Goal: Task Accomplishment & Management: Complete application form

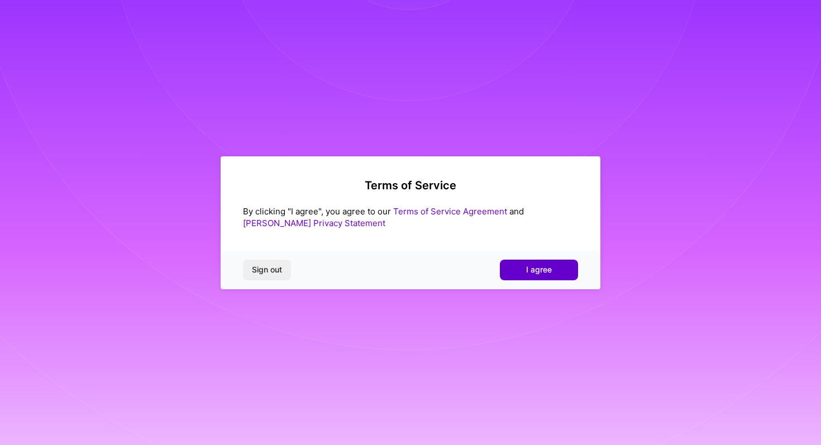
click at [533, 280] on button "I agree" at bounding box center [539, 270] width 78 height 20
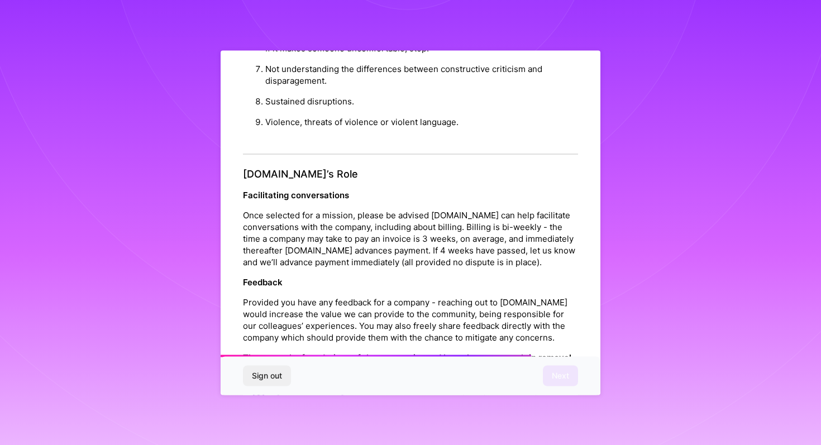
scroll to position [1192, 0]
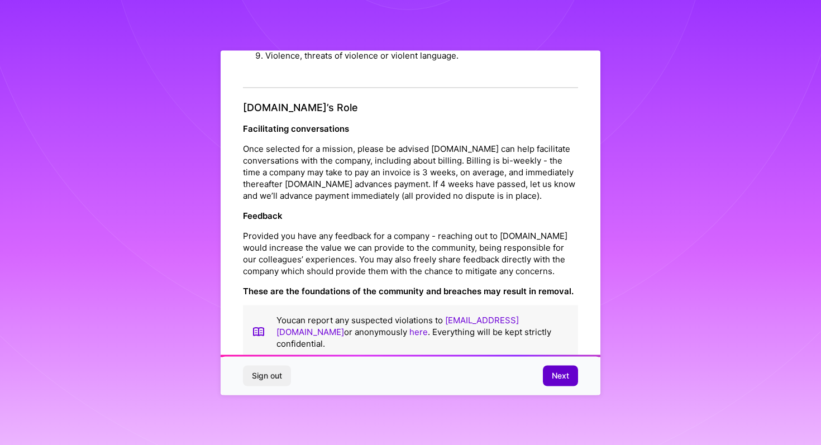
click at [560, 372] on span "Next" at bounding box center [560, 375] width 17 height 11
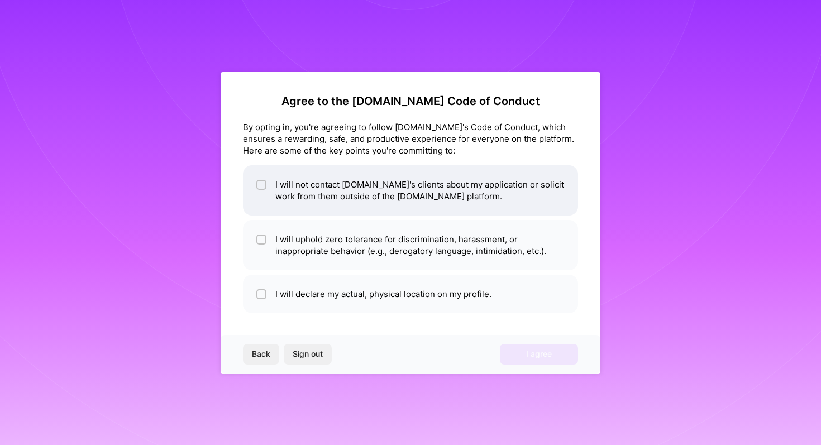
click at [263, 187] on input "checkbox" at bounding box center [263, 186] width 8 height 8
checkbox input "true"
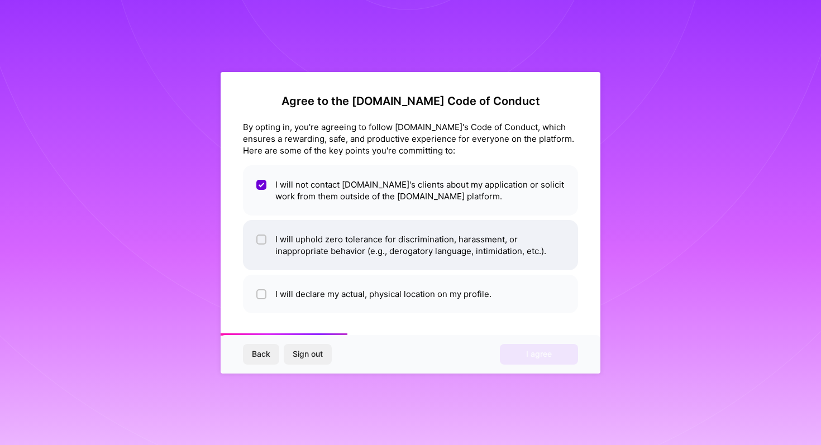
click at [259, 235] on div at bounding box center [261, 240] width 10 height 10
checkbox input "true"
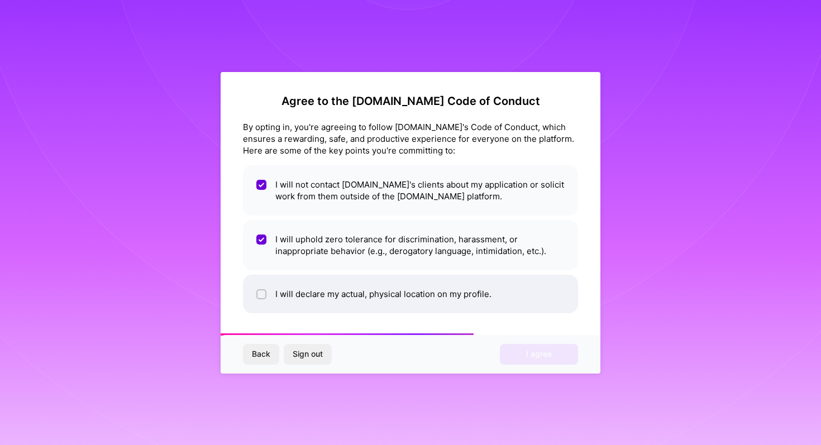
click at [260, 291] on input "checkbox" at bounding box center [263, 295] width 8 height 8
checkbox input "true"
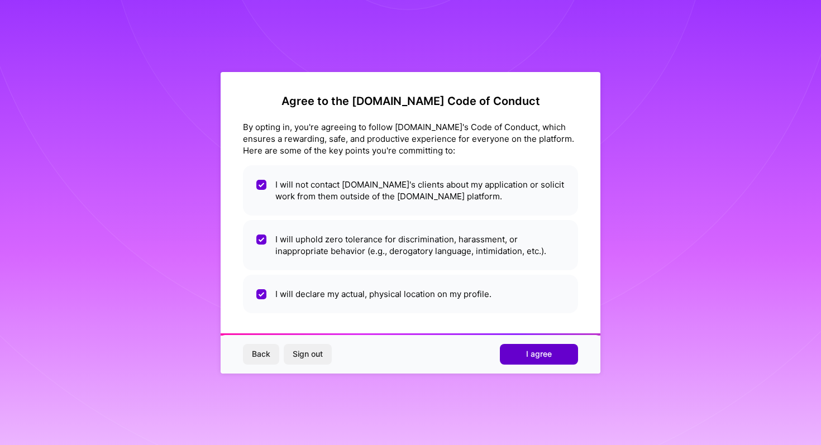
click at [514, 354] on button "I agree" at bounding box center [539, 354] width 78 height 20
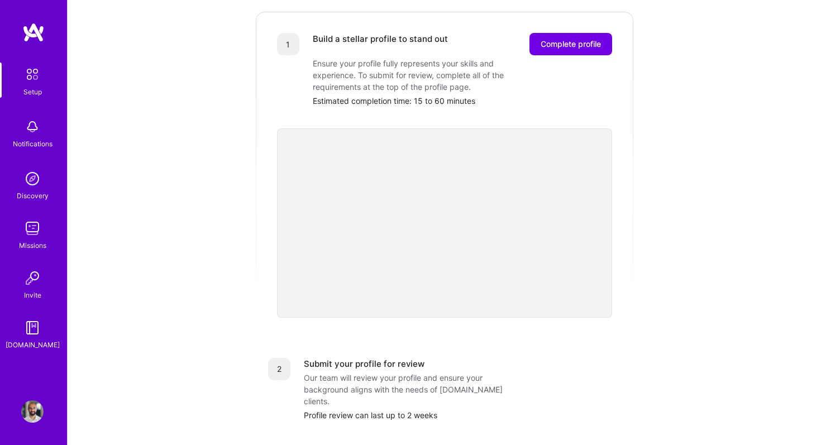
scroll to position [153, 0]
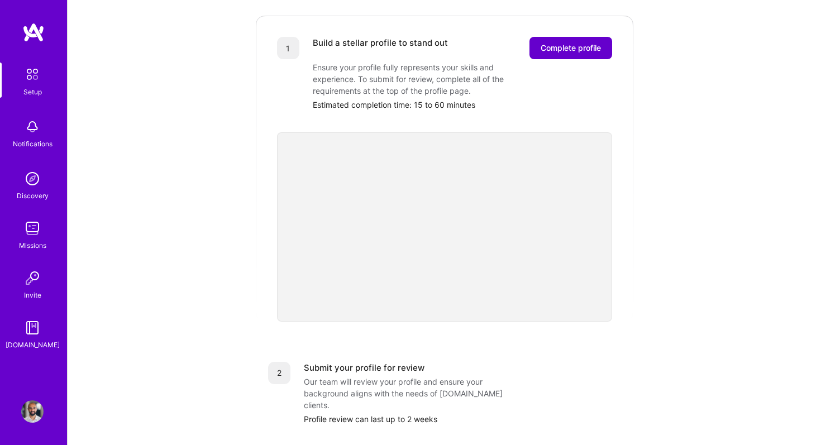
click at [574, 42] on span "Complete profile" at bounding box center [571, 47] width 60 height 11
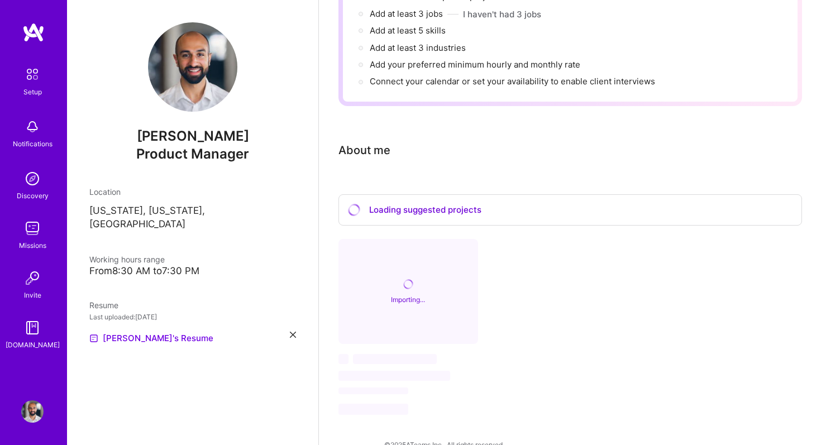
scroll to position [184, 0]
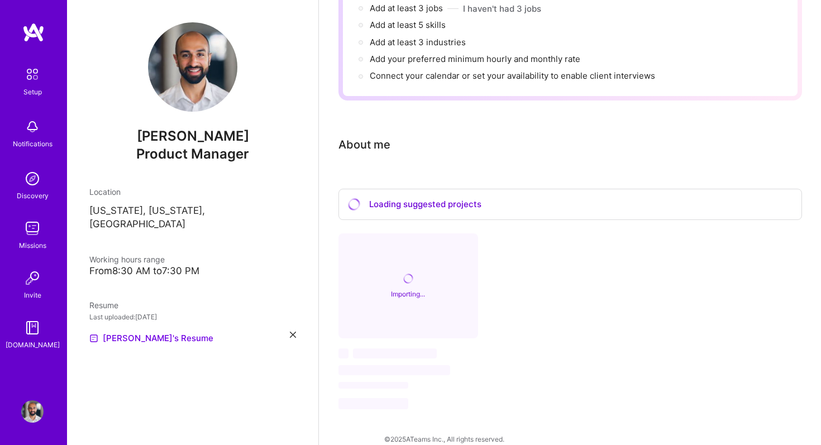
click at [383, 194] on div "Loading suggested projects" at bounding box center [571, 205] width 464 height 32
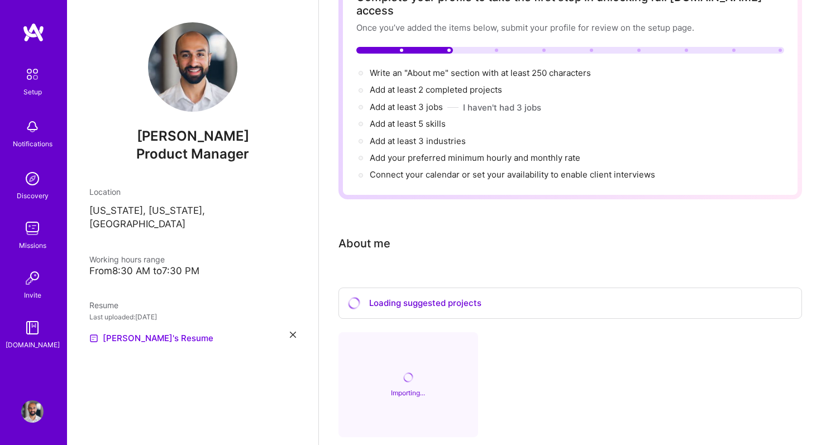
scroll to position [0, 0]
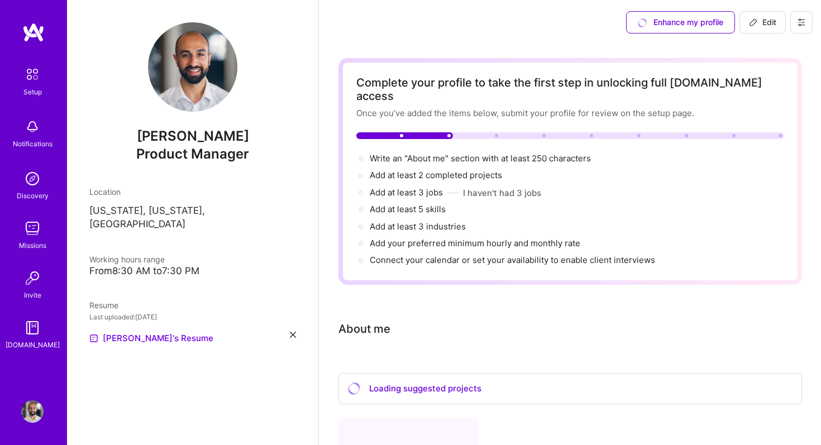
click at [763, 28] on button "Edit" at bounding box center [763, 22] width 46 height 22
select select "US"
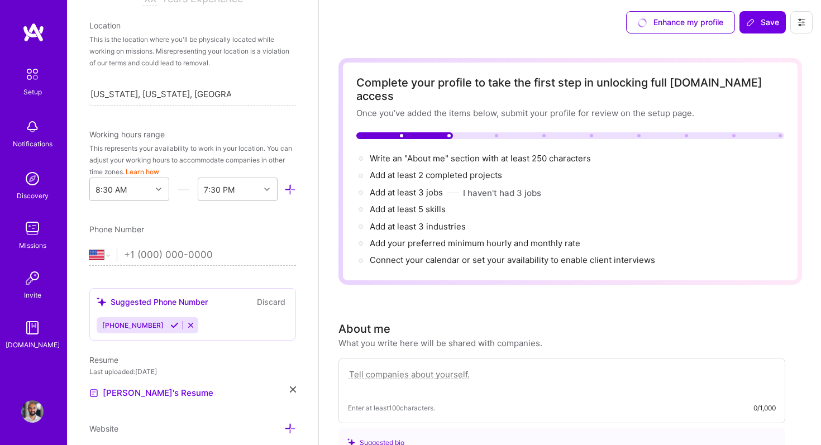
scroll to position [213, 0]
click at [148, 186] on div "8:30 AM" at bounding box center [120, 188] width 61 height 22
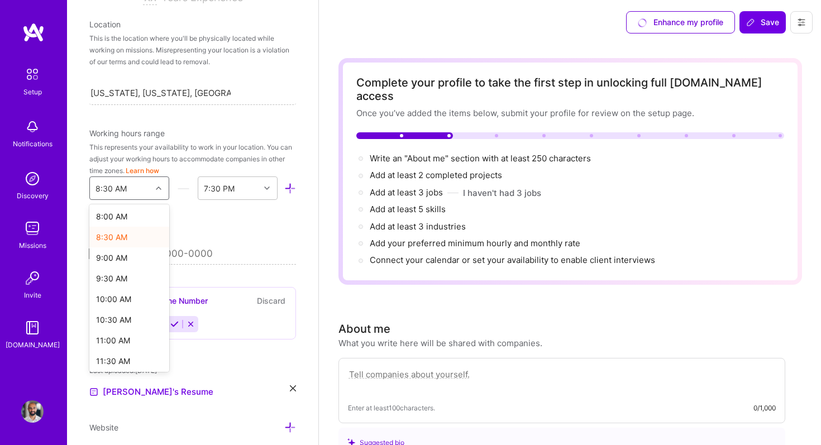
scroll to position [336, 0]
click at [129, 254] on div "9:00 AM" at bounding box center [129, 253] width 80 height 21
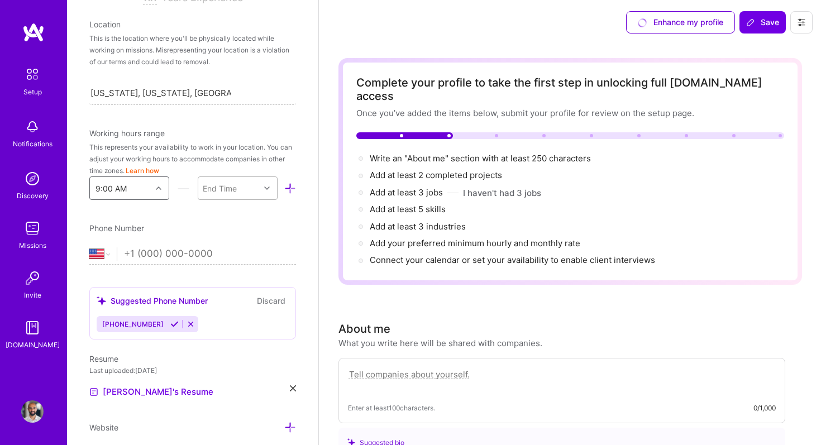
click at [241, 189] on div "End Time" at bounding box center [228, 188] width 61 height 22
click at [231, 313] on div "6:00 PM" at bounding box center [238, 314] width 80 height 21
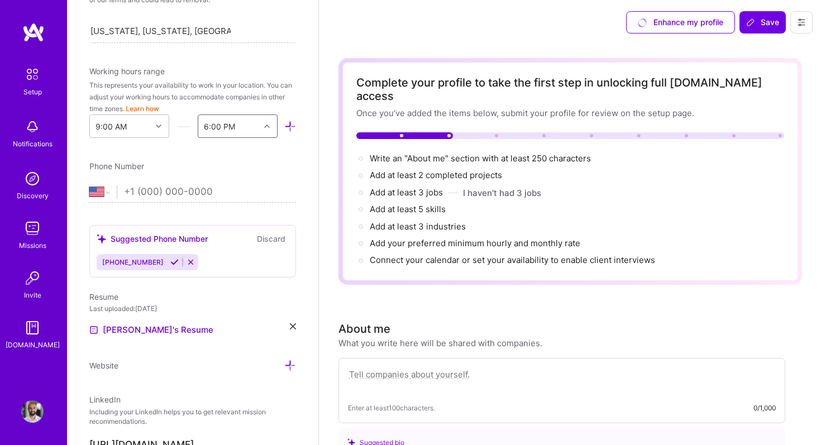
scroll to position [279, 0]
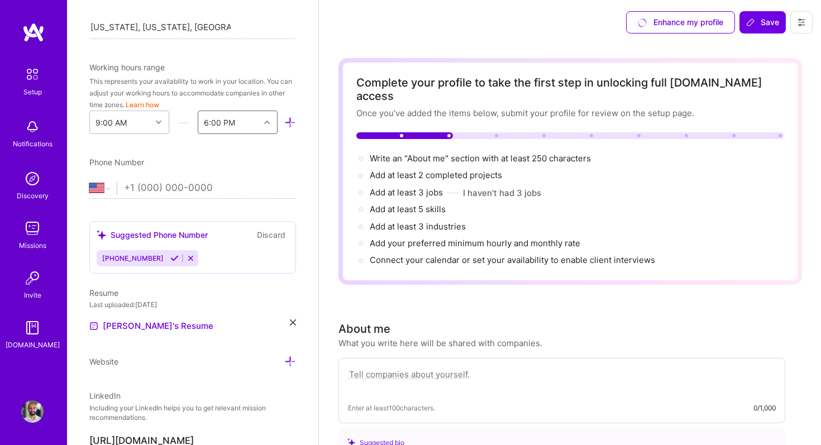
click at [139, 261] on span "[PHONE_NUMBER]" at bounding box center [132, 258] width 61 height 8
click at [170, 260] on icon at bounding box center [174, 258] width 8 height 8
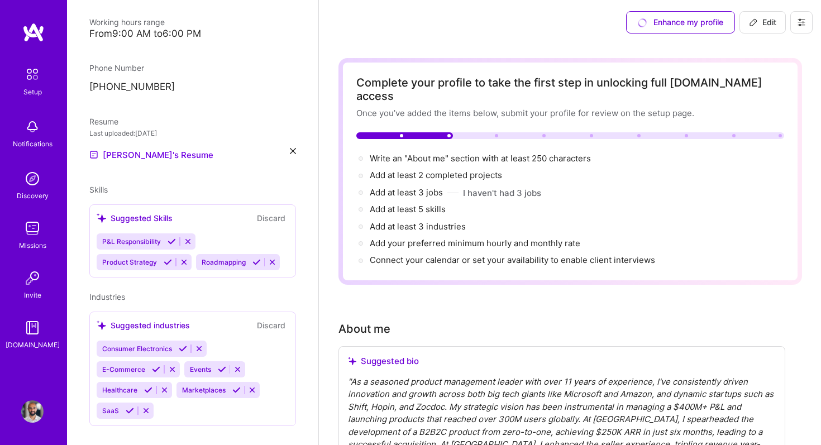
scroll to position [262, 0]
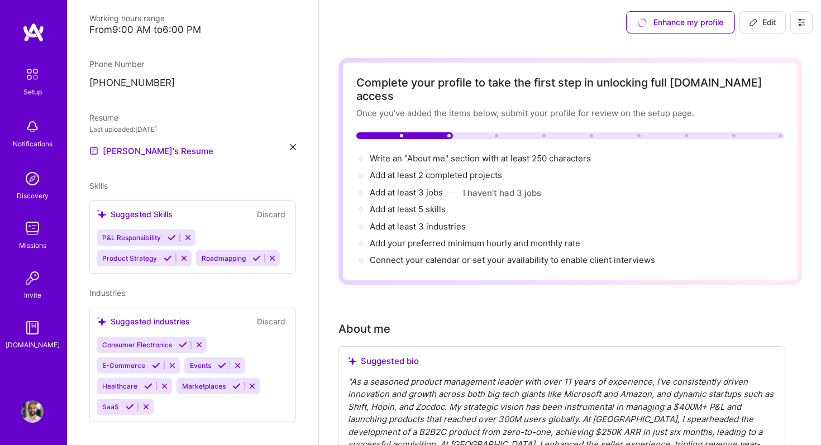
click at [182, 341] on icon at bounding box center [183, 345] width 8 height 8
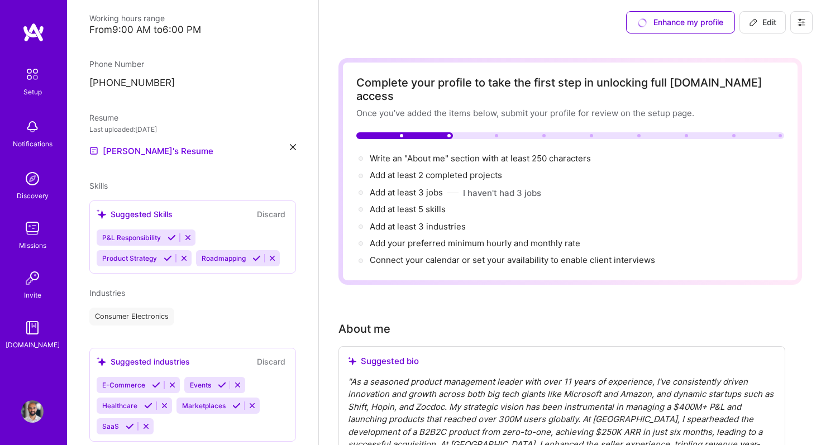
click at [155, 356] on div "Suggested industries" at bounding box center [143, 362] width 93 height 12
click at [154, 377] on div "E-Commerce" at bounding box center [138, 385] width 83 height 16
click at [154, 381] on icon at bounding box center [156, 385] width 8 height 8
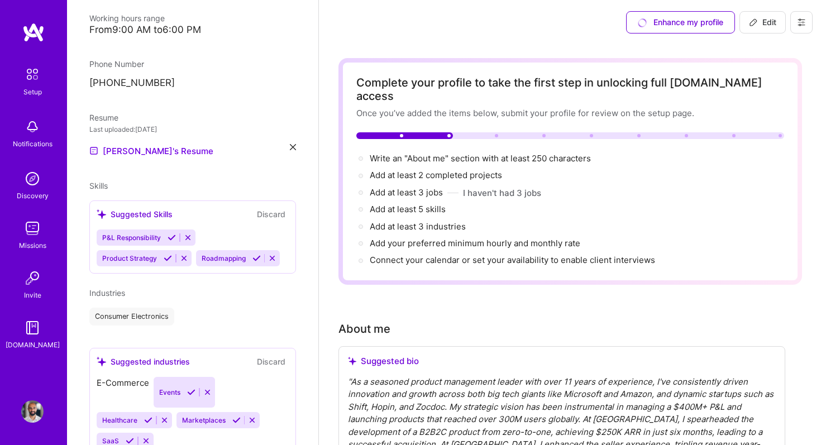
scroll to position [261, 0]
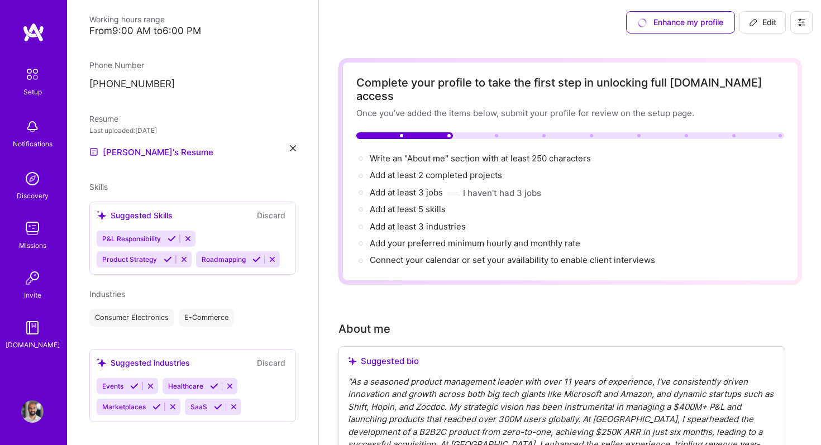
click at [155, 403] on icon at bounding box center [157, 407] width 8 height 8
click at [132, 382] on icon at bounding box center [134, 386] width 8 height 8
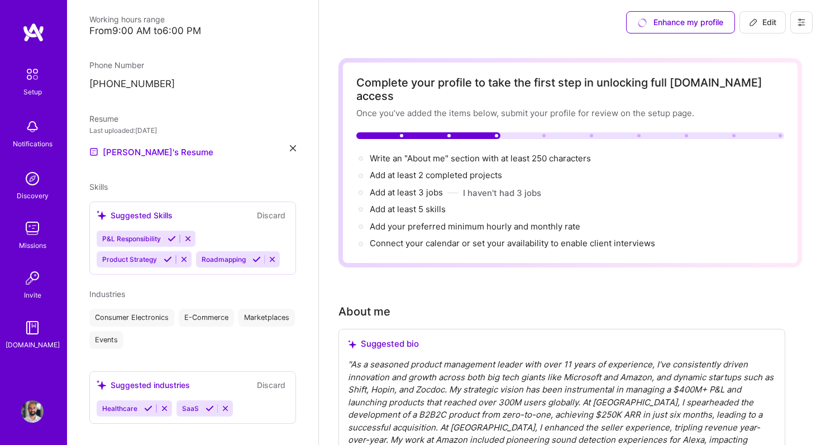
click at [150, 405] on icon at bounding box center [148, 409] width 8 height 8
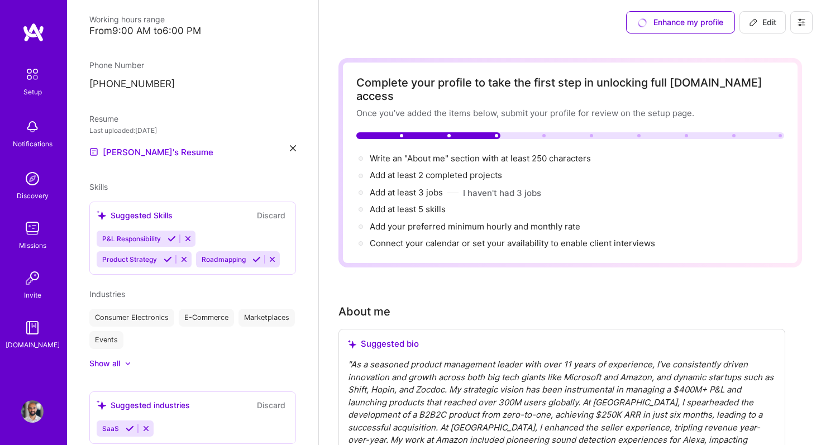
click at [129, 425] on icon at bounding box center [130, 429] width 8 height 8
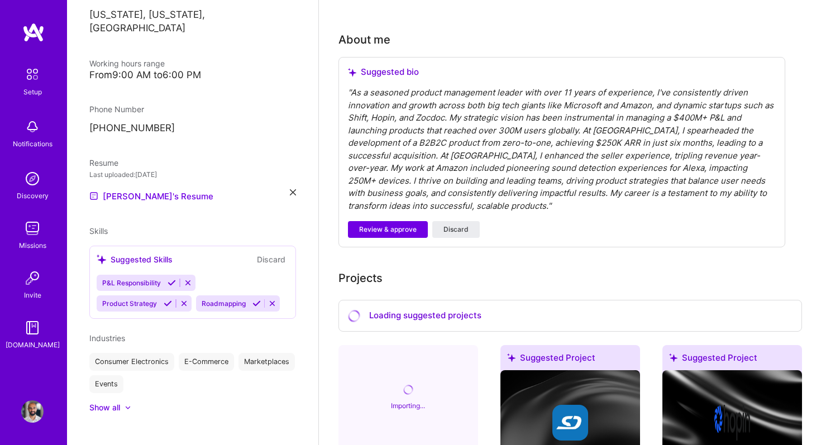
scroll to position [273, 0]
click at [446, 224] on span "Discard" at bounding box center [456, 229] width 25 height 10
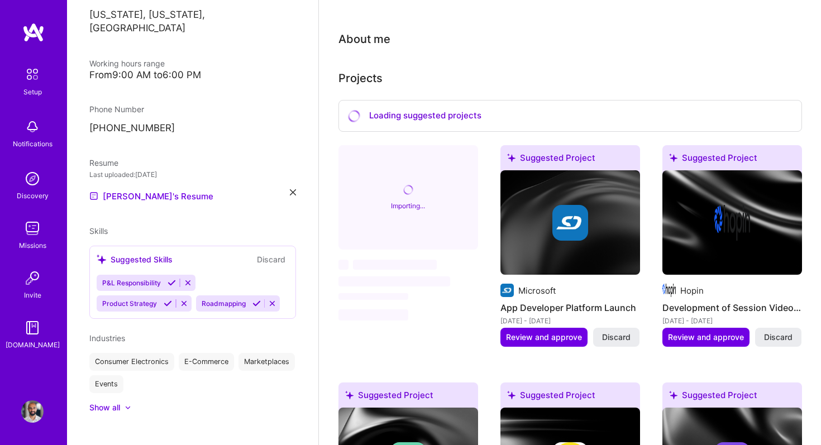
scroll to position [0, 0]
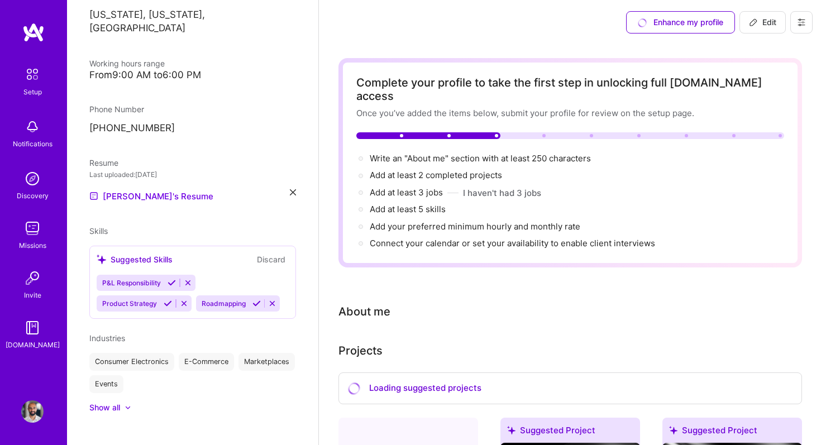
click at [755, 25] on icon at bounding box center [753, 22] width 9 height 9
select select "US"
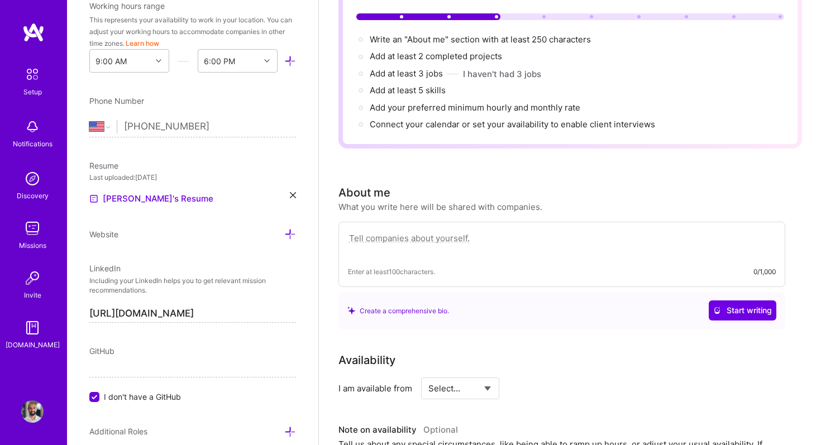
scroll to position [120, 0]
click at [388, 231] on textarea at bounding box center [562, 244] width 428 height 26
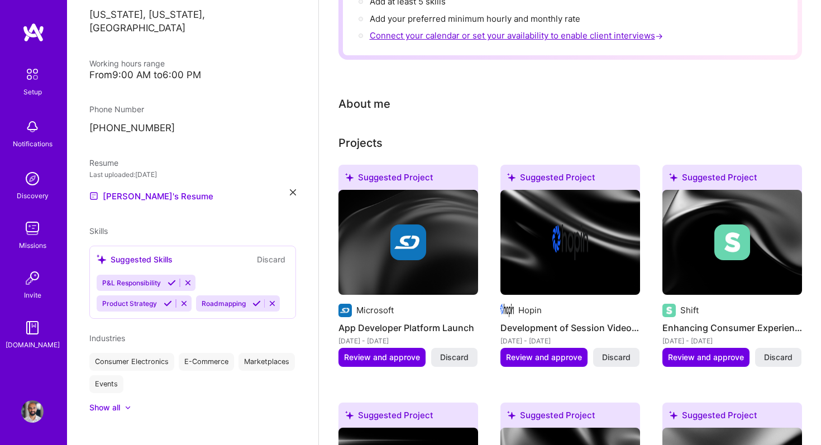
scroll to position [0, 0]
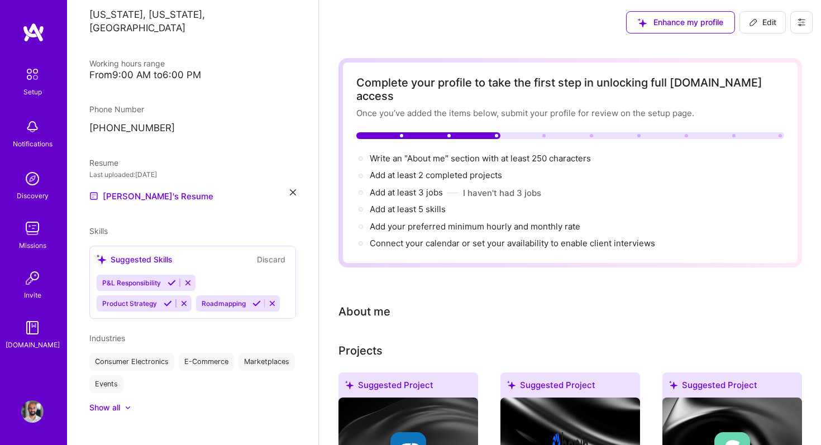
click at [752, 28] on button "Edit" at bounding box center [763, 22] width 46 height 22
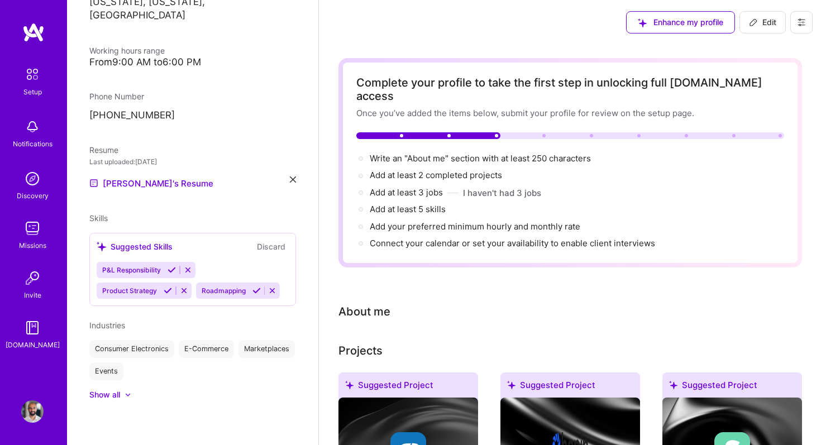
select select "US"
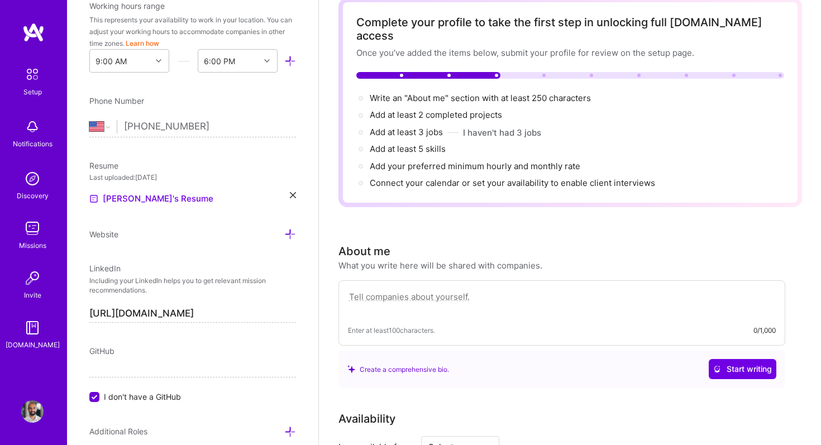
scroll to position [75, 0]
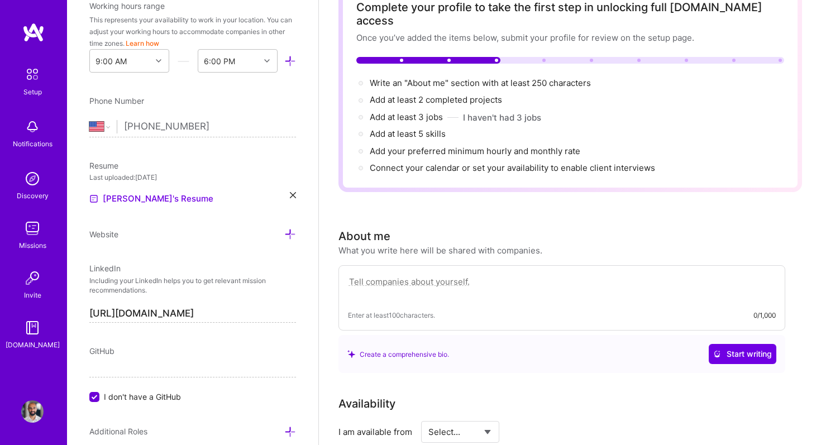
click at [469, 275] on textarea at bounding box center [562, 288] width 428 height 26
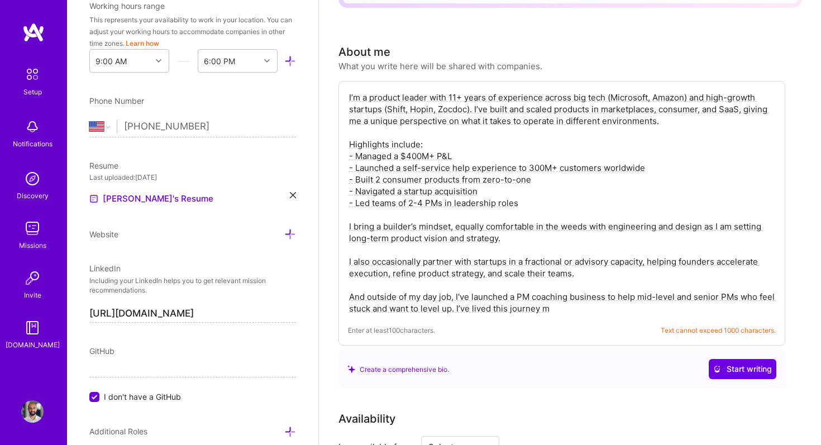
scroll to position [259, 0]
click at [350, 284] on textarea "I’m a product leader with 11+ years of experience across big tech (Microsoft, A…" at bounding box center [562, 203] width 428 height 225
click at [349, 249] on textarea "I’m a product leader with 11+ years of experience across big tech (Microsoft, A…" at bounding box center [562, 203] width 428 height 225
drag, startPoint x: 349, startPoint y: 249, endPoint x: 583, endPoint y: 264, distance: 235.2
click at [583, 264] on textarea "I’m a product leader with 11+ years of experience across big tech (Microsoft, A…" at bounding box center [562, 203] width 428 height 225
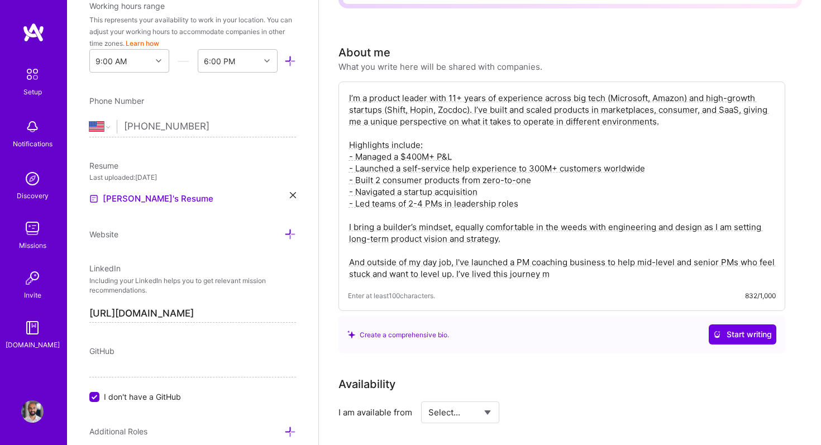
drag, startPoint x: 592, startPoint y: 256, endPoint x: 564, endPoint y: 231, distance: 37.6
click at [564, 231] on textarea "I’m a product leader with 11+ years of experience across big tech (Microsoft, A…" at bounding box center [562, 186] width 428 height 190
click at [370, 250] on textarea "I’m a product leader with 11+ years of experience across big tech (Microsoft, A…" at bounding box center [562, 186] width 428 height 190
click at [559, 258] on textarea "I’m a product leader with 11+ years of experience across big tech (Microsoft, A…" at bounding box center [562, 186] width 428 height 190
click at [458, 142] on textarea "I’m a product leader with 11+ years of experience across big tech (Microsoft, A…" at bounding box center [562, 186] width 428 height 190
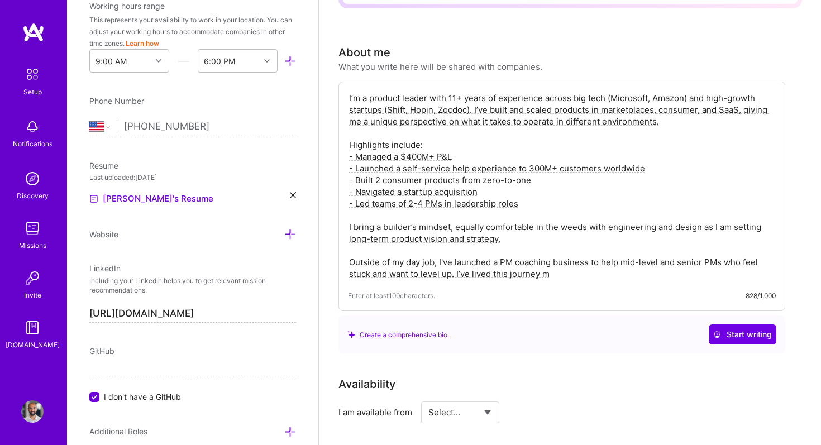
click at [364, 254] on textarea "I’m a product leader with 11+ years of experience across big tech (Microsoft, A…" at bounding box center [562, 186] width 428 height 190
drag, startPoint x: 364, startPoint y: 254, endPoint x: 546, endPoint y: 263, distance: 182.4
click at [546, 263] on textarea "I’m a product leader with 11+ years of experience across big tech (Microsoft, A…" at bounding box center [562, 186] width 428 height 190
paste textarea "And outside of my day job, I've launched a PM coaching business to help mid-lev…"
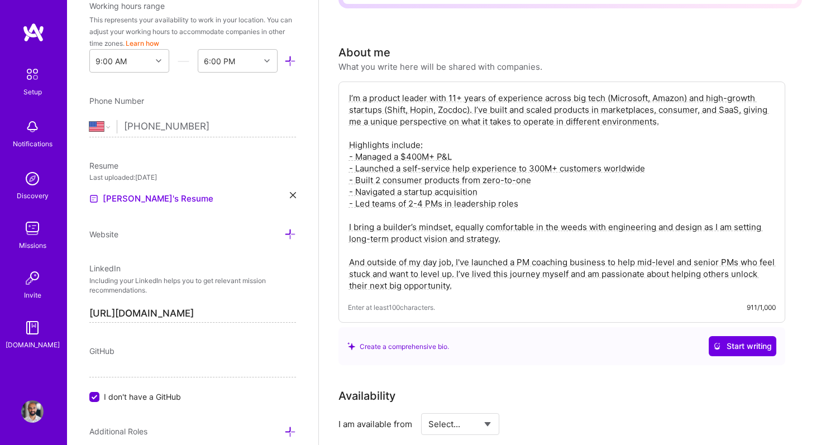
drag, startPoint x: 372, startPoint y: 250, endPoint x: 319, endPoint y: 250, distance: 53.6
click at [490, 270] on textarea "I’m a product leader with 11+ years of experience across big tech (Microsoft, A…" at bounding box center [562, 192] width 428 height 202
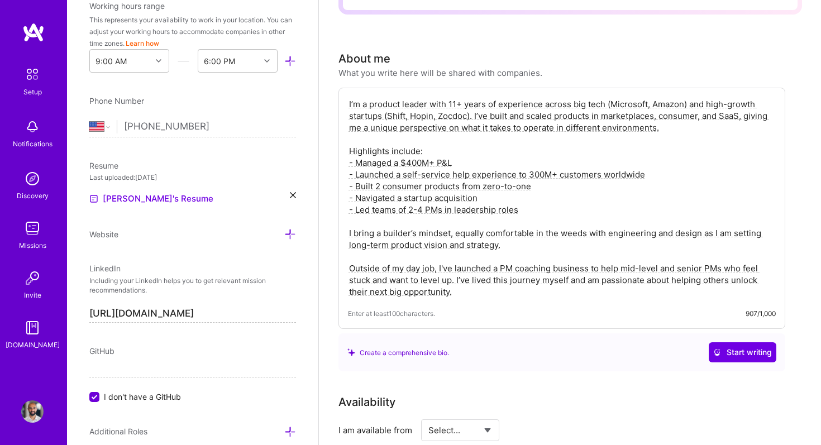
scroll to position [276, 0]
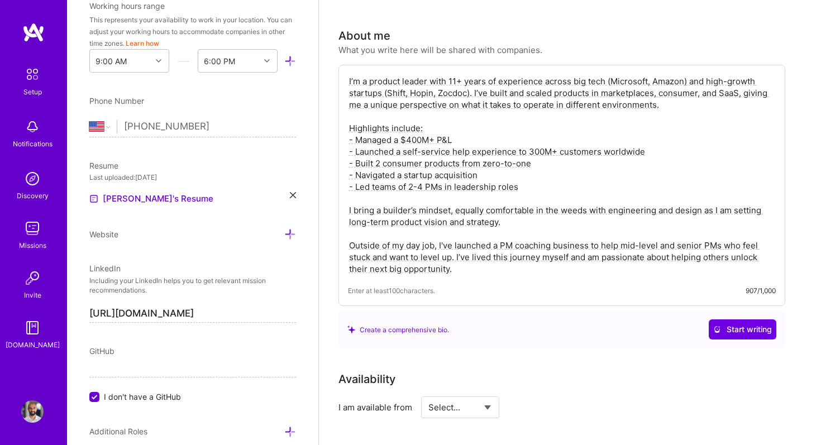
type textarea "I’m a product leader with 11+ years of experience across big tech (Microsoft, A…"
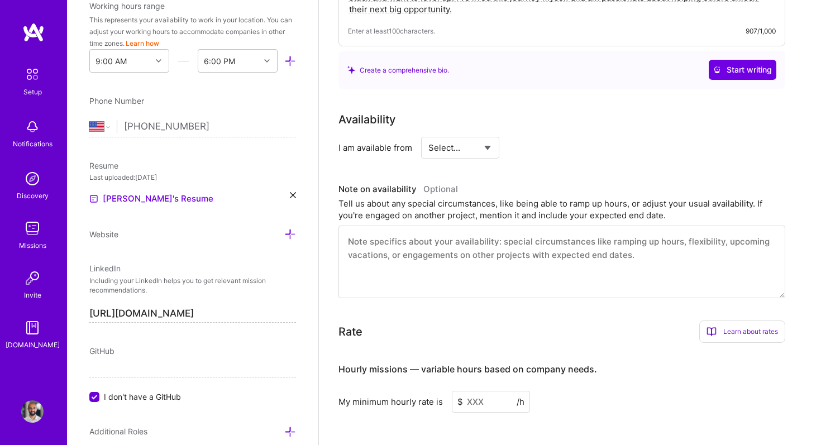
scroll to position [541, 0]
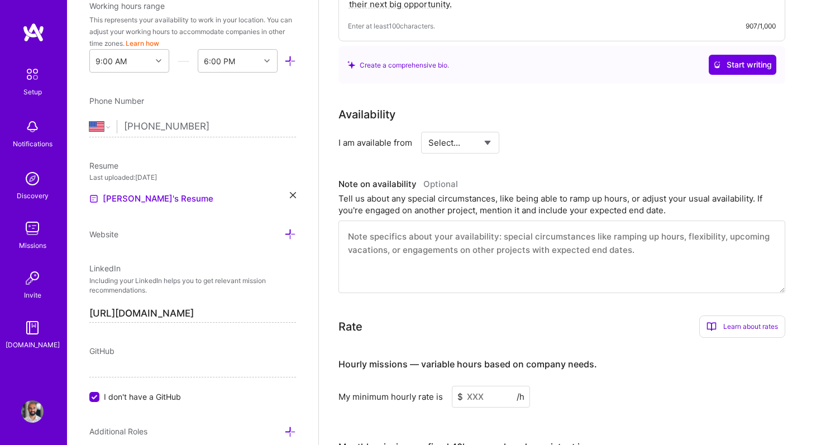
click at [475, 129] on select "Select... Right Now Future Date Not Available" at bounding box center [461, 143] width 64 height 28
select select "Right Now"
click at [429, 129] on select "Select... Right Now Future Date Not Available" at bounding box center [461, 143] width 64 height 28
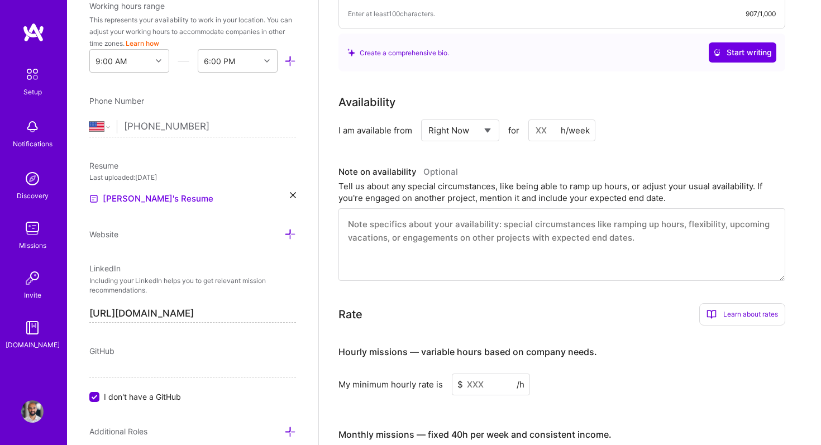
scroll to position [556, 0]
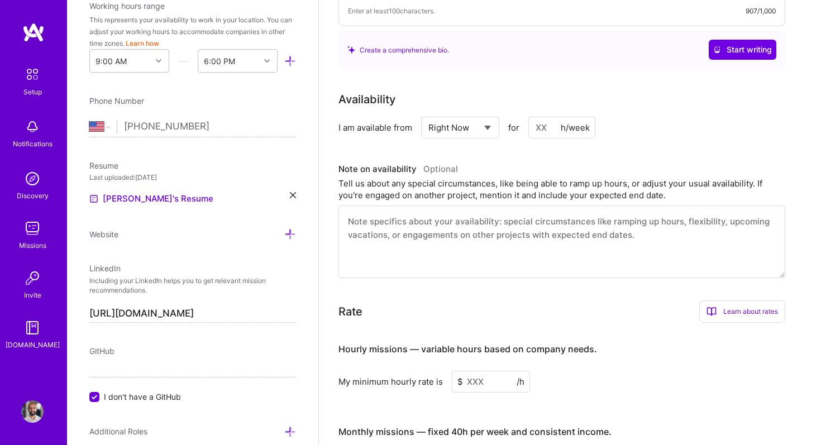
click at [541, 117] on input at bounding box center [562, 128] width 67 height 22
type input "20"
click at [681, 134] on div "Availability I am available from Select... Right Now Future Date Not Available …" at bounding box center [571, 184] width 464 height 187
click at [445, 221] on textarea at bounding box center [562, 242] width 447 height 73
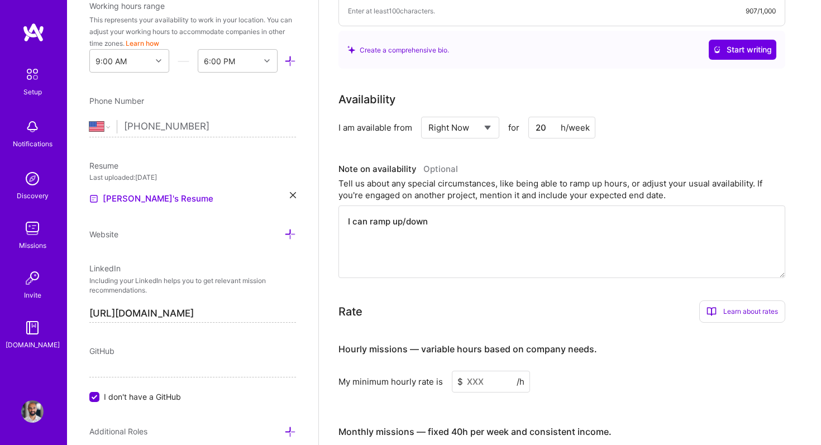
click at [369, 211] on textarea "I can ramp up/down" at bounding box center [562, 242] width 447 height 73
click at [587, 206] on textarea "I can be flexible on hours and ramp up/down depending on need." at bounding box center [562, 242] width 447 height 73
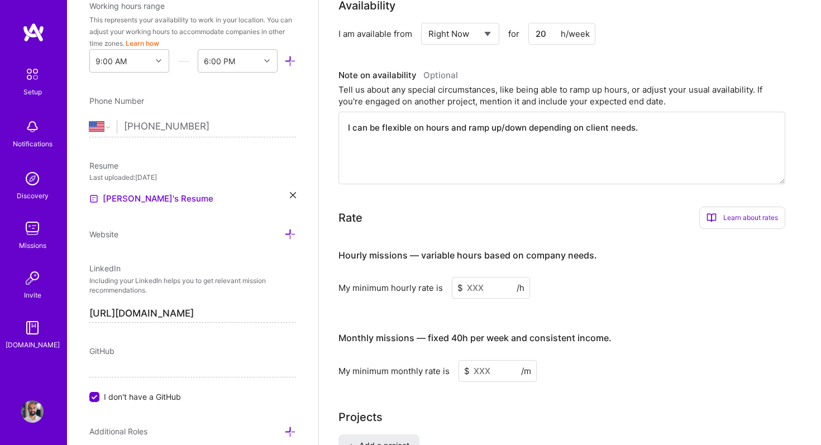
scroll to position [650, 0]
type textarea "I can be flexible on hours and ramp up/down depending on client needs."
click at [725, 211] on div "Learn about rates" at bounding box center [743, 217] width 86 height 22
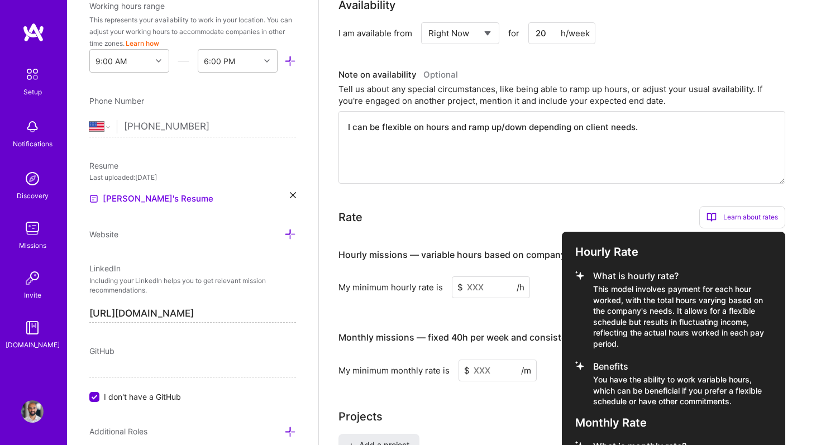
click at [499, 203] on div at bounding box center [410, 222] width 821 height 445
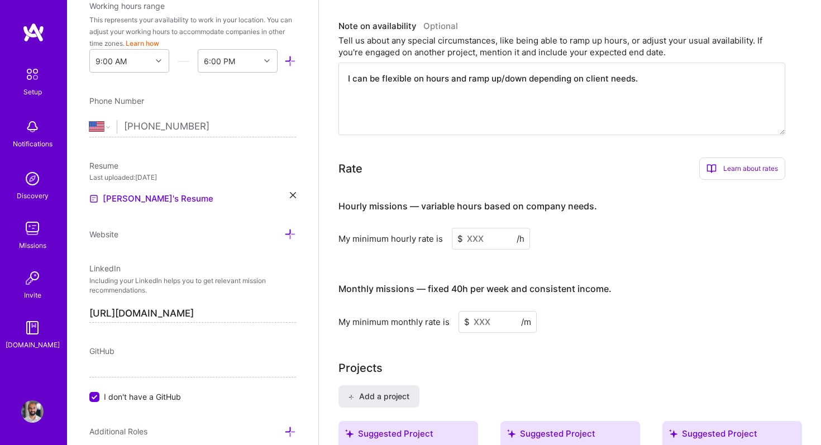
scroll to position [705, 0]
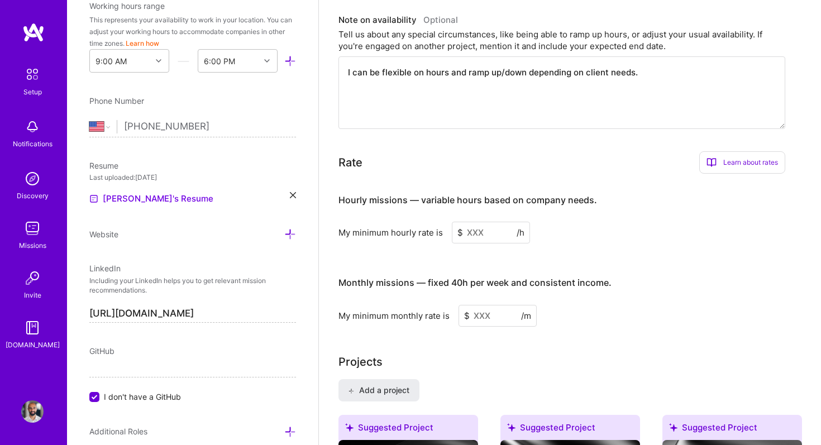
click at [471, 222] on input at bounding box center [491, 233] width 78 height 22
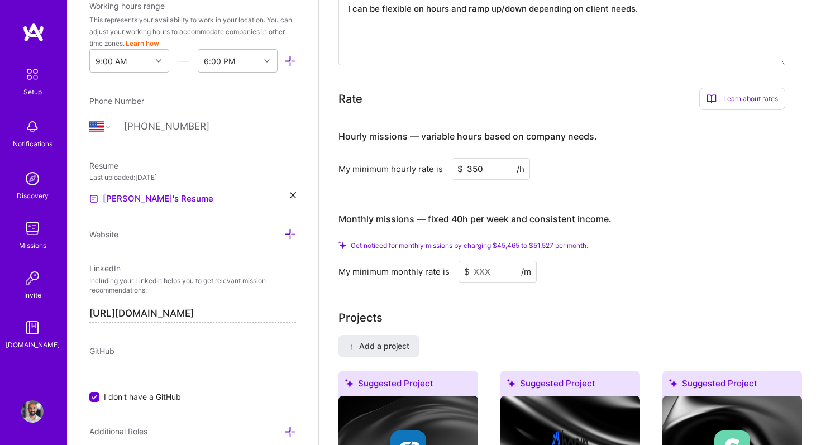
scroll to position [769, 0]
type input "3"
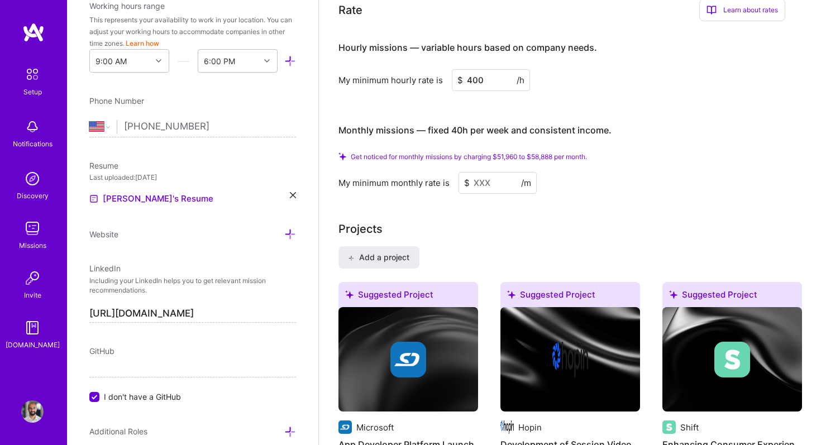
scroll to position [851, 0]
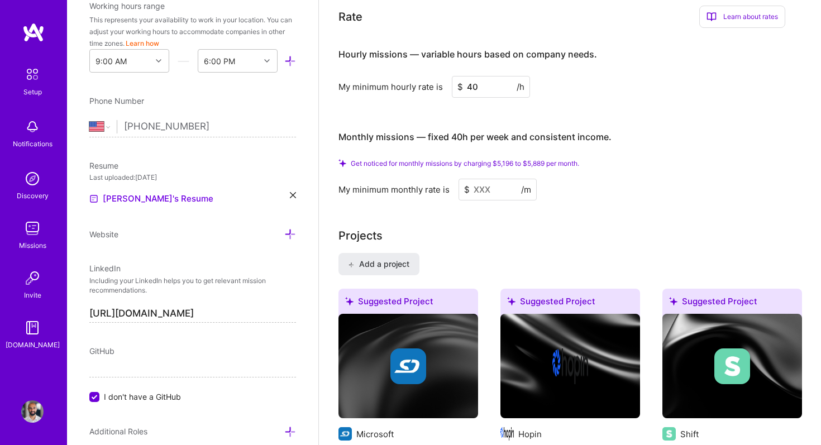
type input "4"
type input "350"
click at [749, 181] on div "My minimum monthly rate is $ /m" at bounding box center [562, 190] width 447 height 22
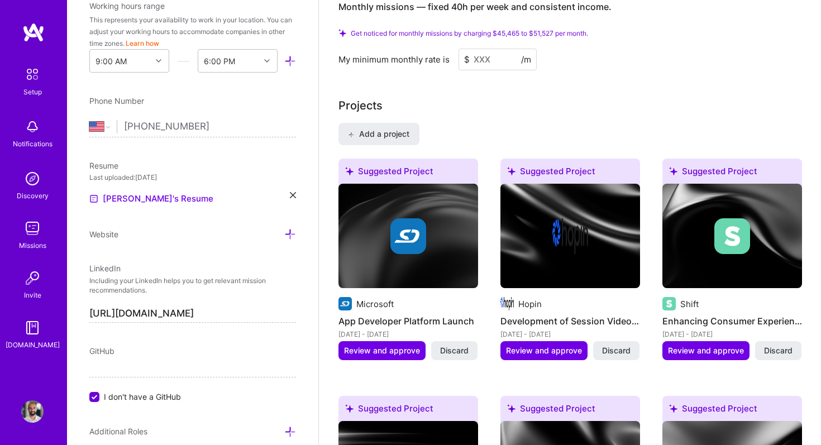
scroll to position [990, 0]
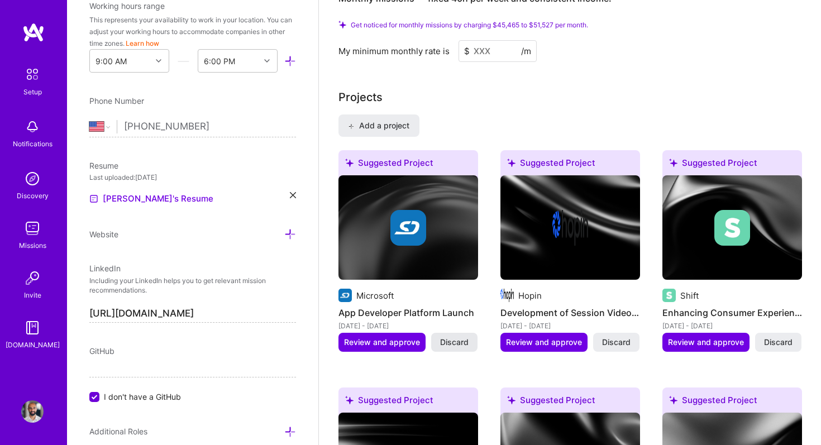
click at [459, 337] on span "Discard" at bounding box center [454, 342] width 28 height 11
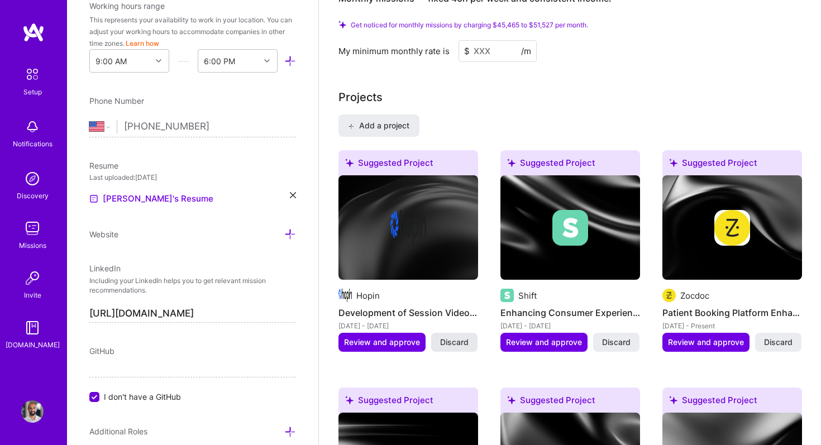
click at [460, 337] on span "Discard" at bounding box center [454, 342] width 28 height 11
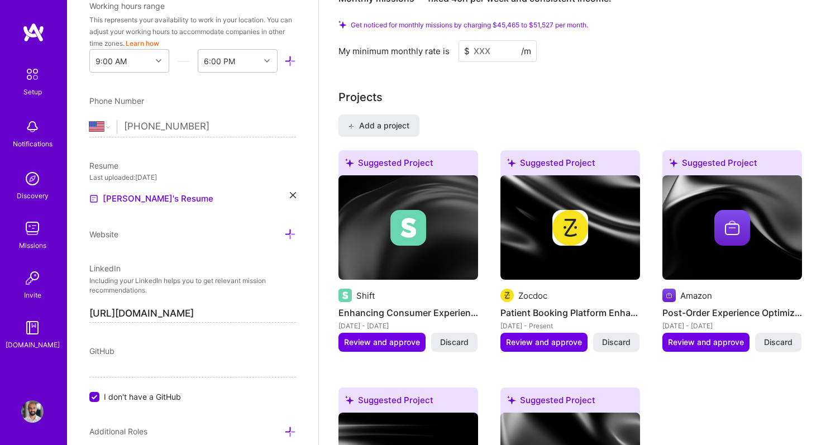
click at [460, 337] on span "Discard" at bounding box center [454, 342] width 28 height 11
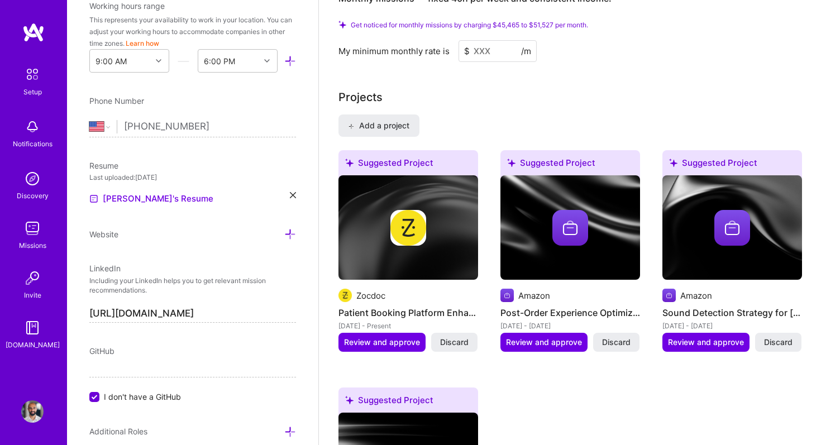
click at [460, 337] on span "Discard" at bounding box center [454, 342] width 28 height 11
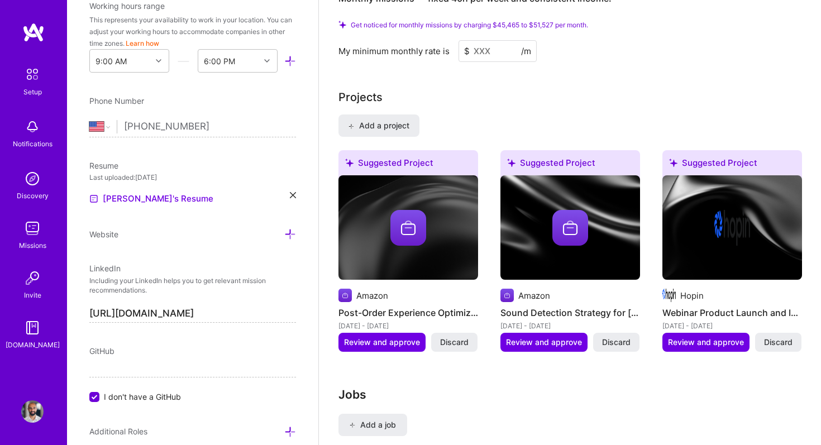
click at [460, 337] on span "Discard" at bounding box center [454, 342] width 28 height 11
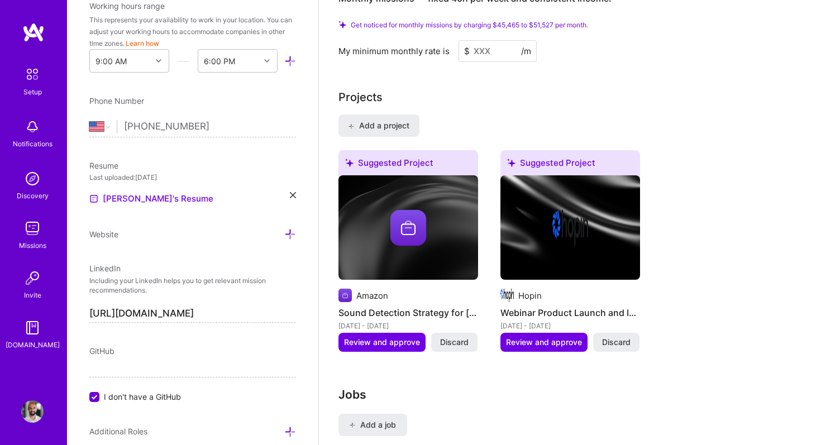
click at [460, 337] on span "Discard" at bounding box center [454, 342] width 28 height 11
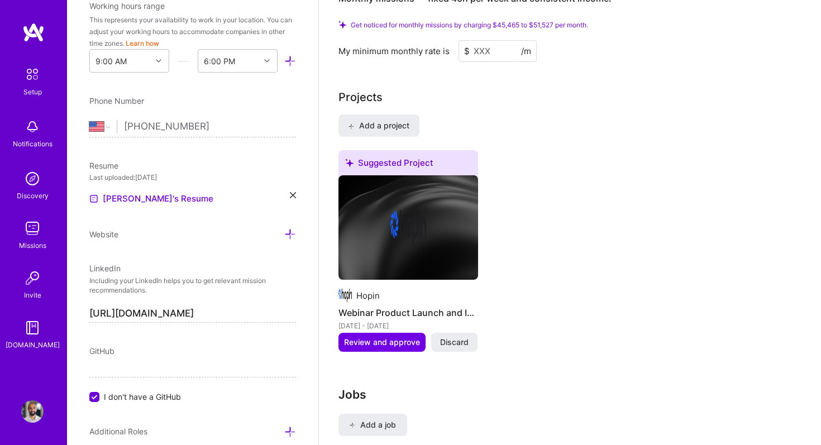
click at [460, 337] on span "Discard" at bounding box center [454, 342] width 28 height 11
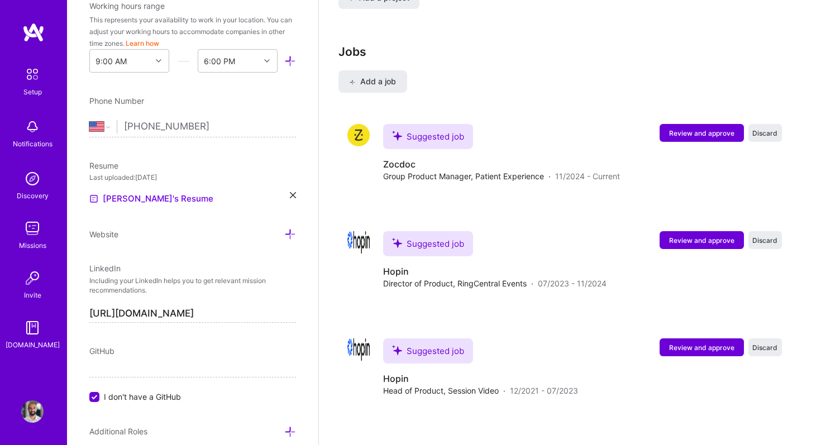
scroll to position [1118, 0]
click at [697, 128] on span "Review and approve" at bounding box center [701, 132] width 65 height 9
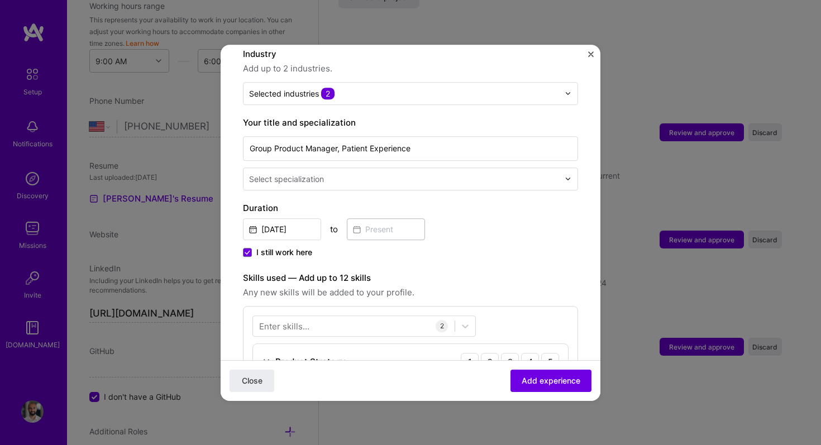
scroll to position [174, 0]
click at [292, 217] on input "[DATE]" at bounding box center [282, 228] width 78 height 22
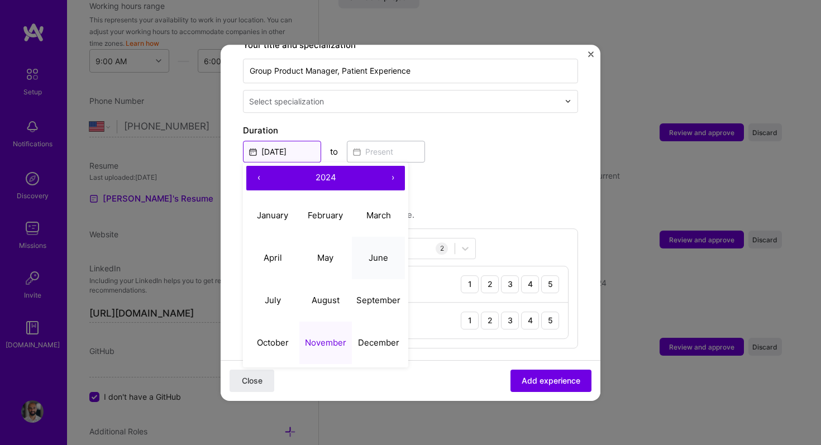
scroll to position [254, 0]
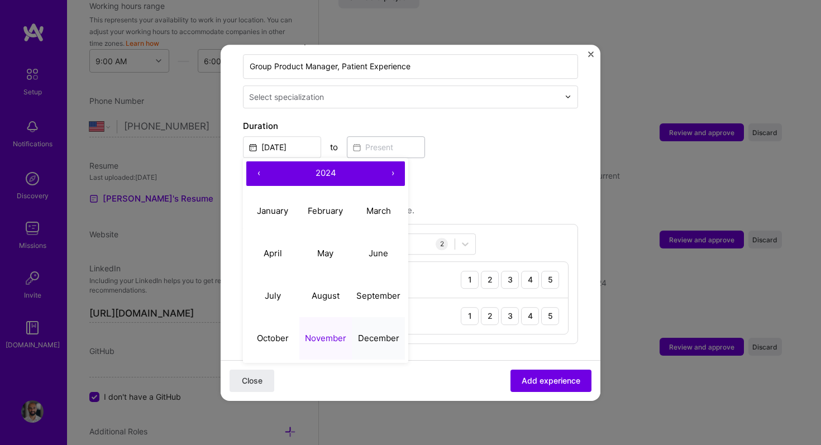
click at [374, 333] on abbr "December" at bounding box center [378, 338] width 41 height 11
type input "[DATE]"
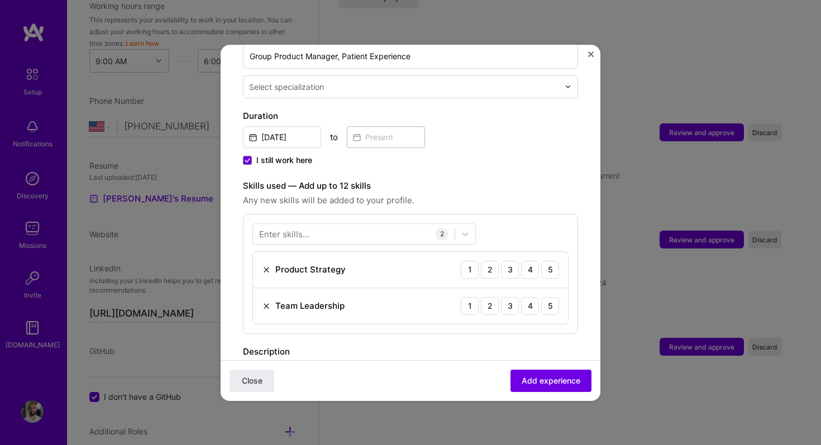
scroll to position [265, 0]
click at [266, 265] on img at bounding box center [266, 269] width 9 height 9
click at [267, 265] on img at bounding box center [266, 269] width 9 height 9
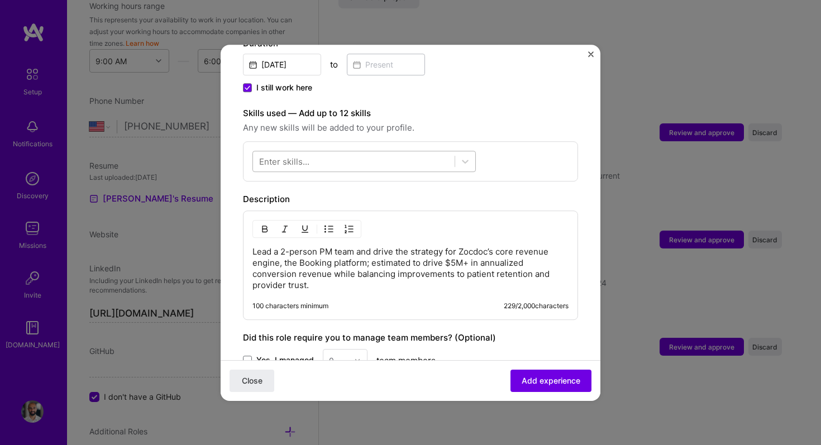
scroll to position [342, 0]
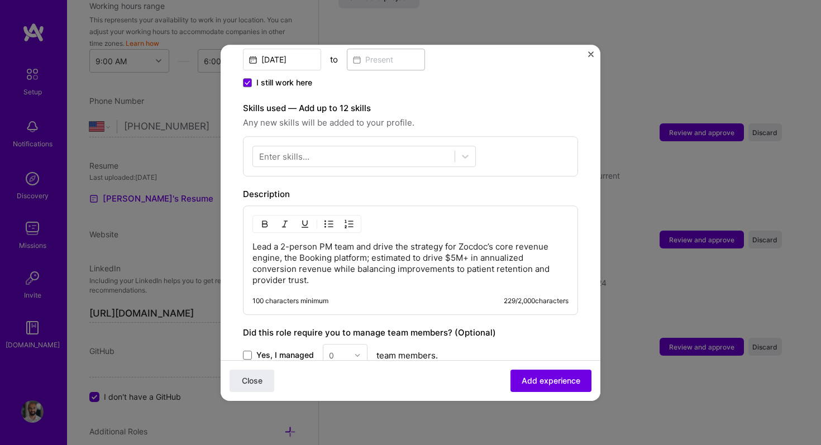
click at [370, 271] on p "Lead a 2-person PM team and drive the strategy for Zocdoc’s core revenue engine…" at bounding box center [411, 263] width 316 height 45
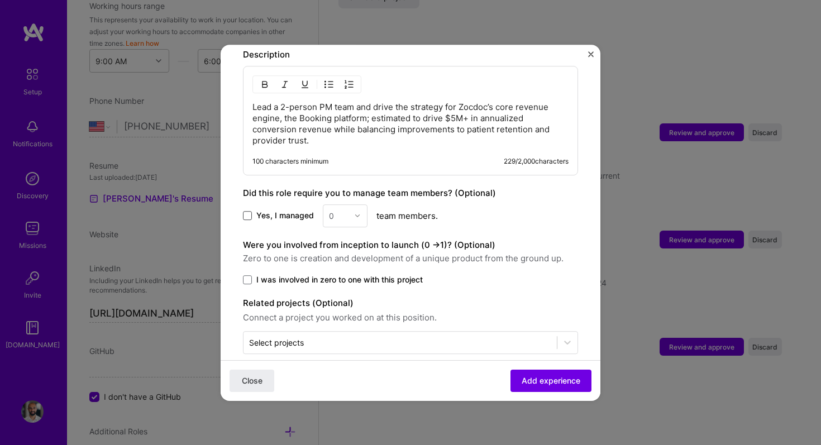
scroll to position [486, 0]
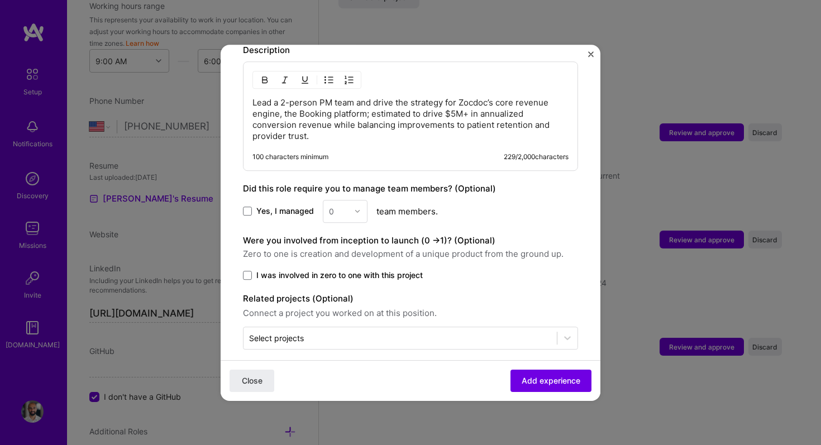
click at [252, 206] on label "Yes, I managed" at bounding box center [278, 211] width 71 height 11
click at [0, 0] on input "Yes, I managed" at bounding box center [0, 0] width 0 height 0
click at [339, 206] on input "text" at bounding box center [339, 212] width 20 height 12
click at [345, 257] on div "2" at bounding box center [345, 261] width 38 height 21
click at [553, 379] on span "Add experience" at bounding box center [551, 380] width 59 height 11
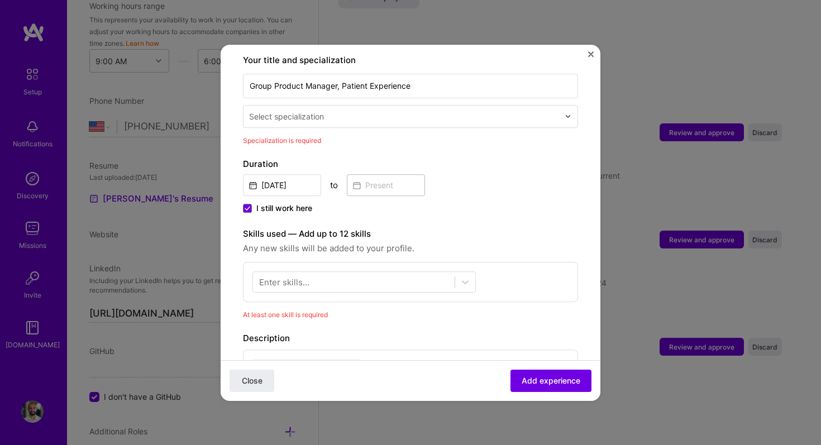
scroll to position [232, 0]
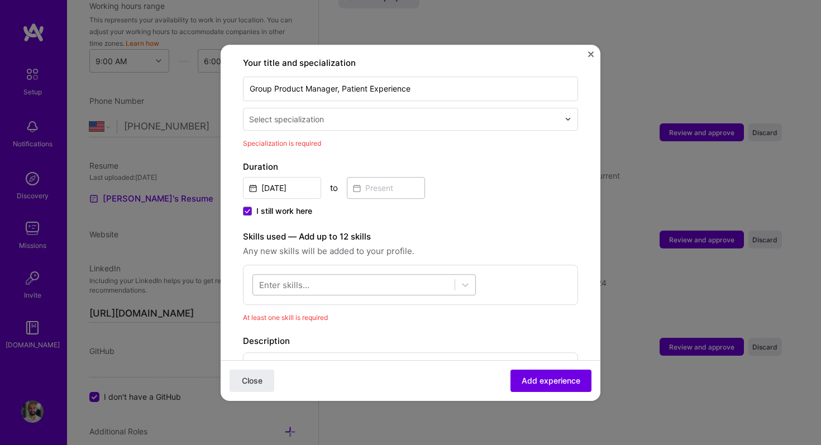
click at [321, 275] on div at bounding box center [354, 284] width 202 height 18
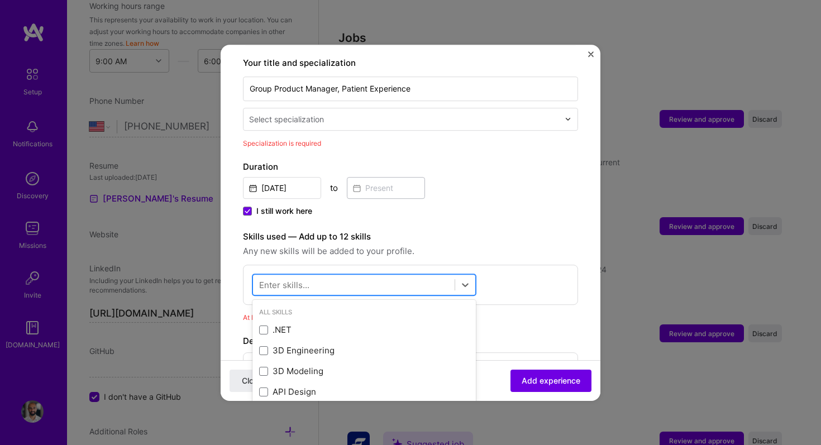
scroll to position [1133, 0]
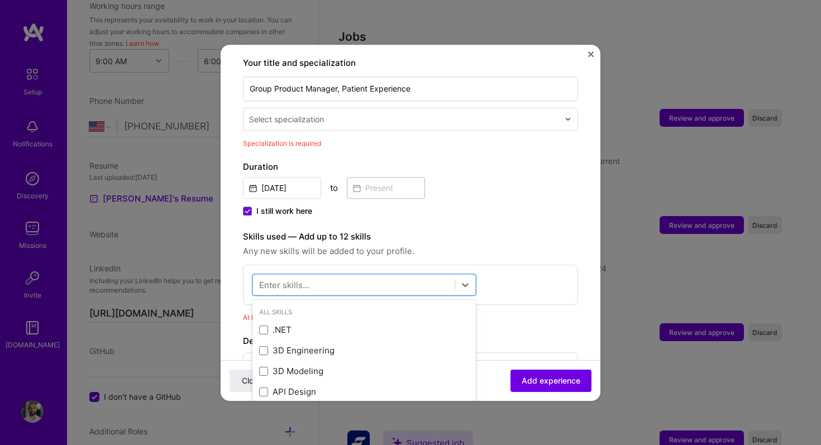
click at [479, 113] on input "text" at bounding box center [405, 119] width 312 height 12
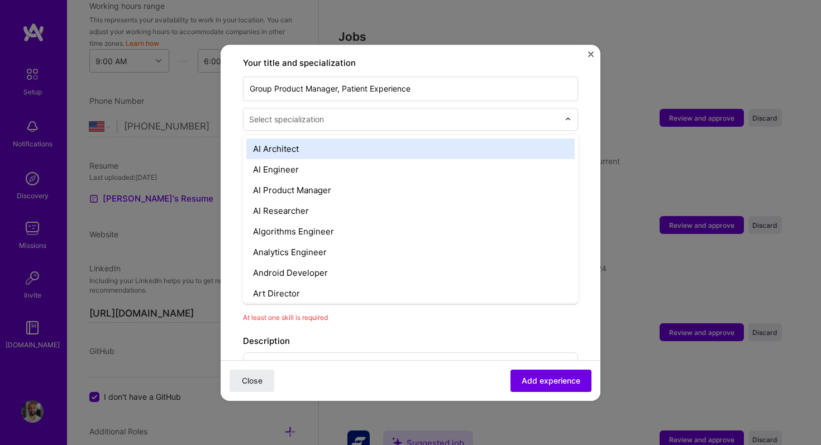
click at [236, 125] on form "Adding suggested job This job is suggested based on your LinkedIn, resume or [D…" at bounding box center [411, 269] width 380 height 869
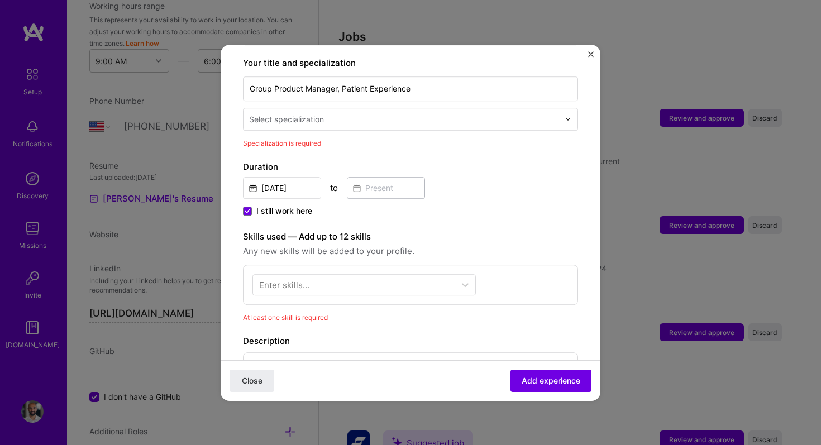
click at [286, 113] on div "Select specialization" at bounding box center [286, 119] width 75 height 12
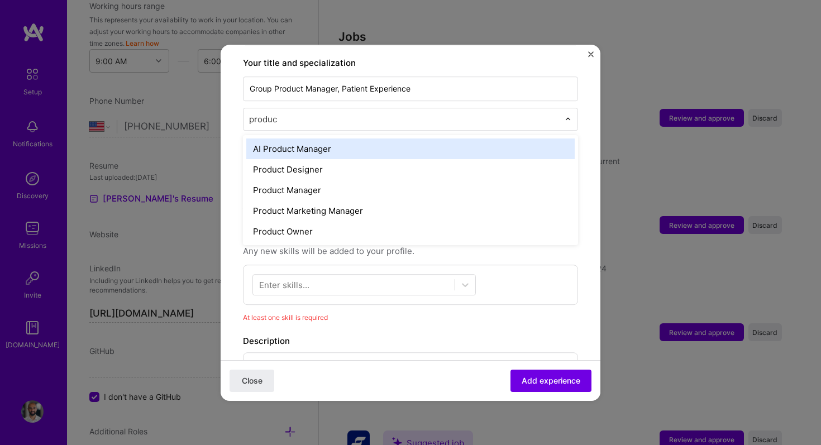
type input "product"
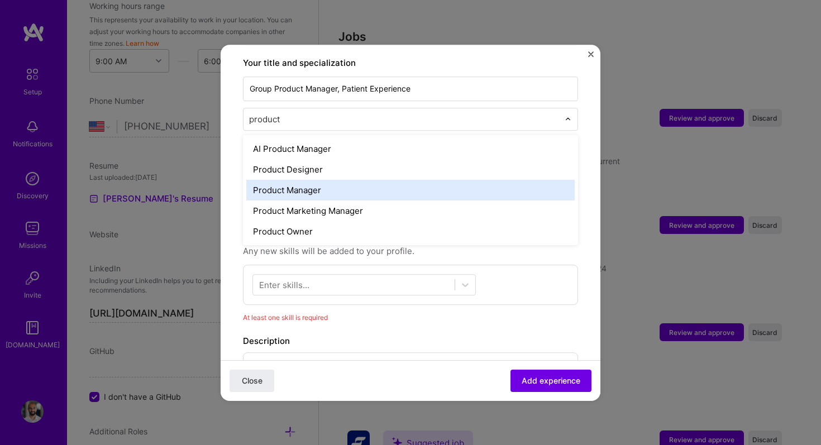
click at [350, 180] on div "Product Manager" at bounding box center [410, 190] width 329 height 21
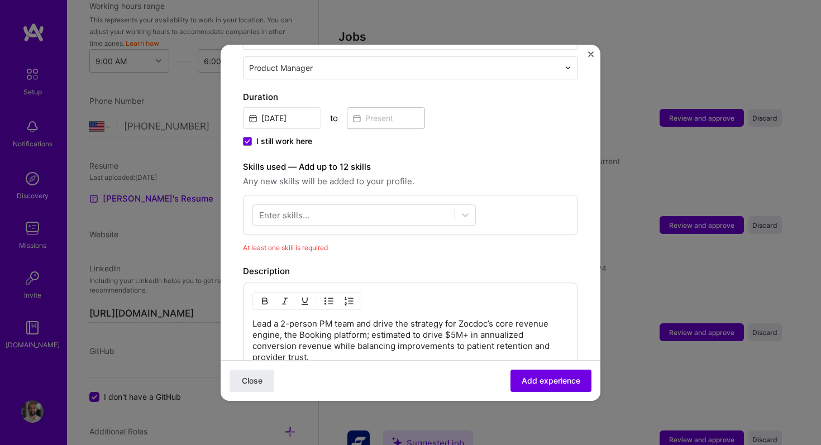
scroll to position [287, 0]
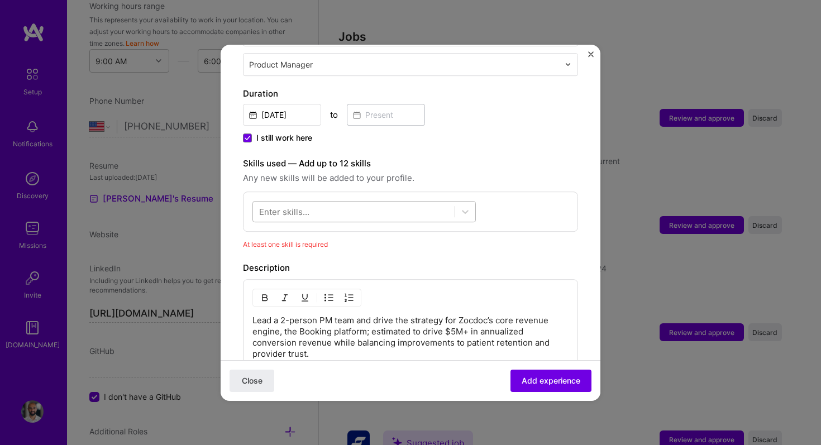
click at [358, 202] on div at bounding box center [354, 211] width 202 height 18
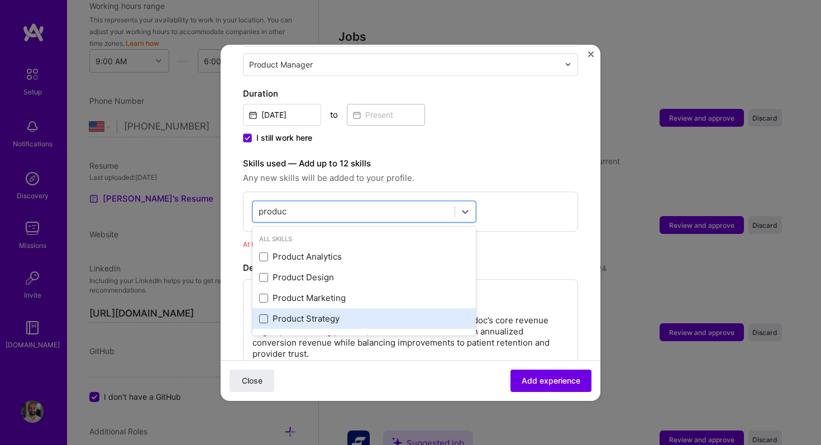
click at [260, 315] on span at bounding box center [263, 319] width 9 height 9
click at [0, 0] on input "checkbox" at bounding box center [0, 0] width 0 height 0
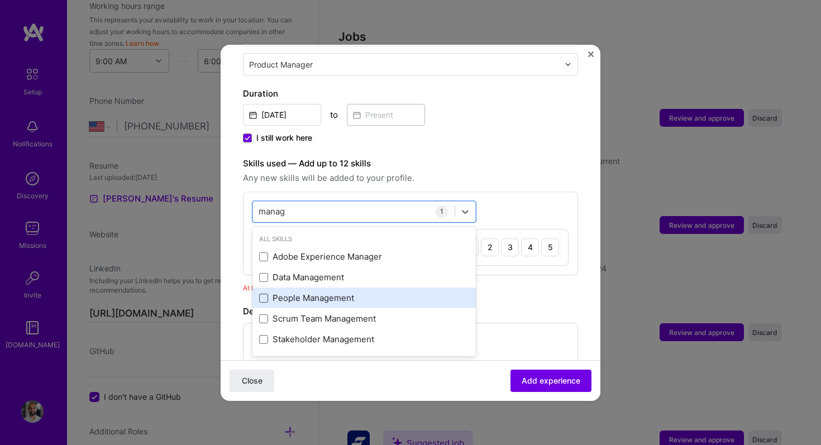
click at [262, 294] on span at bounding box center [263, 298] width 9 height 9
click at [0, 0] on input "checkbox" at bounding box center [0, 0] width 0 height 0
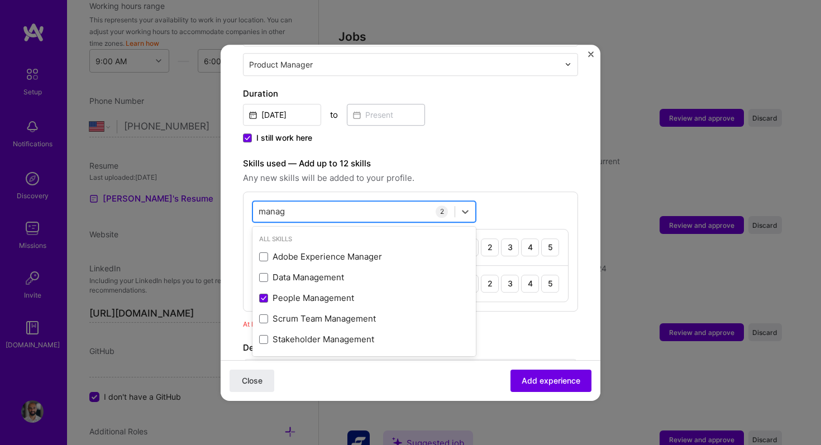
click at [315, 202] on div "manag manag" at bounding box center [354, 211] width 202 height 18
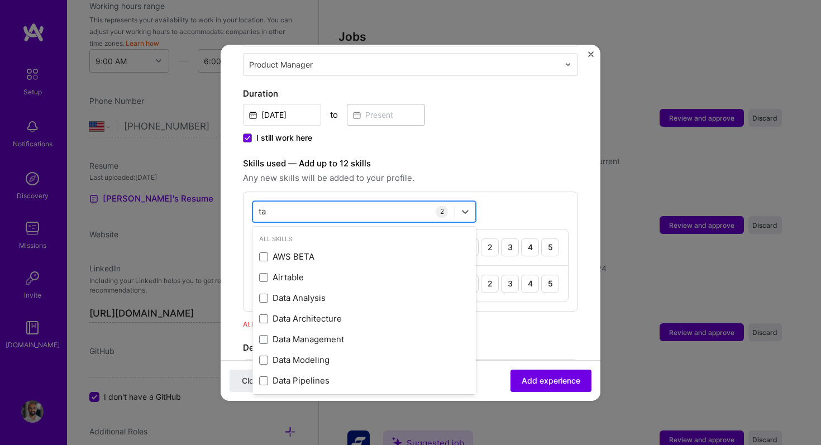
type input "t"
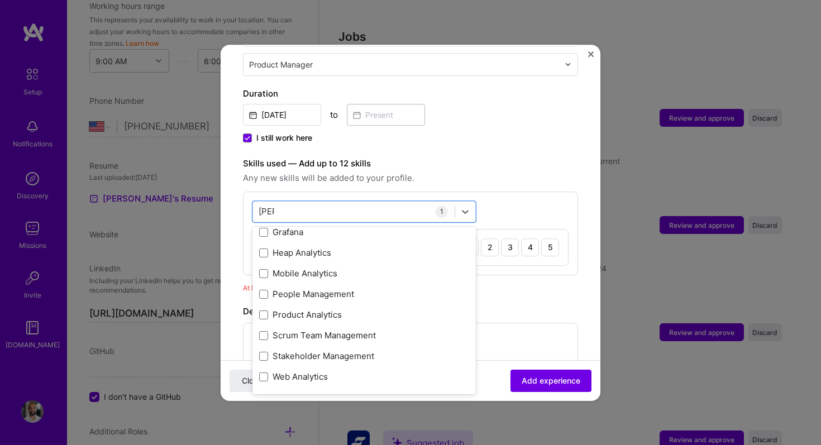
scroll to position [0, 0]
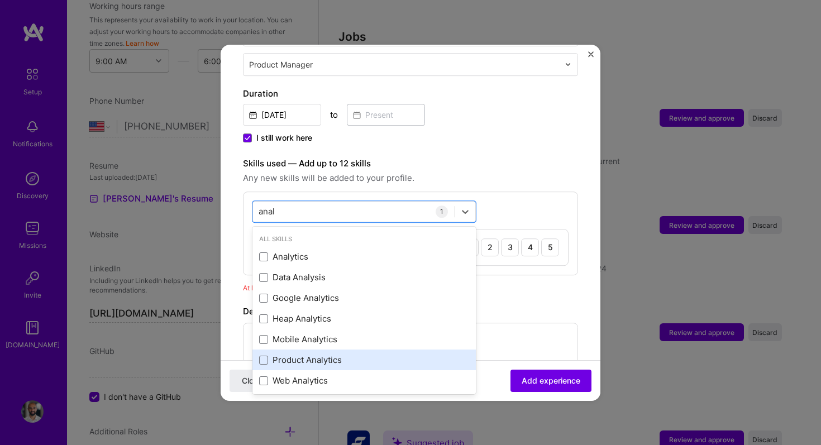
click at [306, 355] on div "Product Analytics" at bounding box center [364, 361] width 210 height 12
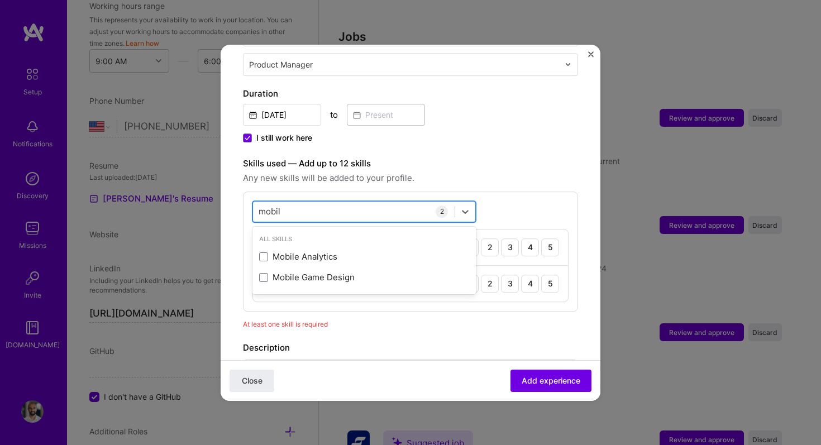
type input "mobile"
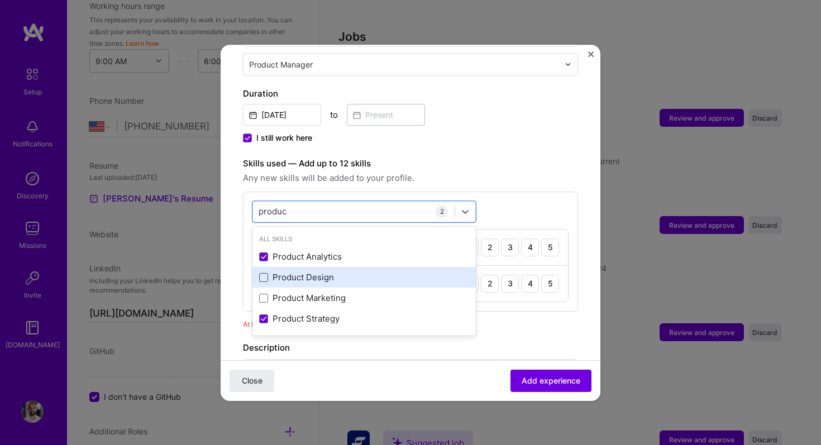
click at [268, 273] on span at bounding box center [263, 277] width 9 height 9
click at [0, 0] on input "checkbox" at bounding box center [0, 0] width 0 height 0
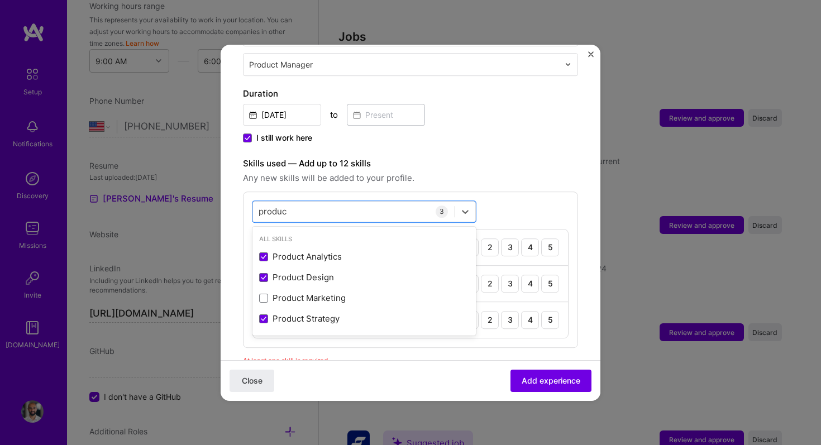
click at [528, 192] on div "option Product Design, selected. option Product Analytics selected, 0 of 2. 4 r…" at bounding box center [410, 270] width 335 height 156
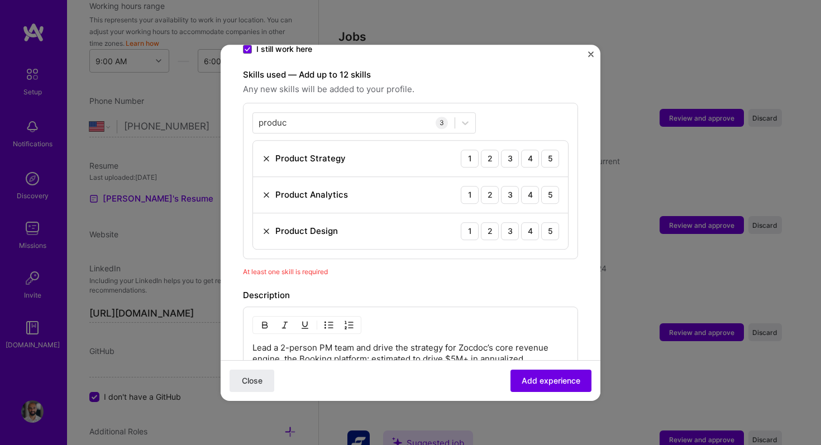
scroll to position [384, 0]
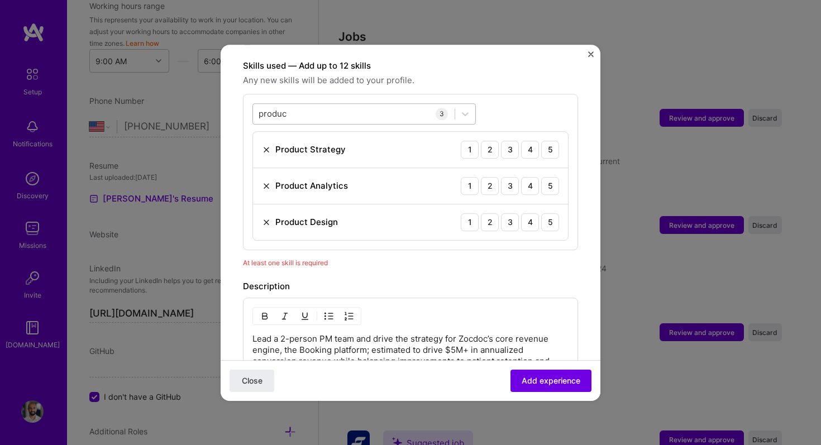
click at [321, 106] on div "produc produc" at bounding box center [354, 113] width 202 height 18
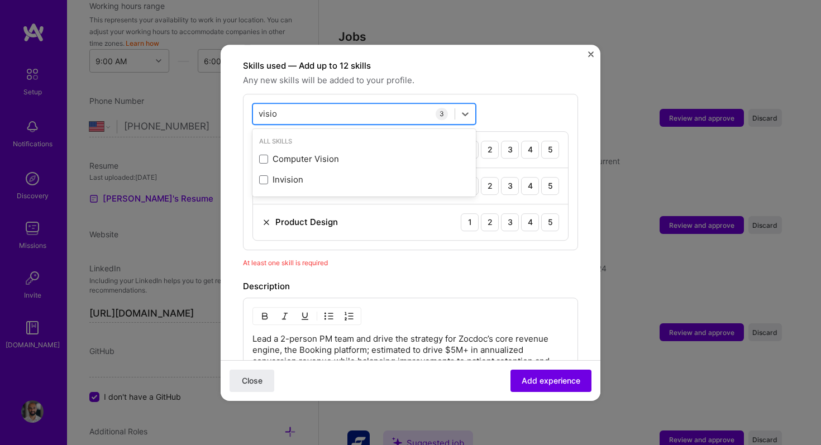
type input "vision"
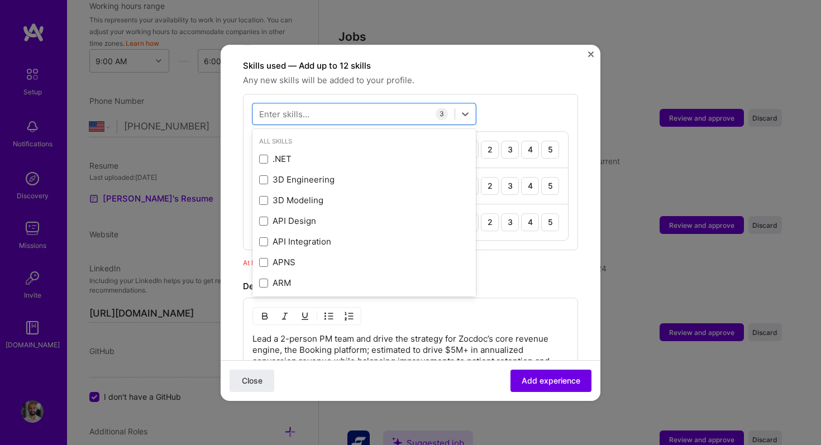
click at [519, 94] on div "option Product Design, selected. option Computer Vision focused, 0 of 2. 378 re…" at bounding box center [410, 172] width 335 height 156
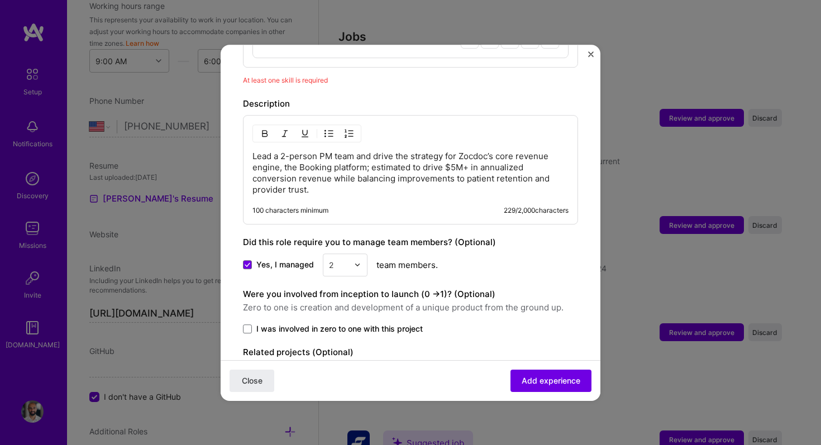
scroll to position [621, 0]
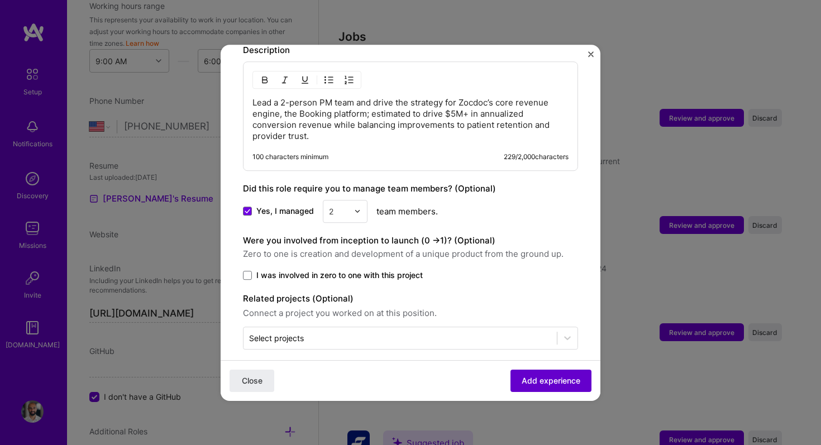
click at [558, 379] on span "Add experience" at bounding box center [551, 380] width 59 height 11
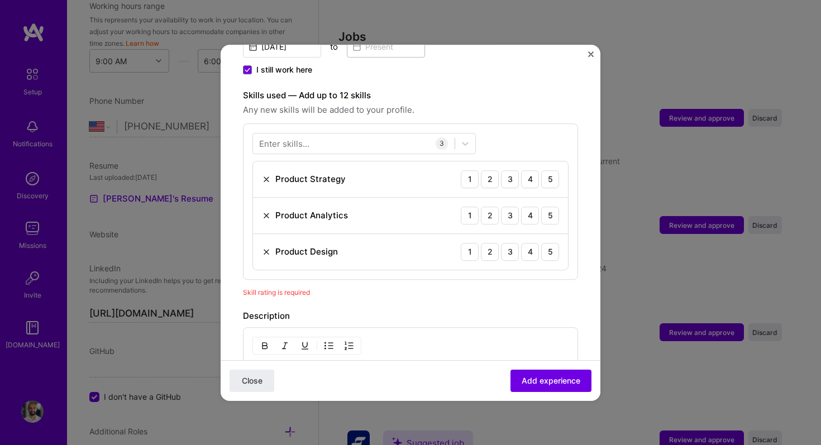
scroll to position [361, 0]
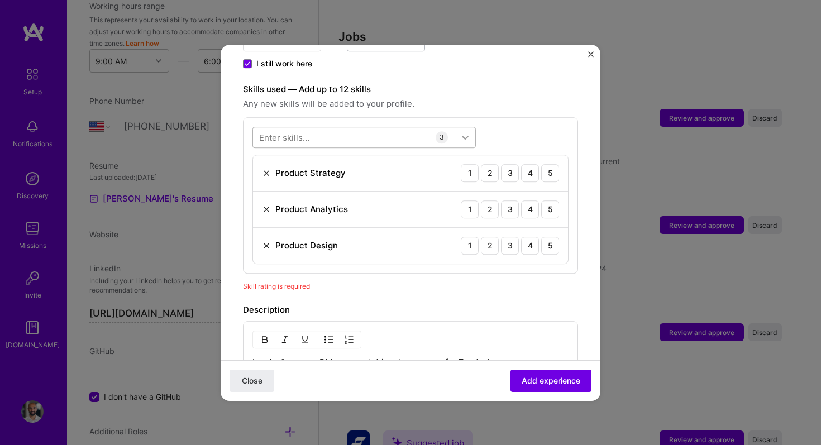
click at [464, 136] on icon at bounding box center [465, 138] width 7 height 4
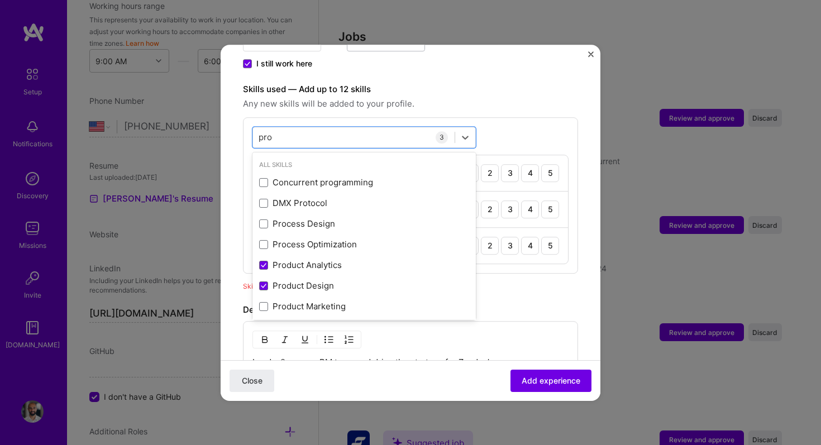
type input "produc"
click at [560, 285] on div "Adding suggested job This job is suggested based on your LinkedIn, resume or [D…" at bounding box center [410, 158] width 335 height 904
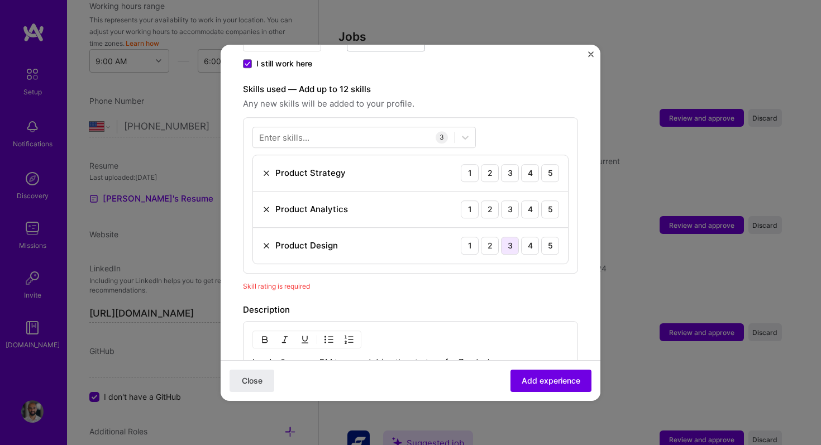
click at [512, 237] on div "3" at bounding box center [510, 246] width 18 height 18
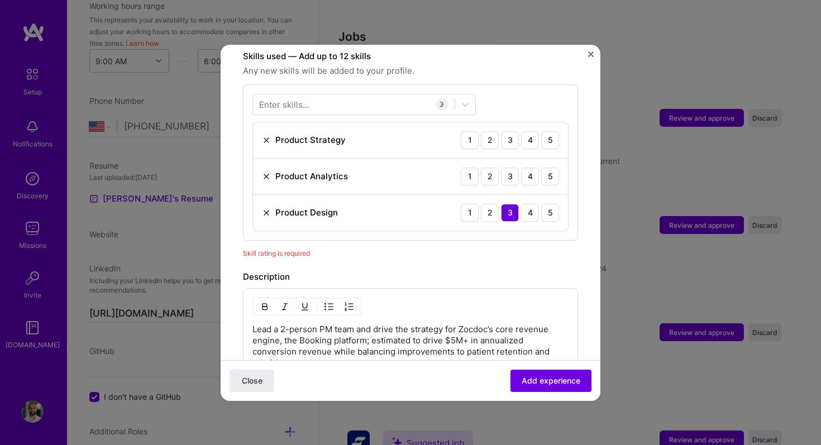
scroll to position [402, 0]
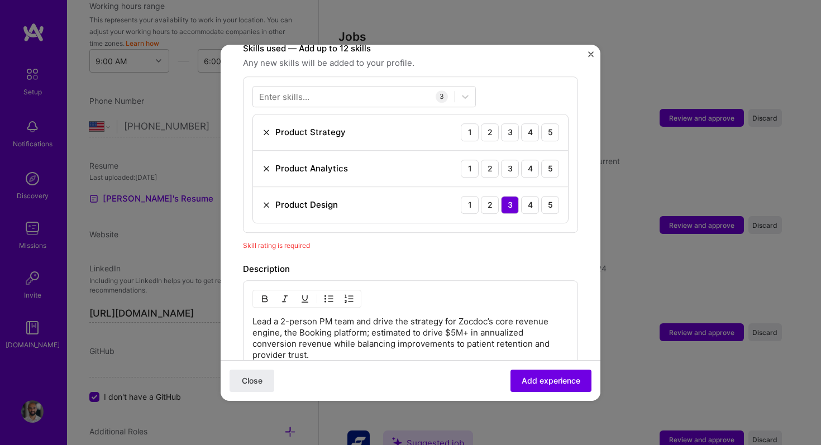
click at [387, 194] on div "Product Design 1 2 3 4 5" at bounding box center [410, 205] width 315 height 36
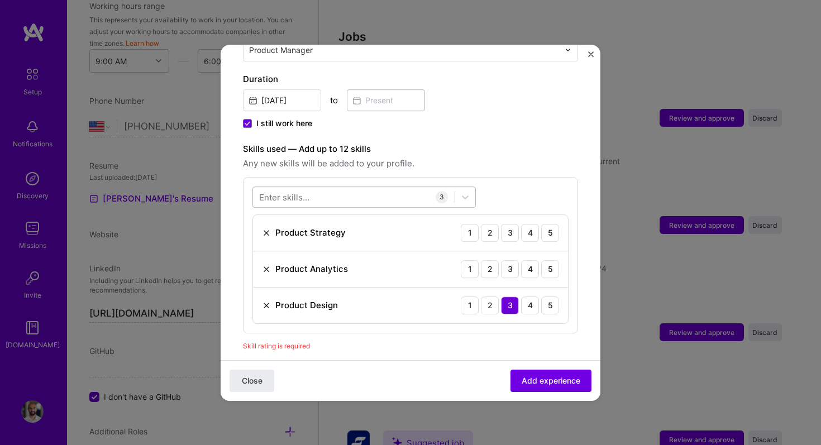
scroll to position [300, 0]
click at [511, 298] on div "3" at bounding box center [510, 307] width 18 height 18
click at [265, 303] on img at bounding box center [266, 307] width 9 height 9
click at [334, 189] on div at bounding box center [354, 198] width 202 height 18
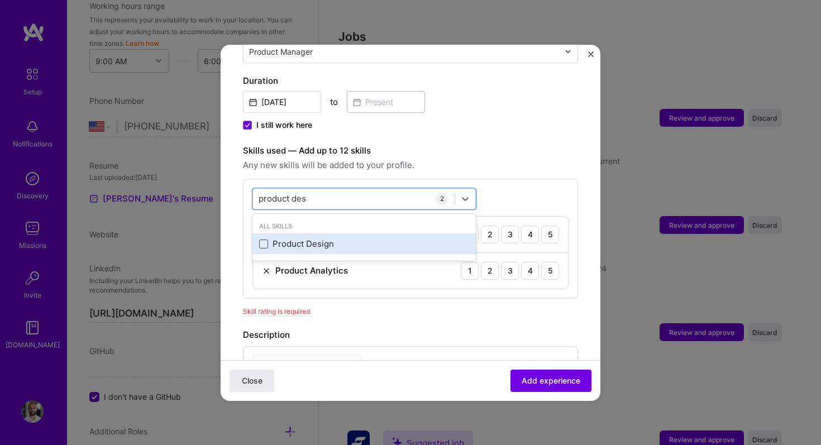
click at [263, 240] on span at bounding box center [263, 244] width 9 height 9
click at [0, 0] on input "checkbox" at bounding box center [0, 0] width 0 height 0
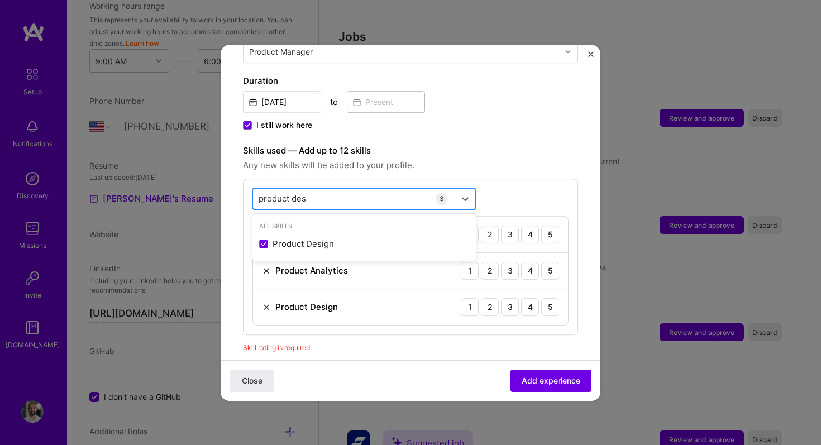
click at [294, 193] on input "product des" at bounding box center [283, 199] width 49 height 12
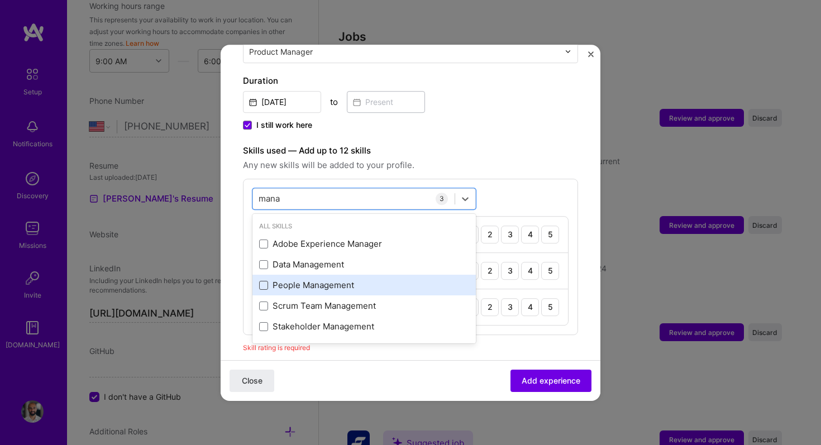
click at [263, 281] on span at bounding box center [263, 285] width 9 height 9
click at [0, 0] on input "checkbox" at bounding box center [0, 0] width 0 height 0
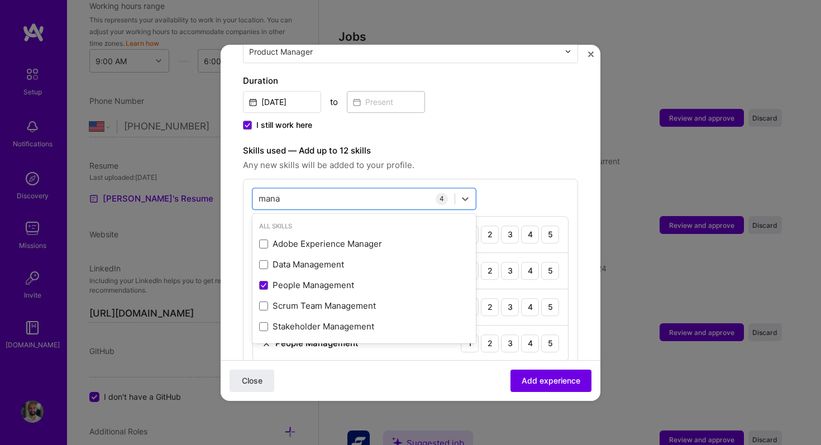
click at [505, 163] on div "Skills used — Add up to 12 skills Any new skills will be added to your profile.…" at bounding box center [410, 257] width 335 height 227
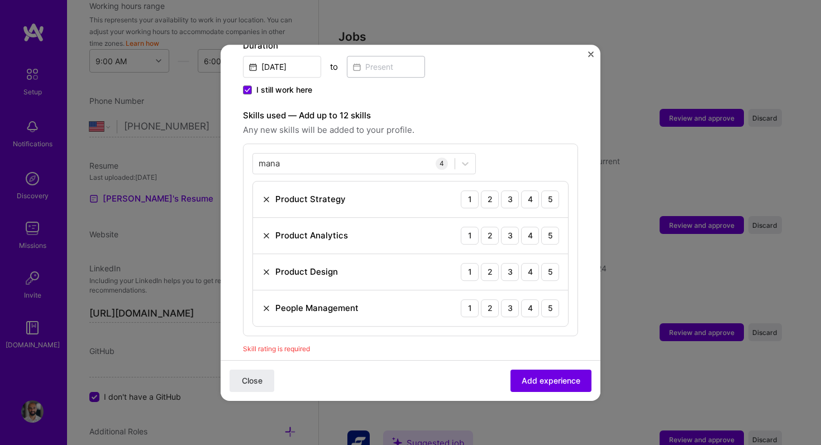
scroll to position [340, 0]
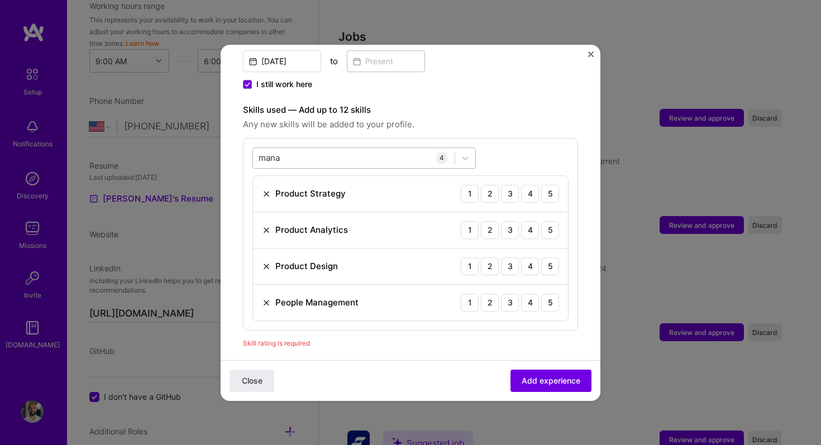
click at [312, 149] on div "mana mana" at bounding box center [354, 158] width 202 height 18
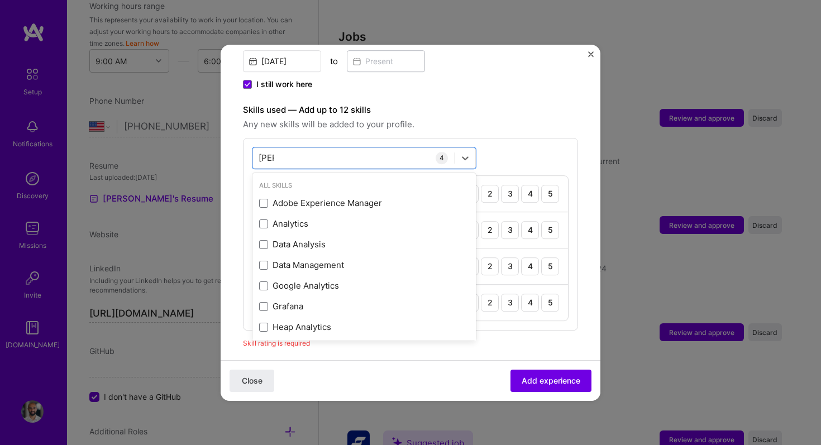
click at [487, 125] on div "Skills used — Add up to 12 skills Any new skills will be added to your profile.…" at bounding box center [410, 216] width 335 height 227
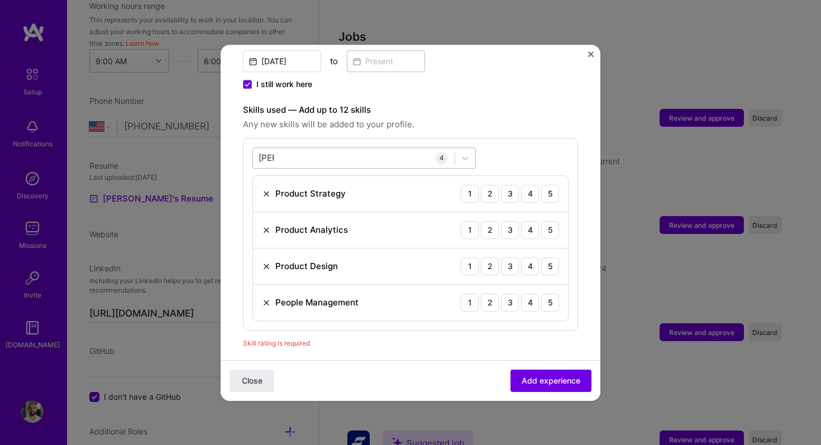
click at [381, 153] on div "[PERSON_NAME] [PERSON_NAME]" at bounding box center [354, 158] width 202 height 18
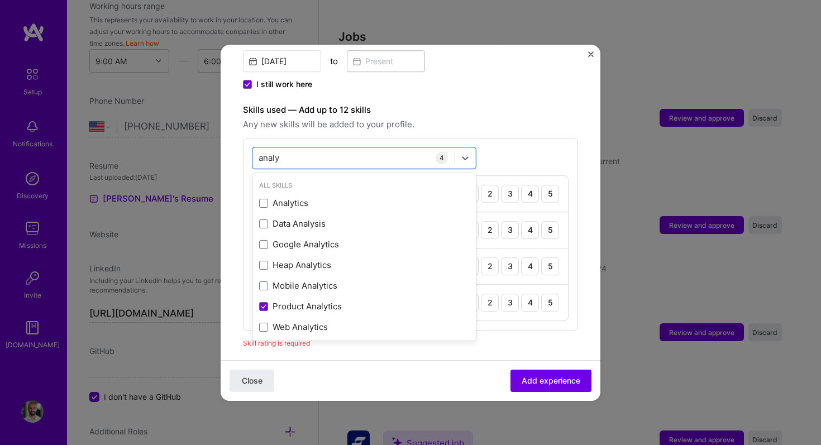
click at [532, 144] on div "option People Management, selected. option Analytics focused, 0 of 2. 7 results…" at bounding box center [410, 234] width 335 height 193
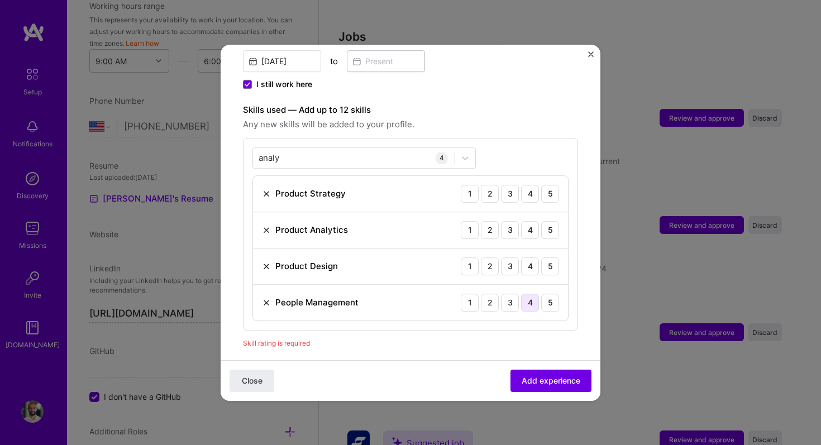
click at [534, 294] on div "4" at bounding box center [530, 303] width 18 height 18
click at [509, 258] on div "3" at bounding box center [510, 267] width 18 height 18
click at [551, 185] on div "5" at bounding box center [550, 194] width 18 height 18
click at [536, 221] on div "4" at bounding box center [530, 230] width 18 height 18
click at [351, 149] on div "analy analy" at bounding box center [354, 158] width 202 height 18
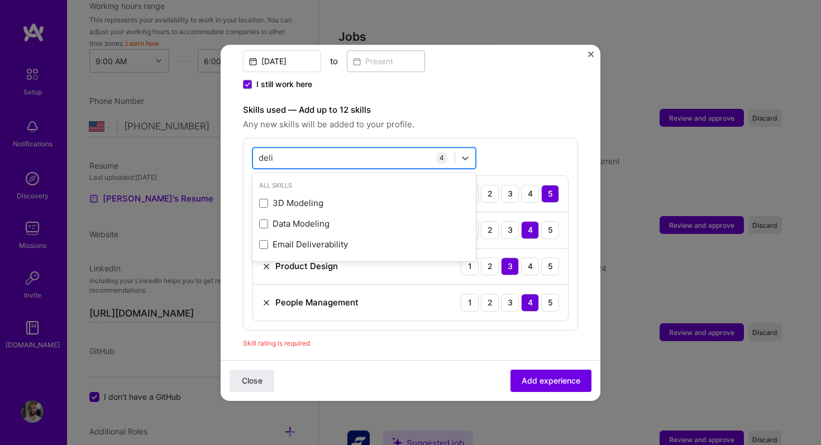
type input "deliv"
click at [536, 138] on div "option People Management, selected. option Email Deliverability focused, 0 of 2…" at bounding box center [410, 234] width 335 height 193
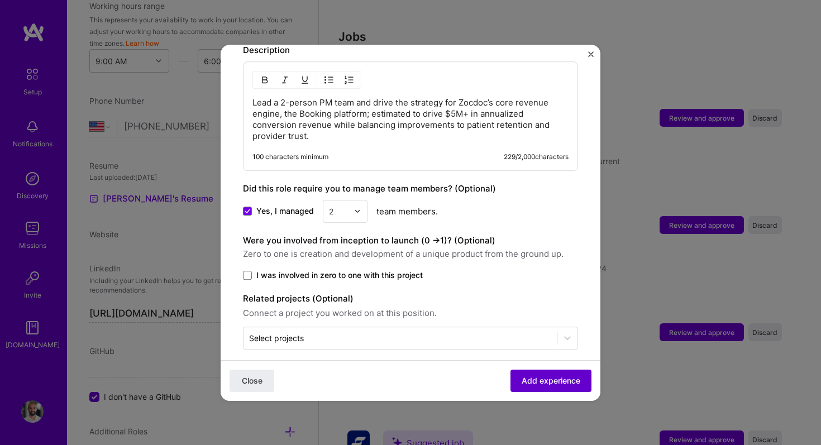
click at [550, 382] on span "Add experience" at bounding box center [551, 380] width 59 height 11
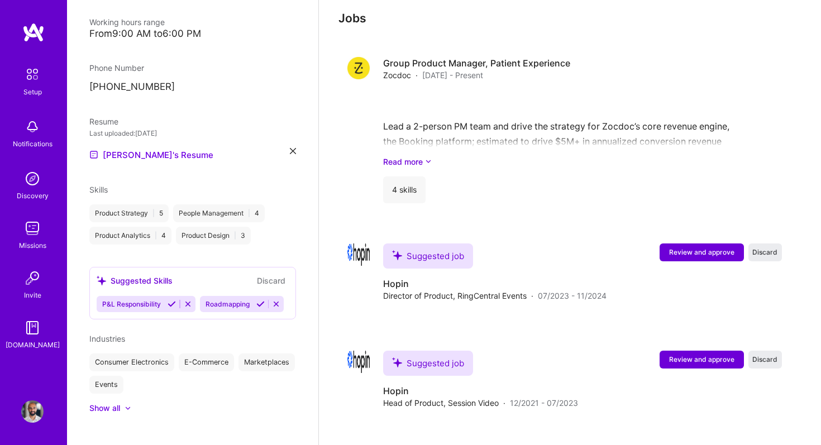
scroll to position [391, 0]
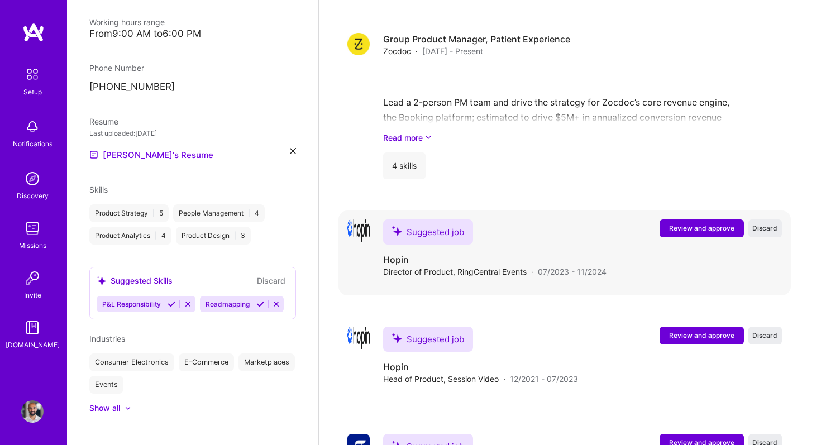
click at [686, 224] on span "Review and approve" at bounding box center [701, 228] width 65 height 9
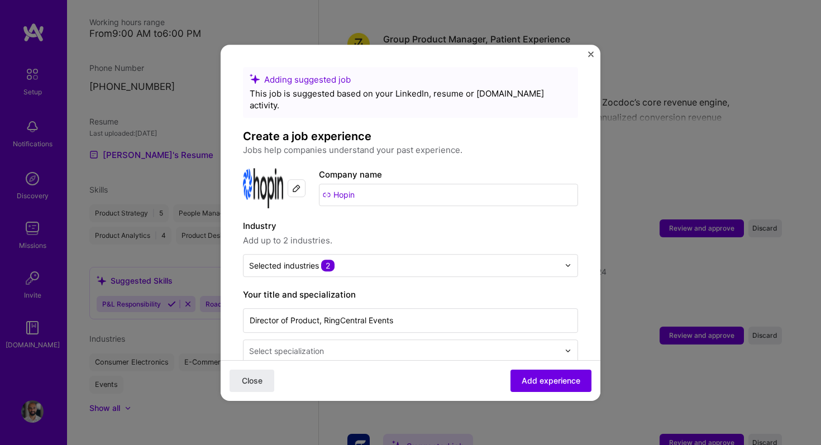
click at [362, 184] on input "Hopin" at bounding box center [448, 195] width 259 height 22
click at [358, 184] on input "Hopin" at bounding box center [448, 195] width 259 height 22
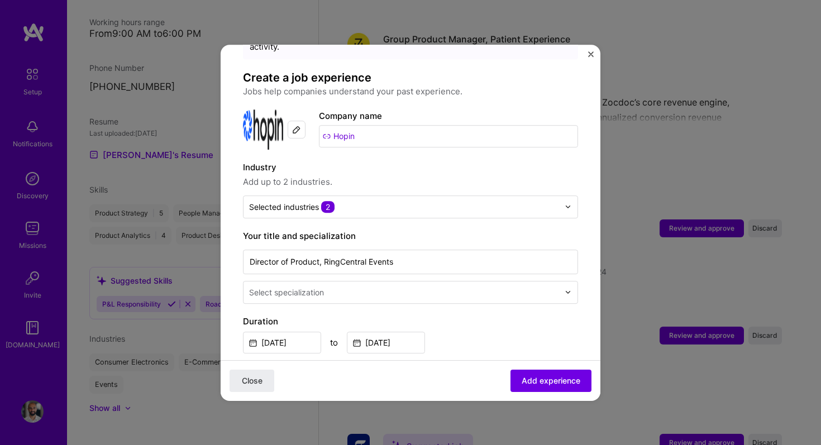
scroll to position [68, 0]
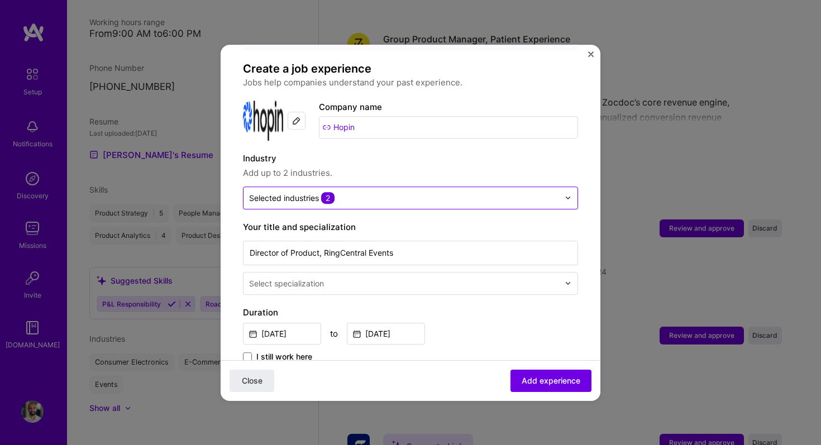
click at [385, 192] on input "text" at bounding box center [404, 198] width 310 height 12
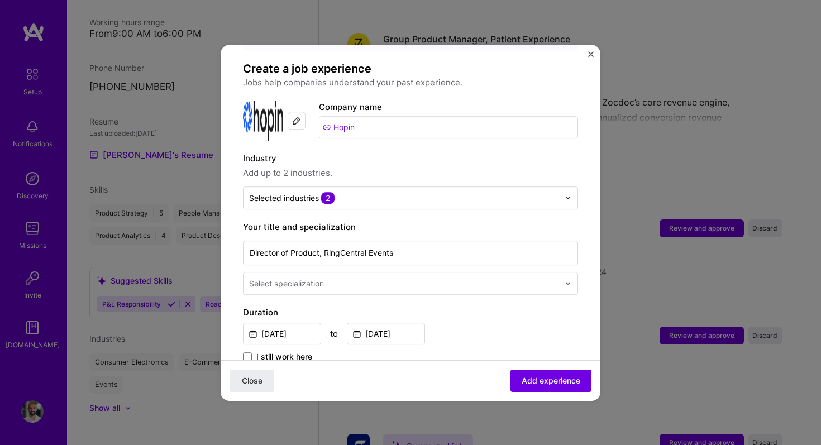
click at [398, 152] on label "Industry" at bounding box center [410, 158] width 335 height 13
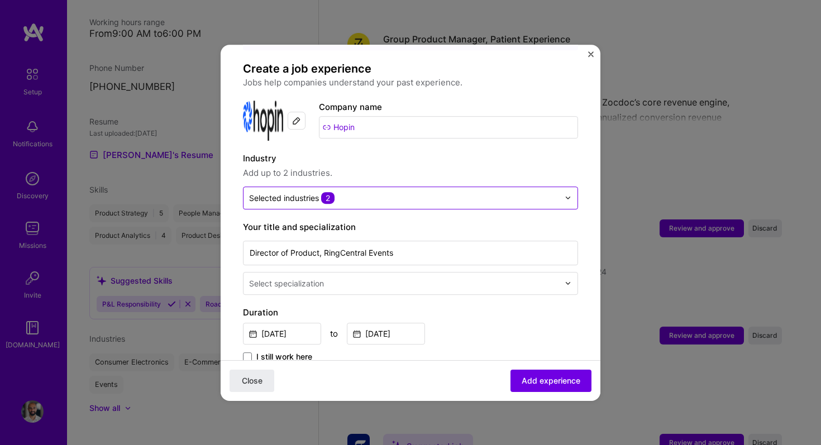
click at [560, 187] on div "Selected industries 2" at bounding box center [404, 198] width 321 height 22
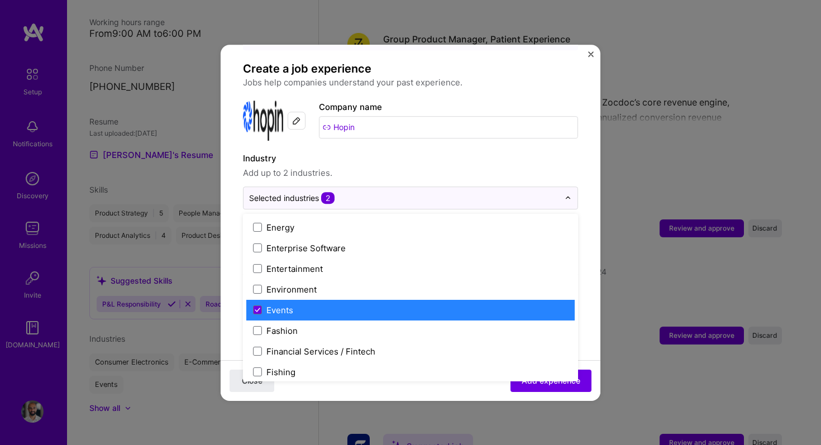
scroll to position [1055, 0]
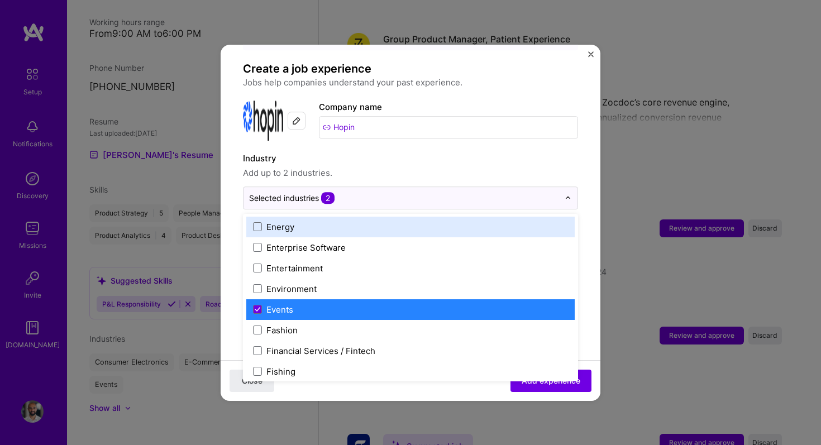
click at [508, 137] on div "Adding suggested job This job is suggested based on your LinkedIn, resume or [D…" at bounding box center [410, 427] width 335 height 857
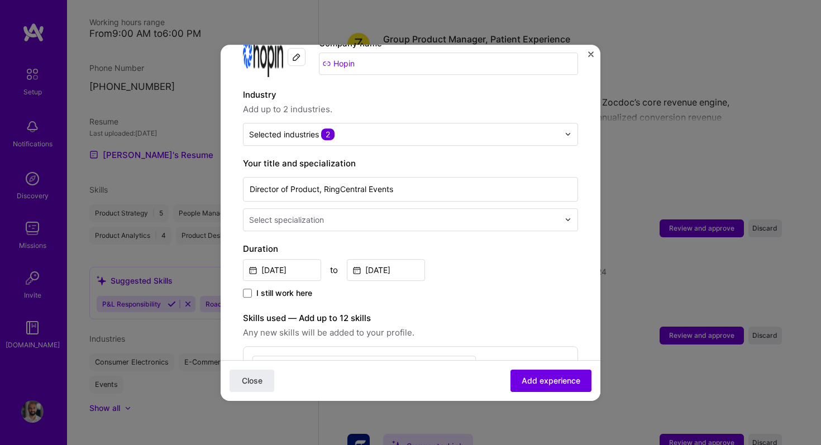
scroll to position [134, 0]
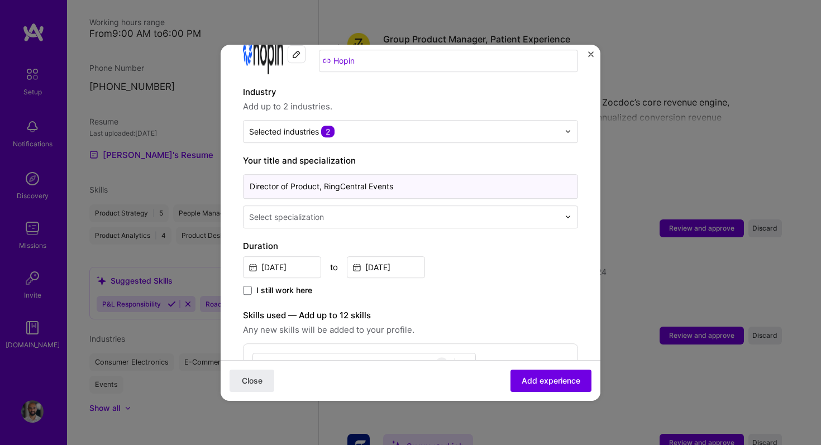
click at [338, 174] on input "Director of Product, RingCentral Events" at bounding box center [410, 186] width 335 height 25
click at [286, 256] on input "[DATE]" at bounding box center [282, 267] width 78 height 22
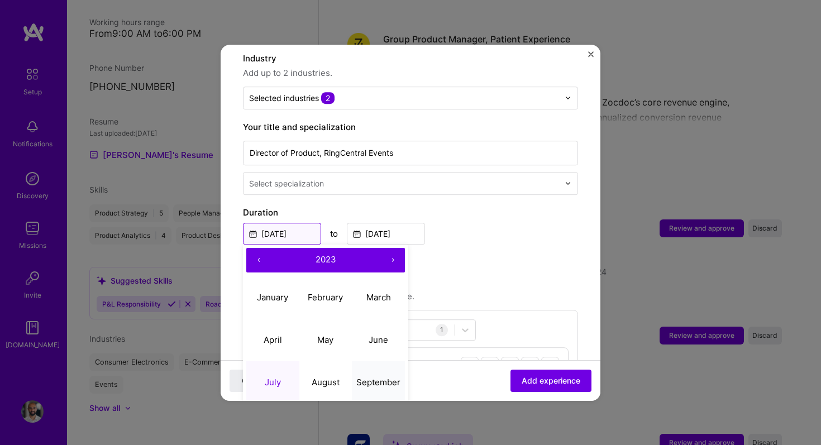
scroll to position [169, 0]
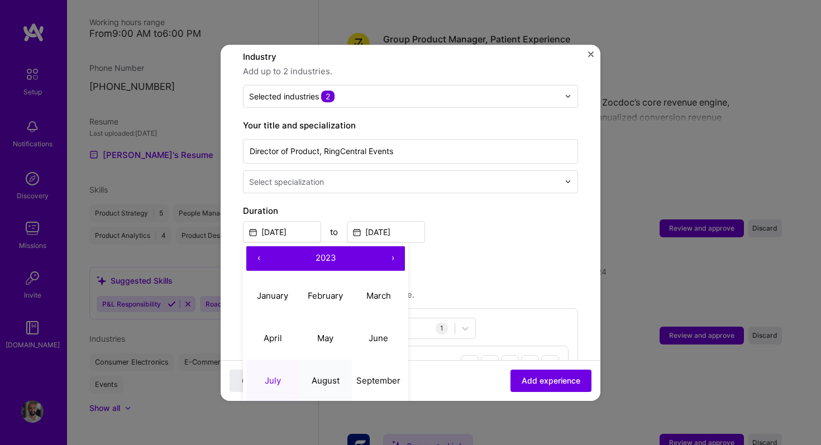
click at [324, 376] on abbr "August" at bounding box center [326, 381] width 28 height 11
type input "[DATE]"
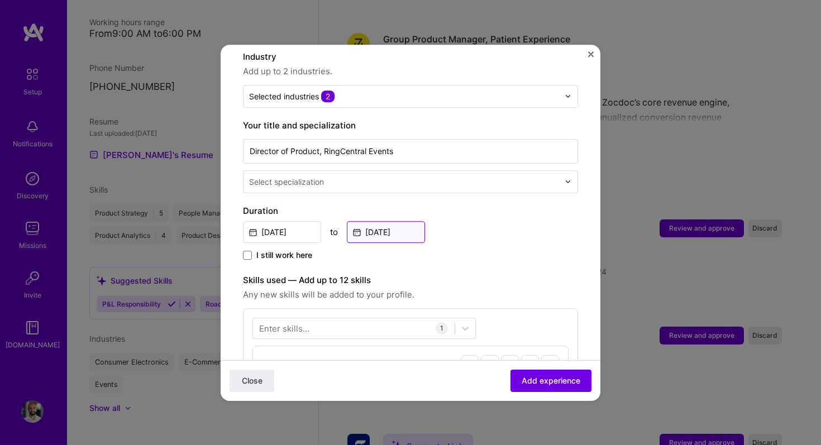
click at [393, 221] on input "[DATE]" at bounding box center [386, 232] width 78 height 22
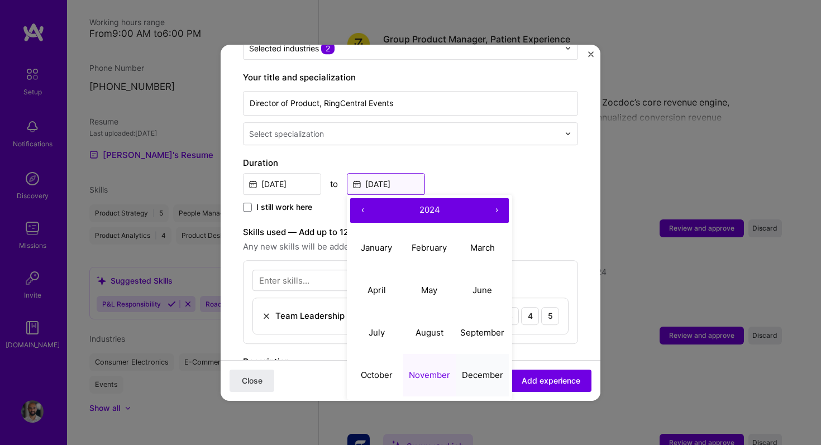
scroll to position [218, 0]
click at [473, 369] on abbr "December" at bounding box center [482, 374] width 41 height 11
type input "[DATE]"
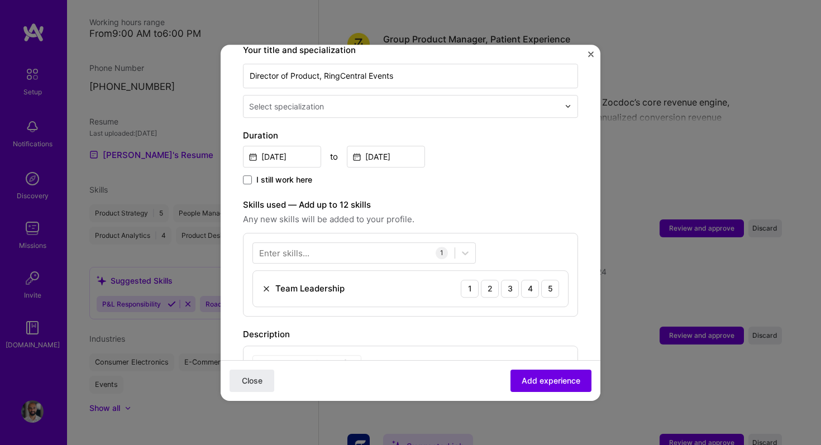
scroll to position [246, 0]
click at [549, 279] on div "5" at bounding box center [550, 288] width 18 height 18
click at [381, 243] on div at bounding box center [354, 252] width 202 height 18
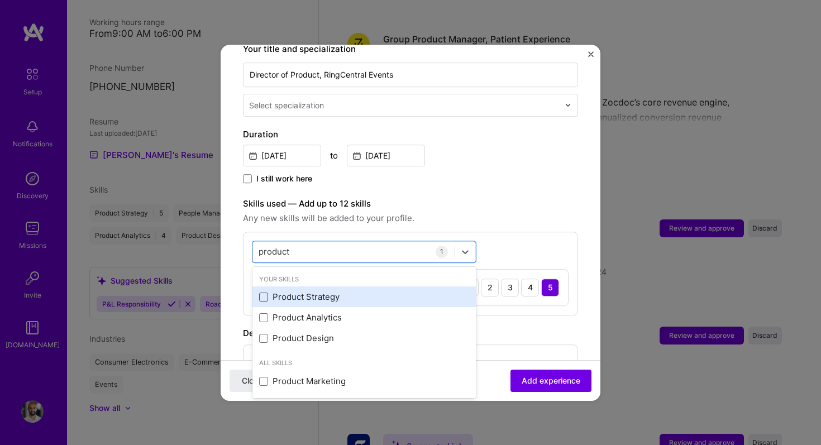
click at [266, 293] on span at bounding box center [263, 297] width 9 height 9
click at [0, 0] on input "checkbox" at bounding box center [0, 0] width 0 height 0
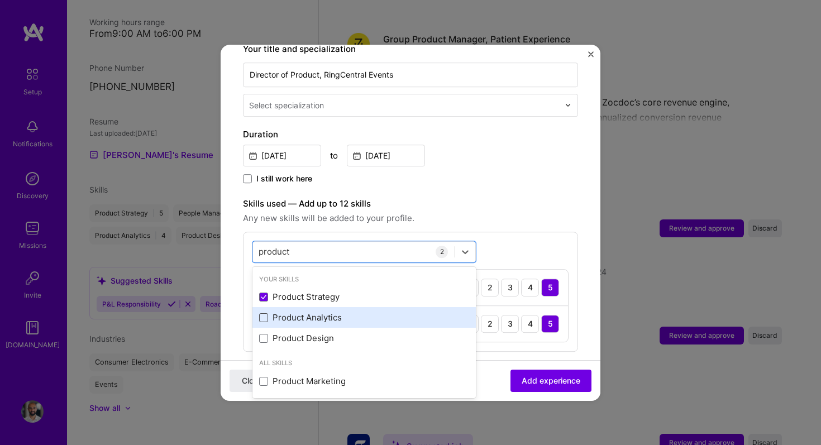
click at [265, 313] on span at bounding box center [263, 317] width 9 height 9
click at [0, 0] on input "checkbox" at bounding box center [0, 0] width 0 height 0
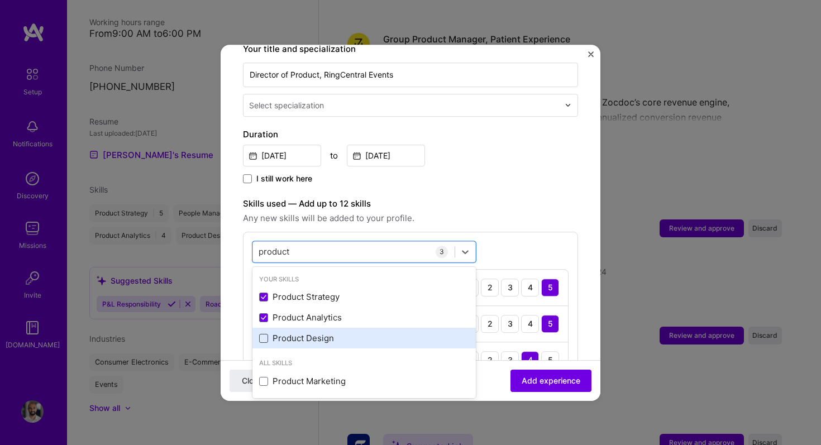
click at [265, 334] on span at bounding box center [263, 338] width 9 height 9
click at [0, 0] on input "checkbox" at bounding box center [0, 0] width 0 height 0
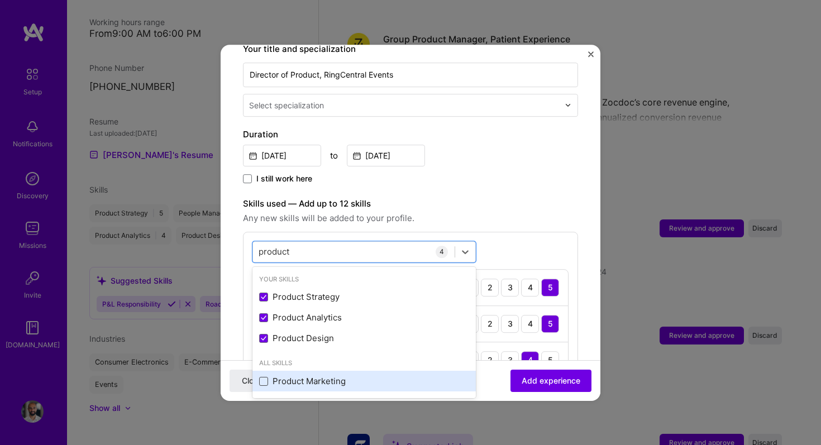
click at [265, 377] on span at bounding box center [263, 381] width 9 height 9
click at [0, 0] on input "checkbox" at bounding box center [0, 0] width 0 height 0
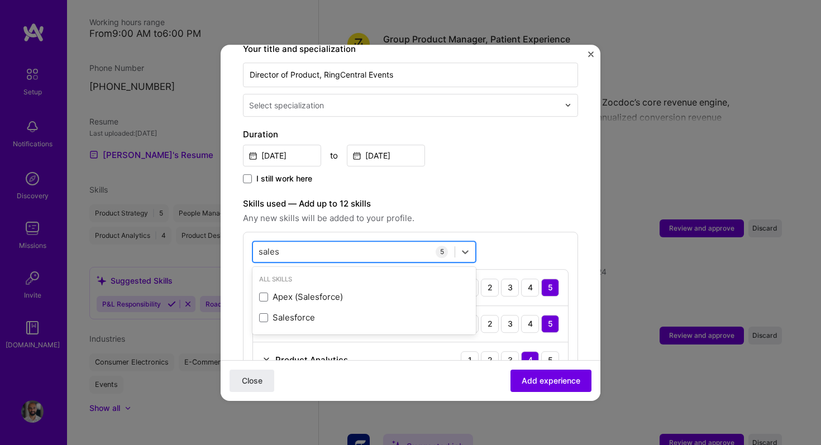
type input "sale"
click at [540, 234] on div "option Product Marketing, selected. option Apex (Salesforce) focused, 0 of 2. 3…" at bounding box center [410, 346] width 335 height 229
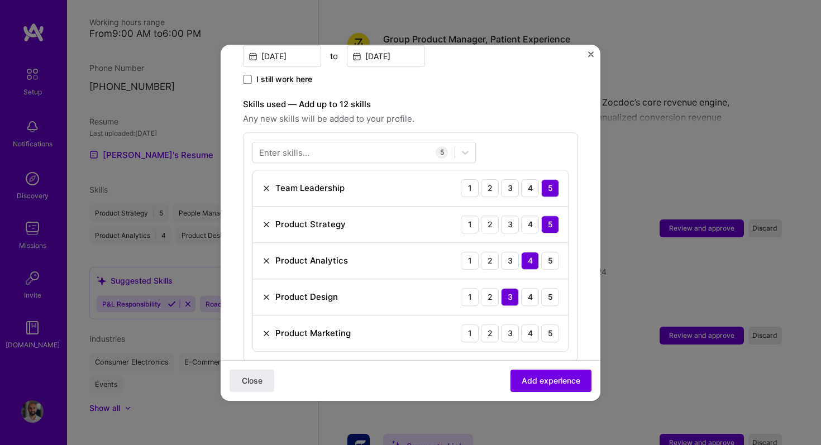
scroll to position [351, 0]
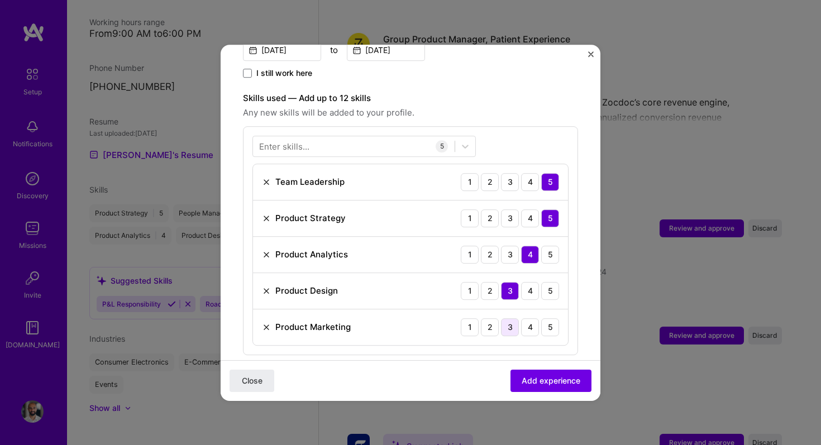
click at [515, 319] on div "3" at bounding box center [510, 328] width 18 height 18
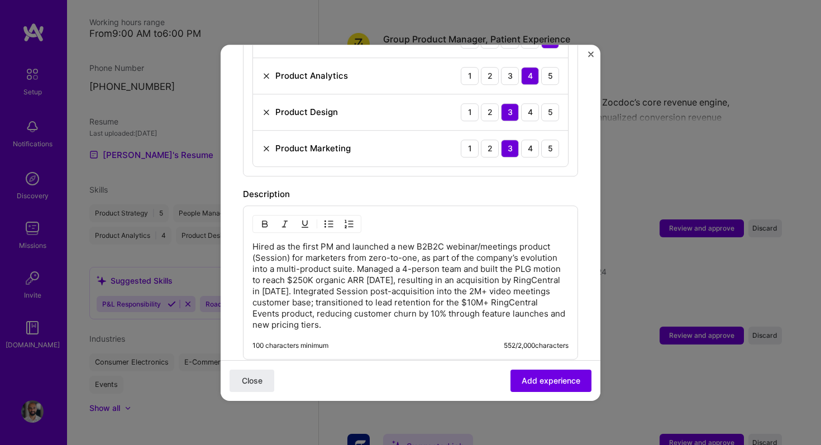
scroll to position [547, 0]
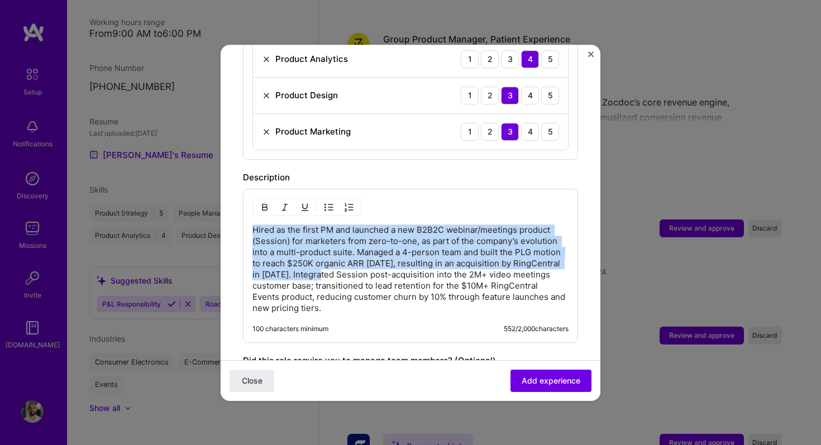
drag, startPoint x: 354, startPoint y: 263, endPoint x: 249, endPoint y: 217, distance: 114.1
click at [249, 217] on div "Hired as the first PM and launched a new B2B2C webinar/meetings product (Sessio…" at bounding box center [410, 266] width 335 height 154
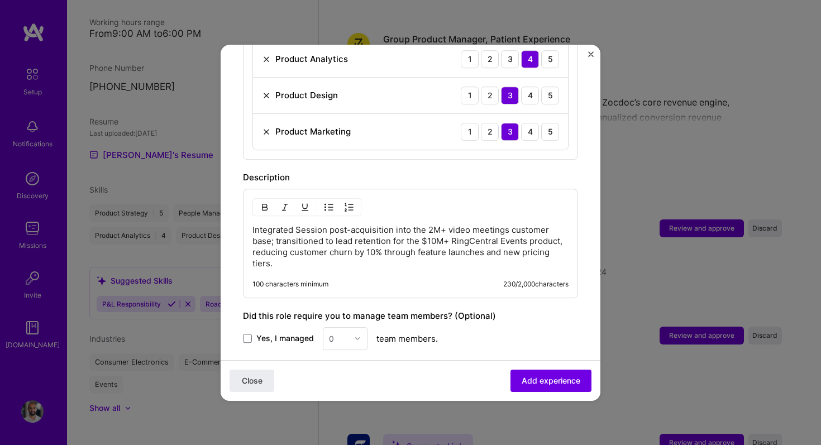
click at [347, 254] on p "Integrated Session post-acquisition into the 2M+ video meetings customer base; …" at bounding box center [411, 247] width 316 height 45
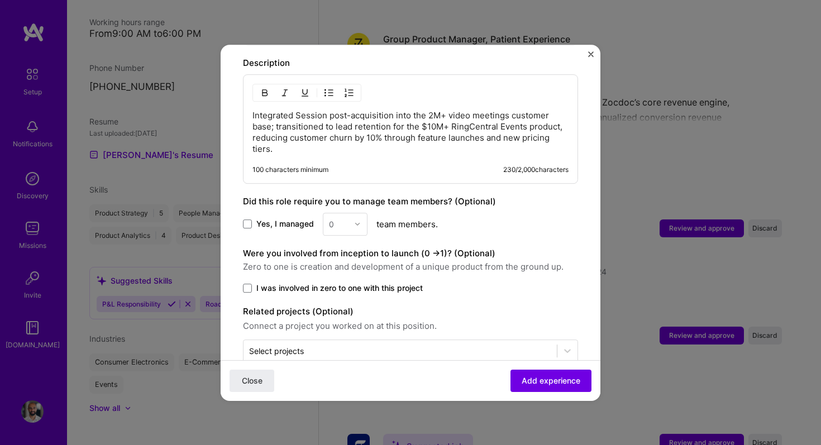
scroll to position [674, 0]
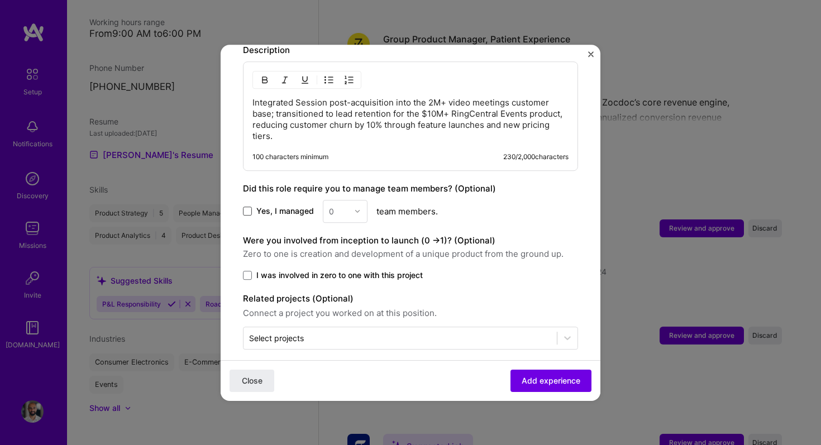
click at [248, 207] on span at bounding box center [247, 211] width 9 height 9
click at [0, 0] on input "Yes, I managed" at bounding box center [0, 0] width 0 height 0
click at [248, 210] on icon at bounding box center [247, 211] width 4 height 3
click at [0, 0] on input "Yes, I managed" at bounding box center [0, 0] width 0 height 0
click at [545, 395] on div "Close Add experience" at bounding box center [411, 380] width 380 height 41
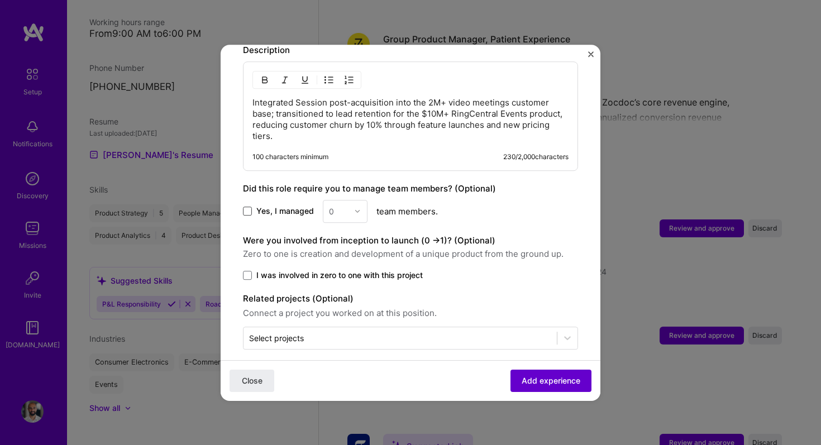
click at [555, 386] on button "Add experience" at bounding box center [551, 380] width 81 height 22
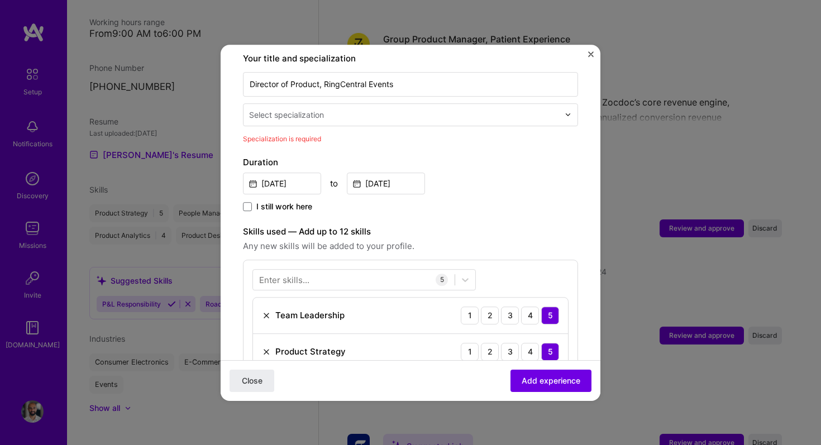
scroll to position [232, 0]
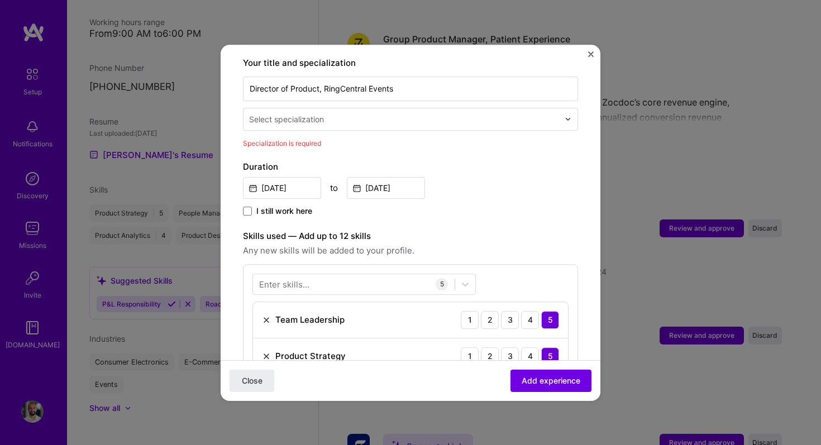
click at [393, 113] on input "text" at bounding box center [405, 119] width 312 height 12
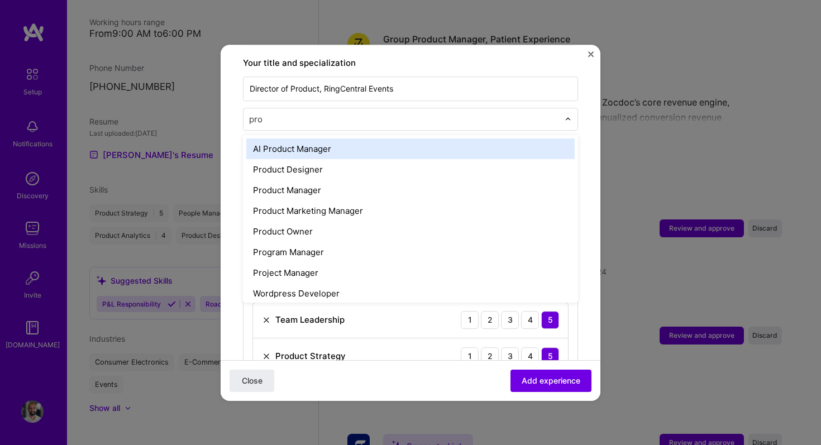
type input "prod"
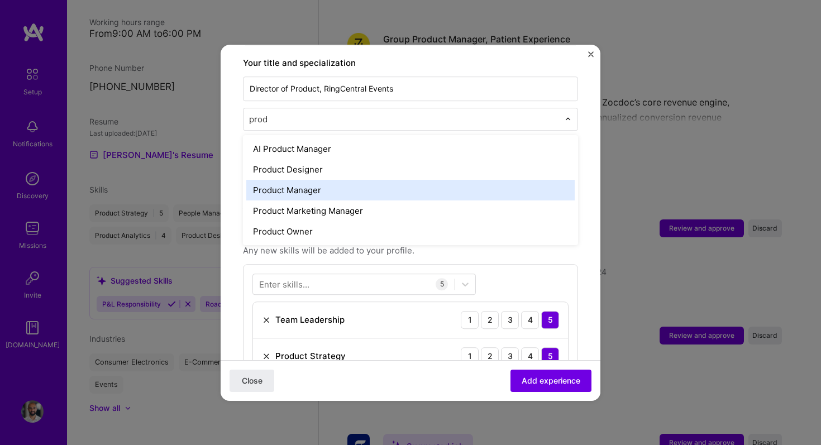
click at [365, 180] on div "Product Manager" at bounding box center [410, 190] width 329 height 21
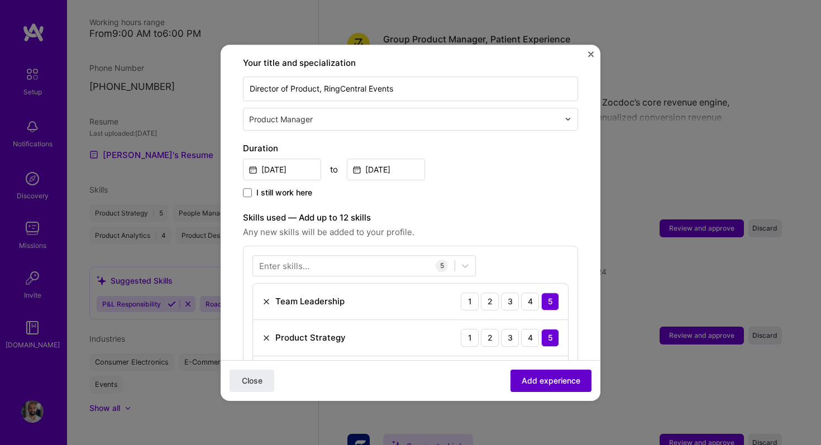
click at [546, 381] on span "Add experience" at bounding box center [551, 380] width 59 height 11
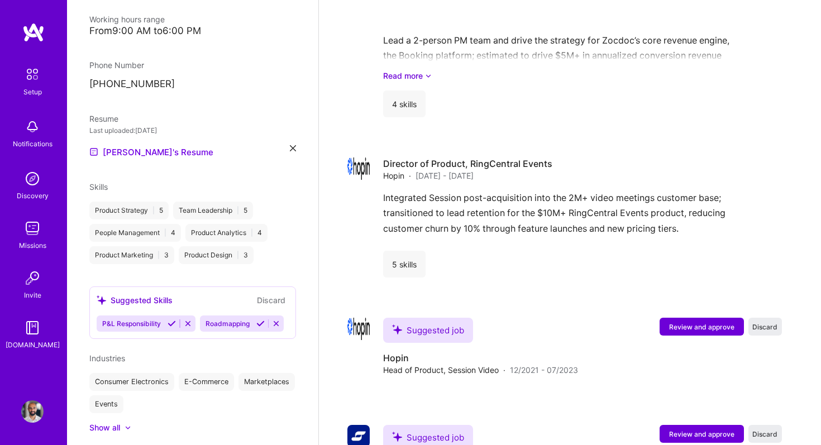
scroll to position [413, 0]
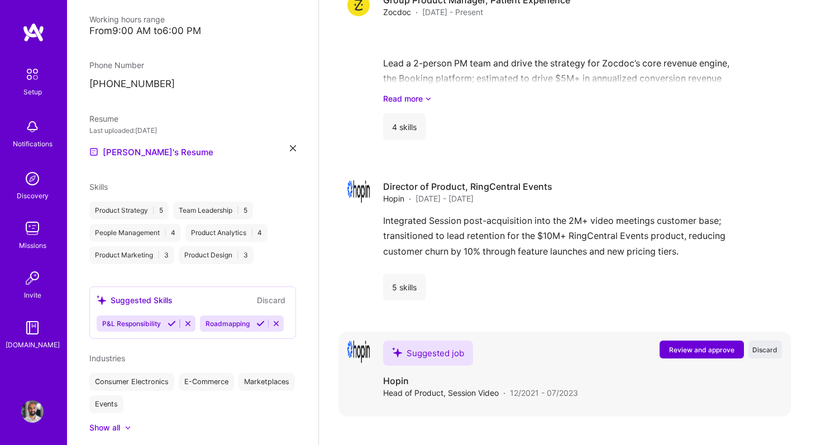
click at [692, 345] on span "Review and approve" at bounding box center [701, 349] width 65 height 9
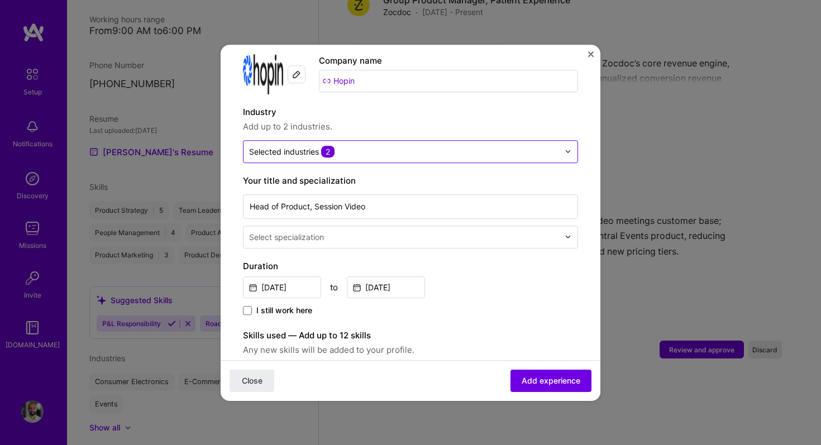
scroll to position [115, 0]
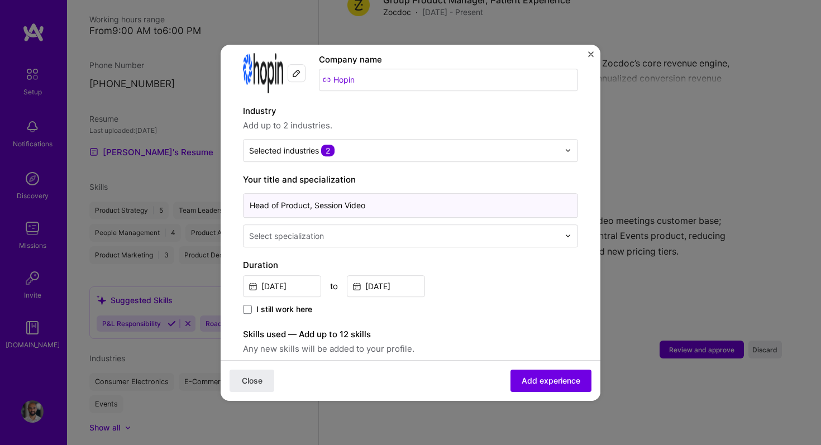
click at [353, 193] on input "Head of Product, Session Video" at bounding box center [410, 205] width 335 height 25
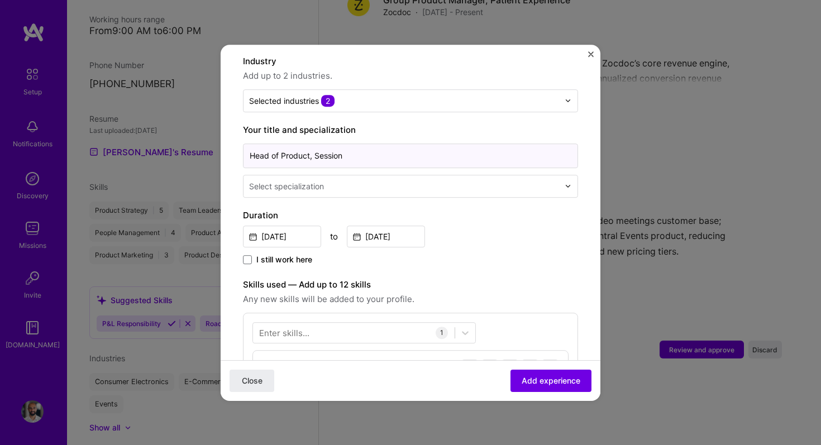
scroll to position [167, 0]
type input "Head of Product, Session"
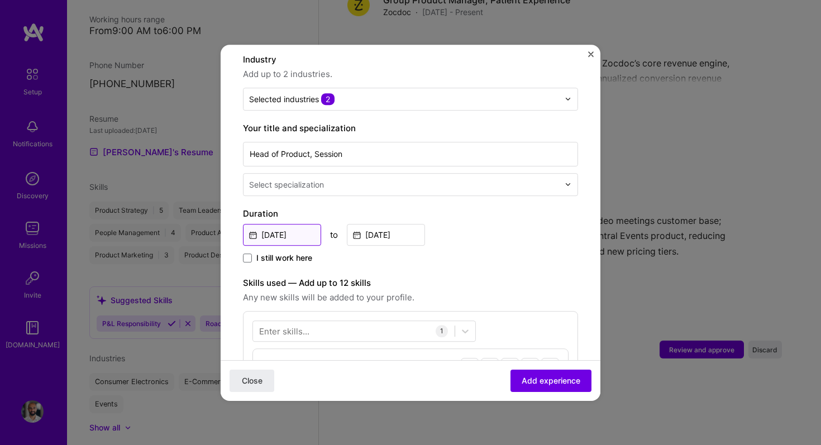
click at [305, 224] on input "[DATE]" at bounding box center [282, 235] width 78 height 22
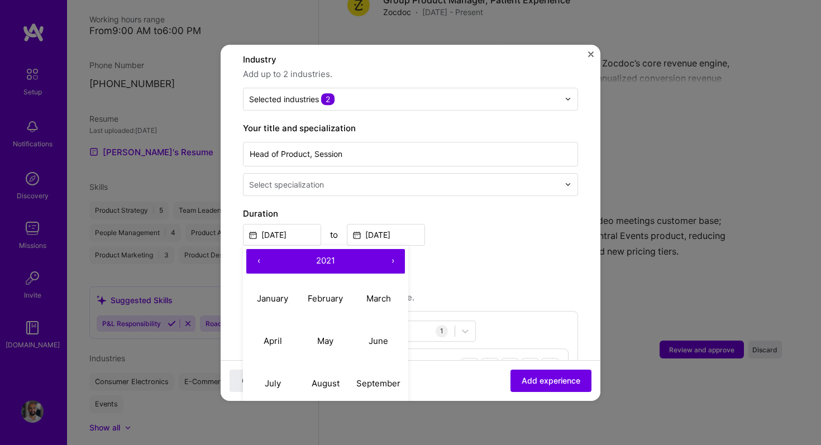
click at [395, 249] on button "›" at bounding box center [393, 261] width 25 height 25
click at [278, 293] on abbr "January" at bounding box center [272, 298] width 31 height 11
type input "[DATE]"
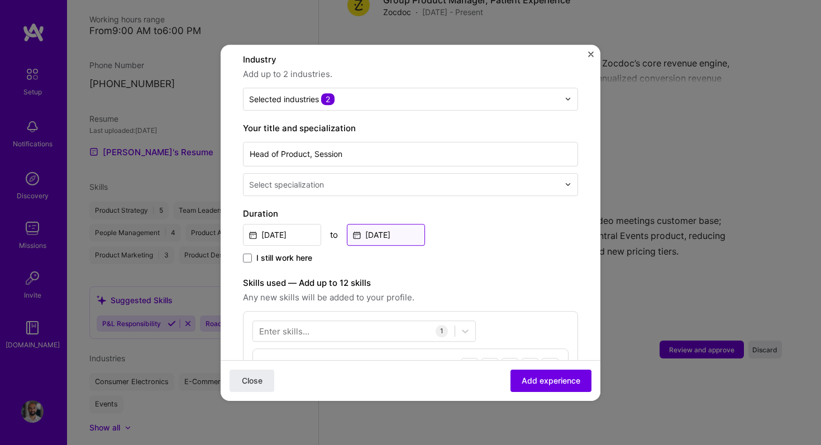
click at [385, 224] on input "[DATE]" at bounding box center [386, 235] width 78 height 22
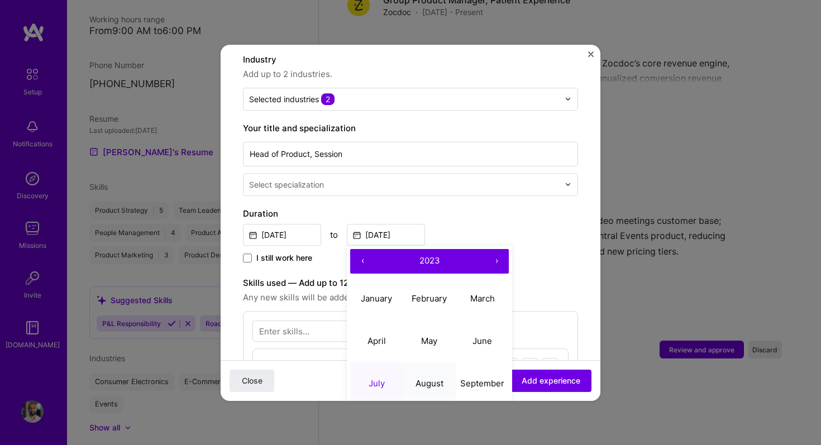
click at [431, 364] on button "August" at bounding box center [429, 384] width 53 height 42
type input "[DATE]"
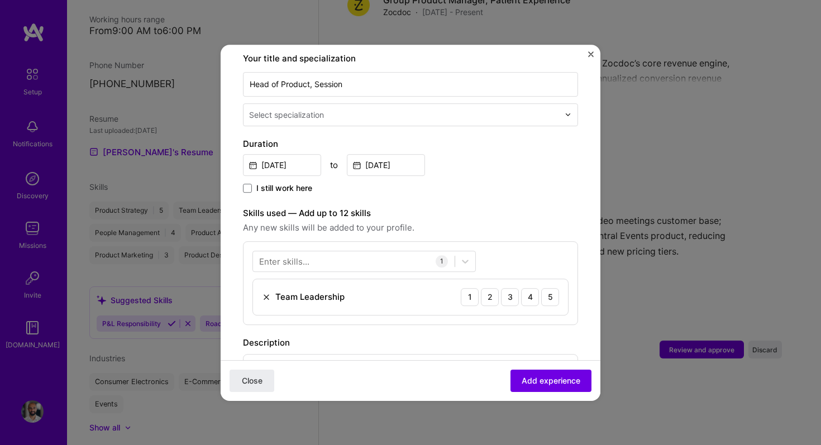
scroll to position [238, 0]
click at [371, 250] on div at bounding box center [354, 259] width 202 height 18
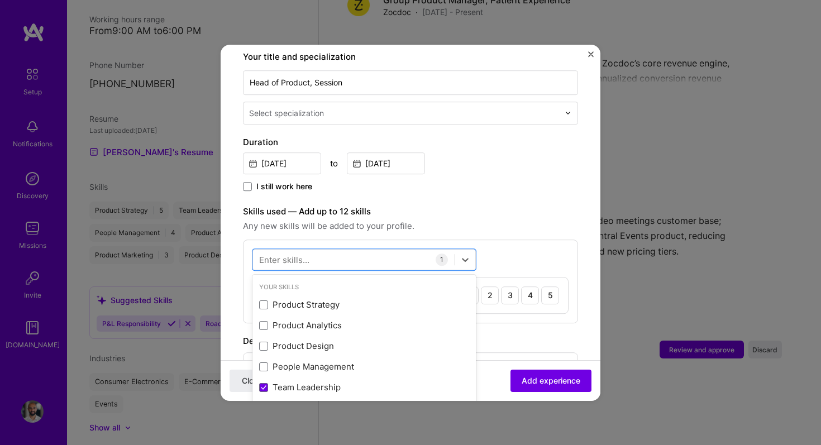
click at [530, 248] on div "option Product Strategy focused, 0 of 2. 378 results available. Use Up and Down…" at bounding box center [410, 282] width 335 height 84
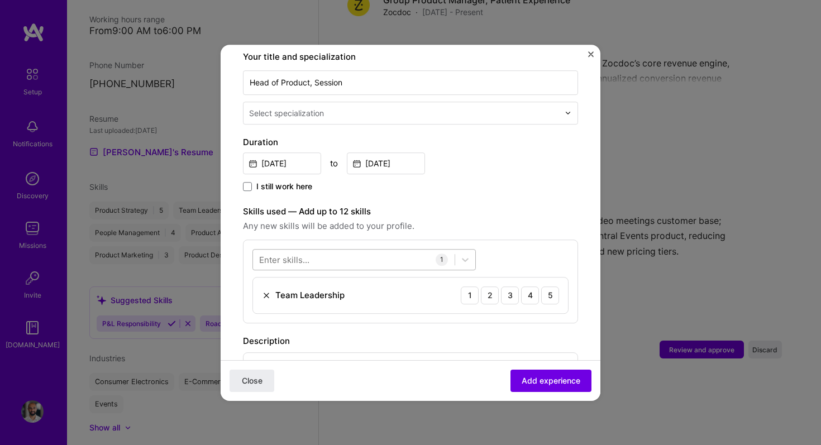
click at [383, 253] on div at bounding box center [354, 259] width 202 height 18
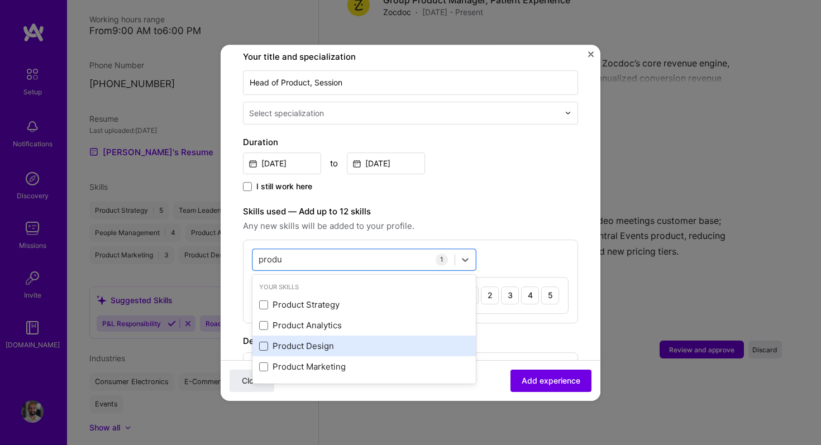
click at [262, 342] on span at bounding box center [263, 346] width 9 height 9
click at [0, 0] on input "checkbox" at bounding box center [0, 0] width 0 height 0
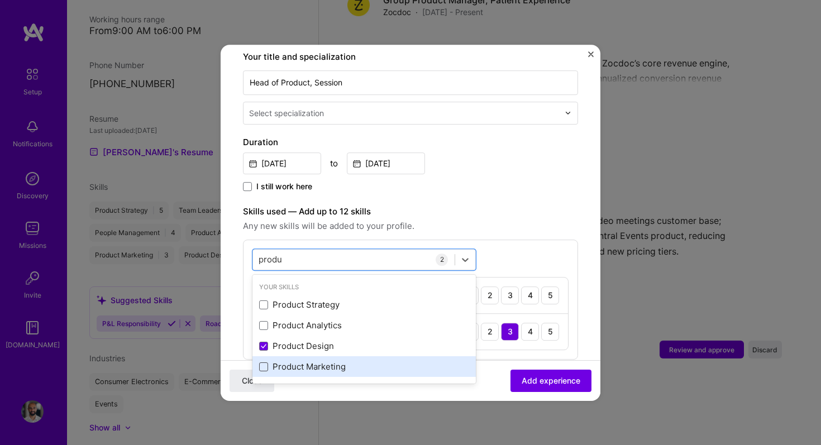
click at [260, 363] on span at bounding box center [263, 367] width 9 height 9
click at [0, 0] on input "checkbox" at bounding box center [0, 0] width 0 height 0
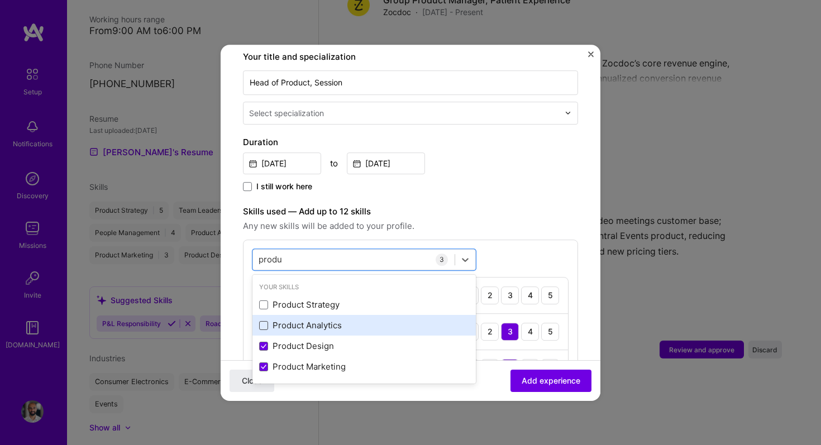
click at [265, 321] on span at bounding box center [263, 325] width 9 height 9
click at [0, 0] on input "checkbox" at bounding box center [0, 0] width 0 height 0
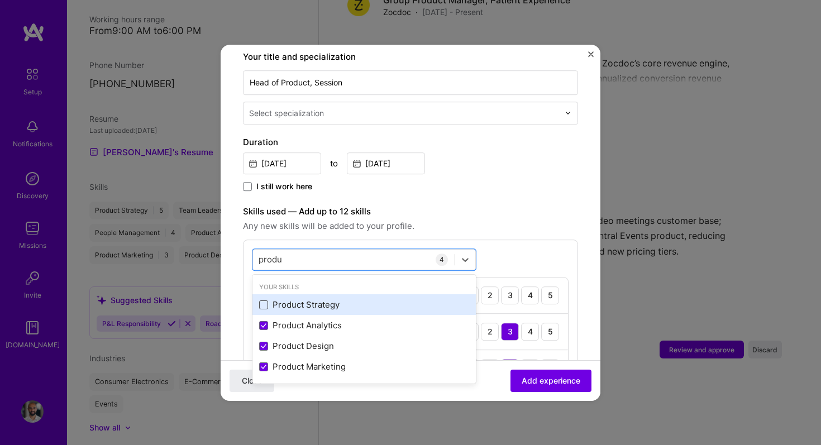
click at [266, 301] on span at bounding box center [263, 305] width 9 height 9
click at [0, 0] on input "checkbox" at bounding box center [0, 0] width 0 height 0
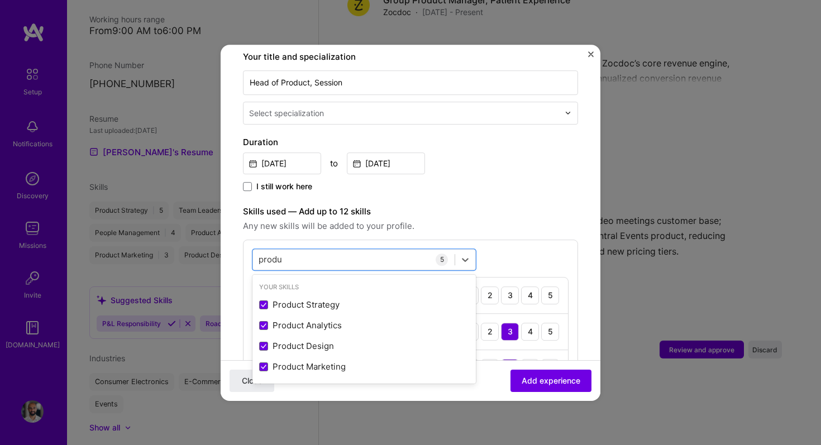
type input "produ"
click at [489, 240] on div "option Product Strategy, selected. option Product Strategy selected, 0 of 2. 4 …" at bounding box center [410, 354] width 335 height 229
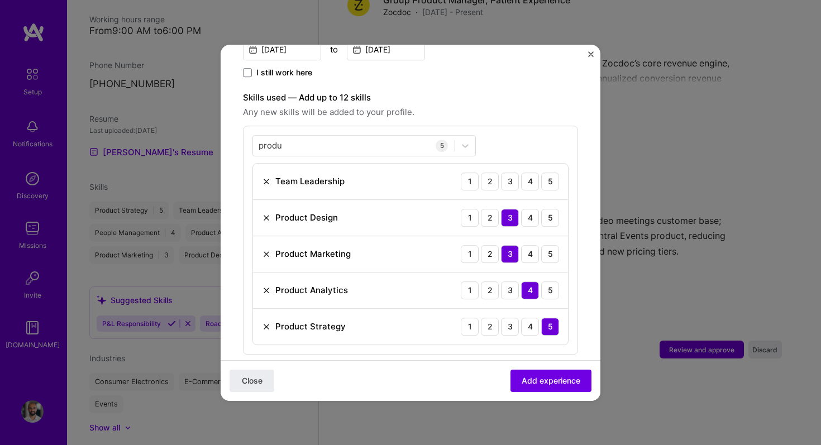
scroll to position [348, 0]
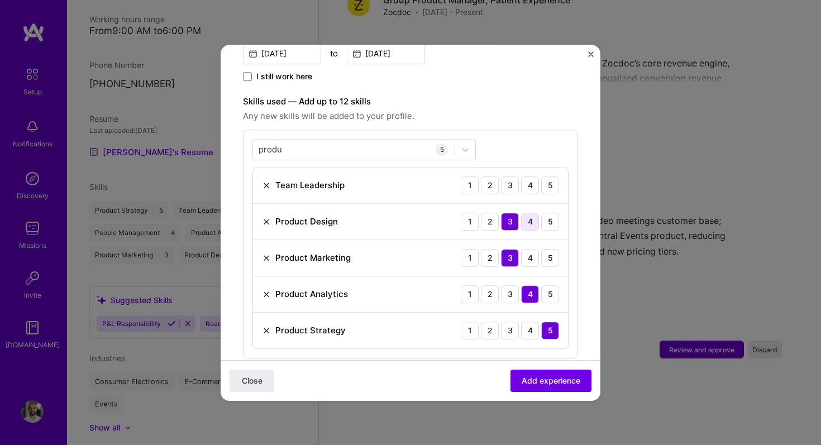
click at [531, 213] on div "4" at bounding box center [530, 222] width 18 height 18
click at [537, 250] on div "4" at bounding box center [530, 258] width 18 height 18
click at [509, 286] on div "3" at bounding box center [510, 295] width 18 height 18
click at [530, 286] on div "4" at bounding box center [530, 295] width 18 height 18
click at [549, 177] on div "5" at bounding box center [550, 186] width 18 height 18
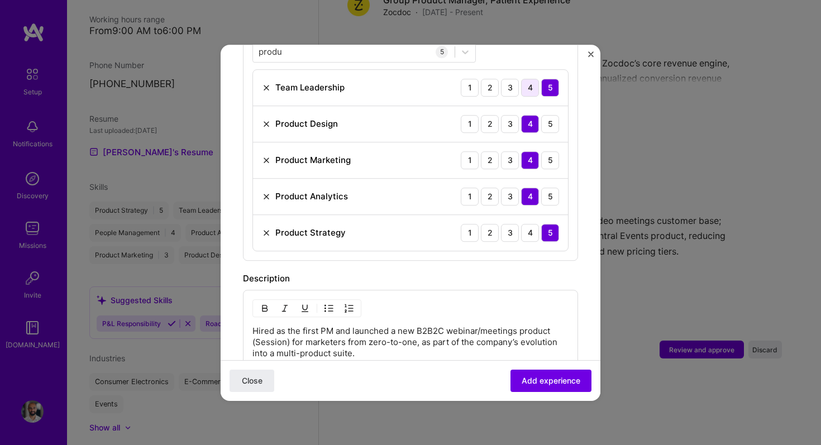
scroll to position [458, 0]
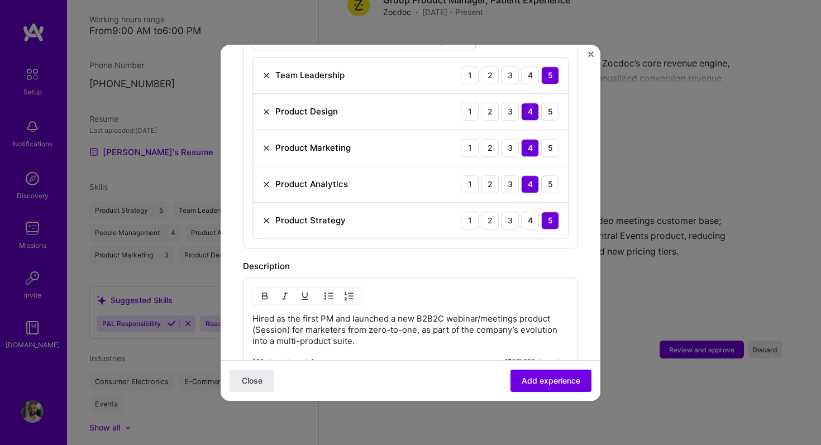
click at [350, 315] on p "Hired as the first PM and launched a new B2B2C webinar/meetings product (Sessio…" at bounding box center [411, 330] width 316 height 34
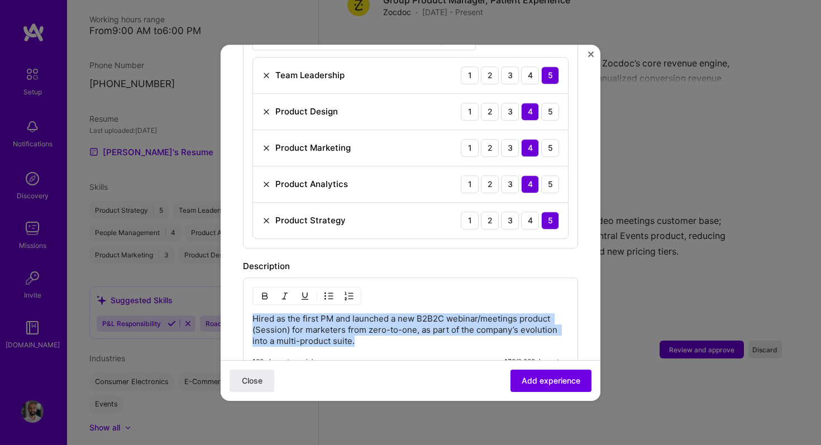
click at [376, 331] on p "Hired as the first PM and launched a new B2B2C webinar/meetings product (Sessio…" at bounding box center [411, 330] width 316 height 34
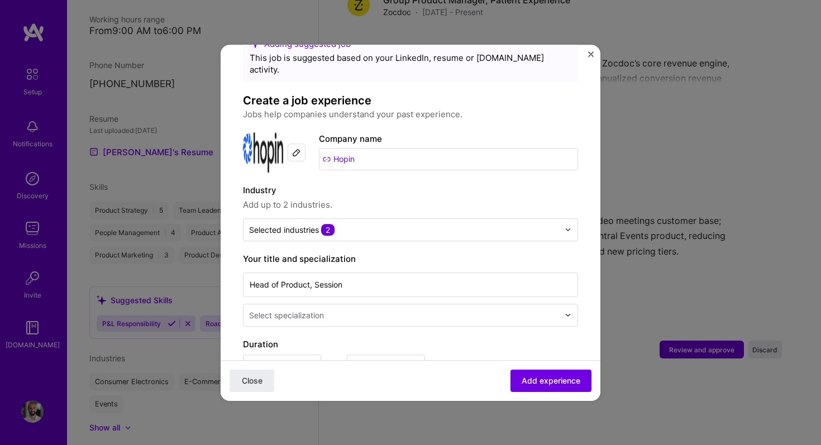
scroll to position [0, 0]
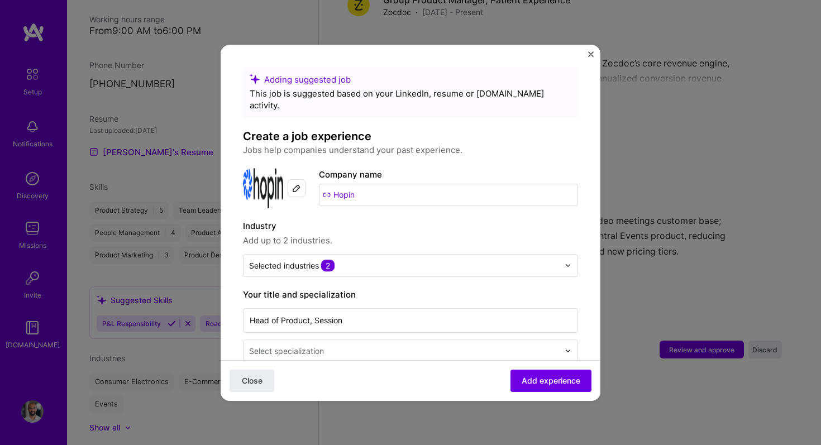
click at [479, 345] on input "text" at bounding box center [405, 351] width 312 height 12
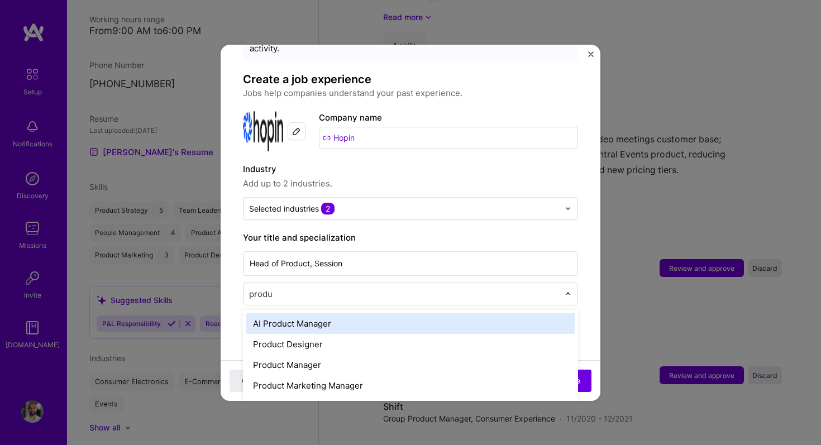
scroll to position [56, 0]
type input "produc"
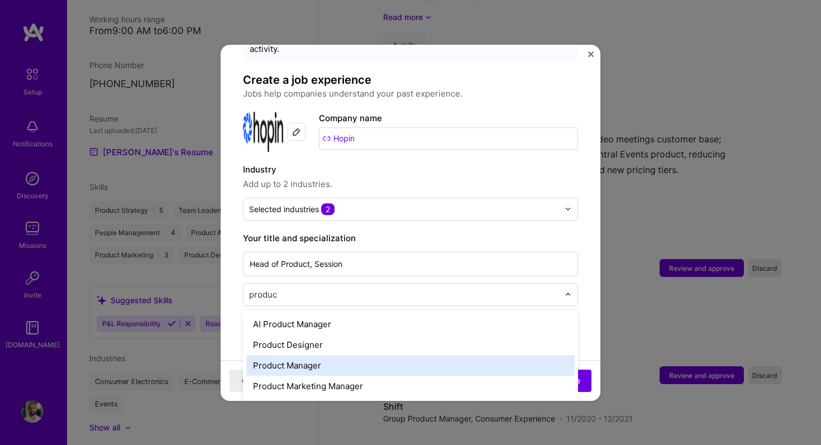
click at [322, 355] on div "Product Manager" at bounding box center [410, 365] width 329 height 21
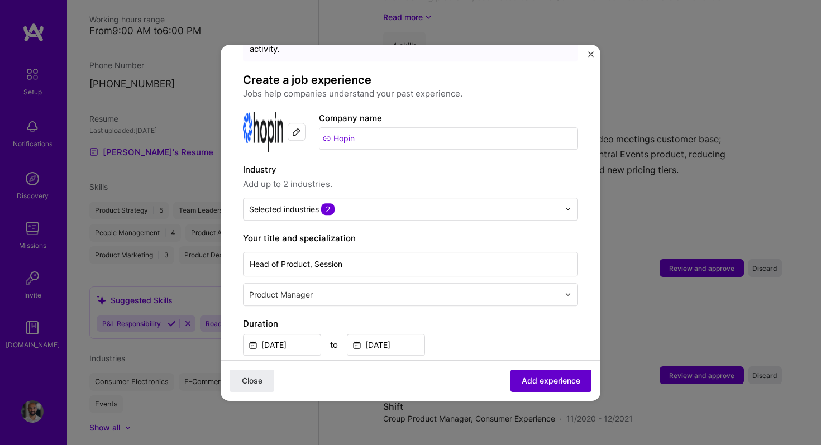
click at [531, 376] on span "Add experience" at bounding box center [551, 380] width 59 height 11
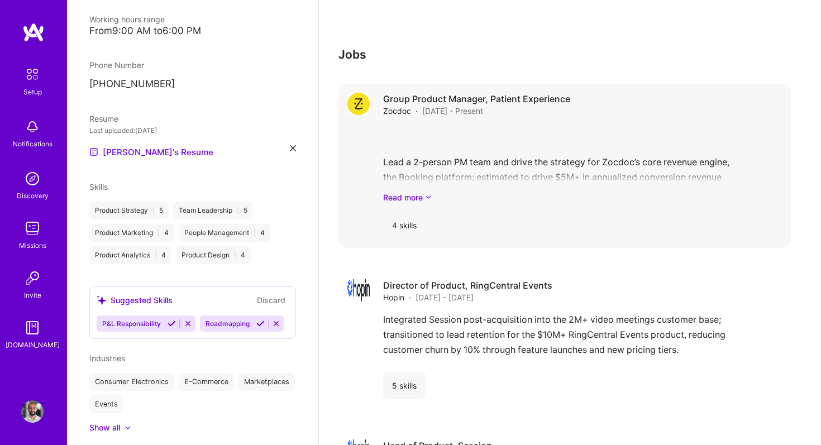
scroll to position [297, 0]
click at [412, 192] on link "Read more" at bounding box center [582, 198] width 399 height 12
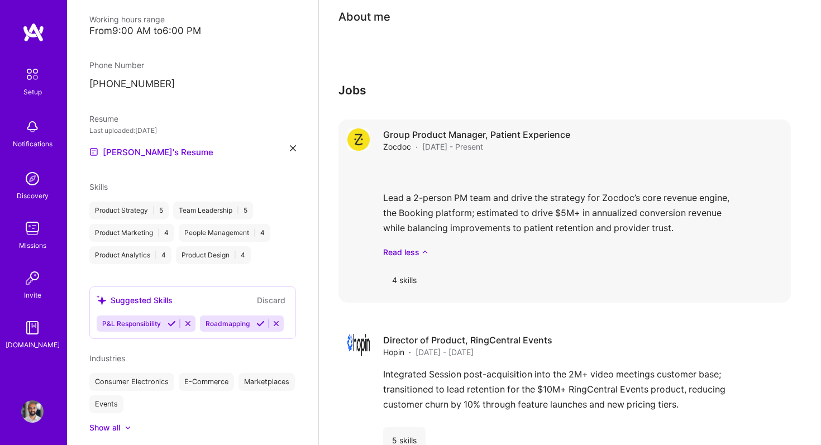
scroll to position [242, 0]
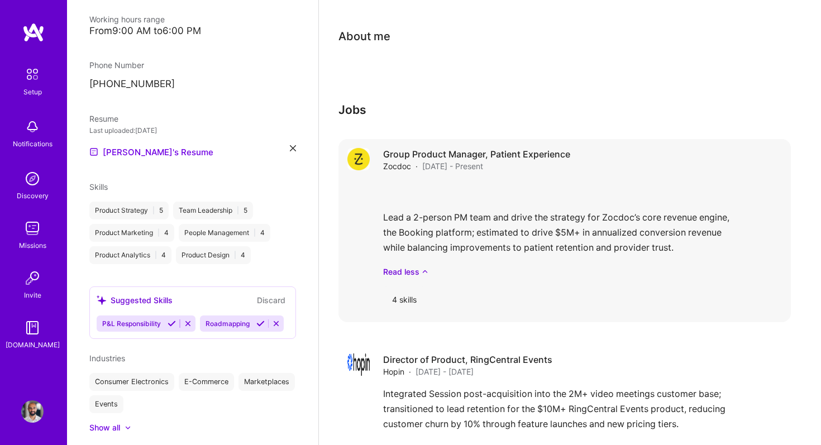
click at [604, 217] on div "Lead a 2-person PM team and drive the strategy for Zocdoc’s core revenue engine…" at bounding box center [582, 229] width 399 height 97
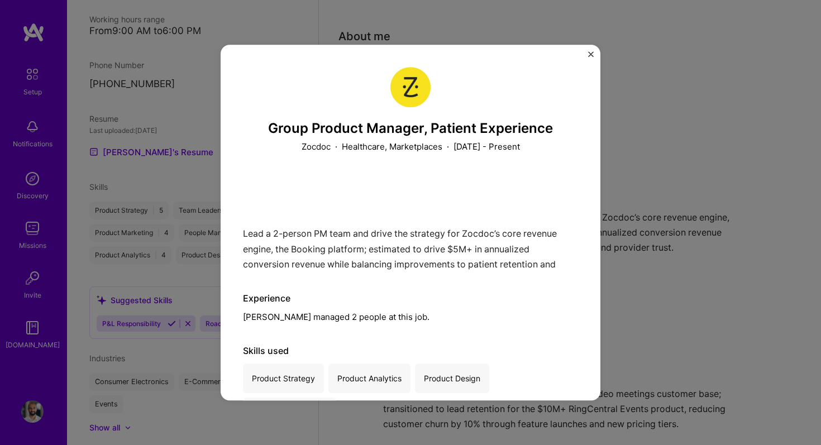
click at [586, 55] on div "Group Product Manager, Patient Experience Zocdoc · Healthcare, Marketplaces · […" at bounding box center [411, 223] width 380 height 357
click at [593, 54] on img "Close" at bounding box center [591, 54] width 6 height 6
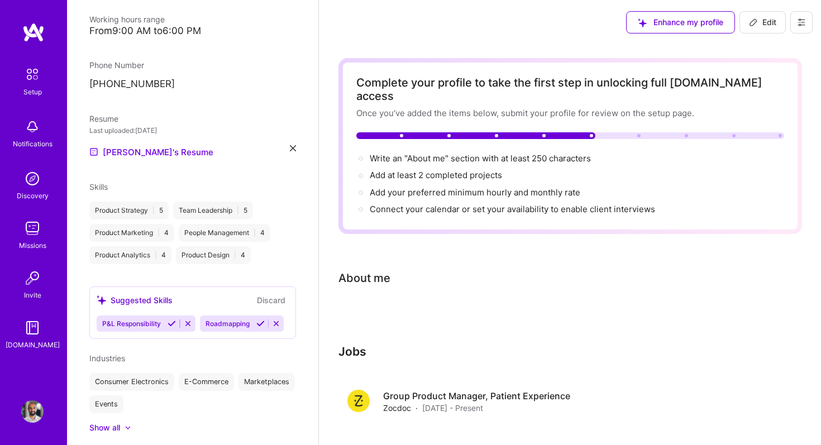
click at [768, 19] on span "Edit" at bounding box center [762, 22] width 27 height 11
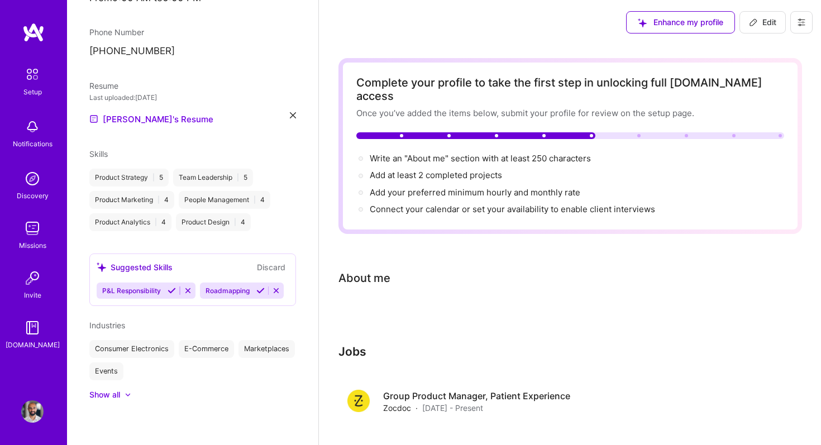
select select "US"
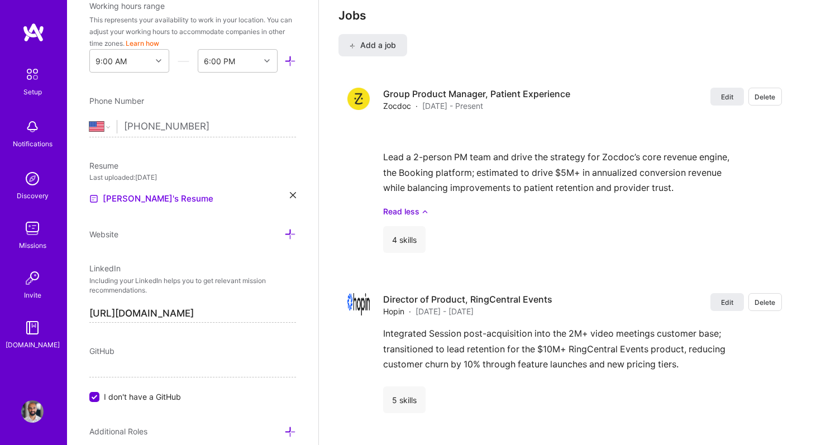
scroll to position [928, 0]
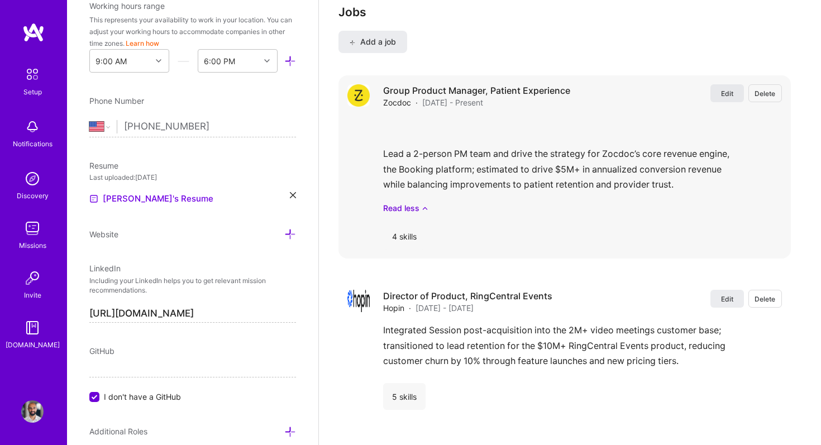
click at [728, 89] on span "Edit" at bounding box center [727, 93] width 12 height 9
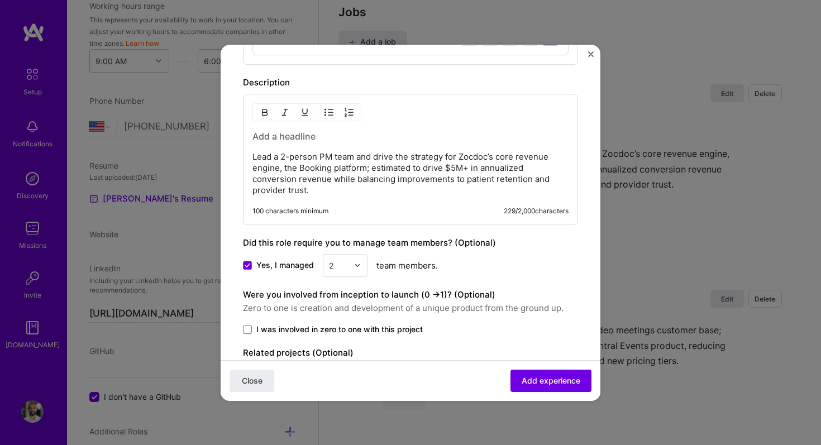
scroll to position [610, 0]
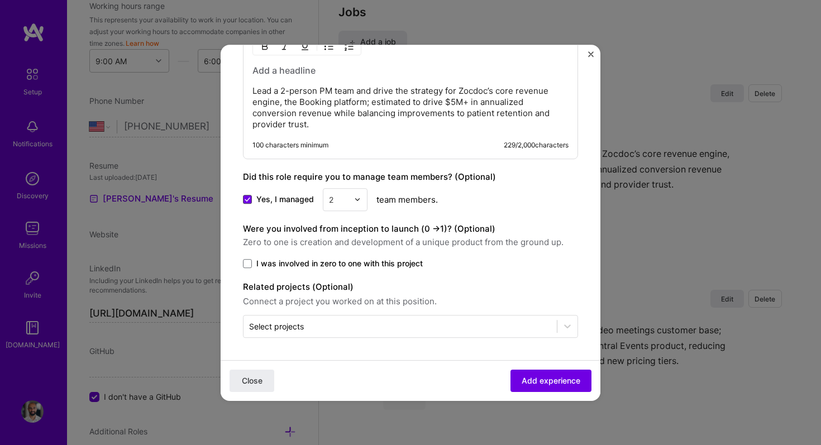
click at [250, 202] on span at bounding box center [247, 199] width 9 height 9
click at [0, 0] on input "Yes, I managed" at bounding box center [0, 0] width 0 height 0
click at [344, 198] on div "2" at bounding box center [345, 199] width 45 height 23
click at [538, 379] on span "Add experience" at bounding box center [551, 380] width 59 height 11
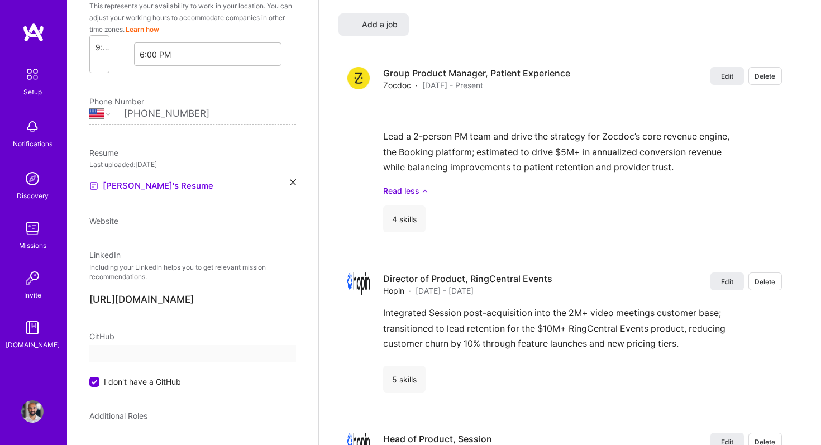
select select "US"
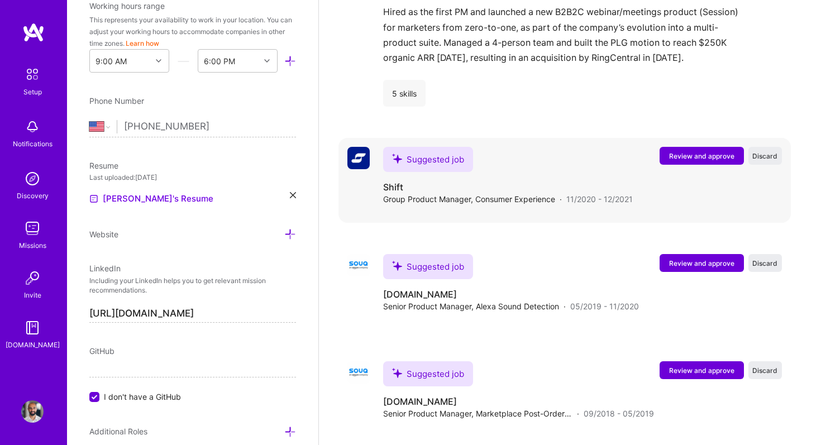
scroll to position [1408, 0]
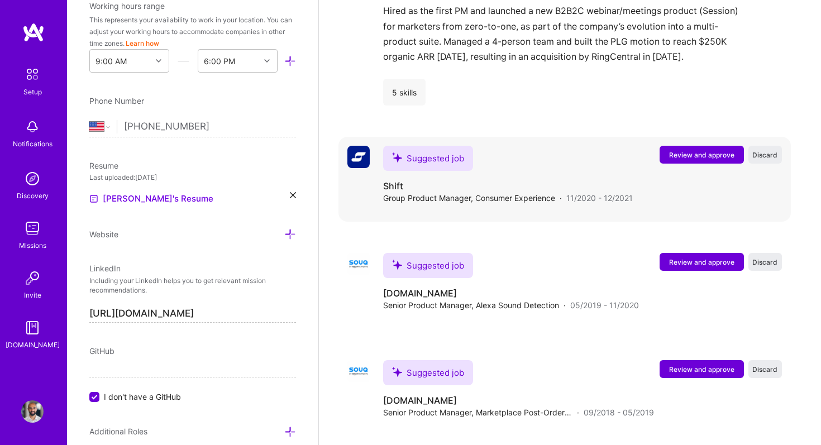
click at [687, 150] on span "Review and approve" at bounding box center [701, 154] width 65 height 9
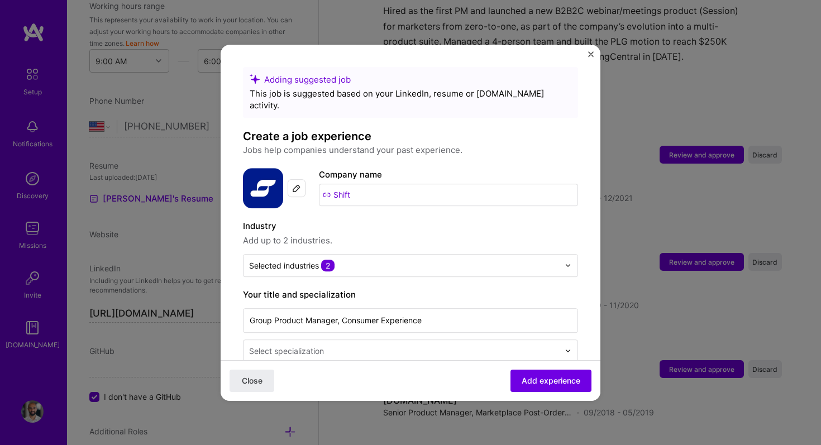
click at [296, 184] on img at bounding box center [296, 188] width 9 height 9
click at [259, 179] on img at bounding box center [263, 188] width 40 height 40
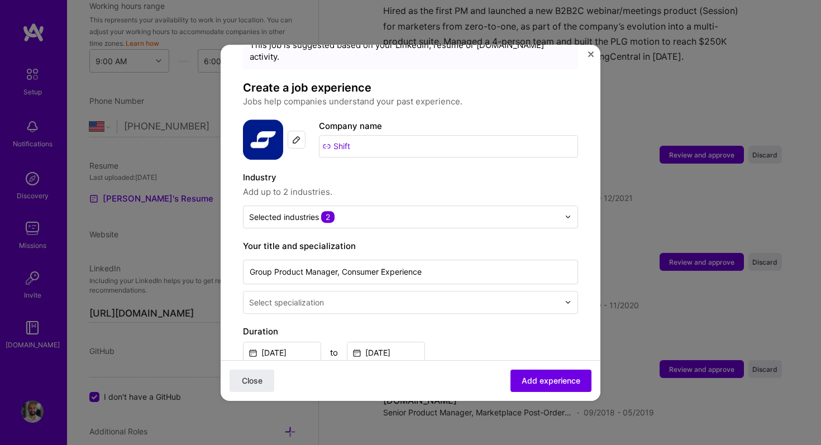
scroll to position [56, 0]
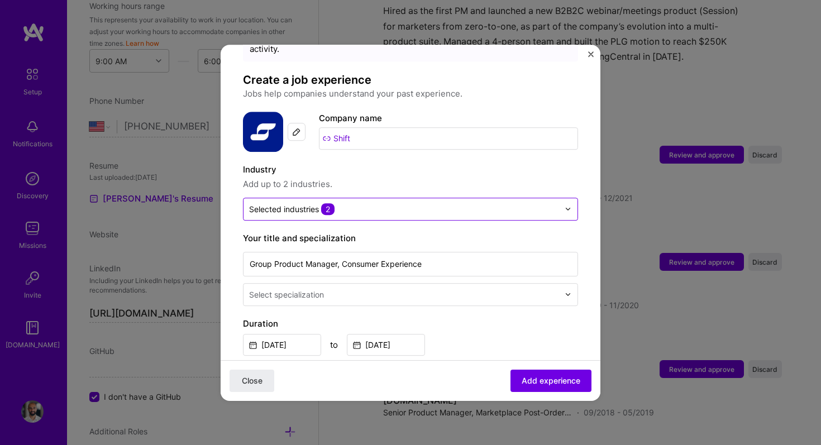
click at [353, 203] on input "text" at bounding box center [404, 209] width 310 height 12
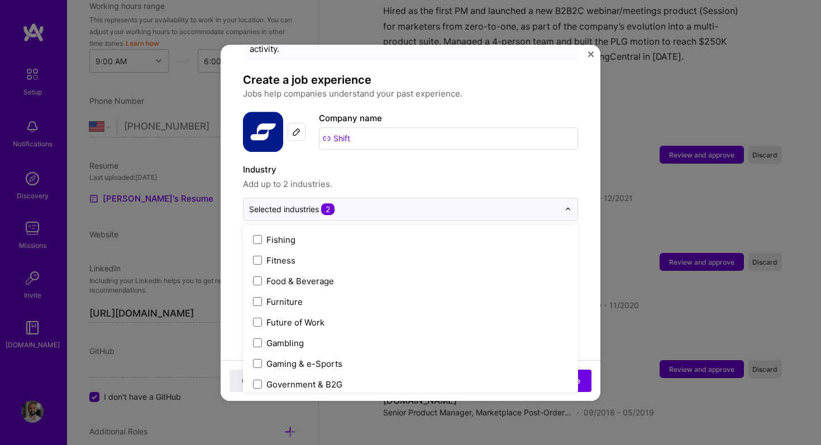
scroll to position [1203, 0]
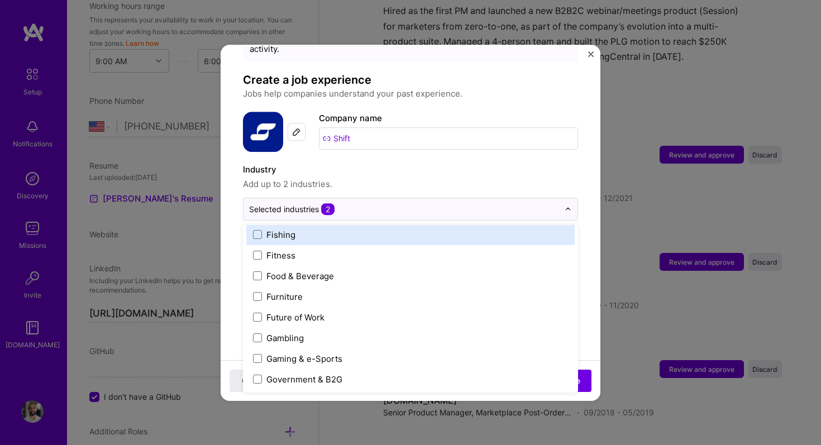
click at [449, 150] on div "Adding suggested job This job is suggested based on your LinkedIn, resume or [D…" at bounding box center [410, 428] width 335 height 834
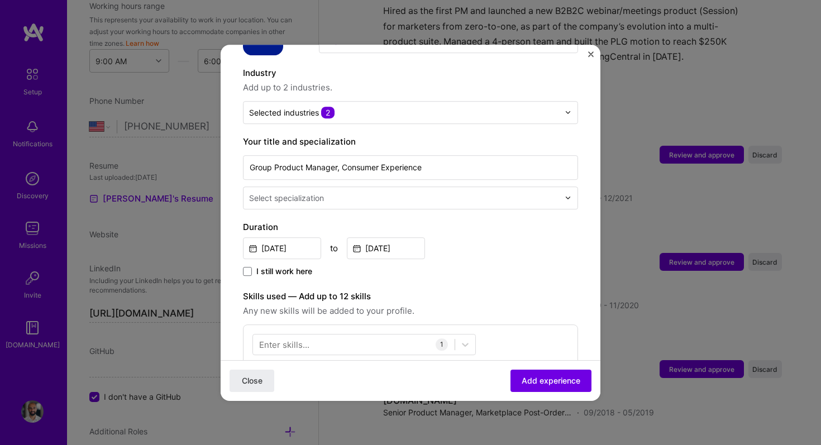
scroll to position [156, 0]
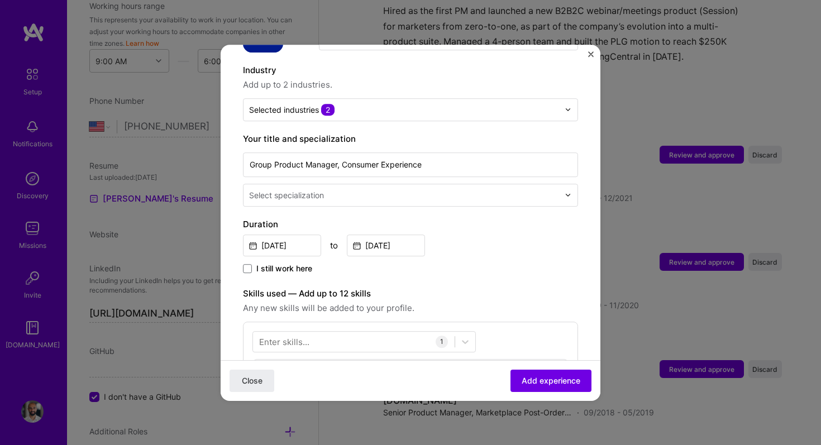
click at [416, 192] on div "Select specialization" at bounding box center [404, 195] width 321 height 22
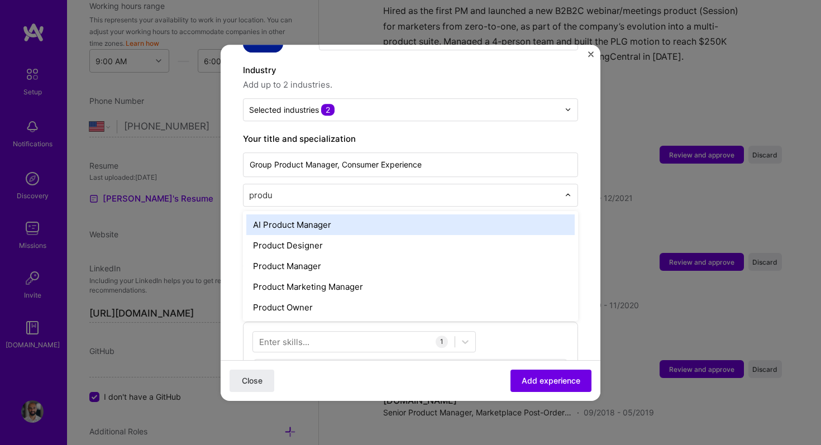
type input "produc"
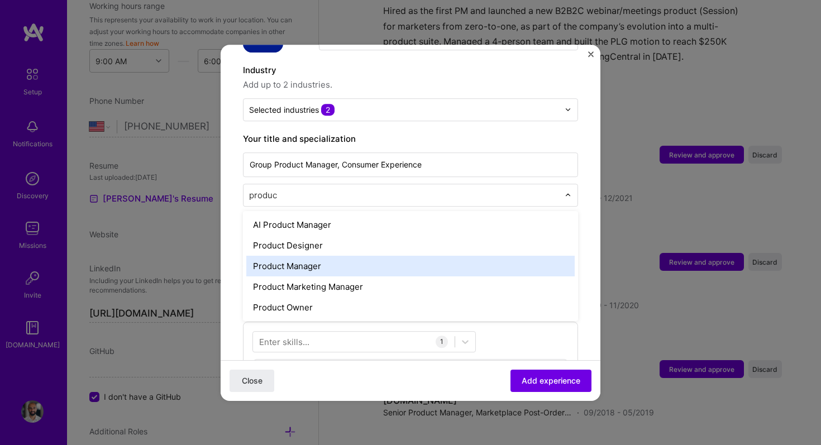
click at [364, 256] on div "Product Manager" at bounding box center [410, 266] width 329 height 21
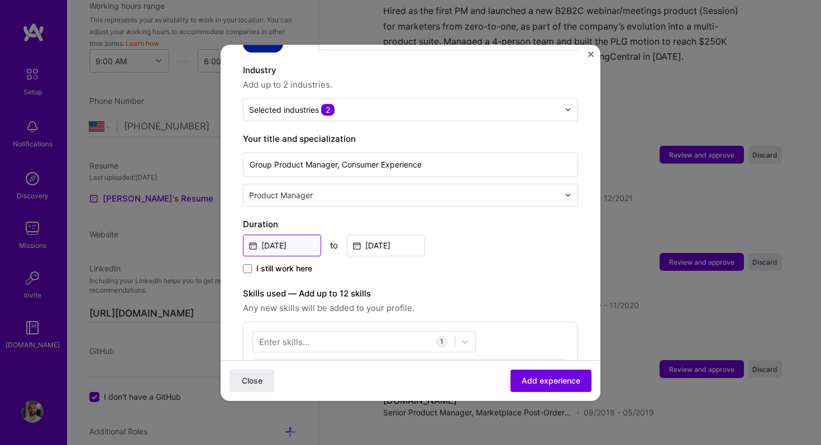
click at [299, 235] on input "[DATE]" at bounding box center [282, 246] width 78 height 22
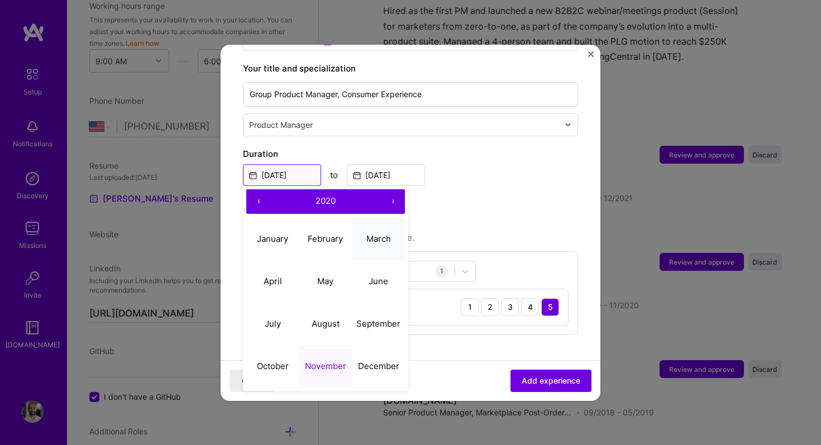
scroll to position [233, 0]
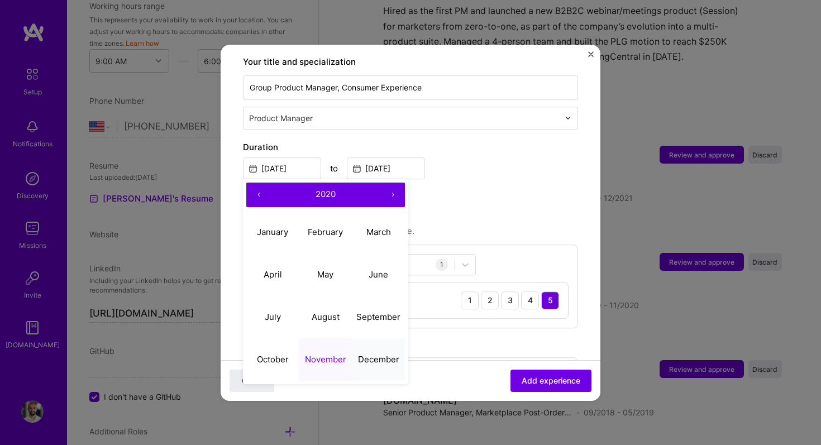
click at [373, 354] on abbr "December" at bounding box center [378, 359] width 41 height 11
type input "[DATE]"
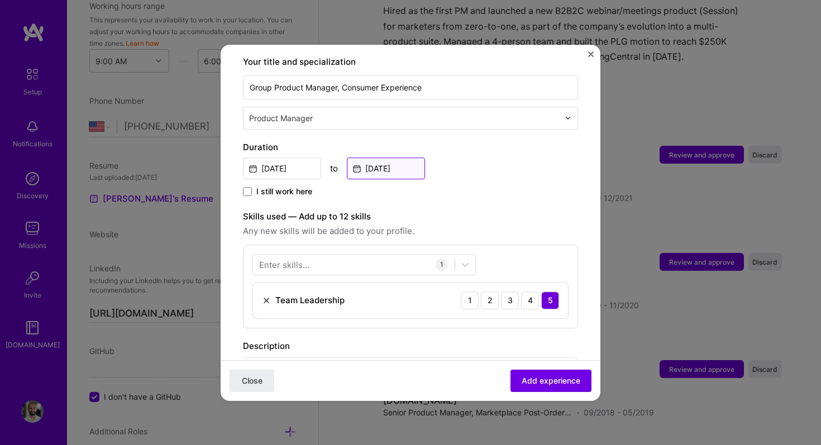
click at [376, 158] on input "[DATE]" at bounding box center [386, 169] width 78 height 22
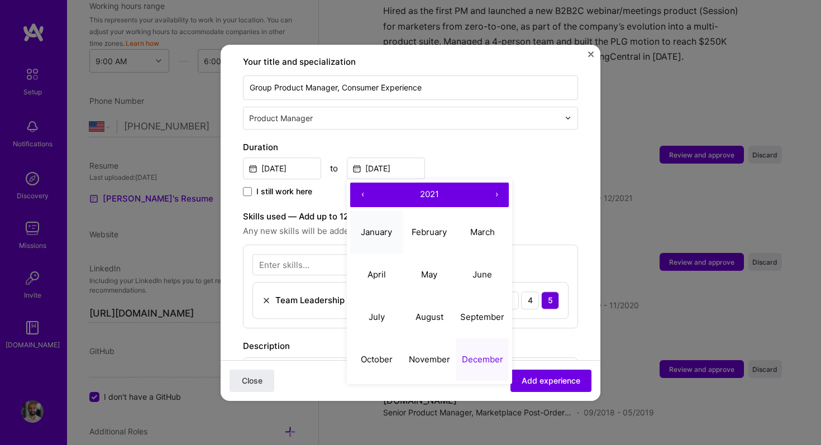
click at [383, 227] on abbr "January" at bounding box center [376, 232] width 31 height 11
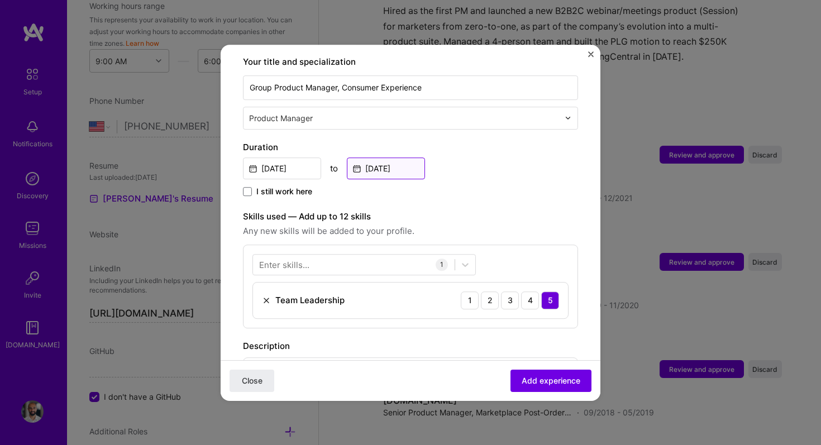
click at [398, 158] on input "[DATE]" at bounding box center [386, 169] width 78 height 22
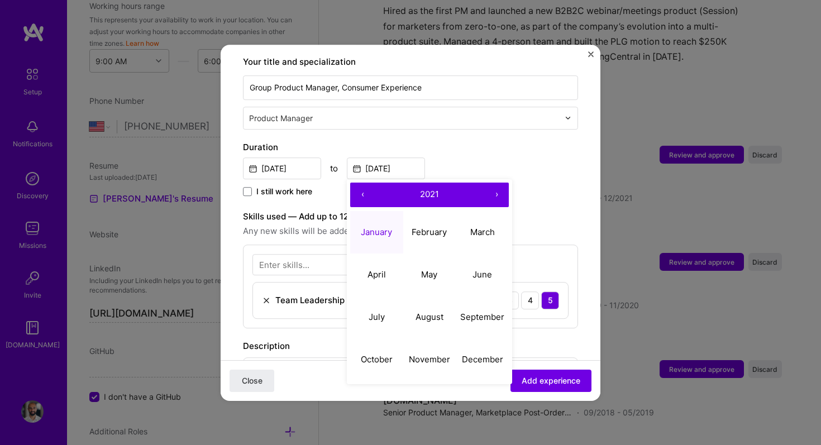
click at [503, 186] on button "›" at bounding box center [496, 195] width 25 height 25
click at [378, 211] on button "January" at bounding box center [376, 232] width 53 height 42
type input "[DATE]"
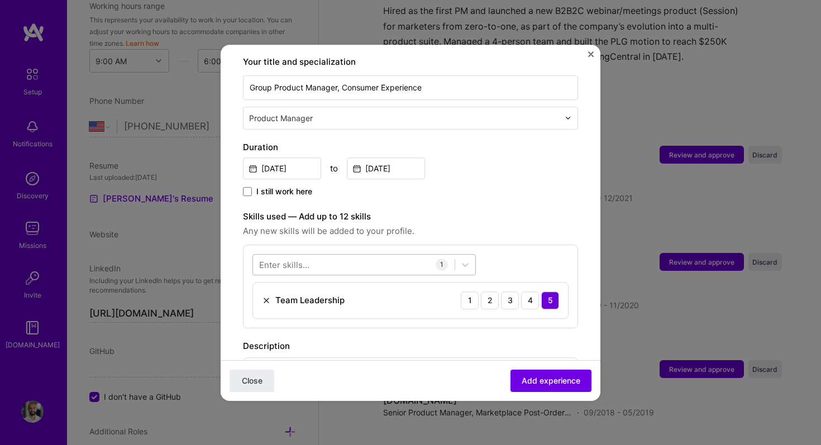
click at [328, 255] on div at bounding box center [354, 264] width 202 height 18
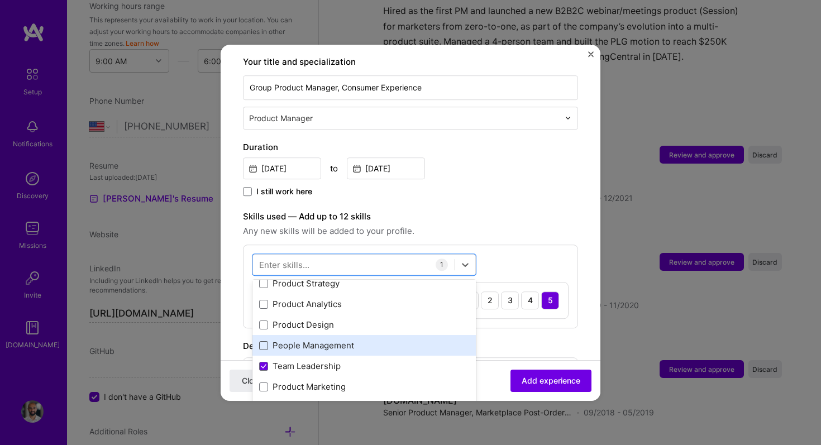
scroll to position [26, 0]
click at [264, 342] on span at bounding box center [263, 346] width 9 height 9
click at [0, 0] on input "checkbox" at bounding box center [0, 0] width 0 height 0
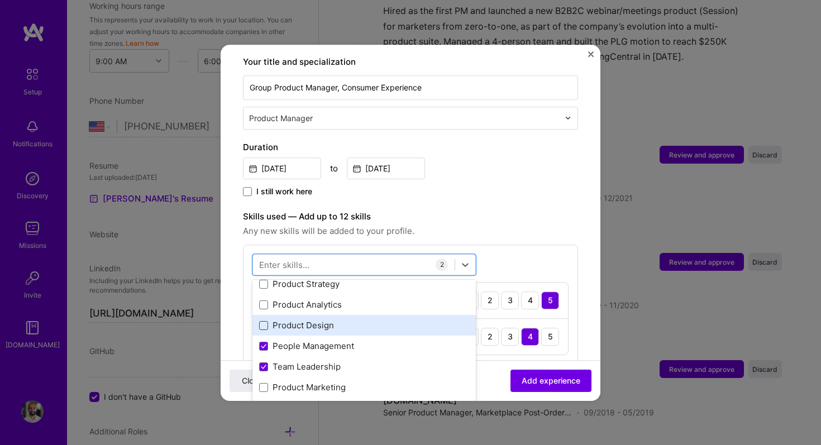
click at [264, 321] on span at bounding box center [263, 325] width 9 height 9
click at [0, 0] on input "checkbox" at bounding box center [0, 0] width 0 height 0
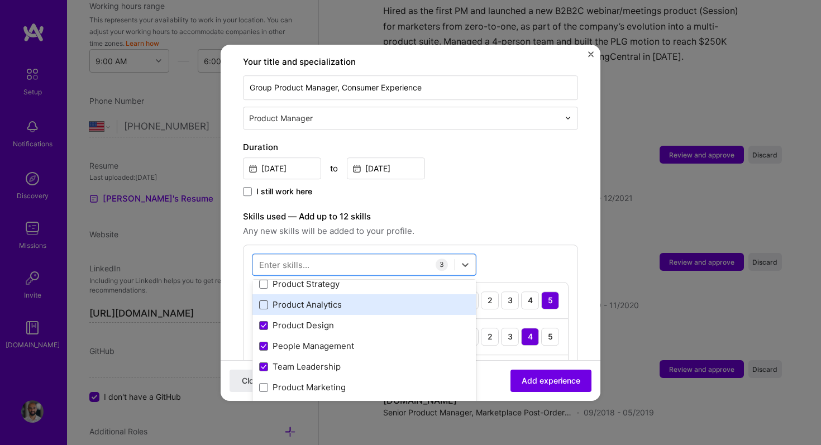
click at [266, 301] on span at bounding box center [263, 305] width 9 height 9
click at [0, 0] on input "checkbox" at bounding box center [0, 0] width 0 height 0
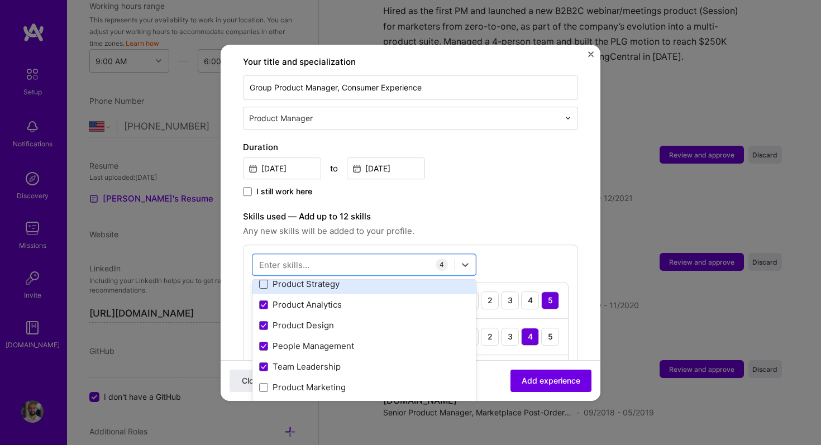
click at [265, 280] on span at bounding box center [263, 284] width 9 height 9
click at [0, 0] on input "checkbox" at bounding box center [0, 0] width 0 height 0
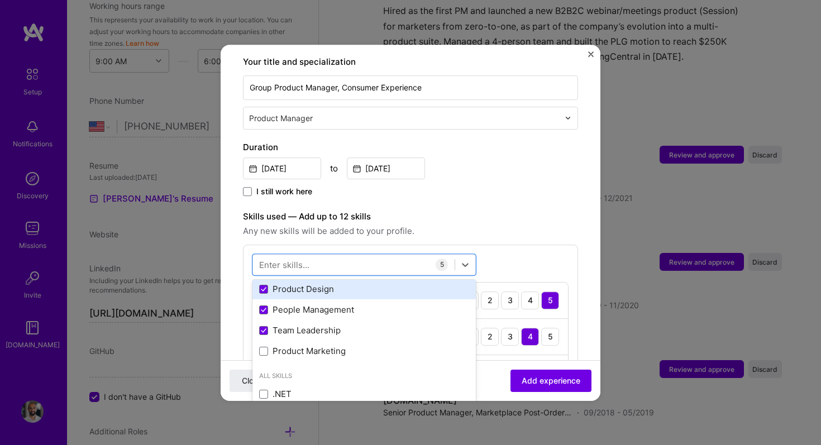
scroll to position [66, 0]
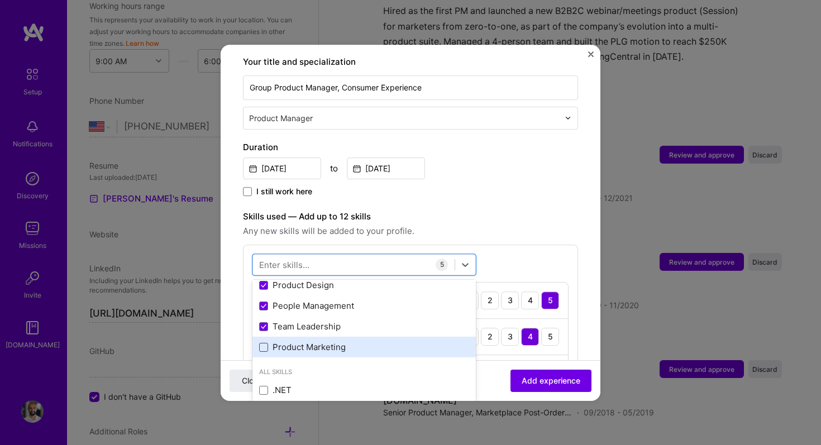
click at [267, 343] on span at bounding box center [263, 347] width 9 height 9
click at [0, 0] on input "checkbox" at bounding box center [0, 0] width 0 height 0
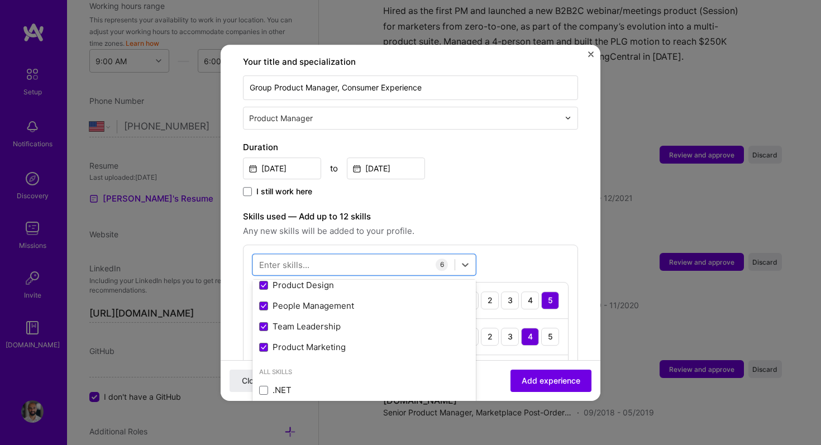
click at [520, 210] on label "Skills used — Add up to 12 skills" at bounding box center [410, 216] width 335 height 13
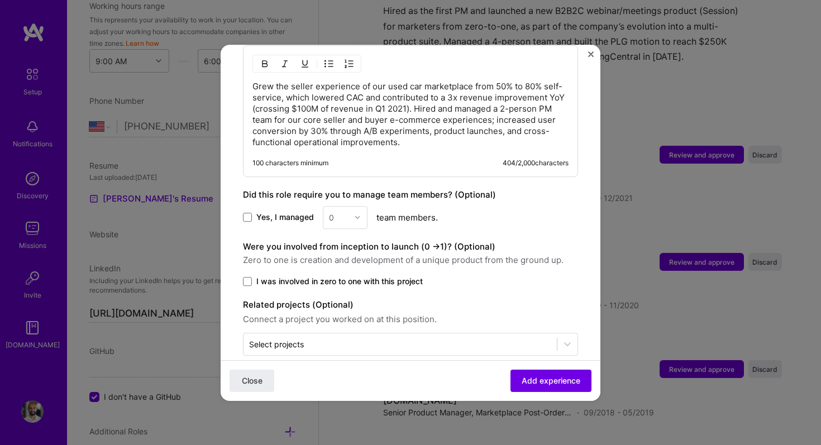
scroll to position [733, 0]
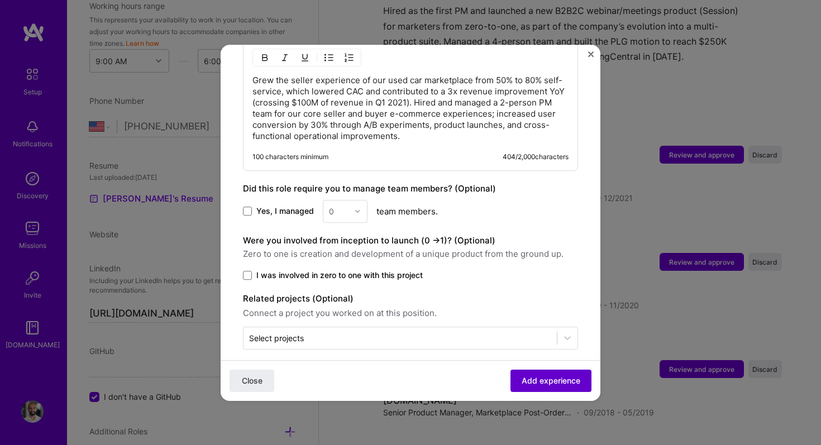
click at [555, 381] on span "Add experience" at bounding box center [551, 380] width 59 height 11
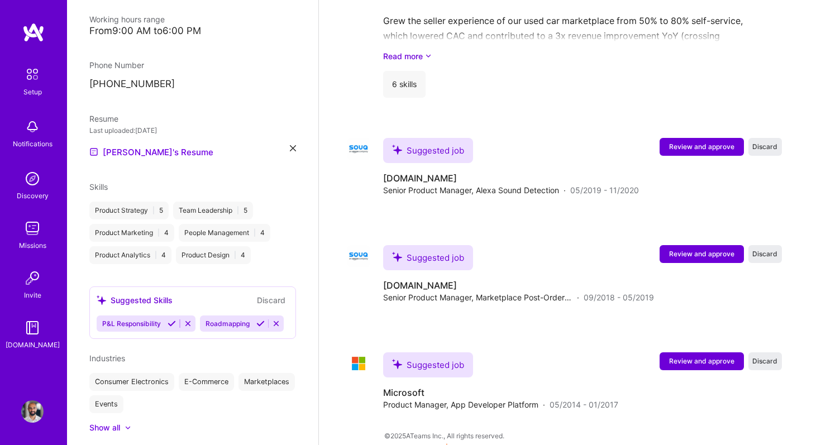
scroll to position [977, 0]
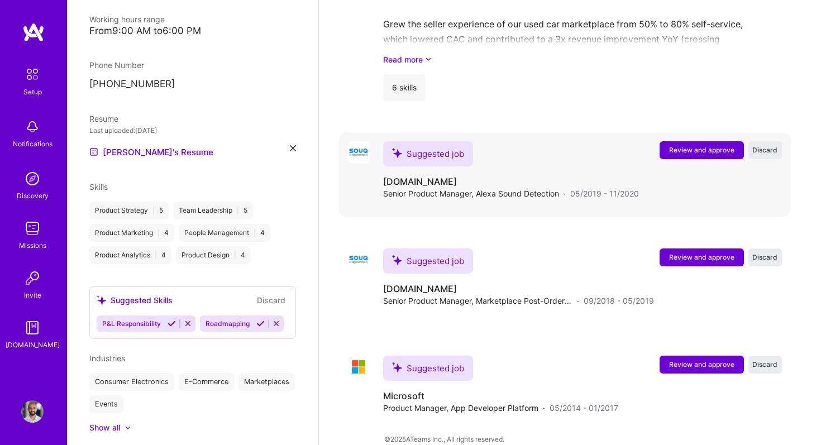
click at [706, 145] on span "Review and approve" at bounding box center [701, 149] width 65 height 9
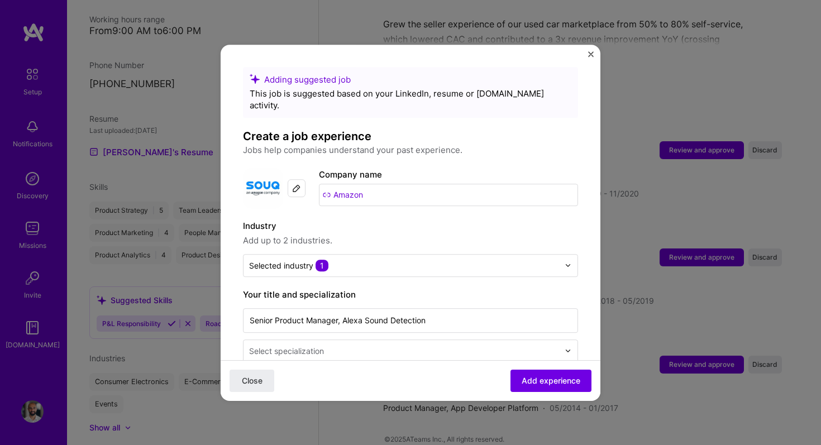
click at [296, 184] on img at bounding box center [296, 188] width 9 height 9
click at [269, 176] on img at bounding box center [263, 188] width 40 height 40
click at [586, 58] on div "Adding suggested job This job is suggested based on your LinkedIn, resume or [D…" at bounding box center [411, 223] width 380 height 357
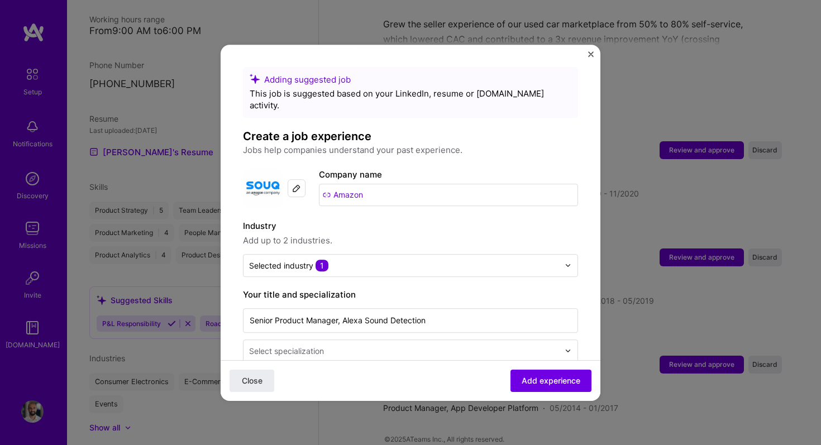
click at [331, 184] on input "Amazon" at bounding box center [448, 195] width 259 height 22
click at [328, 184] on input "Amazon" at bounding box center [448, 195] width 259 height 22
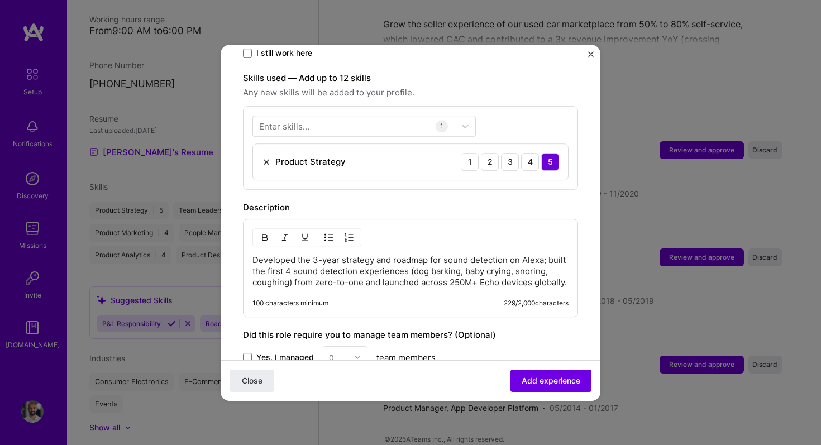
scroll to position [0, 0]
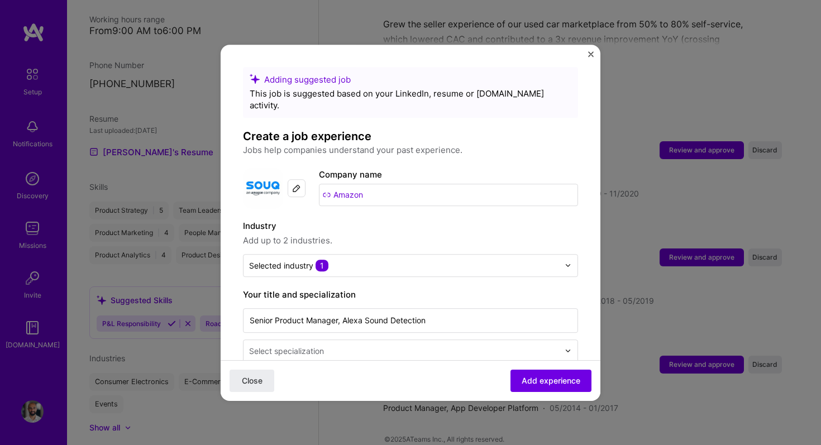
click at [294, 184] on img at bounding box center [296, 188] width 9 height 9
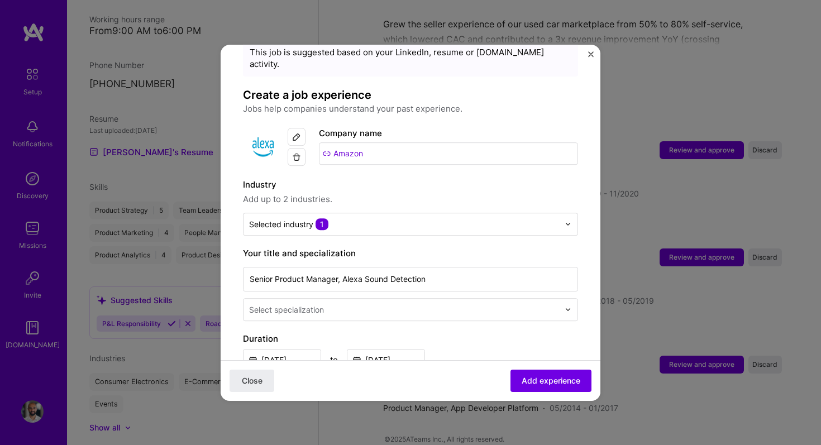
scroll to position [46, 0]
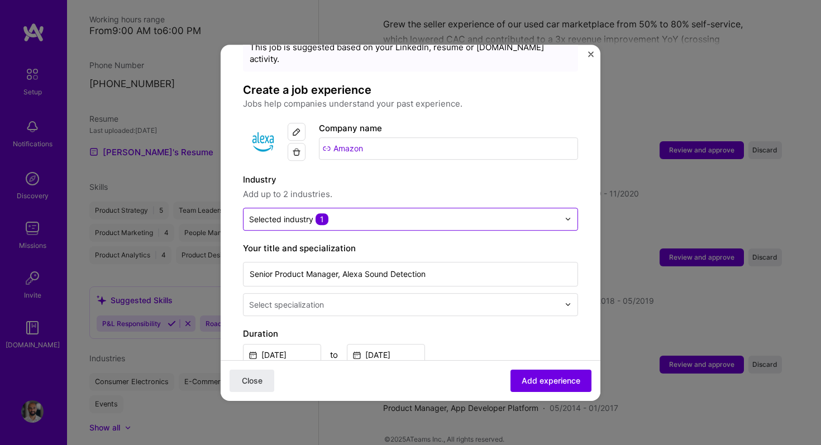
click at [339, 213] on input "text" at bounding box center [404, 219] width 310 height 12
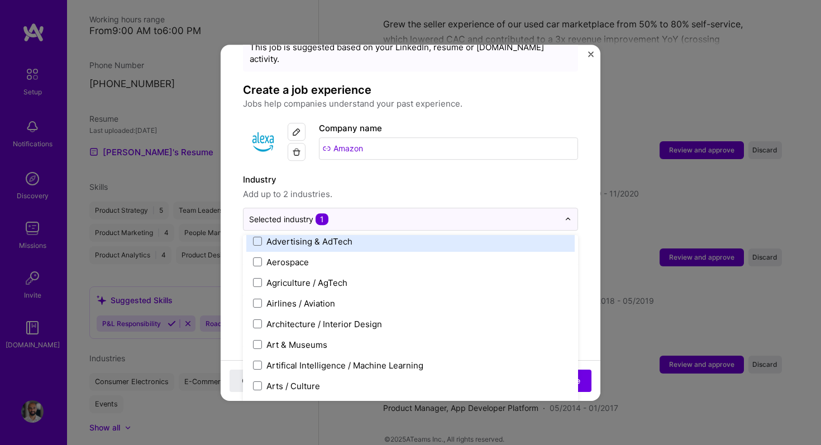
scroll to position [70, 0]
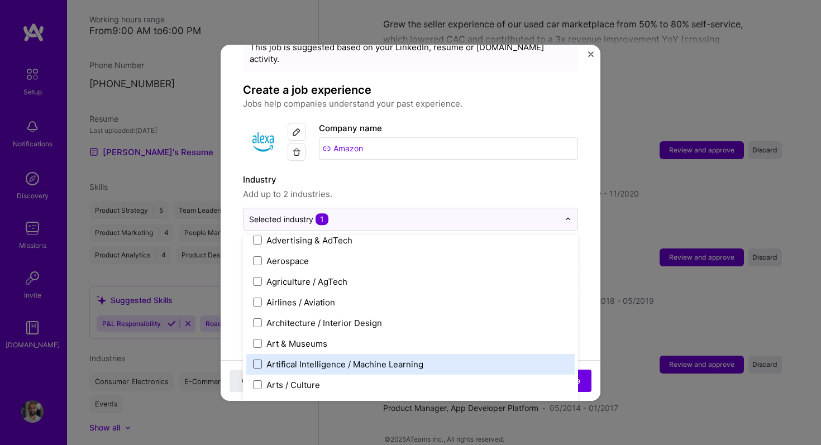
click at [254, 360] on span at bounding box center [257, 364] width 9 height 9
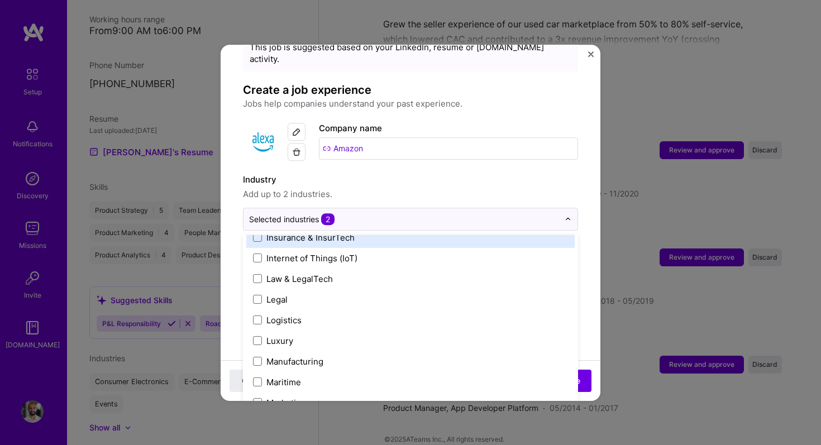
scroll to position [1523, 0]
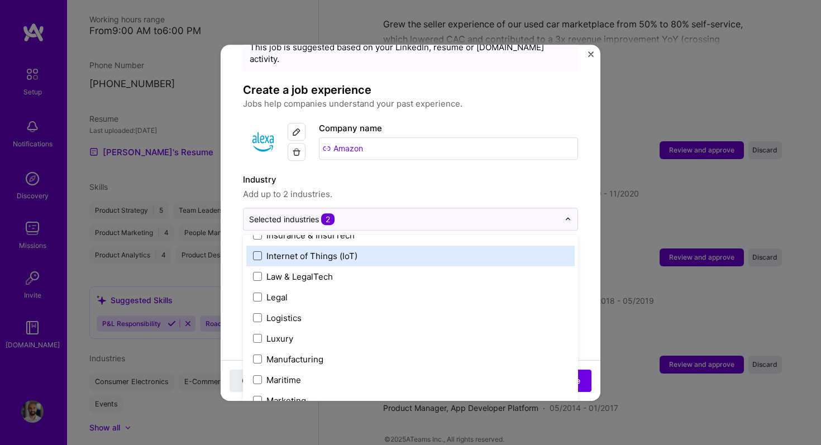
click at [260, 251] on span at bounding box center [257, 255] width 9 height 9
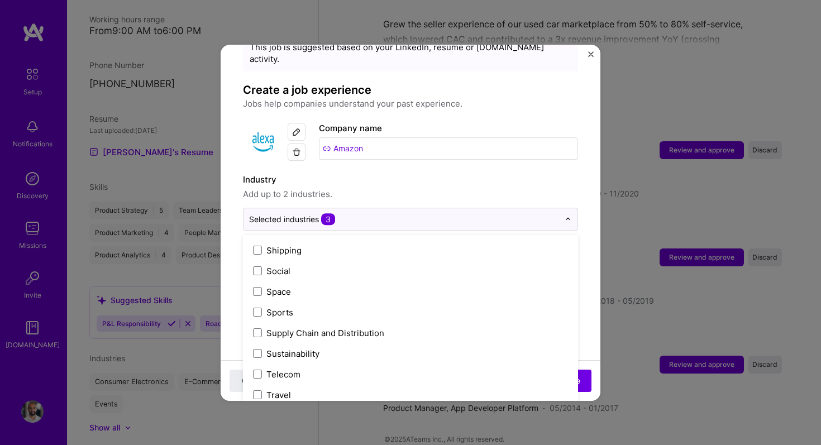
scroll to position [2320, 0]
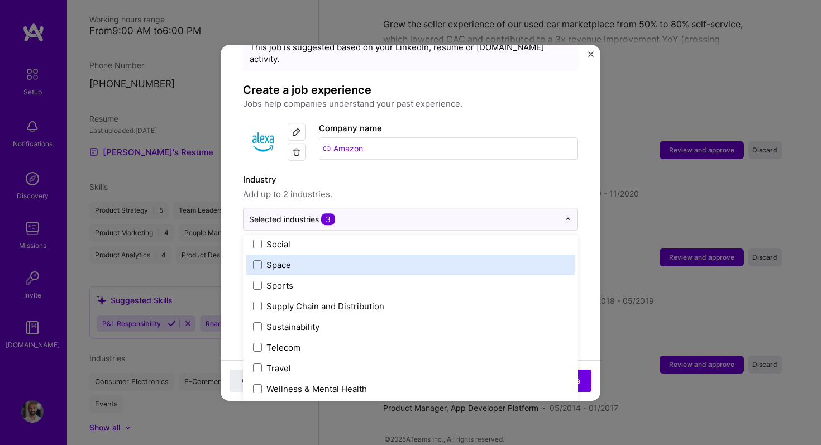
click at [449, 173] on label "Industry" at bounding box center [410, 179] width 335 height 13
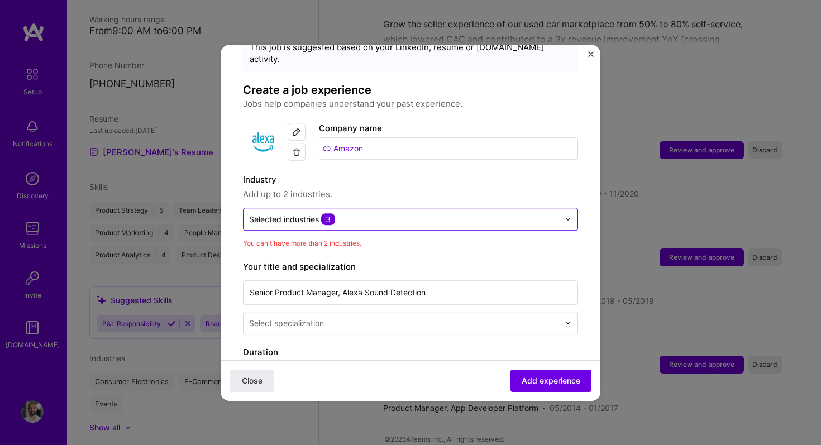
click at [395, 213] on input "text" at bounding box center [404, 219] width 310 height 12
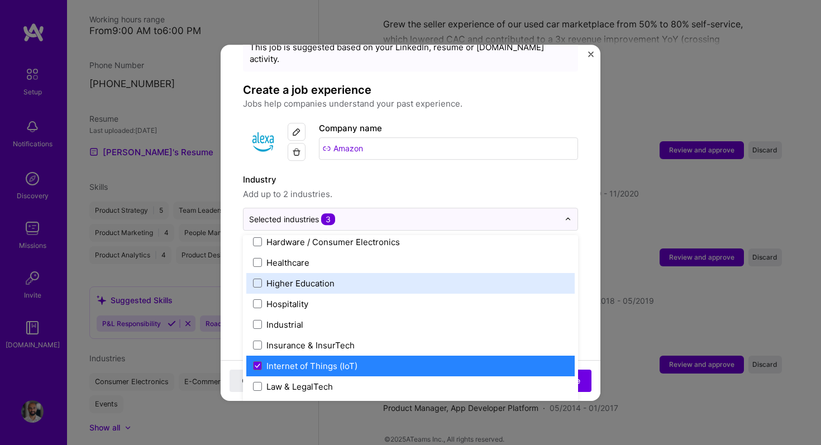
scroll to position [1415, 0]
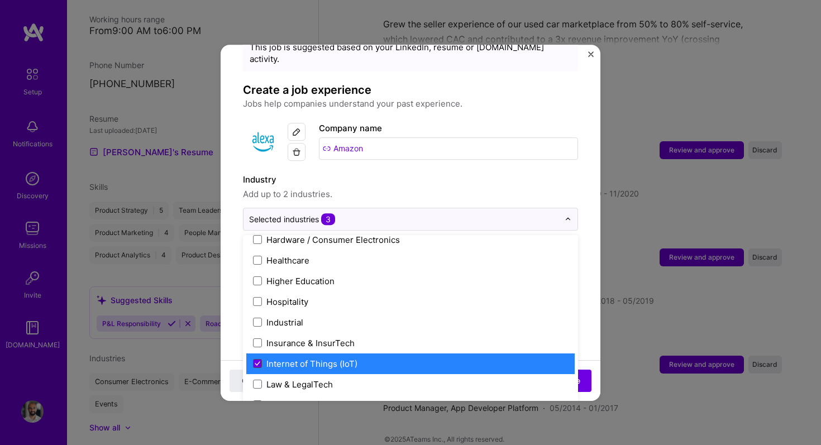
click at [257, 359] on span at bounding box center [257, 363] width 9 height 9
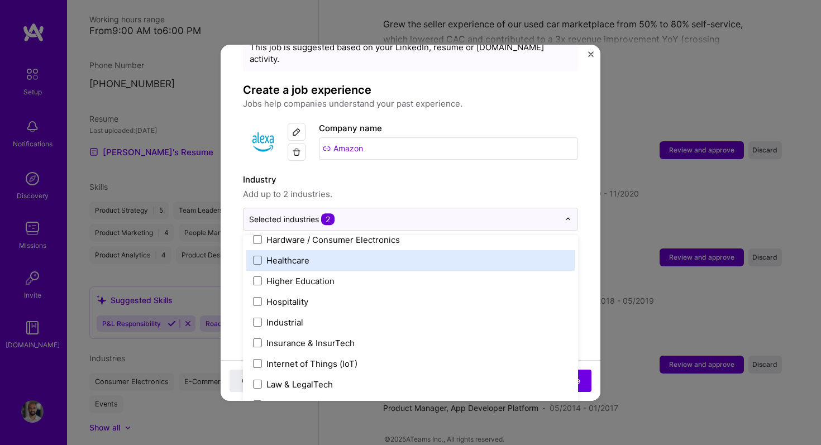
click at [399, 173] on label "Industry" at bounding box center [410, 179] width 335 height 13
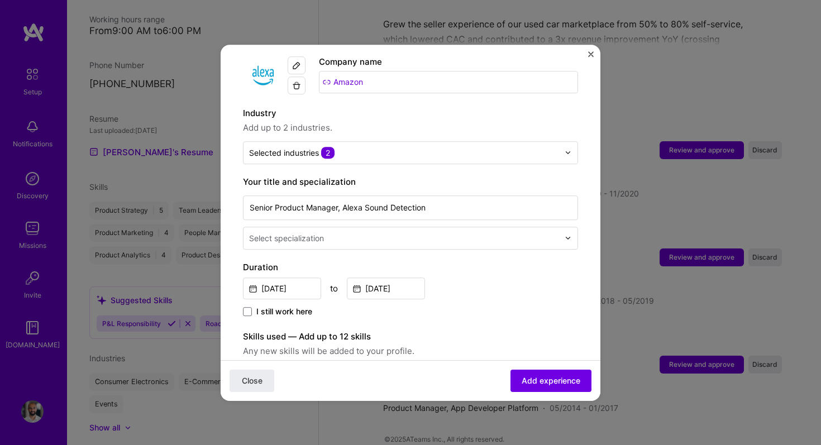
scroll to position [115, 0]
click at [315, 231] on div "Select specialization" at bounding box center [286, 237] width 75 height 12
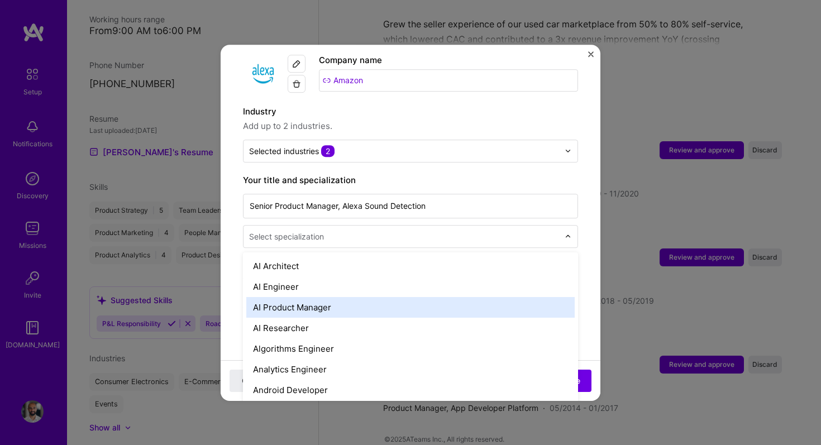
click at [318, 300] on div "AI Product Manager" at bounding box center [410, 307] width 329 height 21
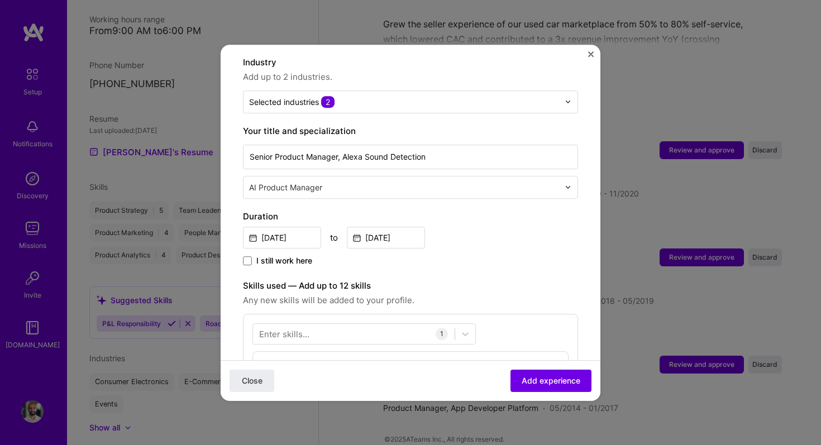
scroll to position [163, 0]
click at [293, 227] on input "[DATE]" at bounding box center [282, 238] width 78 height 22
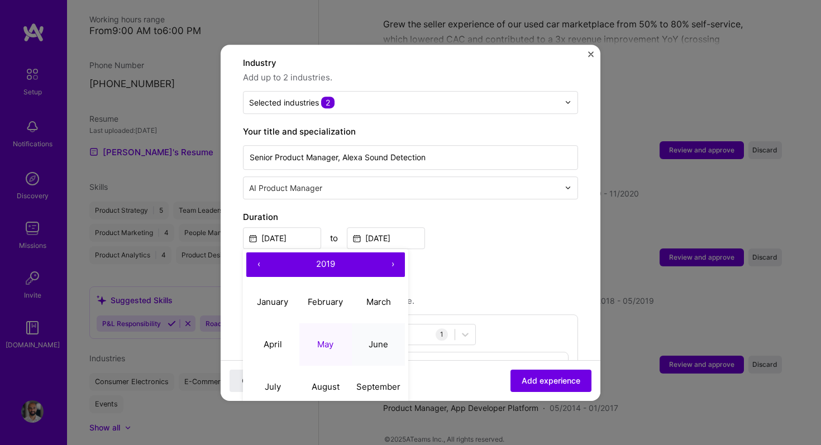
click at [375, 339] on abbr "June" at bounding box center [379, 344] width 20 height 11
type input "[DATE]"
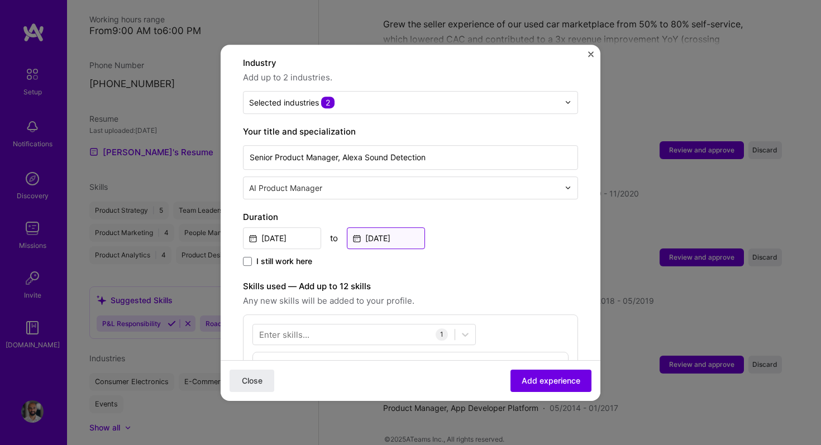
click at [400, 227] on input "[DATE]" at bounding box center [386, 238] width 78 height 22
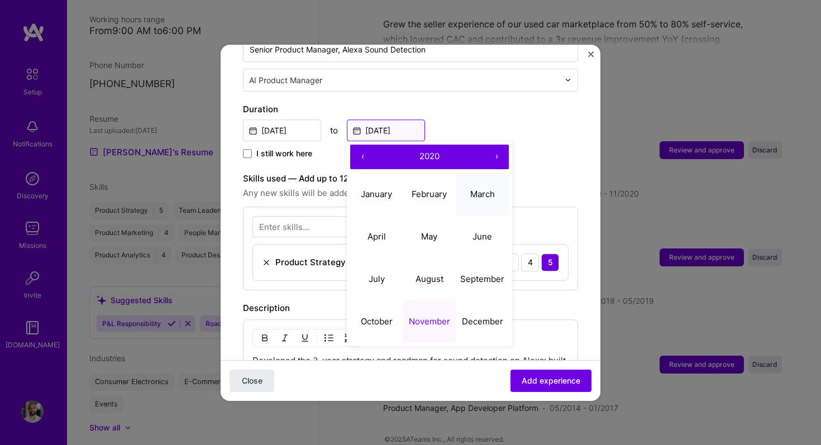
scroll to position [272, 0]
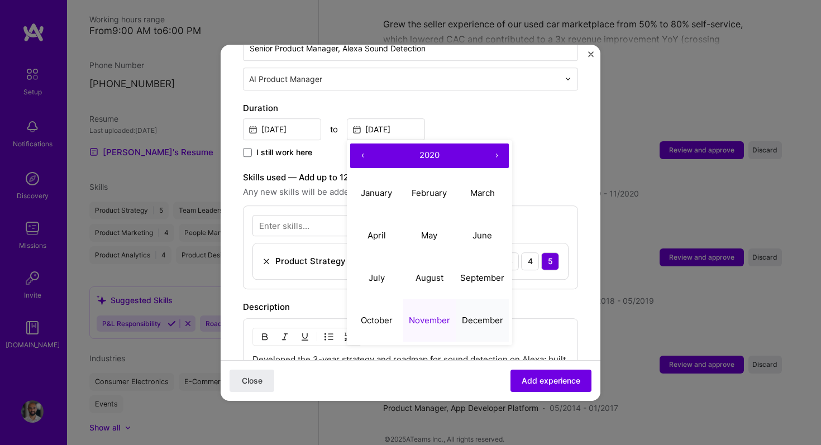
click at [482, 315] on abbr "December" at bounding box center [482, 320] width 41 height 11
type input "[DATE]"
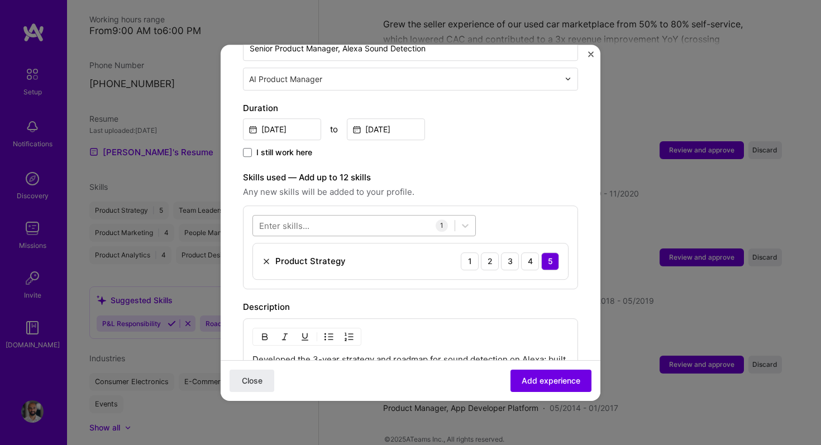
click at [366, 216] on div at bounding box center [354, 225] width 202 height 18
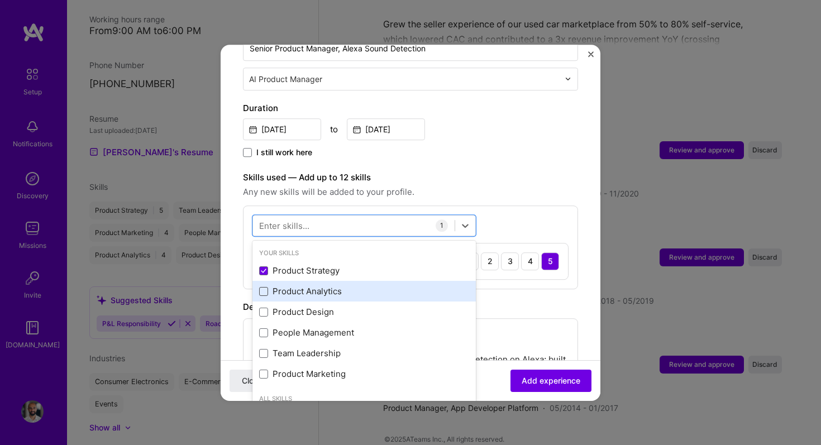
click at [262, 287] on span at bounding box center [263, 291] width 9 height 9
click at [0, 0] on input "checkbox" at bounding box center [0, 0] width 0 height 0
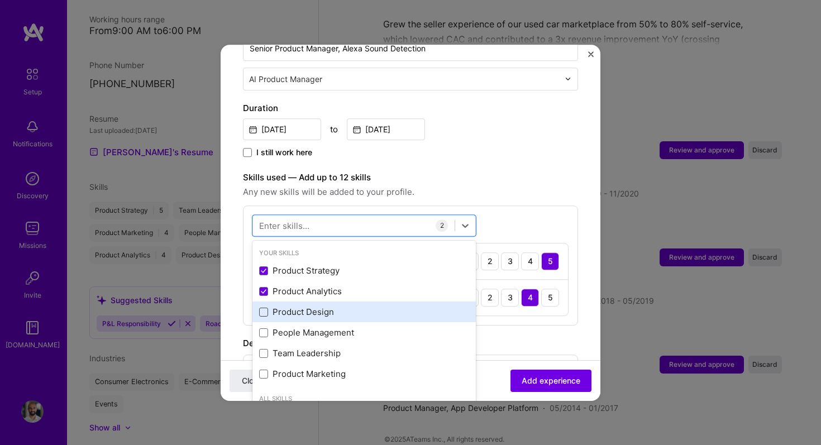
click at [264, 308] on span at bounding box center [263, 312] width 9 height 9
click at [0, 0] on input "checkbox" at bounding box center [0, 0] width 0 height 0
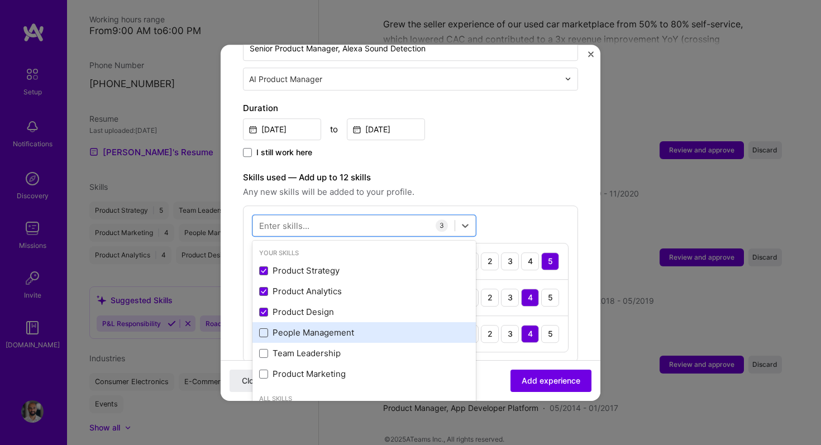
click at [264, 329] on span at bounding box center [263, 333] width 9 height 9
click at [0, 0] on input "checkbox" at bounding box center [0, 0] width 0 height 0
click at [264, 329] on span at bounding box center [263, 333] width 9 height 9
click at [0, 0] on input "checkbox" at bounding box center [0, 0] width 0 height 0
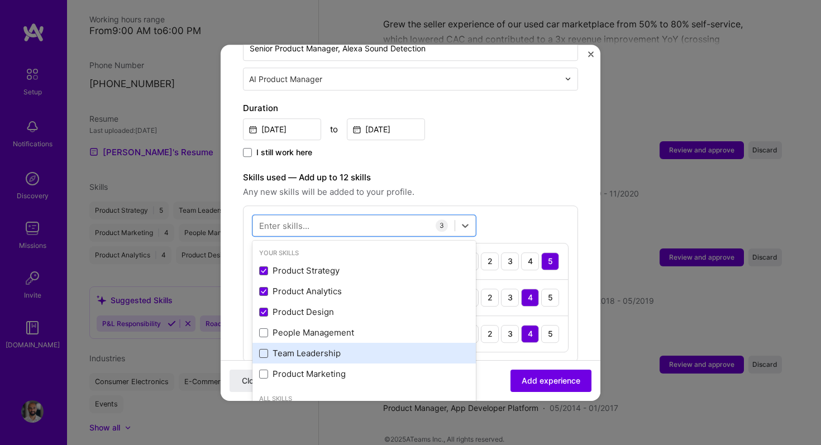
click at [264, 349] on span at bounding box center [263, 353] width 9 height 9
click at [0, 0] on input "checkbox" at bounding box center [0, 0] width 0 height 0
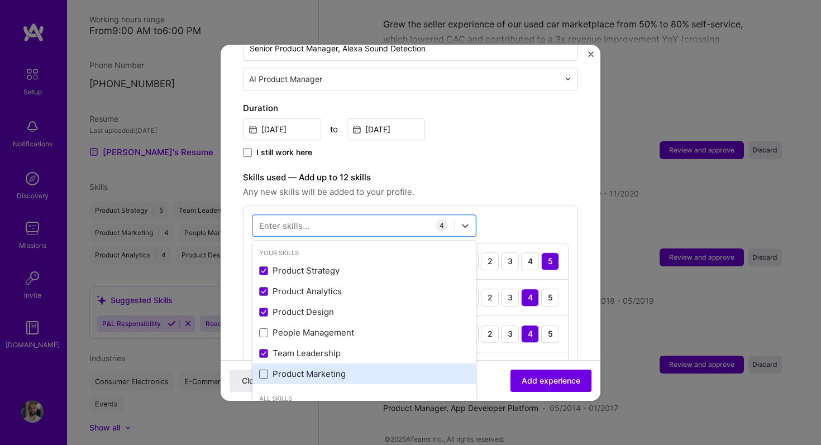
click at [264, 370] on span at bounding box center [263, 374] width 9 height 9
click at [0, 0] on input "checkbox" at bounding box center [0, 0] width 0 height 0
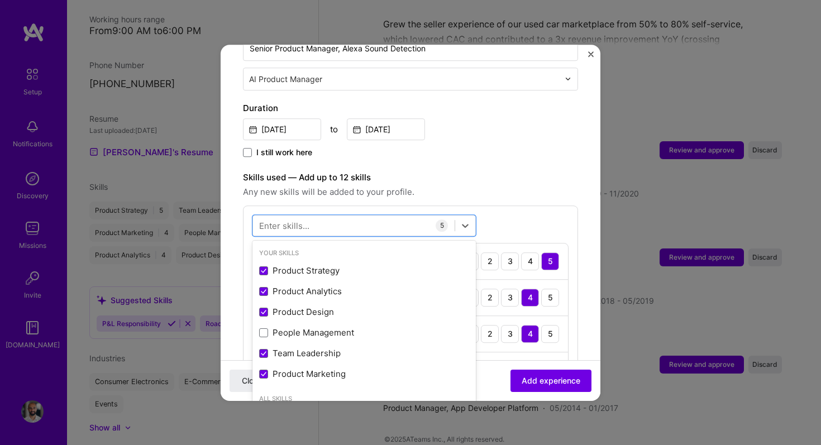
click at [520, 171] on label "Skills used — Add up to 12 skills" at bounding box center [410, 177] width 335 height 13
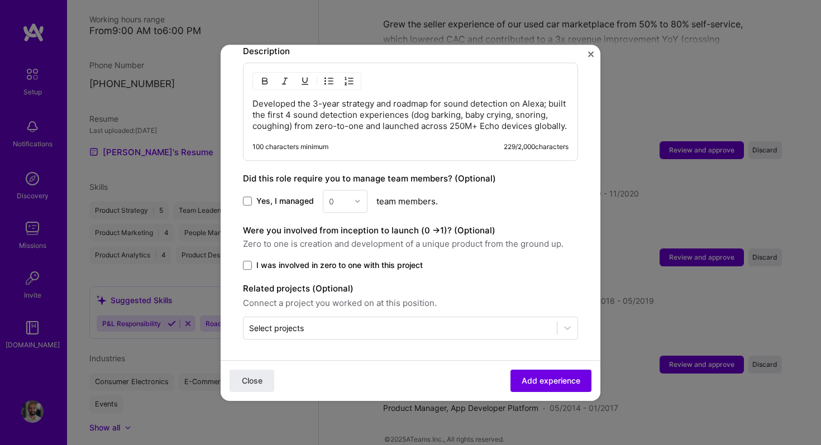
scroll to position [674, 0]
click at [533, 370] on button "Add experience" at bounding box center [551, 380] width 81 height 22
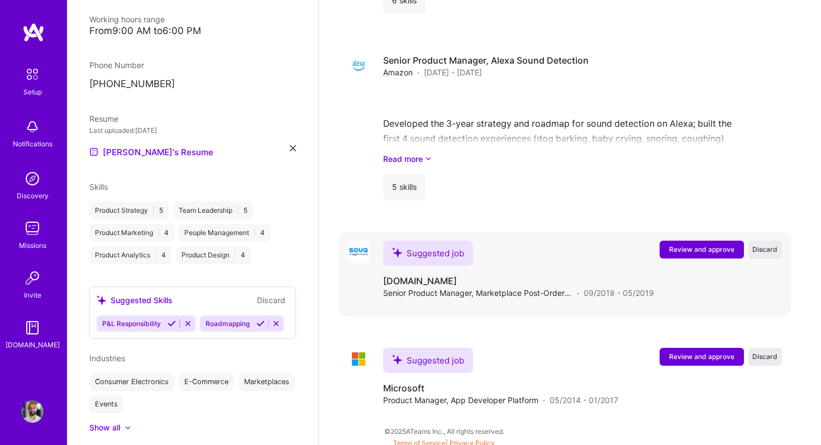
scroll to position [1056, 0]
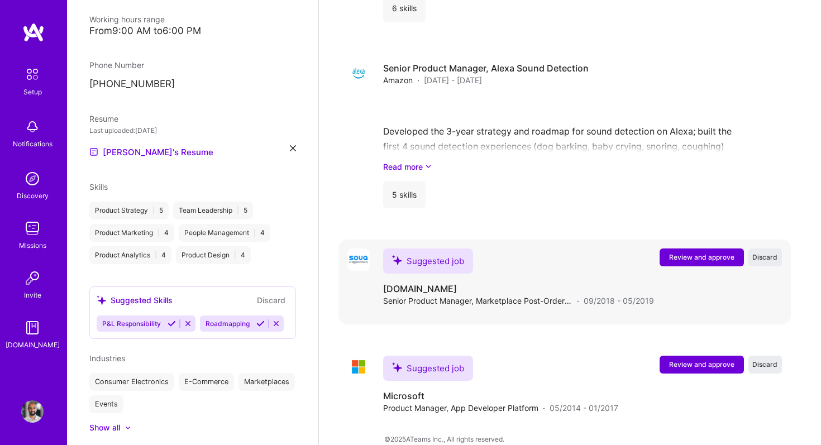
click at [677, 253] on span "Review and approve" at bounding box center [701, 257] width 65 height 9
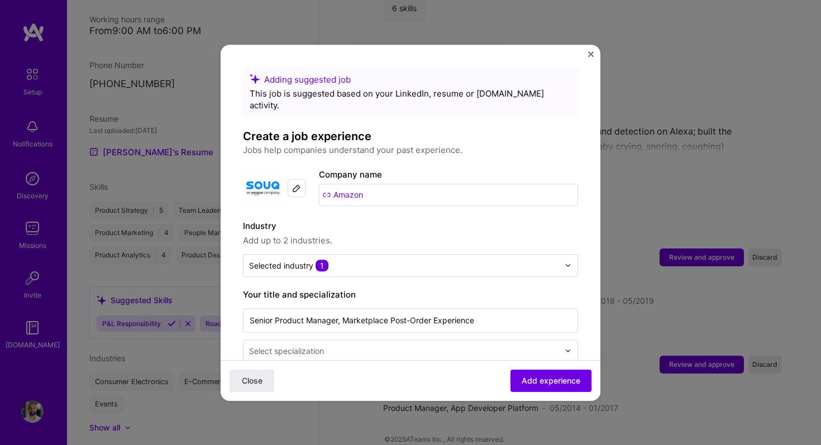
click at [299, 184] on img at bounding box center [296, 188] width 9 height 9
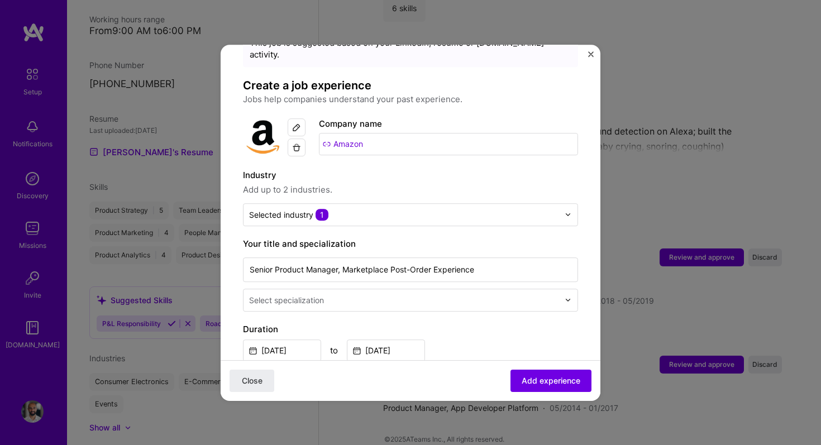
scroll to position [53, 0]
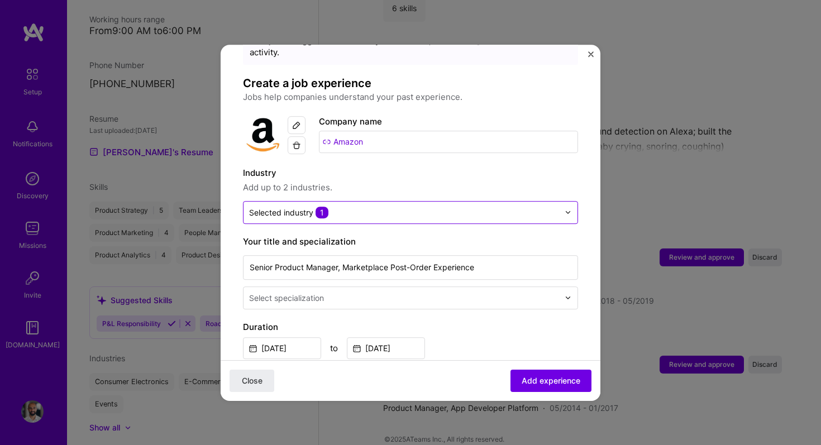
click at [350, 207] on input "text" at bounding box center [404, 213] width 310 height 12
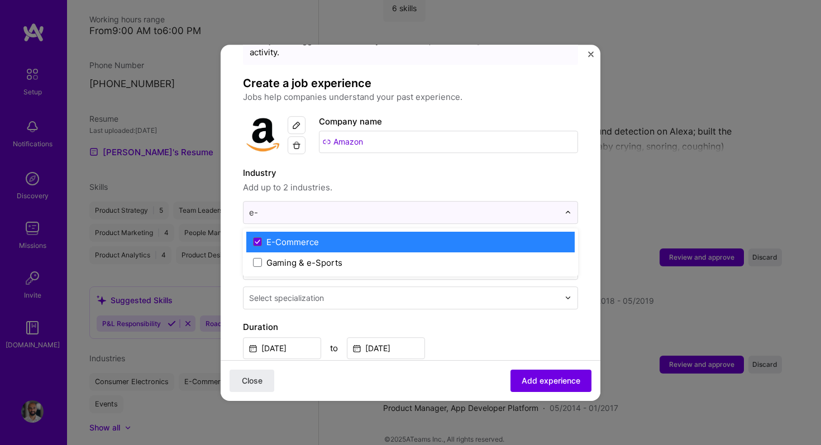
type input "e"
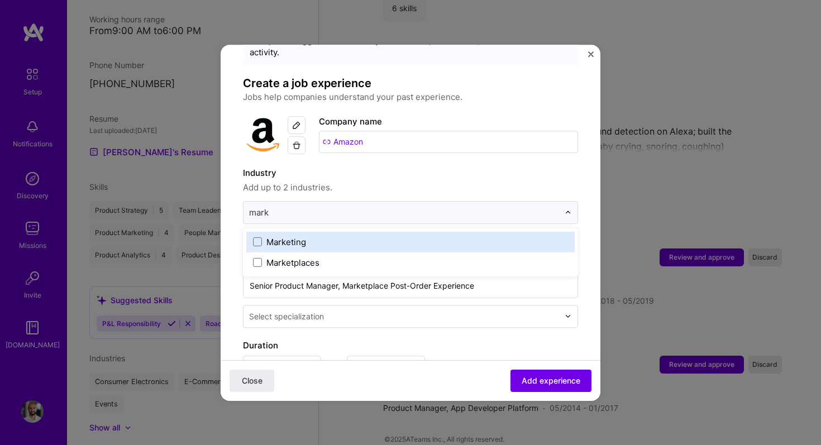
type input "marke"
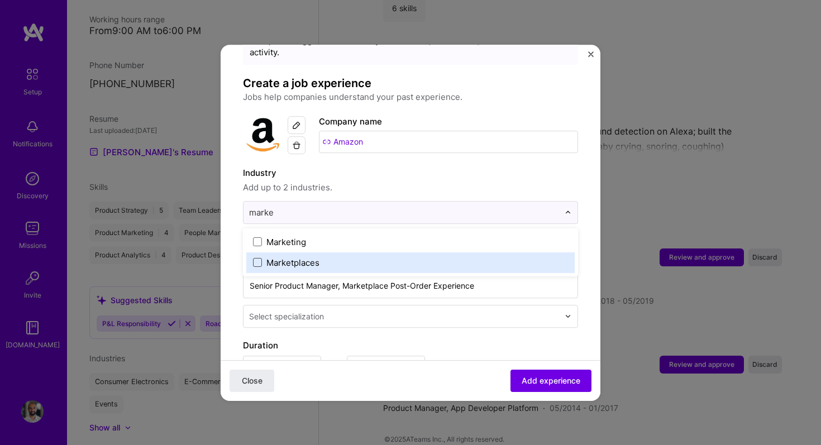
click at [258, 258] on span at bounding box center [257, 262] width 9 height 9
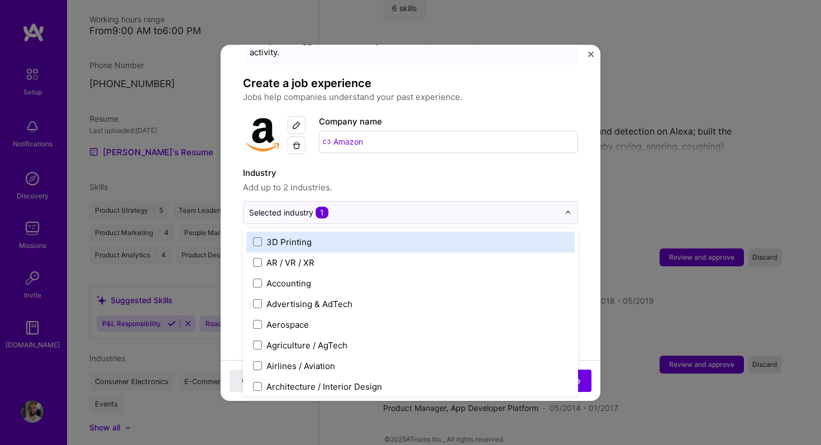
click at [397, 181] on span "Add up to 2 industries." at bounding box center [410, 187] width 335 height 13
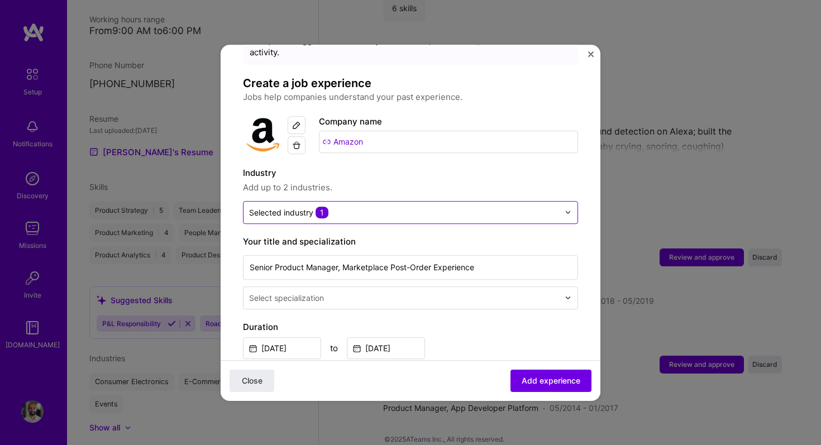
click at [374, 207] on input "text" at bounding box center [404, 213] width 310 height 12
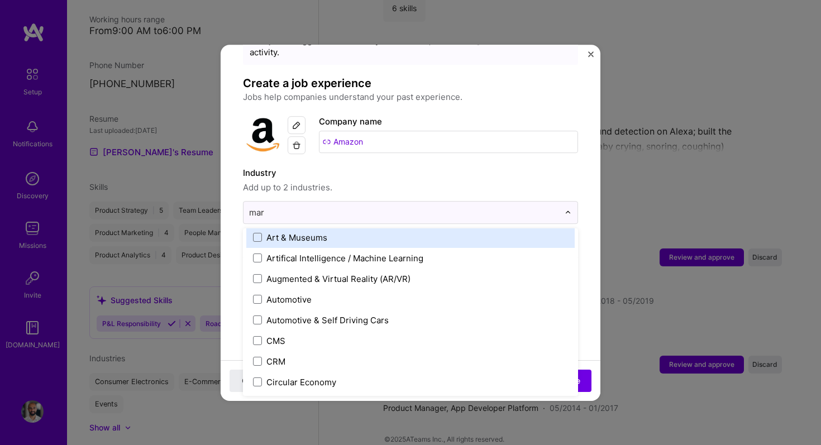
scroll to position [0, 0]
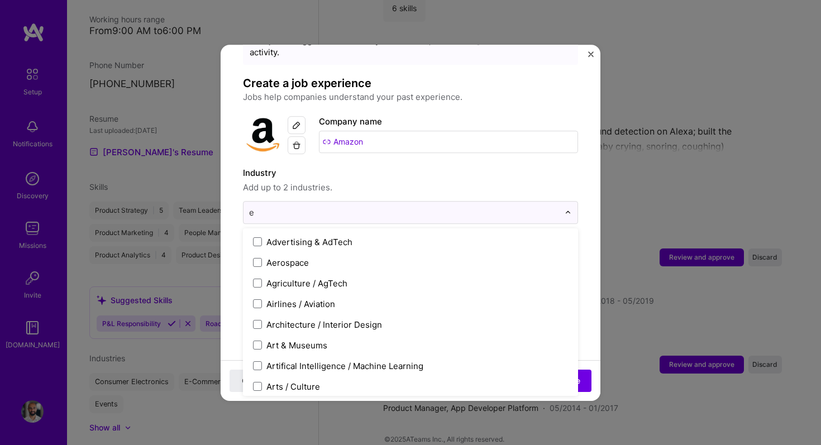
type input "e-"
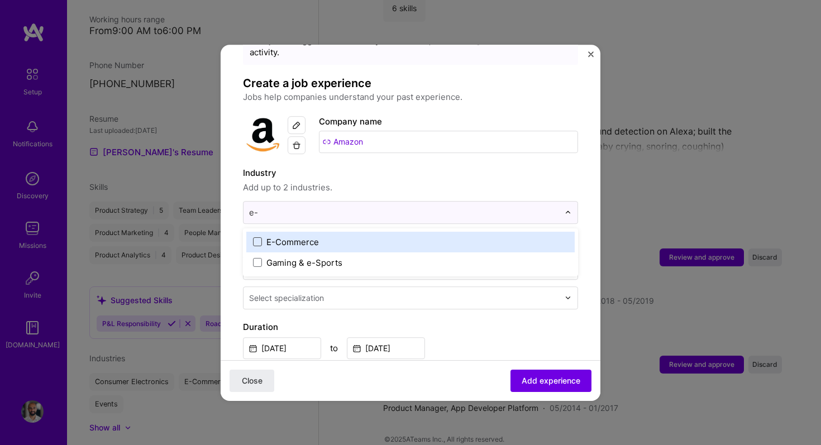
click at [258, 237] on span at bounding box center [257, 241] width 9 height 9
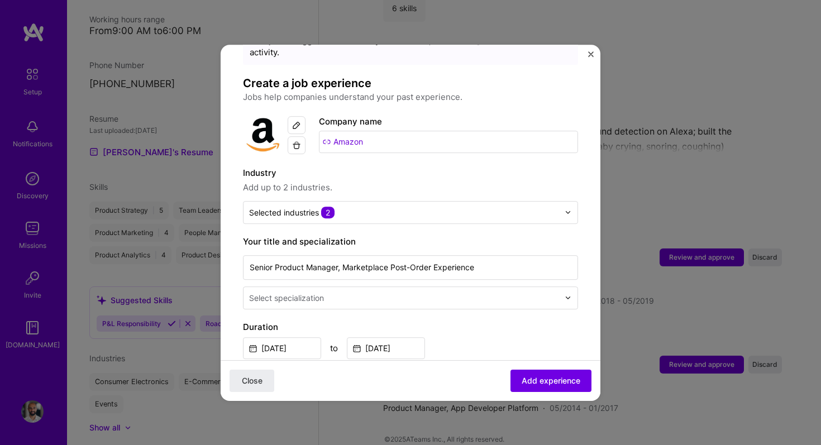
click at [384, 167] on label "Industry" at bounding box center [410, 173] width 335 height 13
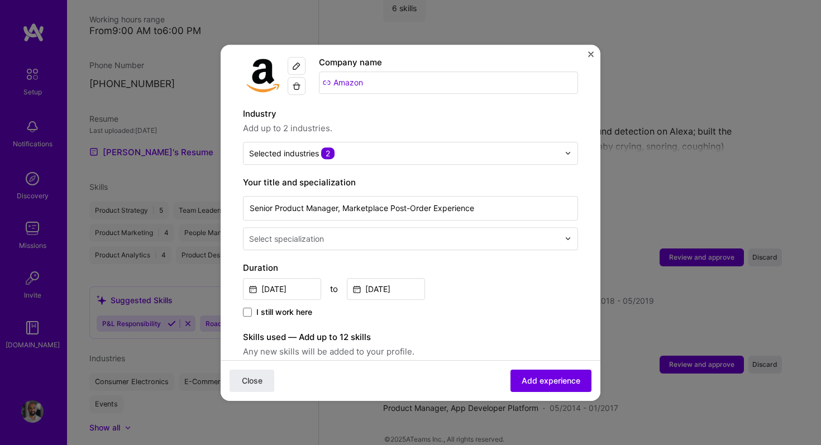
scroll to position [118, 0]
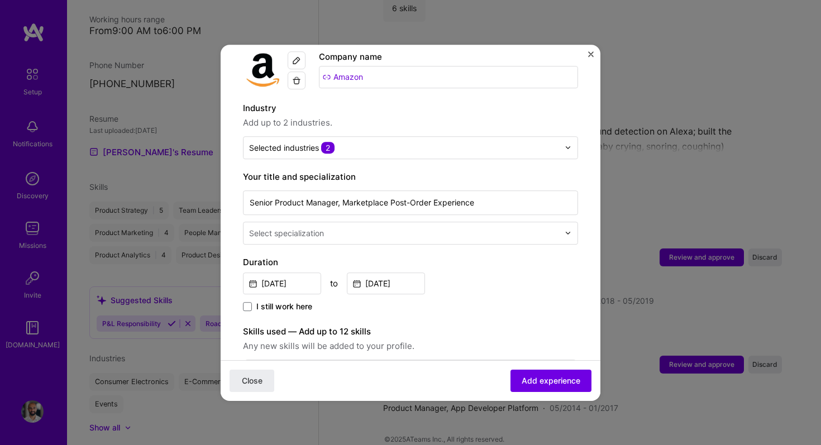
click at [332, 227] on input "text" at bounding box center [405, 233] width 312 height 12
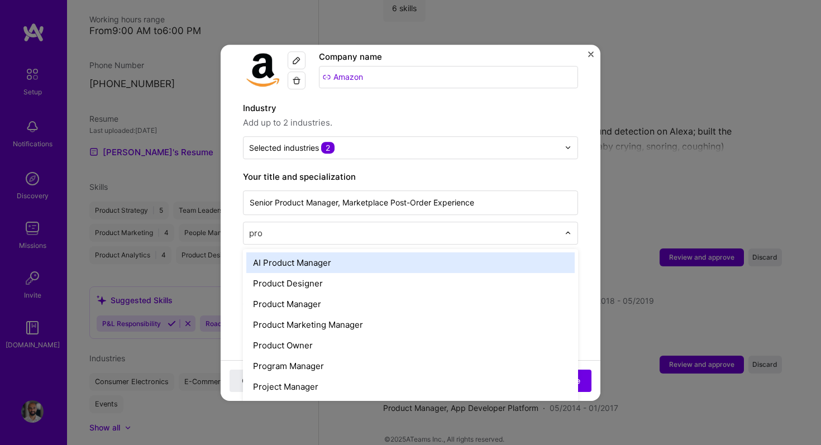
type input "prod"
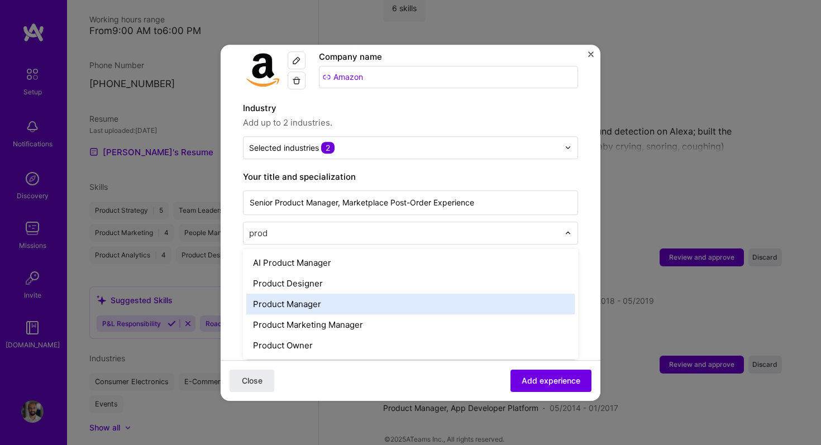
click at [318, 294] on div "Product Manager" at bounding box center [410, 304] width 329 height 21
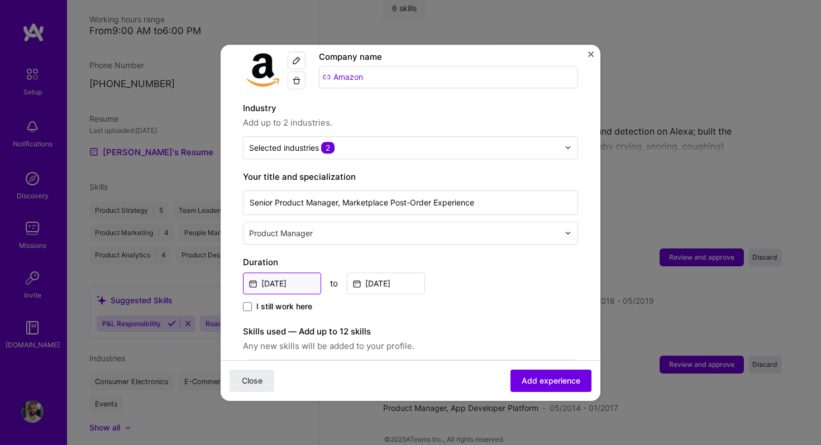
click at [320, 275] on input "[DATE]" at bounding box center [282, 284] width 78 height 22
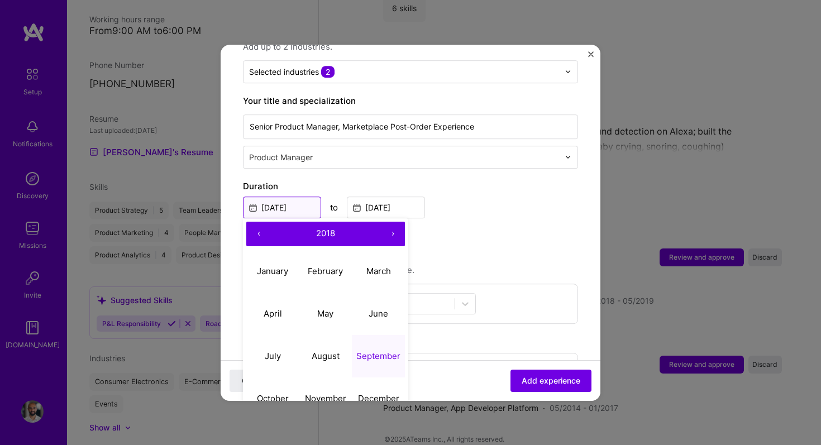
scroll to position [199, 0]
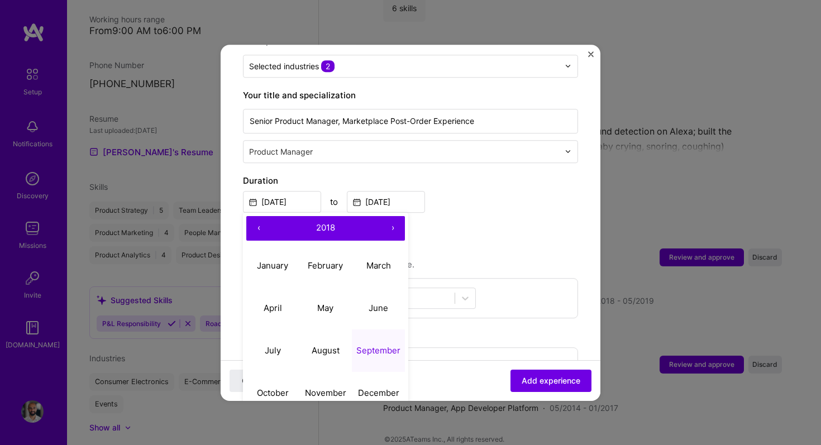
click at [260, 220] on button "‹" at bounding box center [258, 228] width 25 height 25
click at [330, 260] on abbr "February" at bounding box center [325, 265] width 35 height 11
type input "[DATE]"
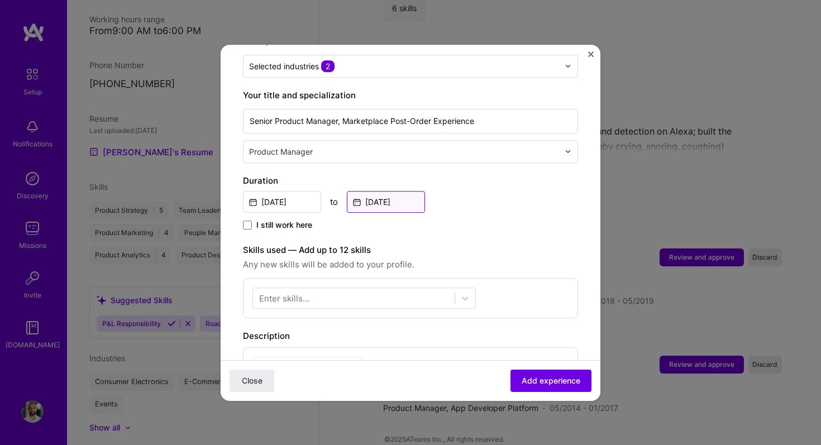
click at [390, 191] on input "[DATE]" at bounding box center [386, 202] width 78 height 22
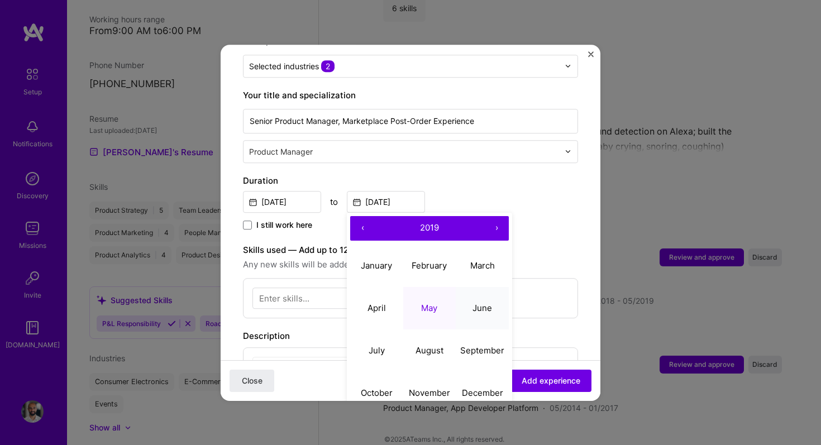
click at [474, 303] on abbr "June" at bounding box center [483, 308] width 20 height 11
type input "[DATE]"
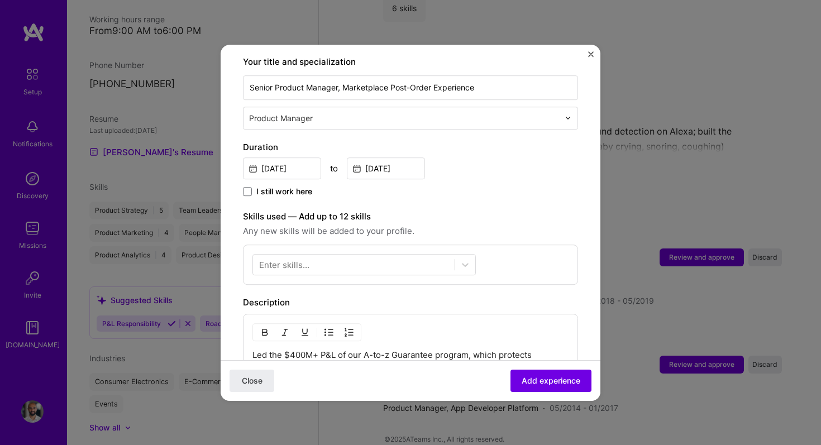
scroll to position [245, 0]
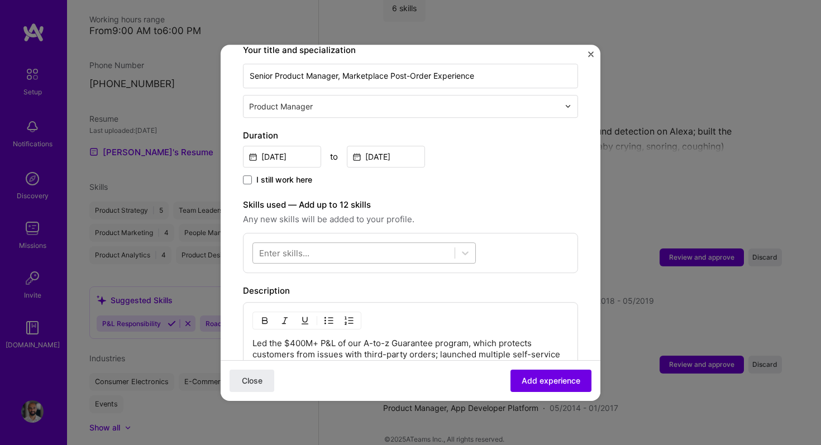
click at [317, 246] on div at bounding box center [354, 253] width 202 height 18
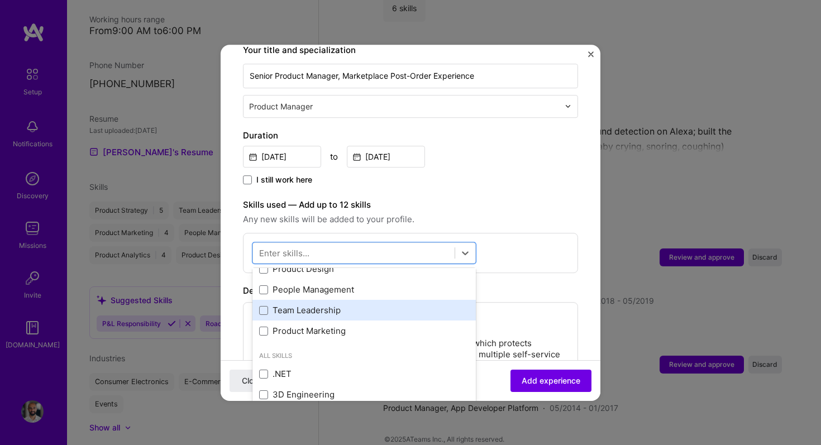
scroll to position [0, 0]
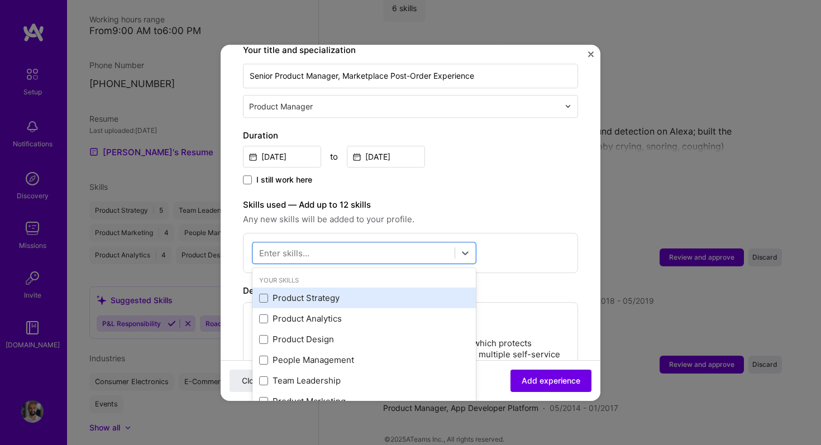
click at [264, 293] on div "Product Strategy" at bounding box center [365, 298] width 224 height 21
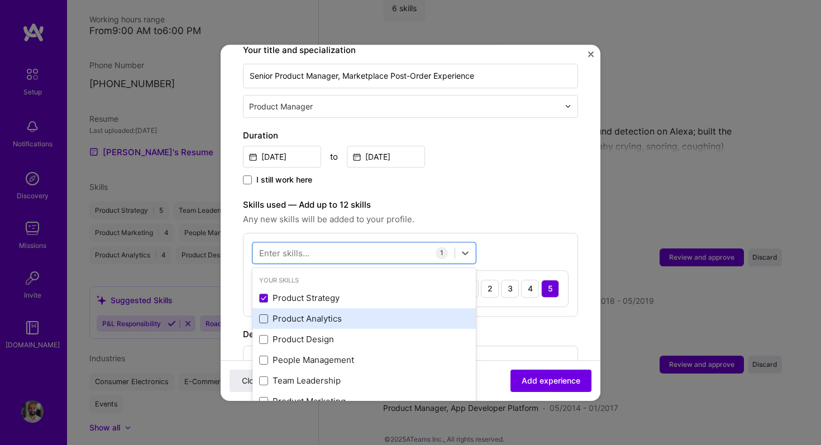
click at [265, 315] on span at bounding box center [263, 319] width 9 height 9
click at [0, 0] on input "checkbox" at bounding box center [0, 0] width 0 height 0
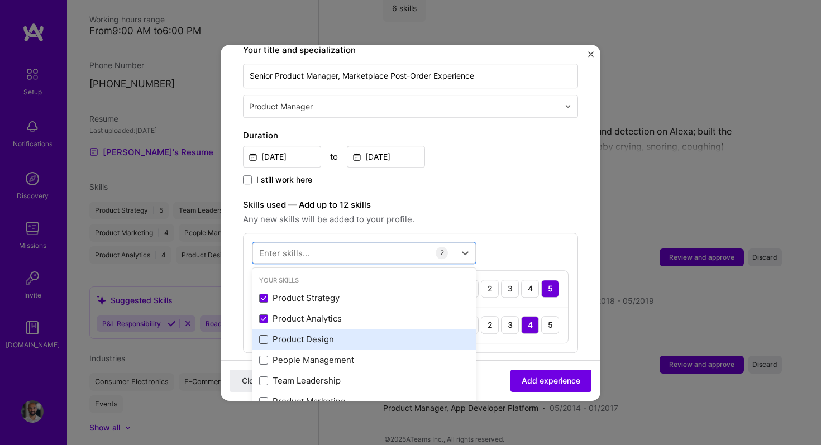
click at [265, 335] on span at bounding box center [263, 339] width 9 height 9
click at [0, 0] on input "checkbox" at bounding box center [0, 0] width 0 height 0
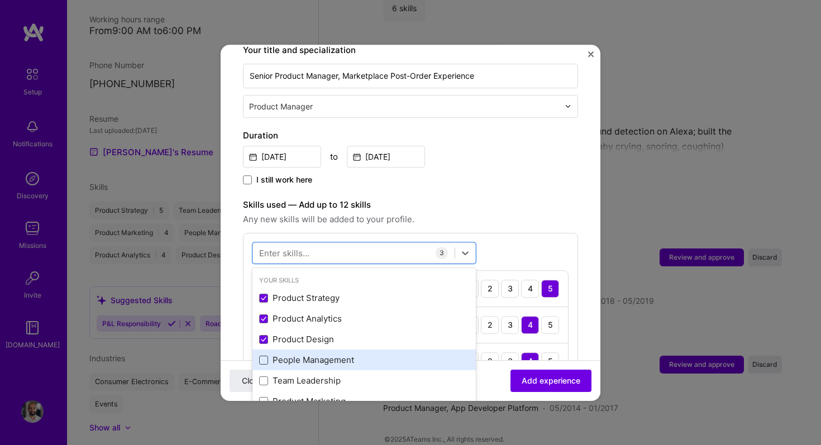
click at [265, 356] on span at bounding box center [263, 360] width 9 height 9
click at [0, 0] on input "checkbox" at bounding box center [0, 0] width 0 height 0
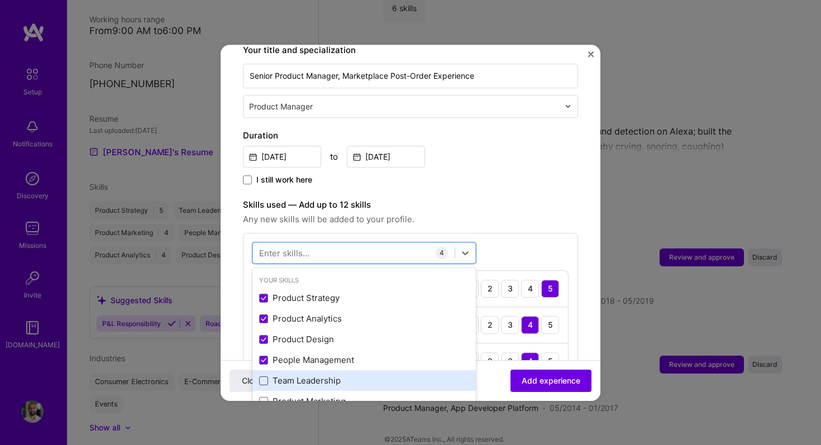
click at [264, 377] on span at bounding box center [263, 381] width 9 height 9
click at [0, 0] on input "checkbox" at bounding box center [0, 0] width 0 height 0
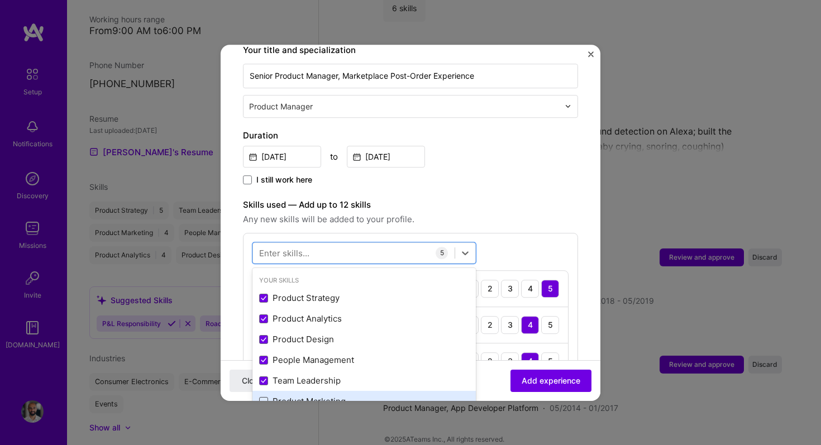
click at [264, 397] on span at bounding box center [263, 401] width 9 height 9
click at [0, 0] on input "checkbox" at bounding box center [0, 0] width 0 height 0
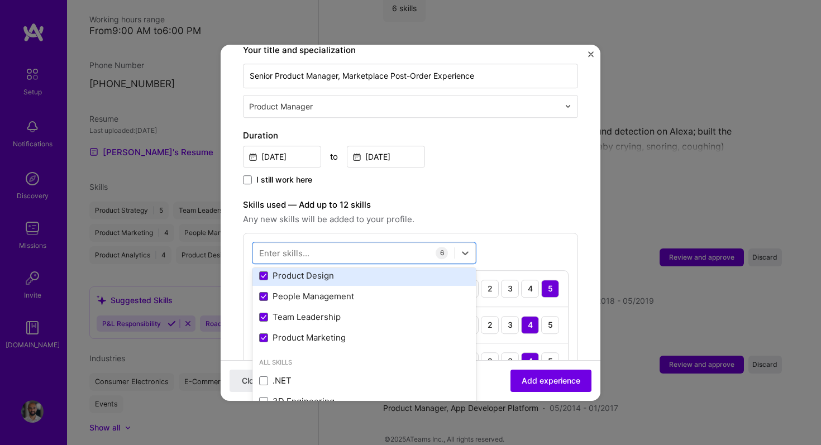
scroll to position [64, 0]
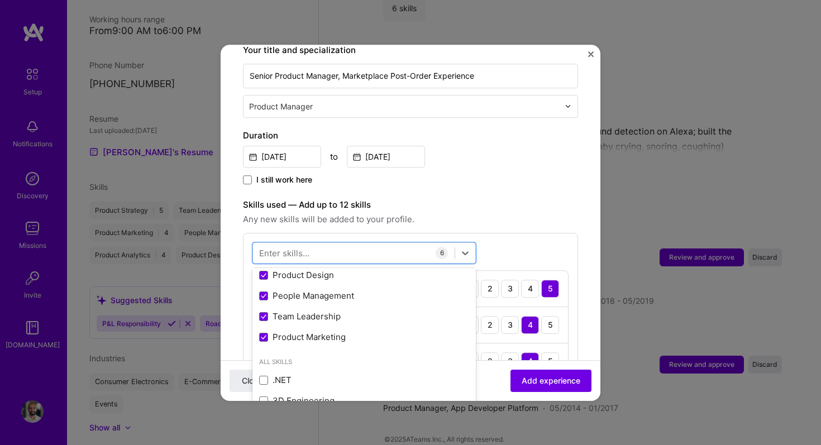
click at [462, 213] on span "Any new skills will be added to your profile." at bounding box center [410, 219] width 335 height 13
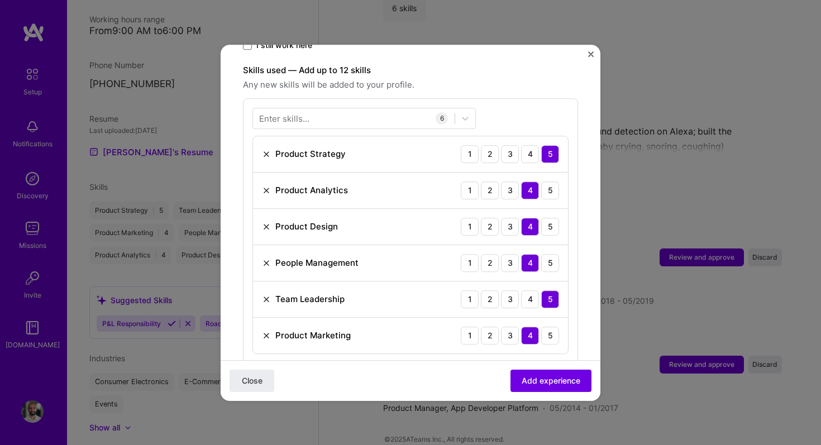
scroll to position [380, 0]
click at [268, 331] on img at bounding box center [266, 335] width 9 height 9
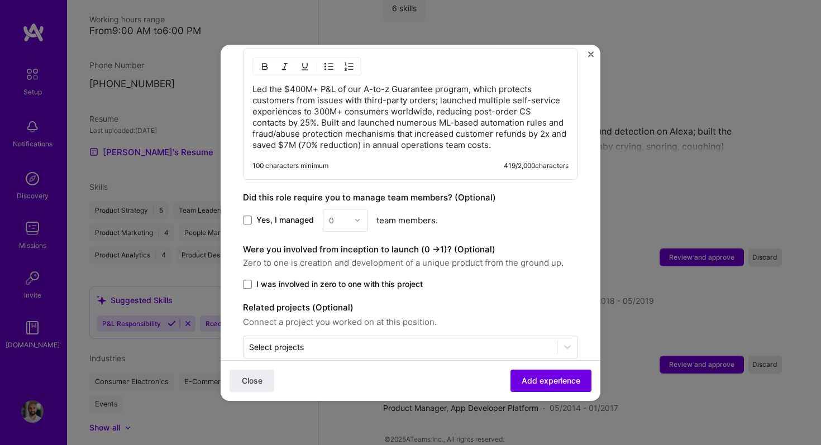
scroll to position [697, 0]
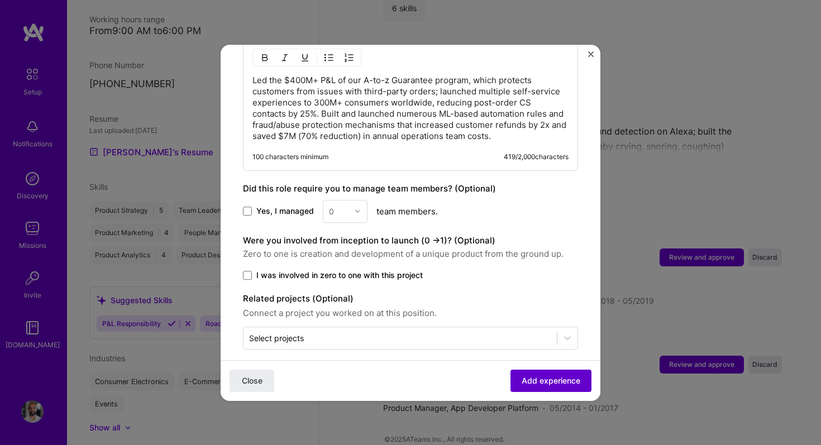
click at [533, 375] on span "Add experience" at bounding box center [551, 380] width 59 height 11
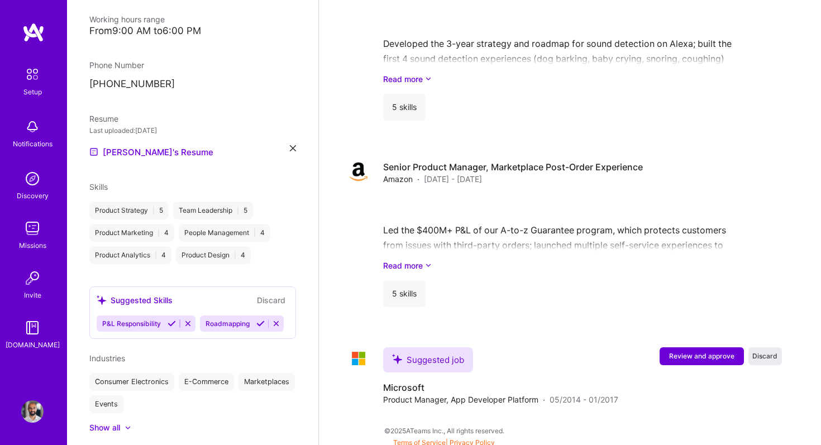
scroll to position [1135, 0]
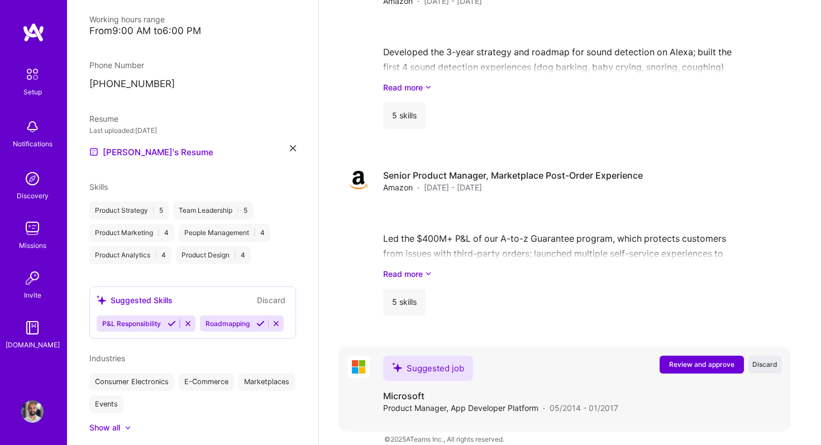
click at [702, 360] on span "Review and approve" at bounding box center [701, 364] width 65 height 9
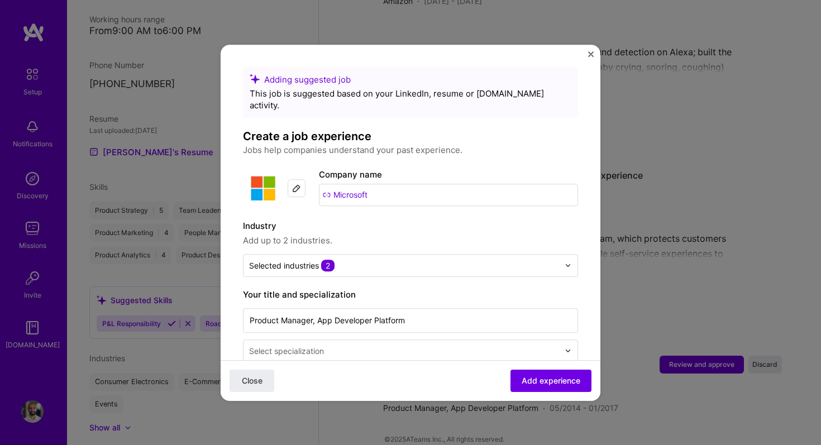
scroll to position [30, 0]
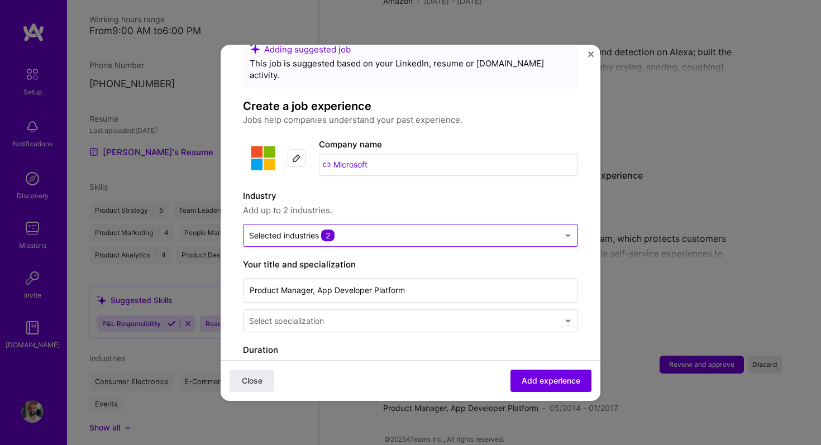
click at [354, 230] on div at bounding box center [404, 236] width 310 height 14
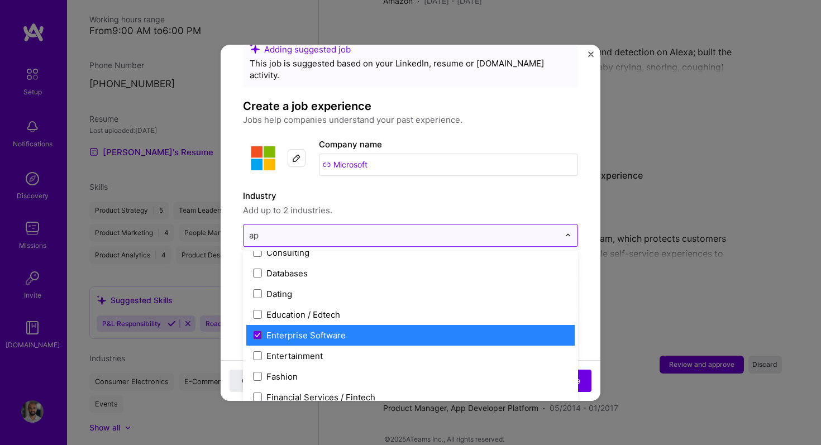
scroll to position [0, 0]
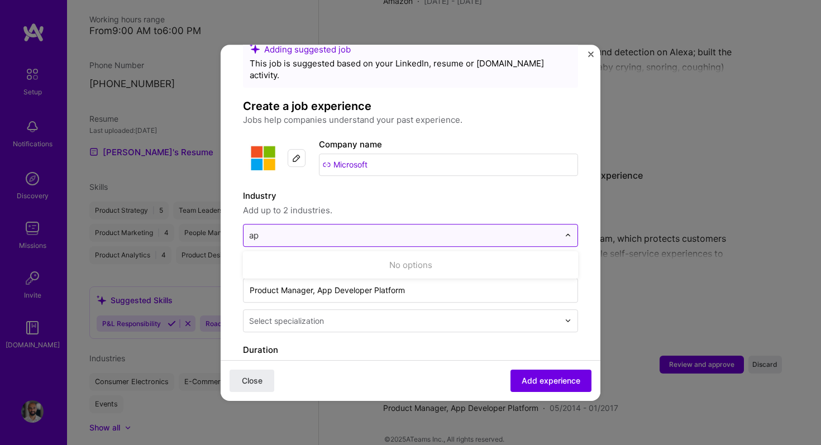
type input "a"
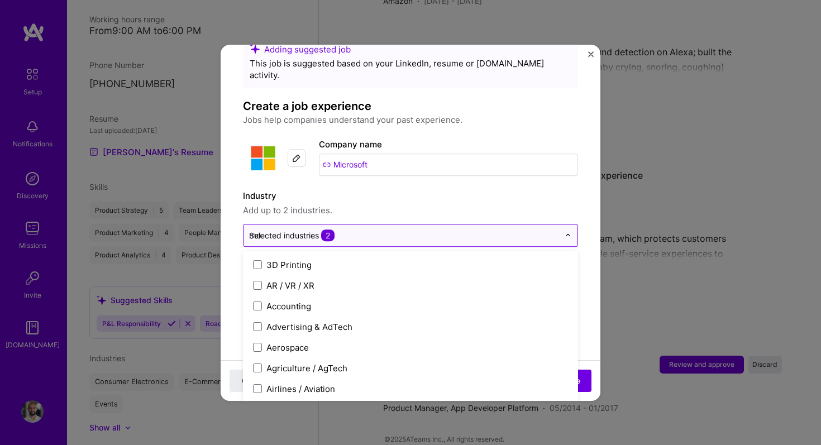
type input "mob"
click at [392, 189] on label "Industry" at bounding box center [410, 195] width 335 height 13
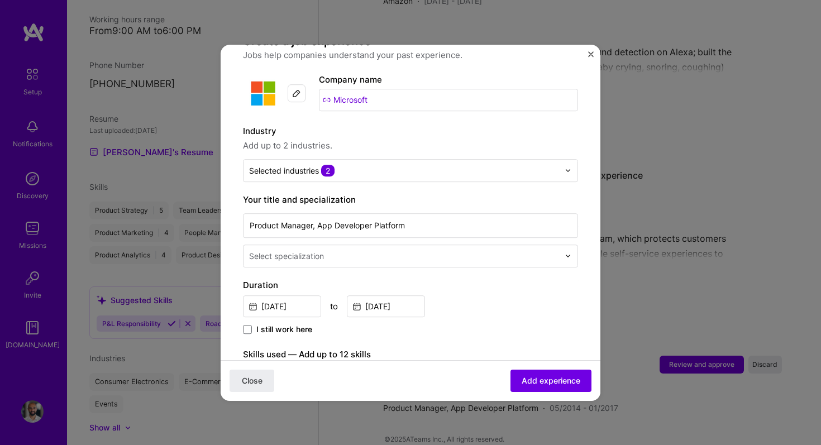
scroll to position [98, 0]
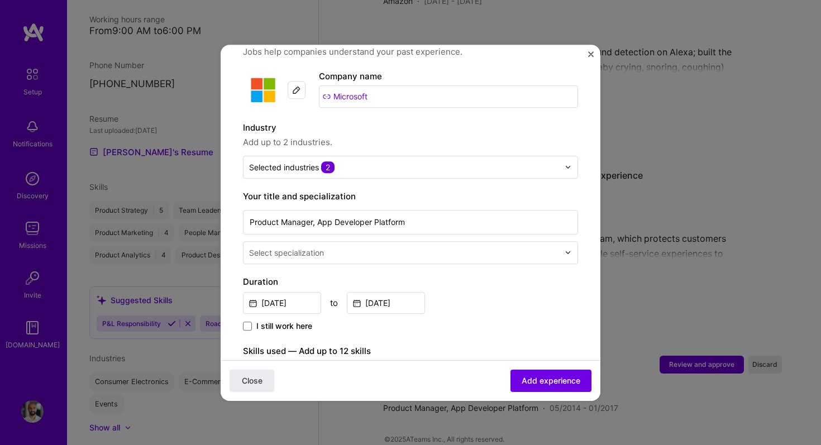
click at [334, 247] on input "text" at bounding box center [405, 253] width 312 height 12
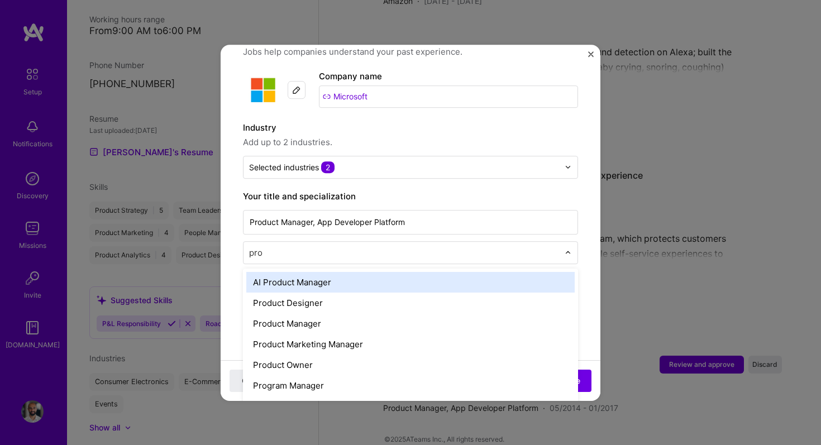
type input "prod"
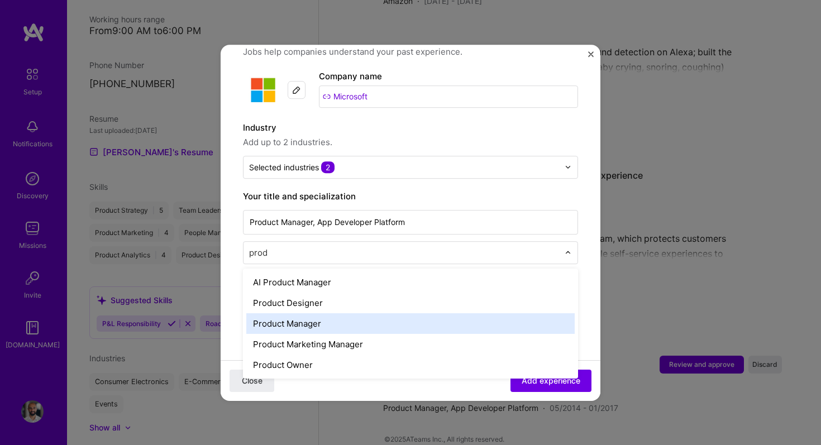
click at [324, 313] on div "Product Manager" at bounding box center [410, 323] width 329 height 21
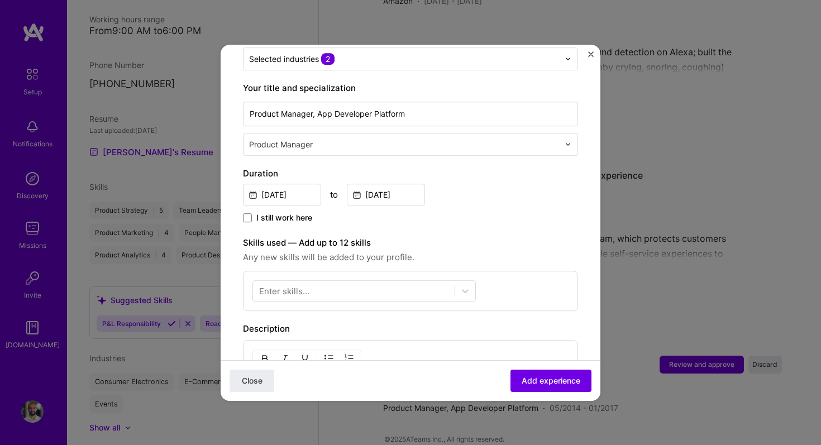
scroll to position [231, 0]
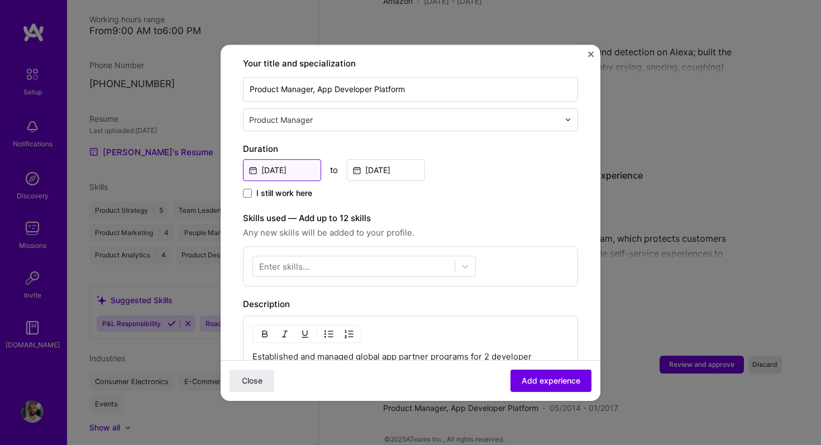
click at [289, 159] on input "[DATE]" at bounding box center [282, 170] width 78 height 22
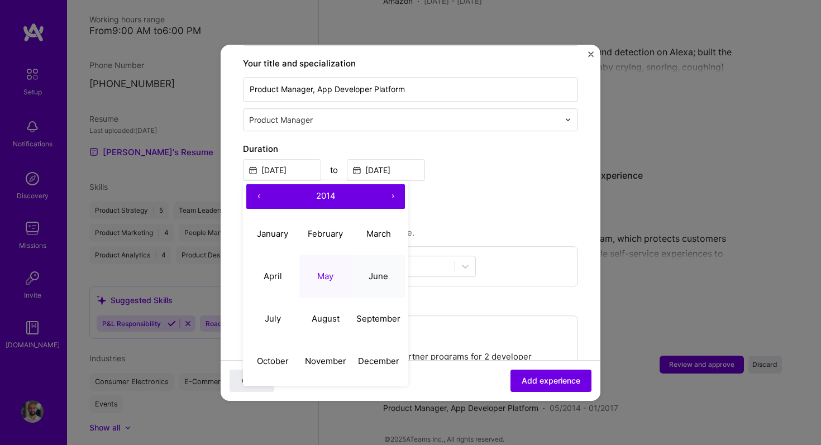
click at [373, 271] on abbr "June" at bounding box center [379, 276] width 20 height 11
type input "[DATE]"
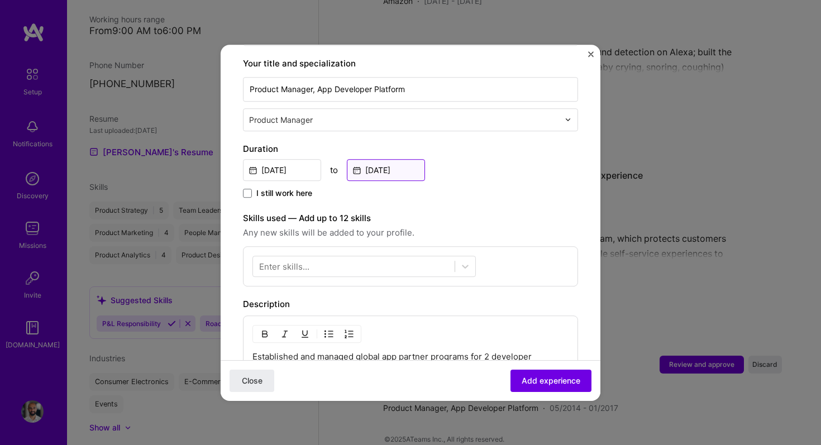
click at [396, 160] on input "[DATE]" at bounding box center [386, 170] width 78 height 22
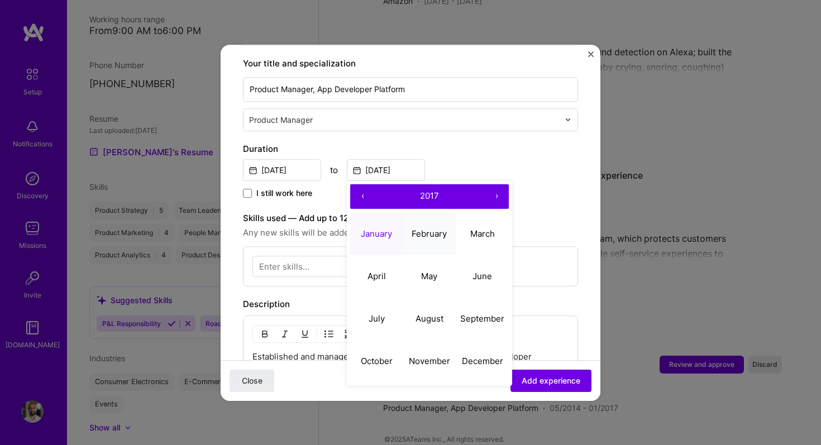
click at [420, 229] on abbr "February" at bounding box center [429, 234] width 35 height 11
type input "[DATE]"
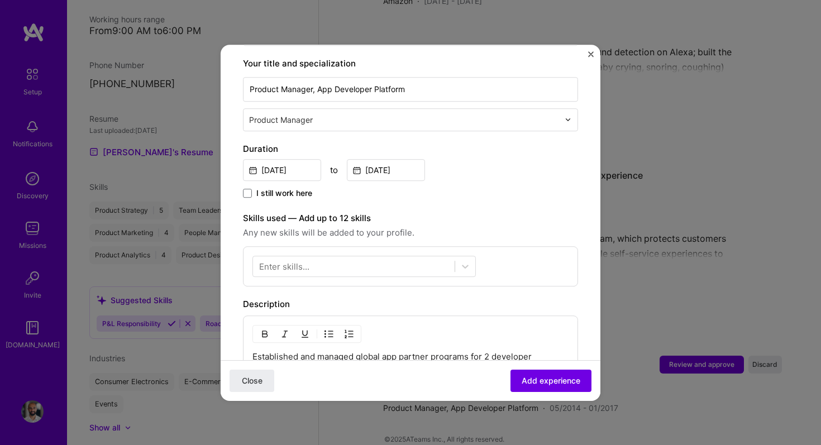
click at [295, 260] on div "Enter skills..." at bounding box center [284, 266] width 50 height 12
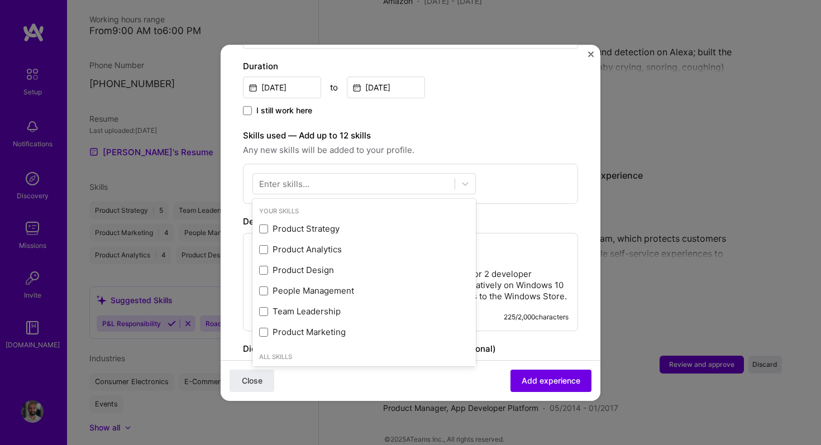
scroll to position [318, 0]
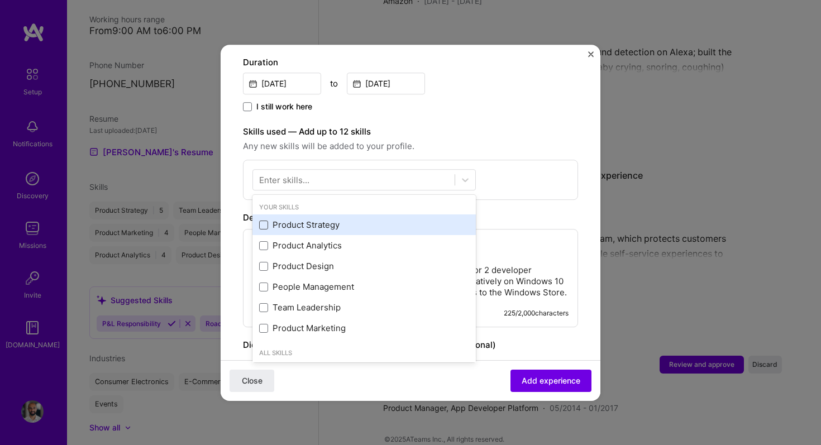
click at [264, 221] on span at bounding box center [263, 225] width 9 height 9
click at [0, 0] on input "checkbox" at bounding box center [0, 0] width 0 height 0
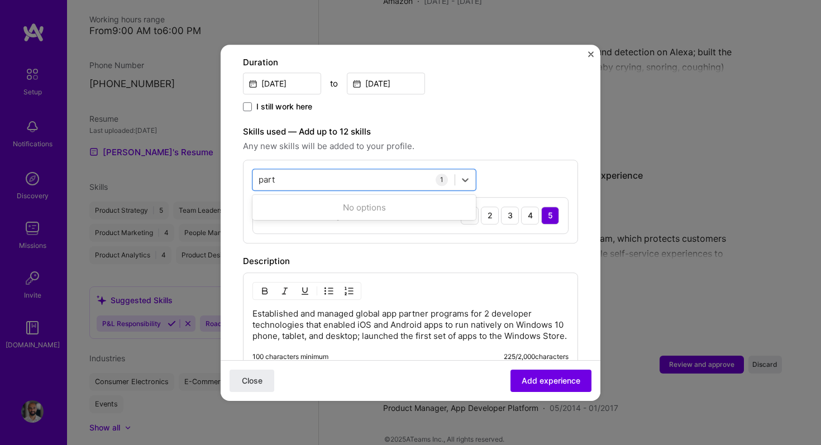
type input "partn"
type input "m"
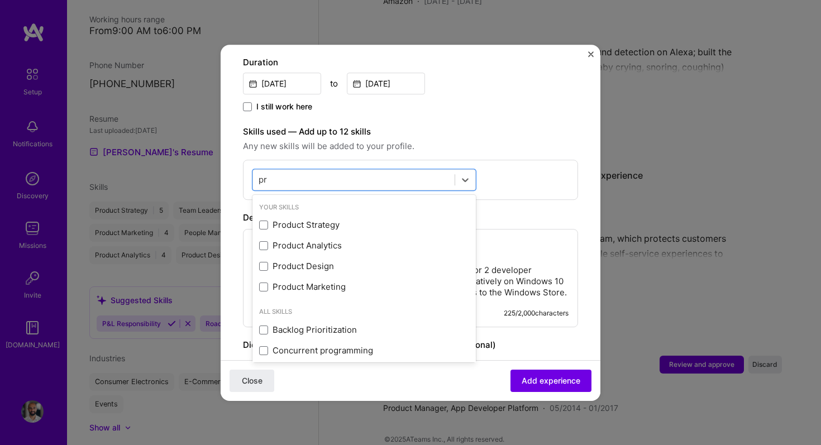
type input "p"
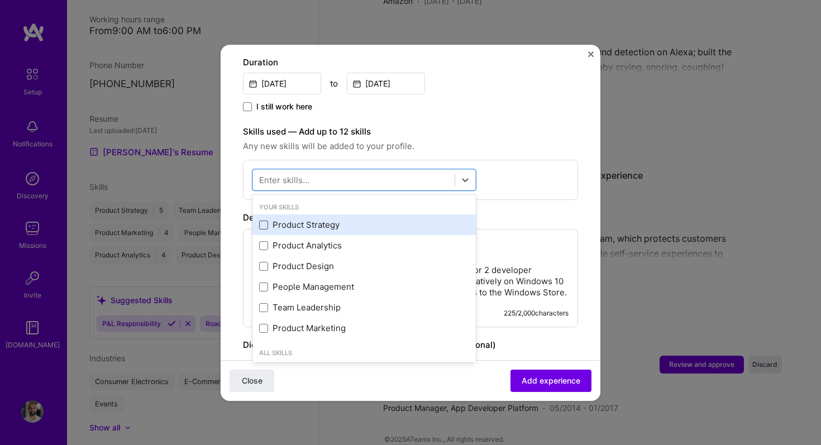
click at [264, 221] on span at bounding box center [263, 225] width 9 height 9
click at [0, 0] on input "checkbox" at bounding box center [0, 0] width 0 height 0
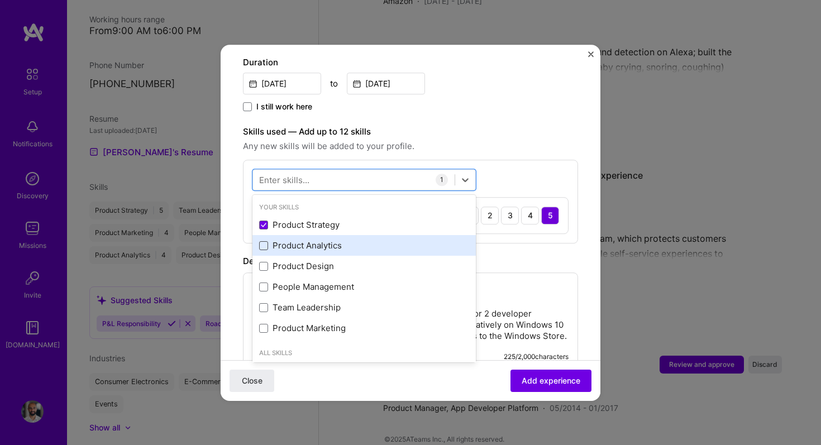
click at [263, 241] on span at bounding box center [263, 245] width 9 height 9
click at [0, 0] on input "checkbox" at bounding box center [0, 0] width 0 height 0
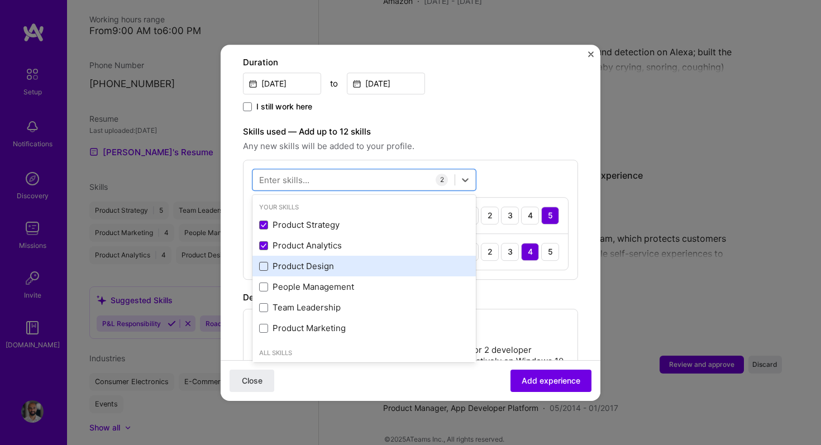
click at [264, 262] on span at bounding box center [263, 266] width 9 height 9
click at [0, 0] on input "checkbox" at bounding box center [0, 0] width 0 height 0
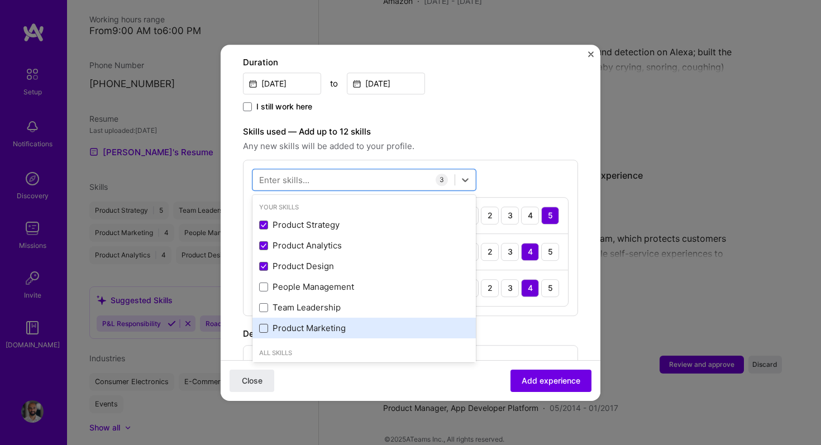
click at [262, 324] on span at bounding box center [263, 328] width 9 height 9
click at [0, 0] on input "checkbox" at bounding box center [0, 0] width 0 height 0
click at [263, 326] on icon at bounding box center [264, 328] width 6 height 4
click at [0, 0] on input "checkbox" at bounding box center [0, 0] width 0 height 0
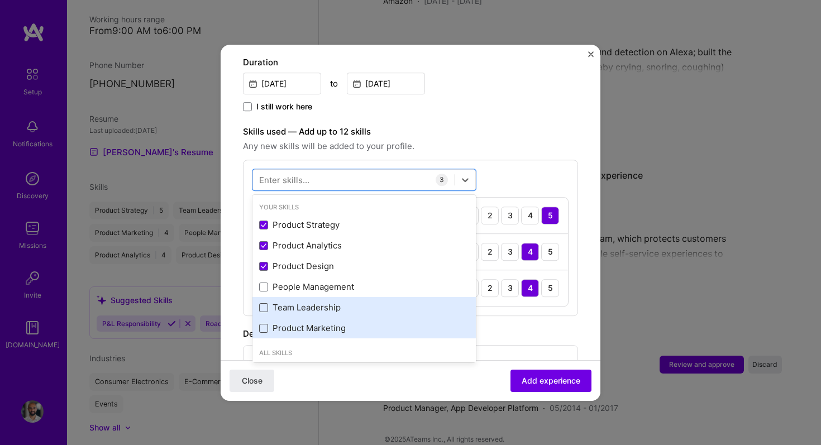
click at [263, 303] on span at bounding box center [263, 307] width 9 height 9
click at [0, 0] on input "checkbox" at bounding box center [0, 0] width 0 height 0
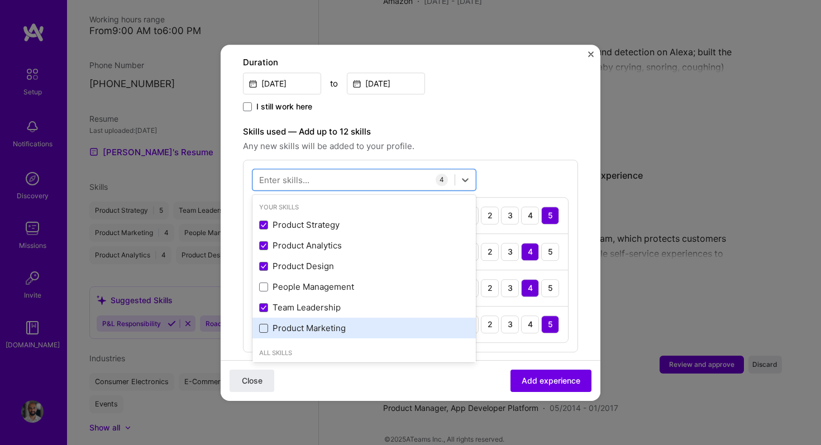
click at [502, 140] on span "Any new skills will be added to your profile." at bounding box center [410, 146] width 335 height 13
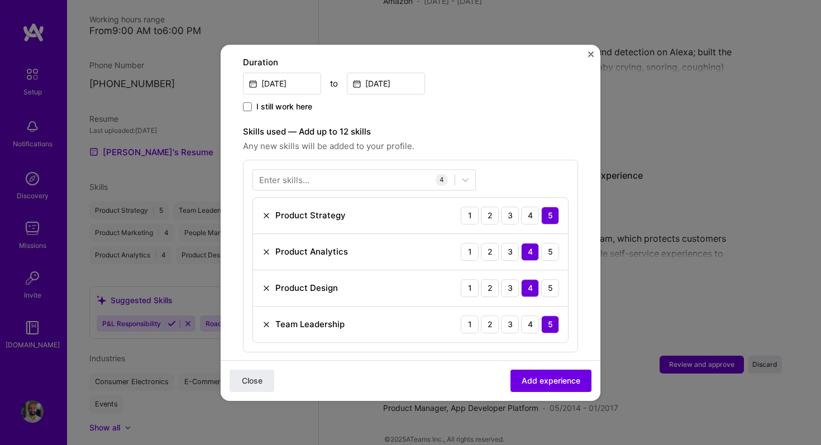
click at [264, 320] on img at bounding box center [266, 324] width 9 height 9
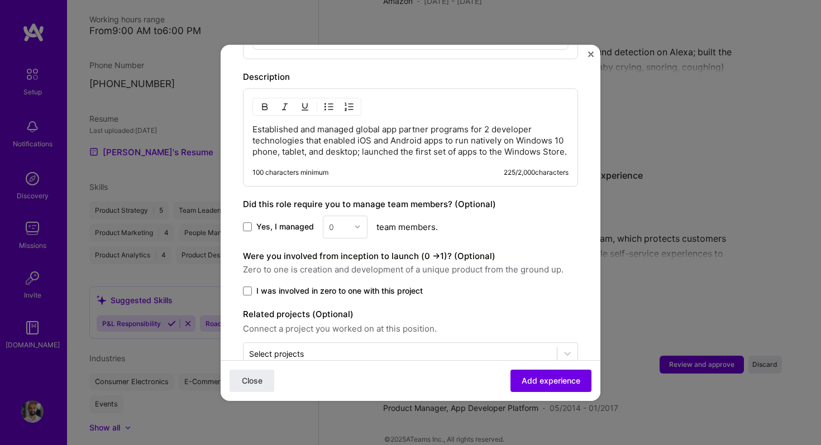
scroll to position [602, 0]
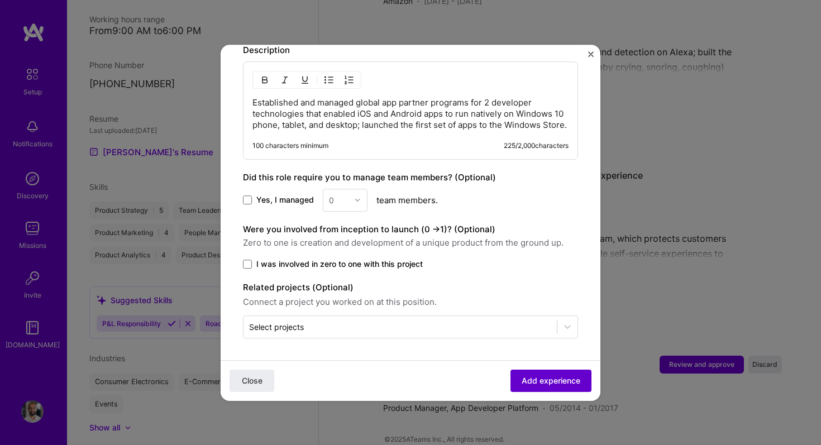
click at [526, 376] on span "Add experience" at bounding box center [551, 380] width 59 height 11
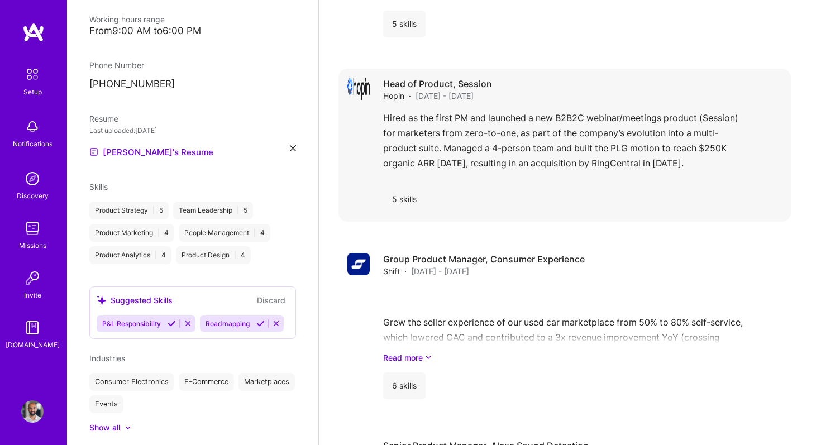
scroll to position [680, 0]
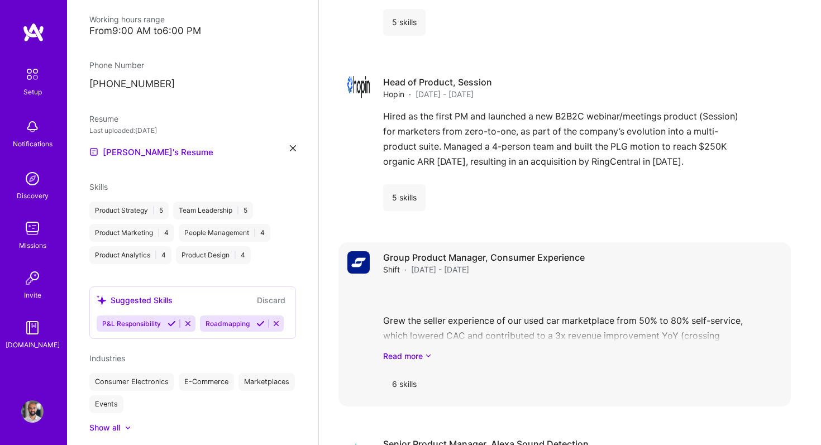
click at [365, 251] on img at bounding box center [359, 262] width 22 height 22
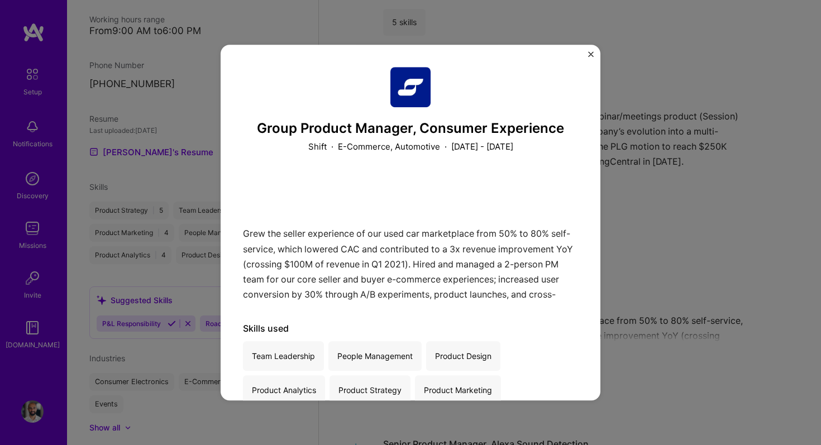
click at [591, 51] on img "Close" at bounding box center [591, 54] width 6 height 6
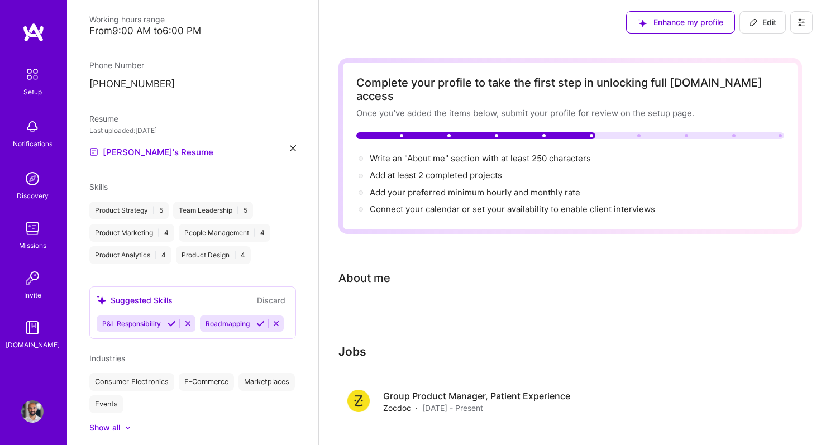
click at [764, 13] on button "Edit" at bounding box center [763, 22] width 46 height 22
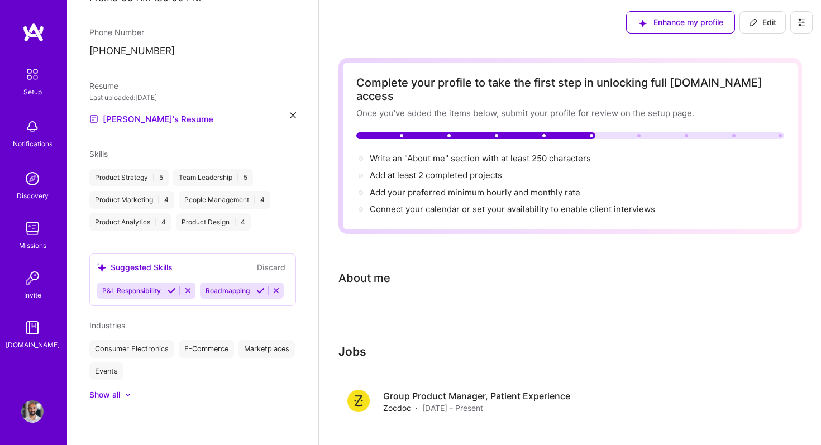
select select "US"
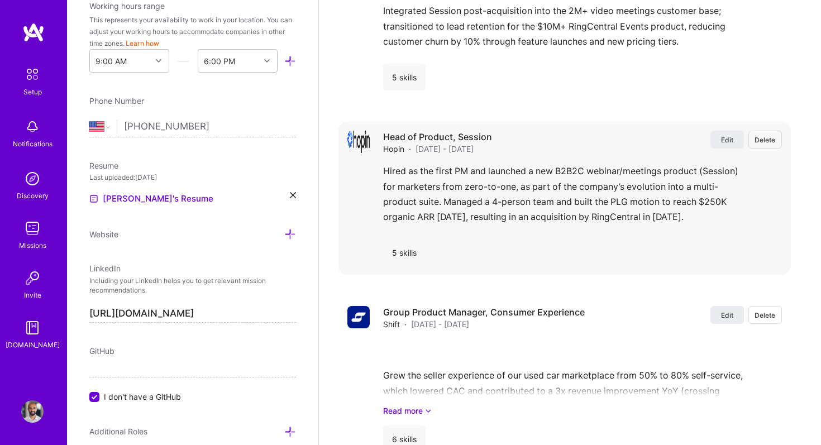
scroll to position [1274, 0]
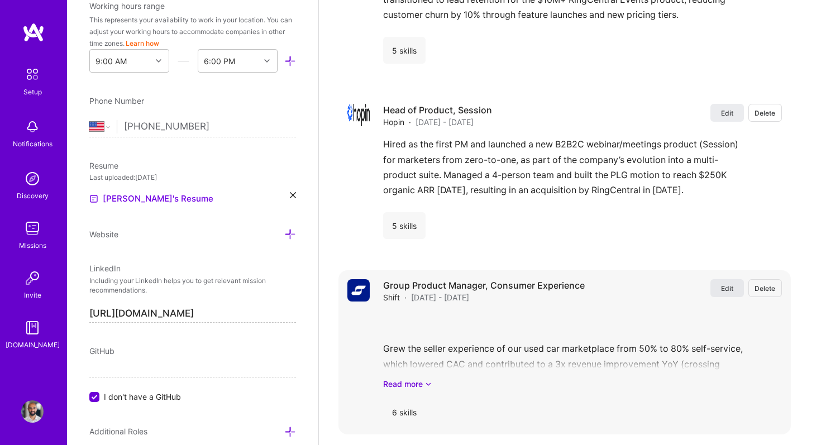
click at [721, 284] on span "Edit" at bounding box center [727, 288] width 12 height 9
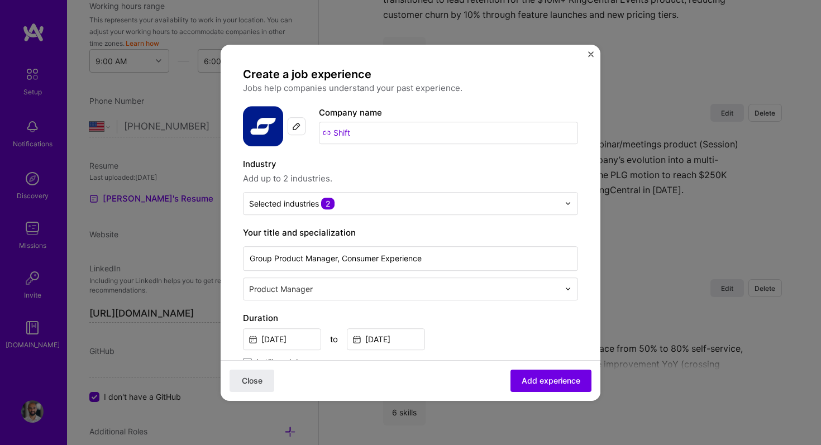
click at [302, 122] on div at bounding box center [297, 126] width 18 height 18
click at [541, 378] on span "Add experience" at bounding box center [551, 380] width 59 height 11
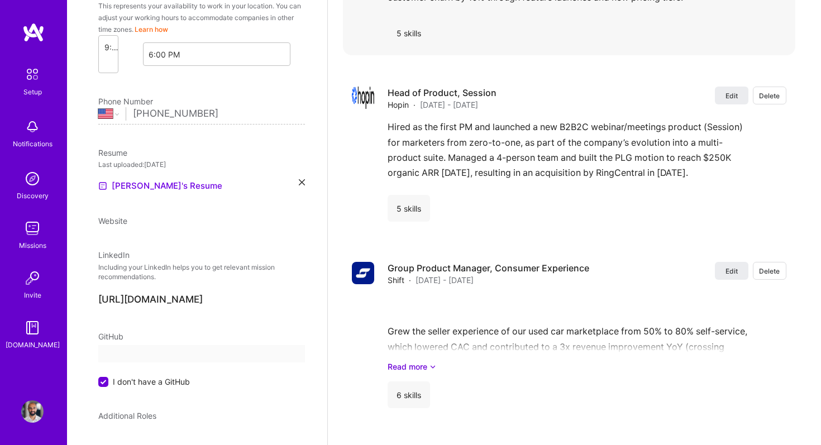
scroll to position [88, 0]
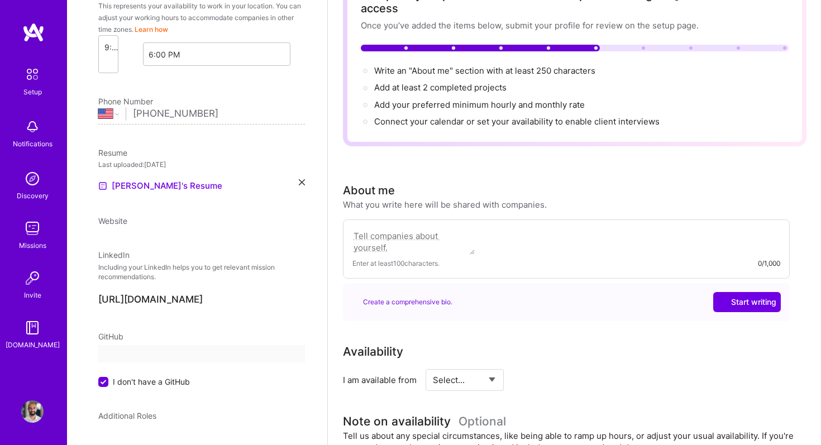
select select "US"
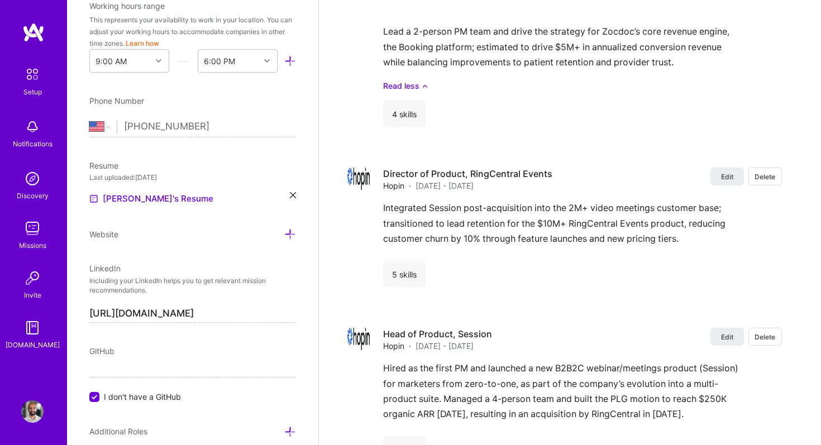
scroll to position [1059, 0]
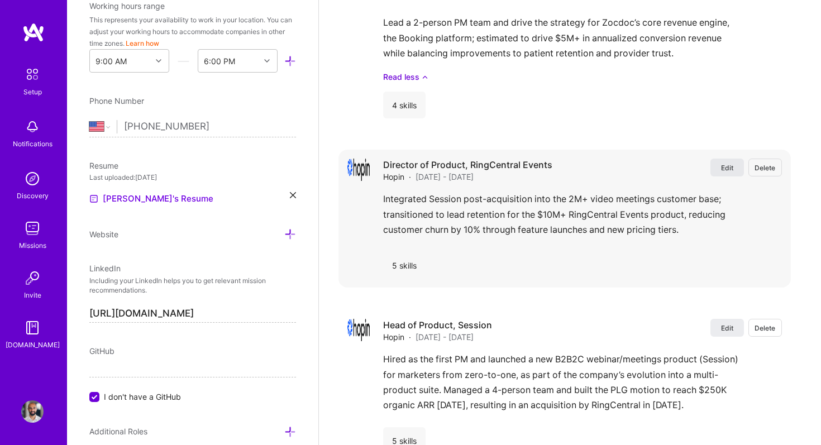
click at [730, 163] on span "Edit" at bounding box center [727, 167] width 12 height 9
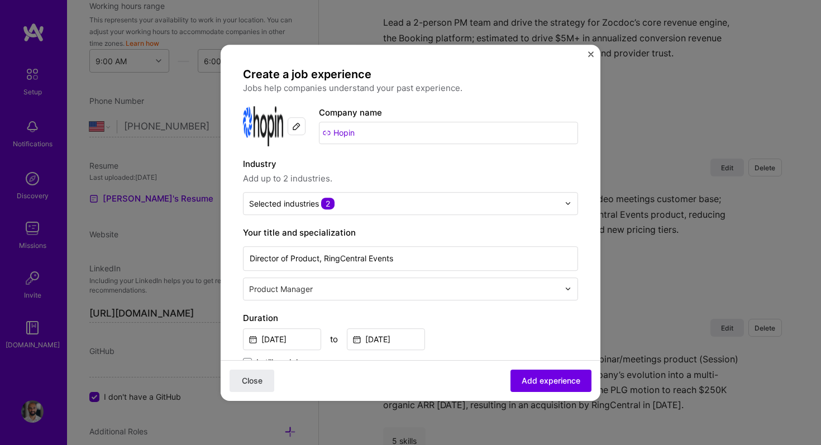
click at [361, 128] on input "Hopin" at bounding box center [448, 133] width 259 height 22
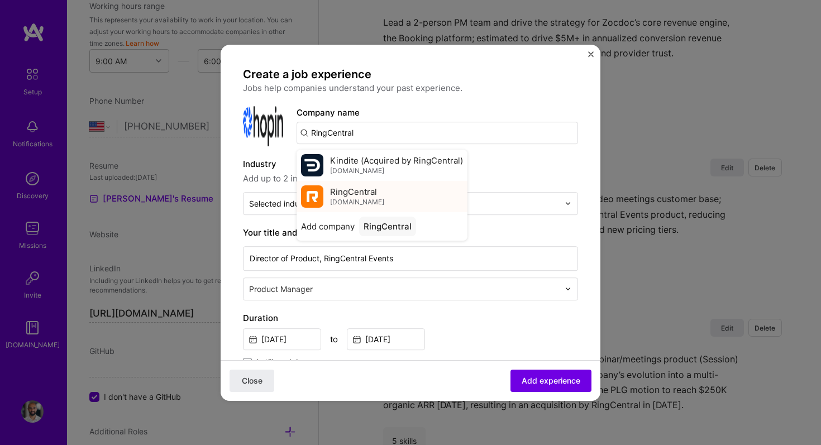
type input "RingCentral"
click at [358, 192] on span "RingCentral" at bounding box center [353, 192] width 47 height 12
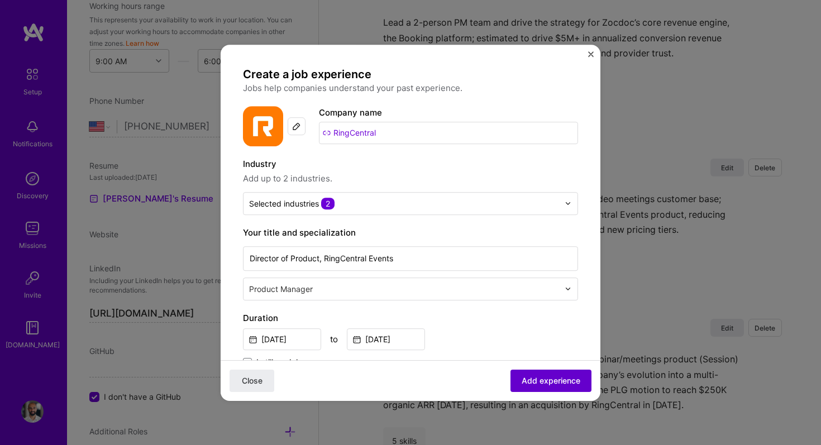
click at [552, 374] on button "Add experience" at bounding box center [551, 380] width 81 height 22
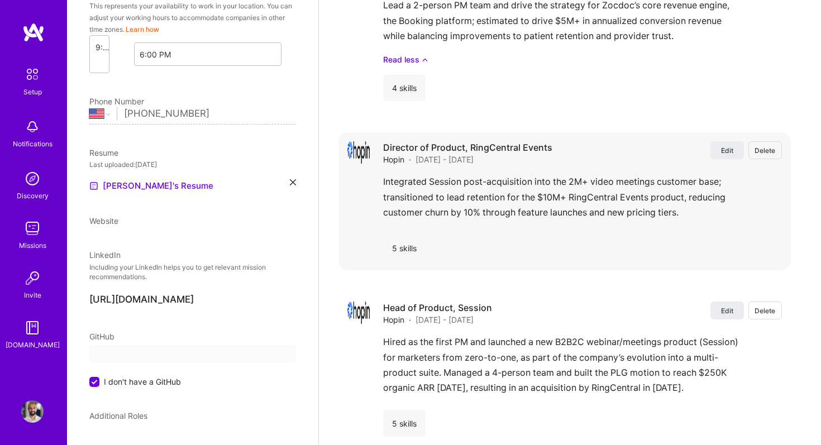
select select "US"
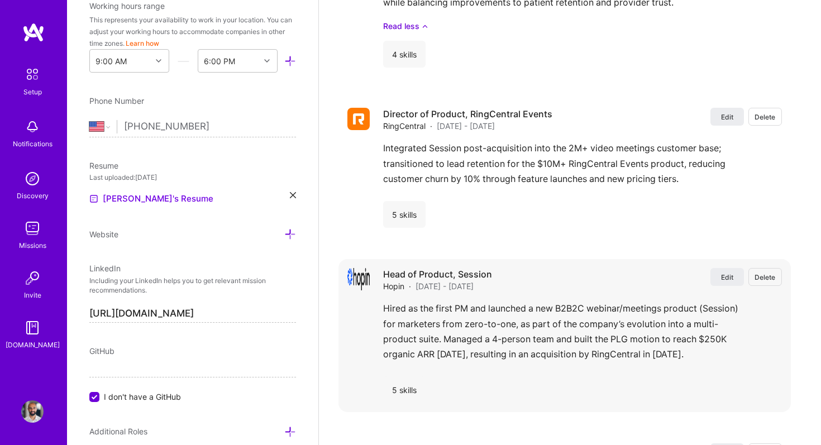
scroll to position [1116, 0]
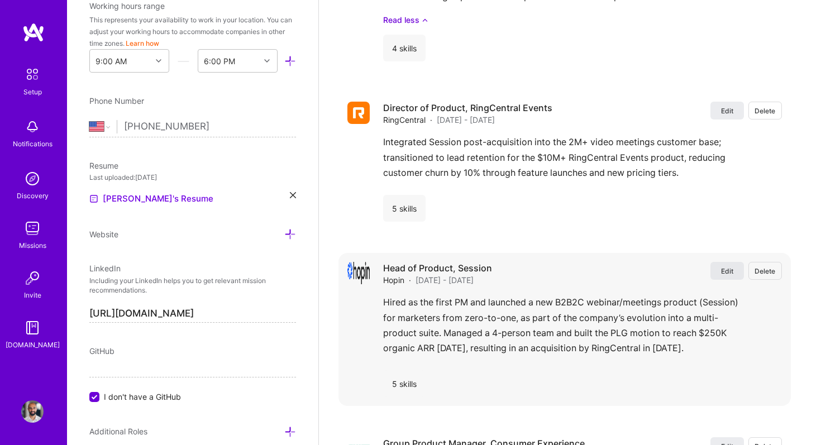
click at [725, 267] on span "Edit" at bounding box center [727, 271] width 12 height 9
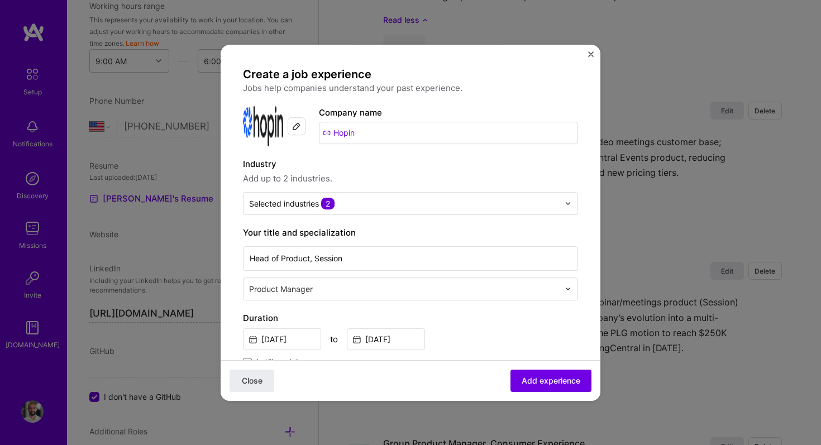
click at [386, 132] on input "Hopin" at bounding box center [448, 133] width 259 height 22
type input "Hopin"
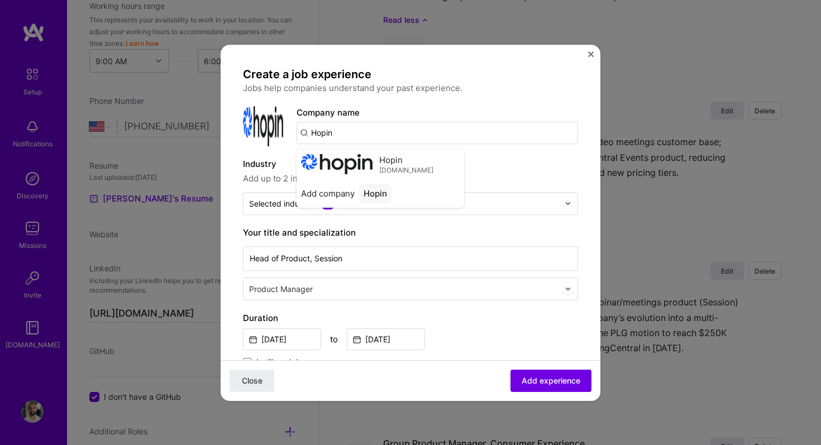
click at [496, 159] on label "Industry" at bounding box center [410, 164] width 335 height 13
click at [453, 134] on input "Hopin" at bounding box center [438, 133] width 282 height 22
click at [591, 53] on img "Close" at bounding box center [591, 54] width 6 height 6
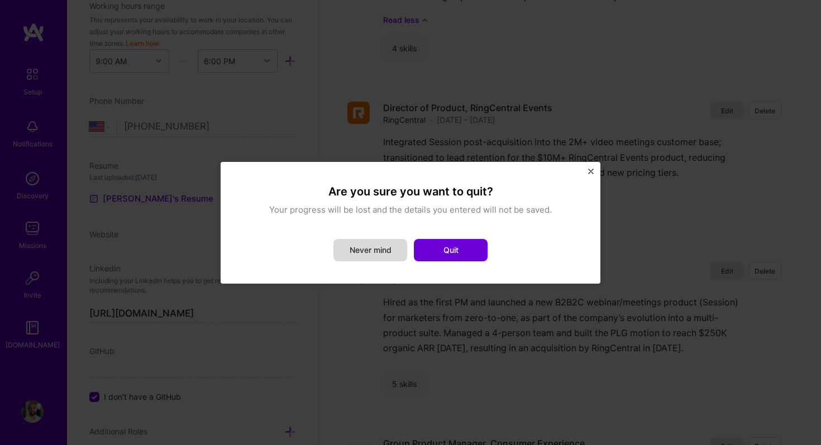
click at [372, 249] on button "Never mind" at bounding box center [371, 250] width 74 height 22
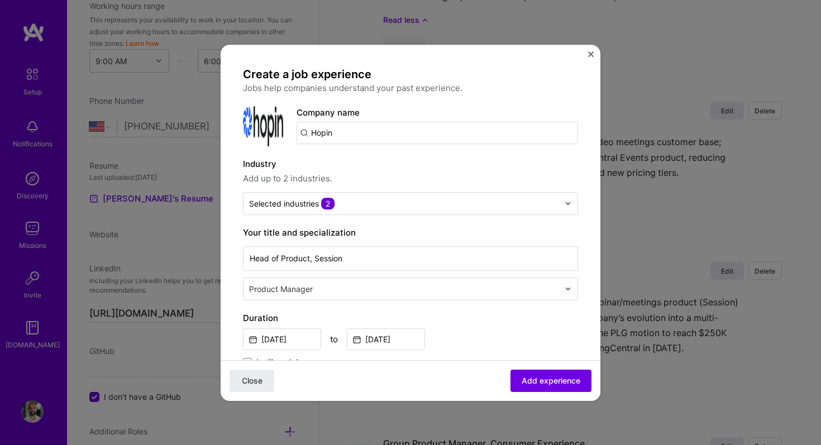
click at [372, 138] on input "Hopin" at bounding box center [438, 133] width 282 height 22
type input "Hopin"
click at [348, 163] on span "Hopin" at bounding box center [341, 161] width 23 height 12
click at [299, 121] on div at bounding box center [297, 126] width 18 height 18
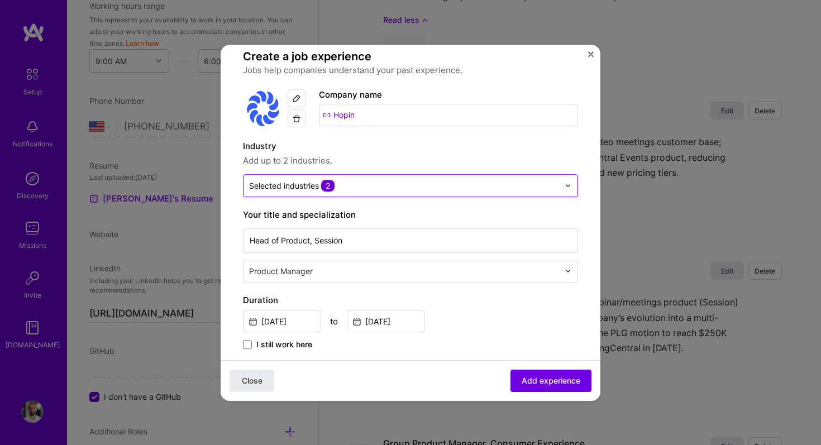
click at [336, 191] on input "text" at bounding box center [404, 186] width 310 height 12
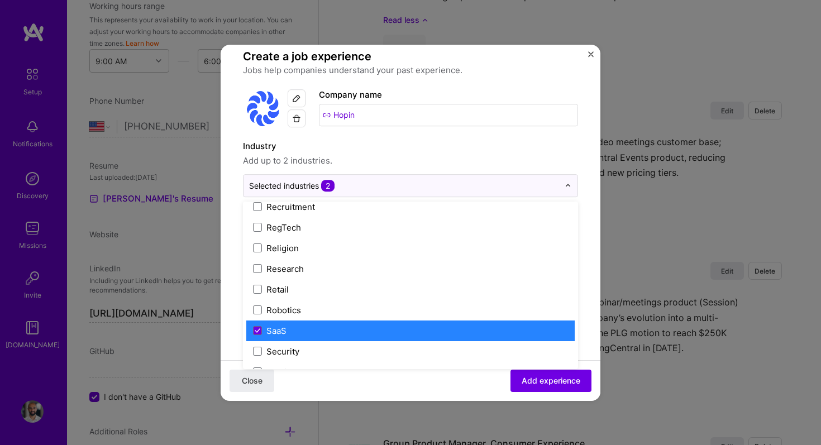
scroll to position [2112, 0]
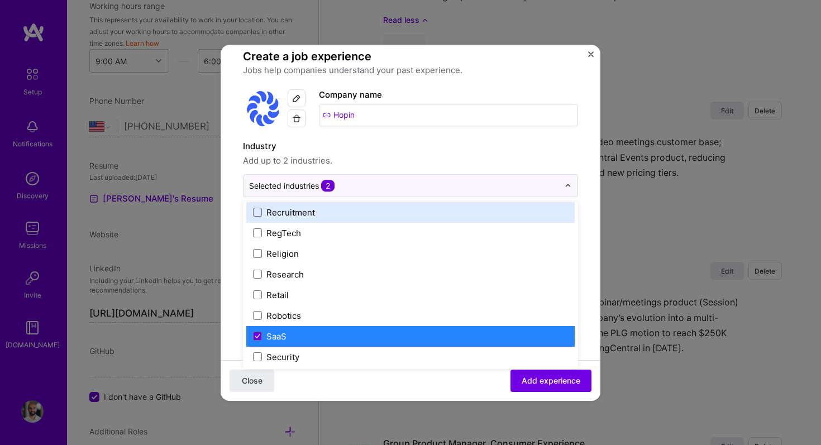
click at [526, 140] on label "Industry" at bounding box center [410, 146] width 335 height 13
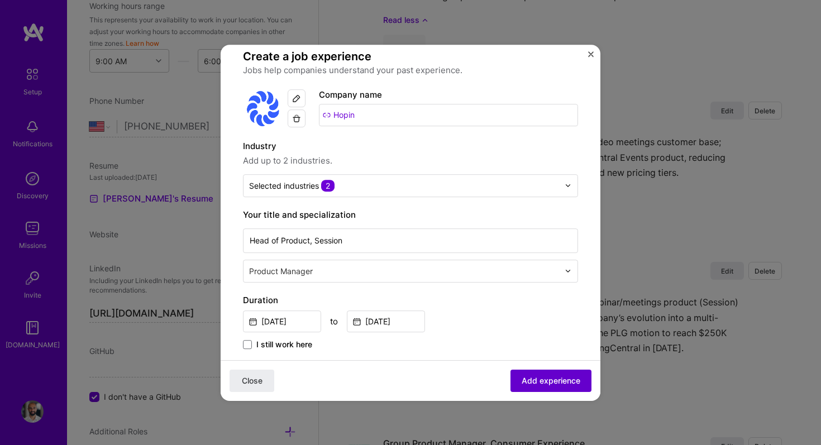
click at [541, 378] on span "Add experience" at bounding box center [551, 380] width 59 height 11
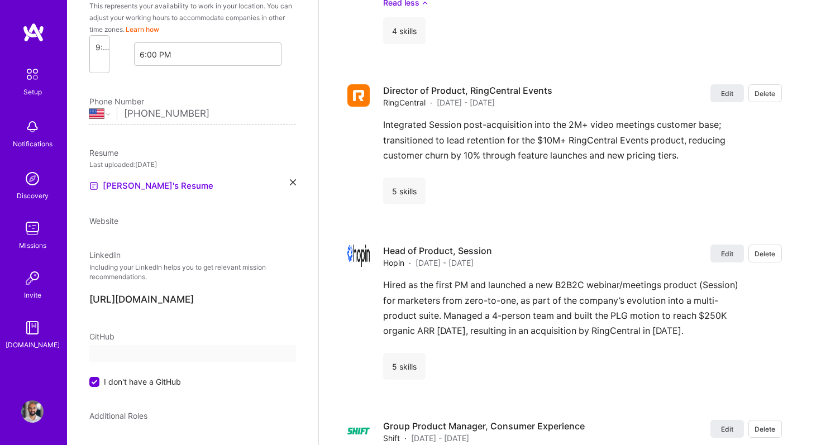
select select "US"
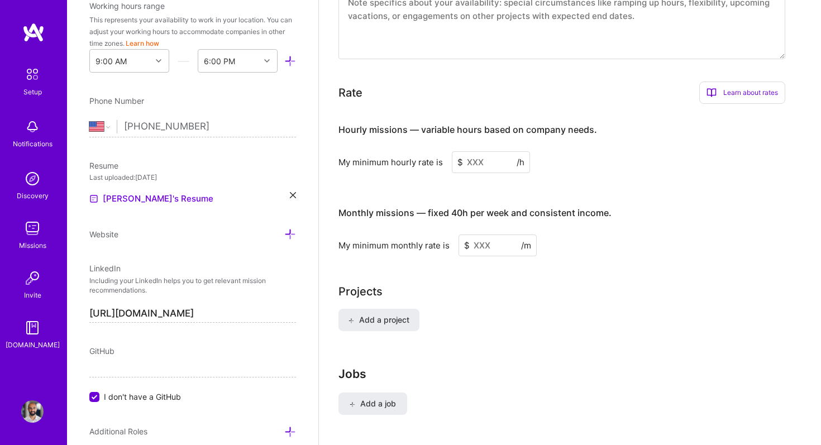
scroll to position [640, 0]
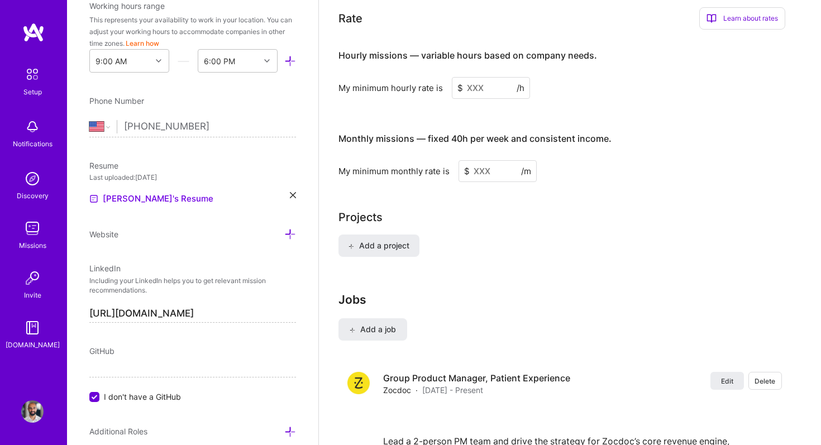
click at [485, 77] on input at bounding box center [491, 88] width 78 height 22
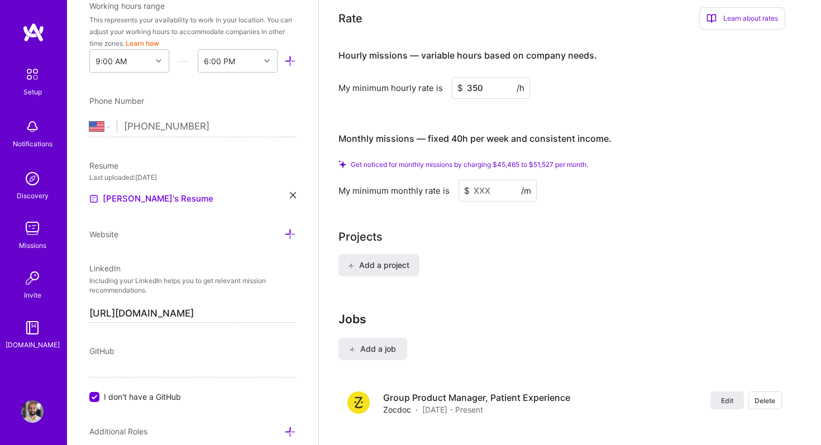
type input "350"
click at [658, 99] on div "Hourly missions — variable hours based on company needs. My minimum hourly rate…" at bounding box center [562, 120] width 447 height 163
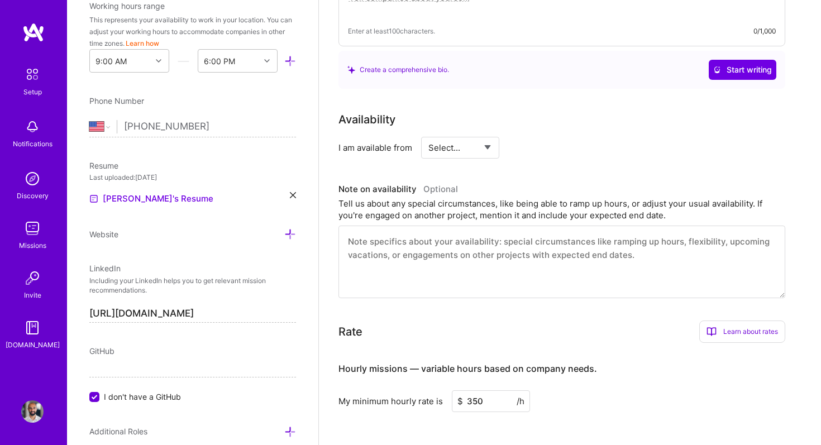
scroll to position [287, 0]
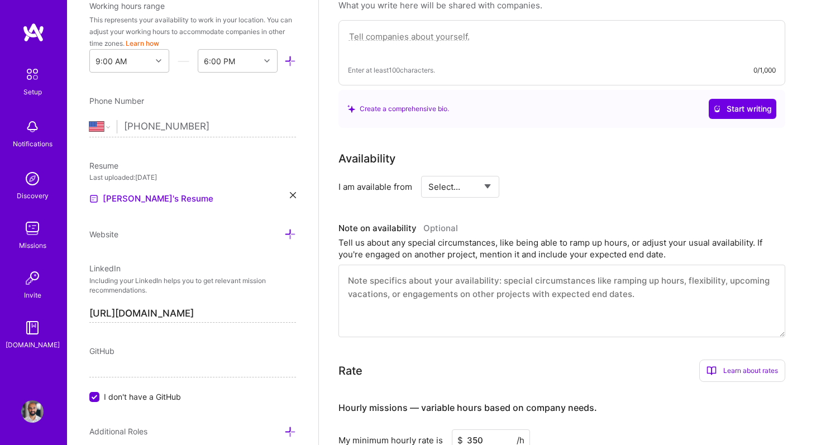
click at [474, 177] on select "Select... Right Now Future Date Not Available" at bounding box center [461, 187] width 64 height 28
select select "Right Now"
click at [429, 173] on select "Select... Right Now Future Date Not Available" at bounding box center [461, 187] width 64 height 28
click at [542, 176] on input at bounding box center [562, 187] width 67 height 22
type input "20"
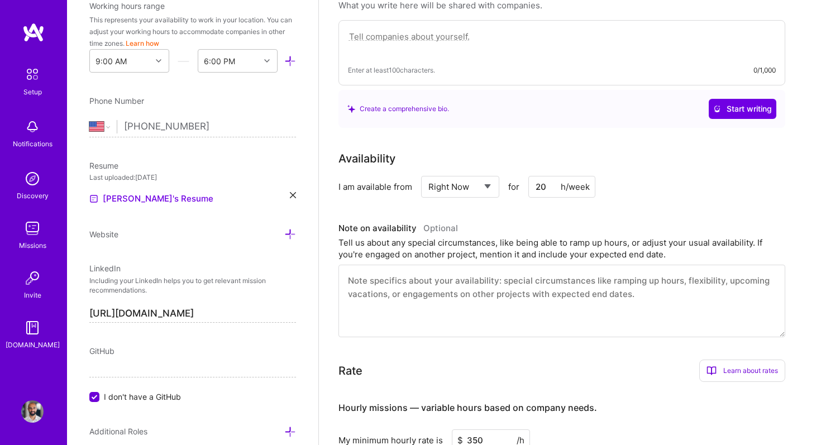
click at [515, 274] on textarea at bounding box center [562, 301] width 447 height 73
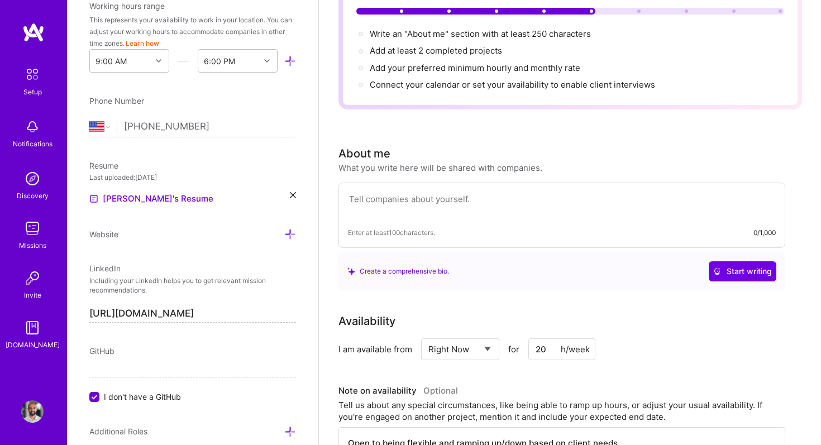
scroll to position [118, 0]
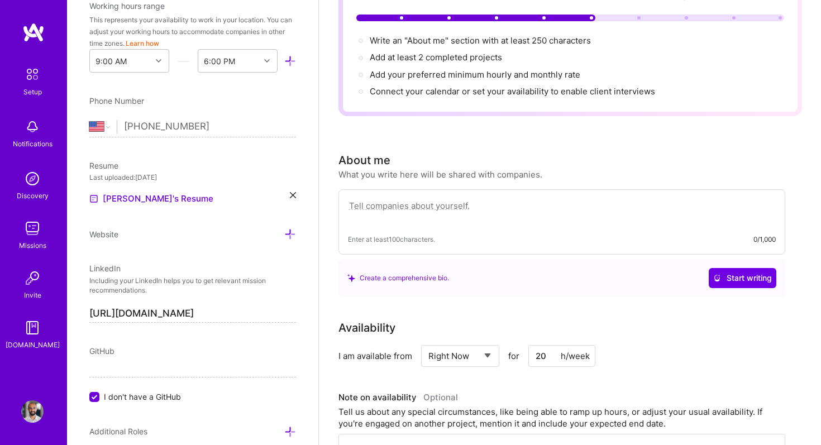
type textarea "Open to being flexible and ramping up/down based on client needs."
click at [478, 199] on textarea at bounding box center [562, 212] width 428 height 26
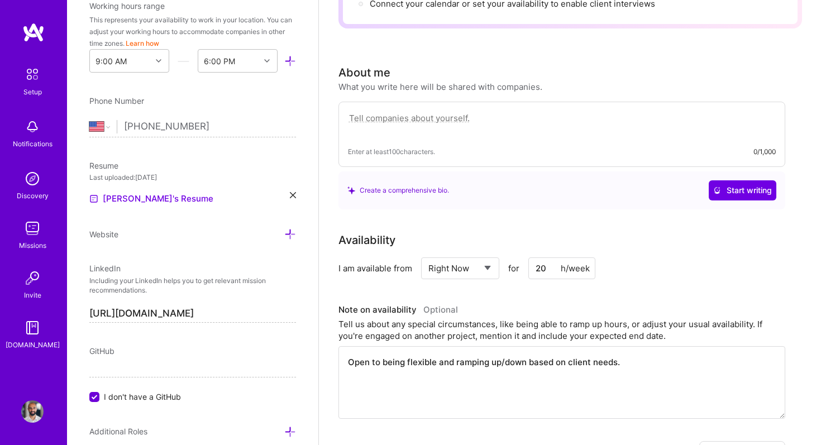
scroll to position [206, 0]
click at [494, 111] on textarea at bounding box center [562, 124] width 428 height 26
paste textarea "I’m a product leader with 11+ years of experience across big tech (Microsoft, A…"
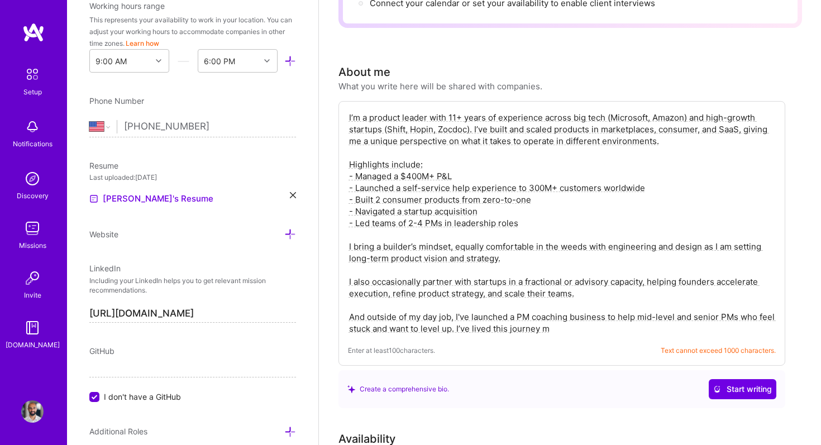
drag, startPoint x: 586, startPoint y: 283, endPoint x: 342, endPoint y: 263, distance: 245.0
click at [342, 263] on div "I’m a product leader with 11+ years of experience across big tech (Microsoft, A…" at bounding box center [562, 233] width 447 height 265
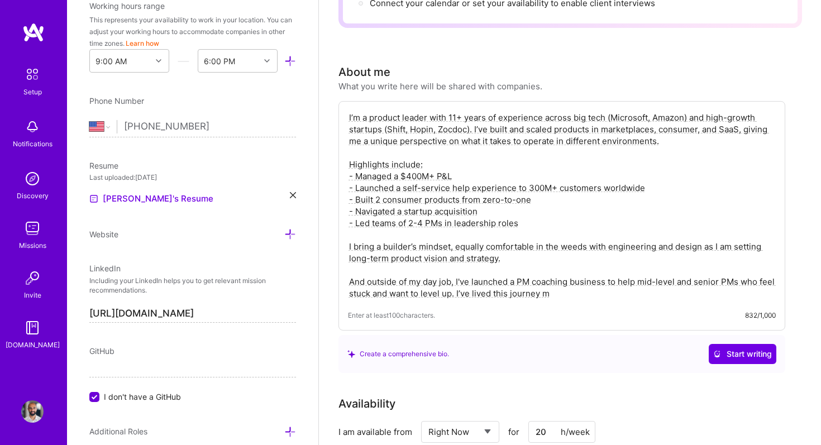
drag, startPoint x: 572, startPoint y: 277, endPoint x: 317, endPoint y: 257, distance: 255.0
paste textarea "And outside of my day job, I've launched a PM coaching business to help mid-lev…"
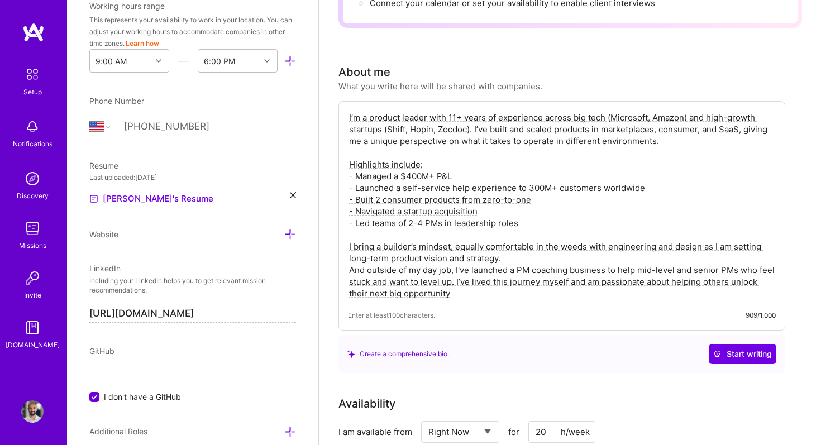
click at [352, 257] on textarea "I’m a product leader with 11+ years of experience across big tech (Microsoft, A…" at bounding box center [562, 206] width 428 height 190
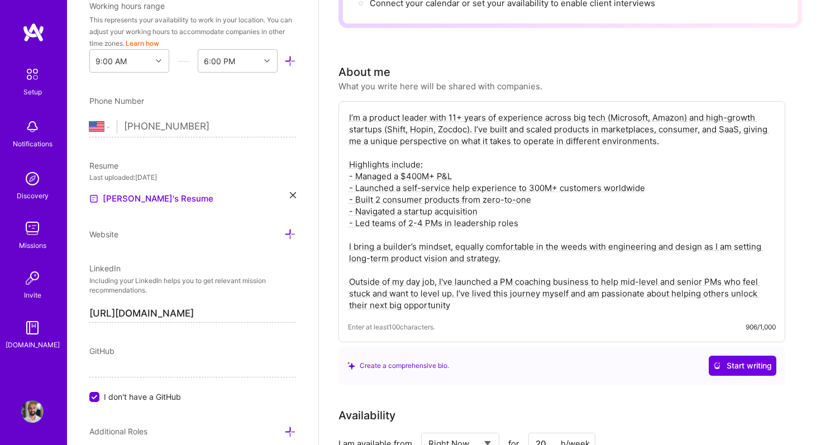
click at [497, 288] on textarea "I’m a product leader with 11+ years of experience across big tech (Microsoft, A…" at bounding box center [562, 212] width 428 height 202
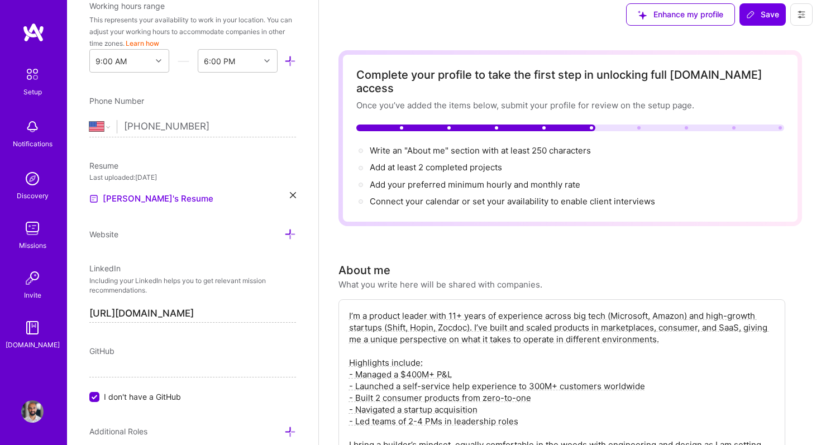
scroll to position [0, 0]
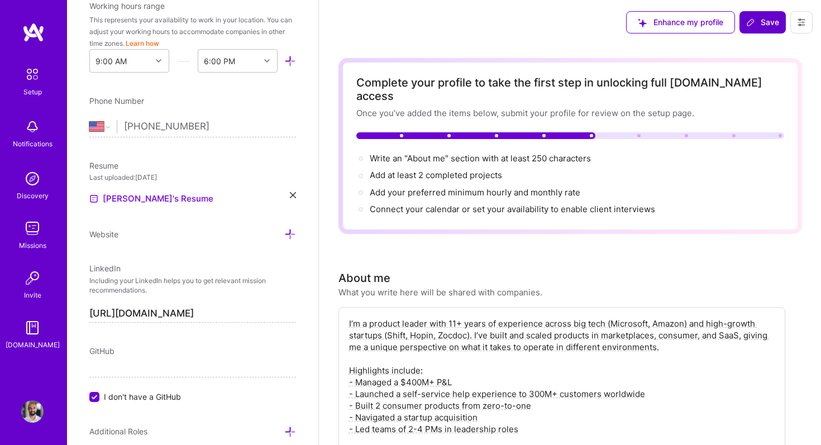
type textarea "I’m a product leader with 11+ years of experience across big tech (Microsoft, A…"
click at [766, 18] on span "Save" at bounding box center [763, 22] width 33 height 11
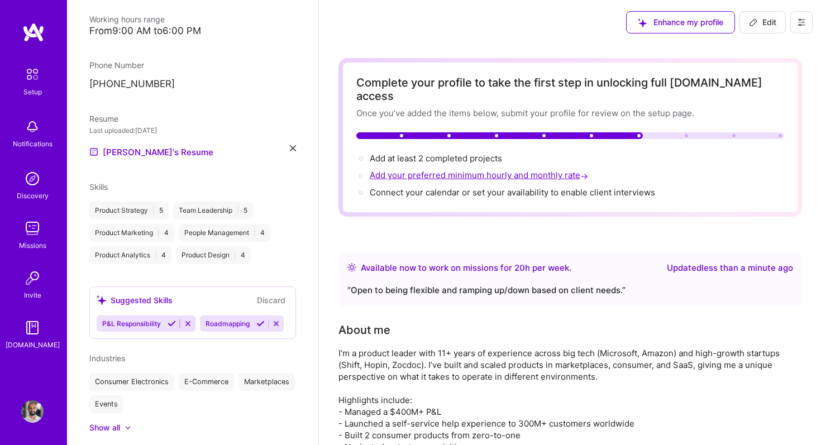
click at [422, 170] on span "Add your preferred minimum hourly and monthly rate →" at bounding box center [480, 175] width 221 height 11
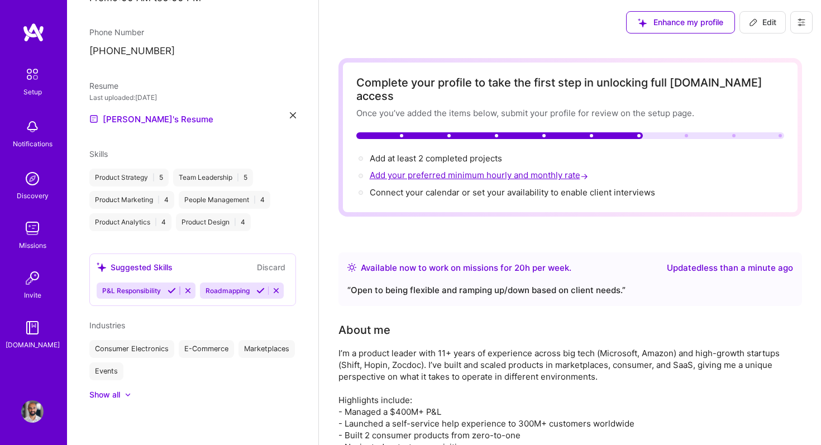
select select "Right Now"
select select "US"
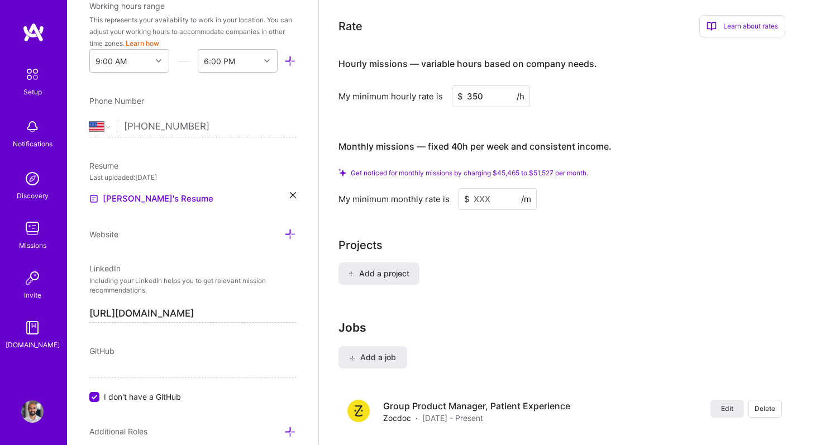
scroll to position [792, 0]
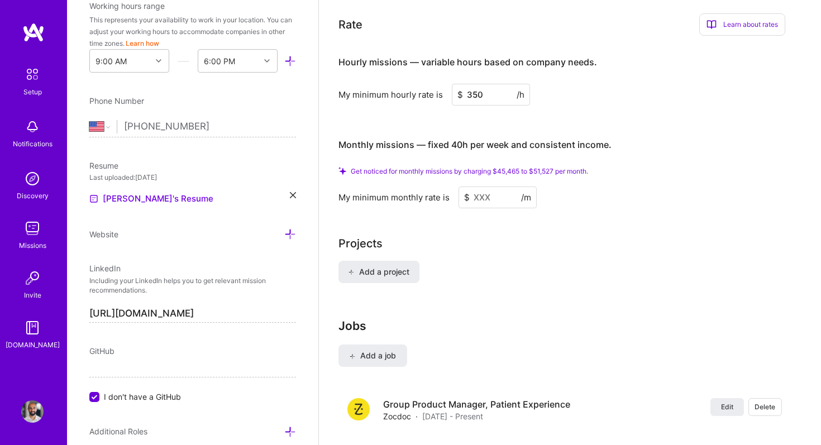
click at [483, 187] on input at bounding box center [498, 198] width 78 height 22
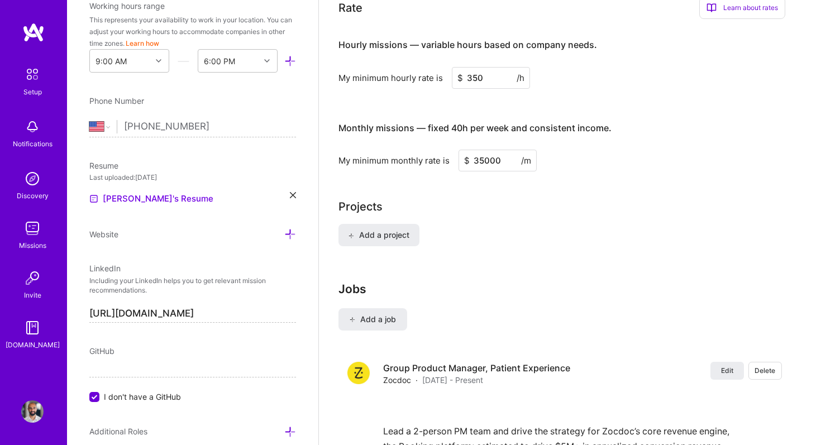
type input "35000"
click at [639, 150] on div "My minimum monthly rate is $ 35000 /m" at bounding box center [562, 161] width 447 height 22
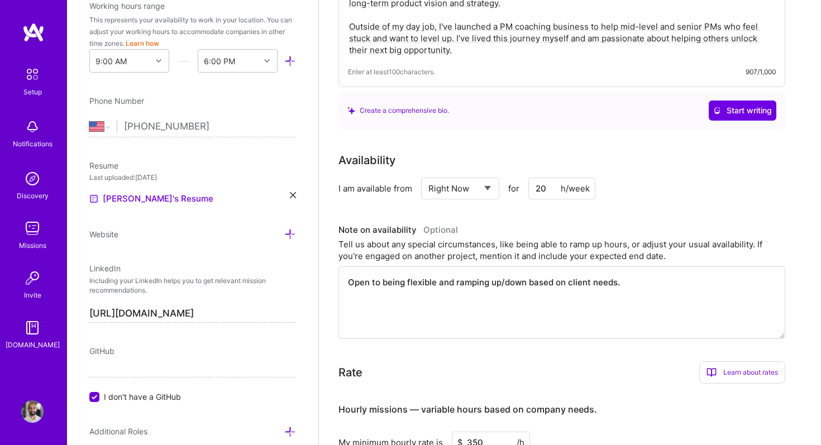
scroll to position [0, 0]
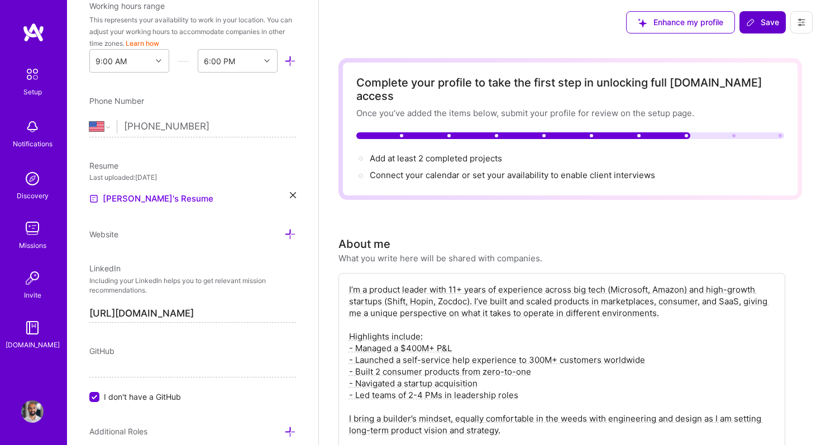
click at [767, 20] on span "Save" at bounding box center [763, 22] width 33 height 11
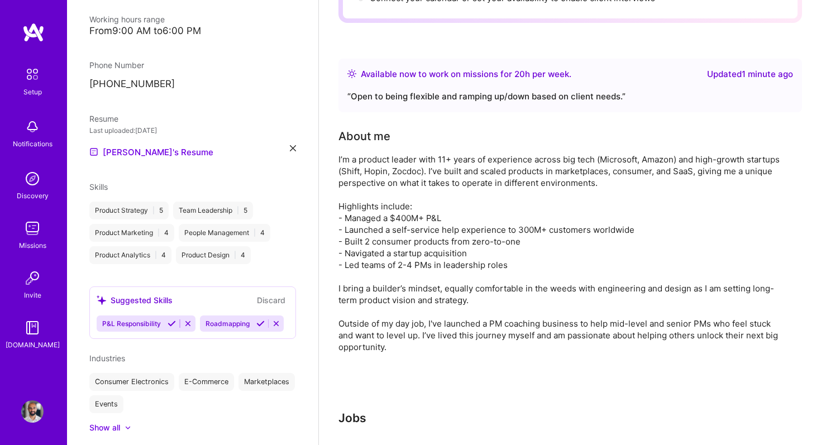
scroll to position [281, 0]
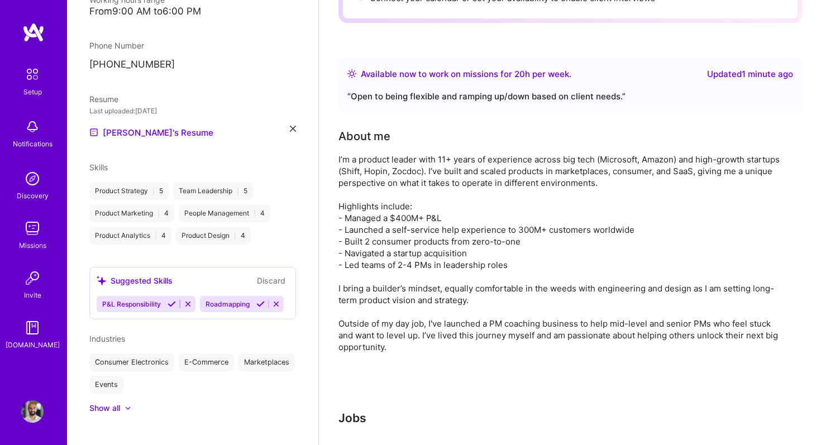
click at [112, 403] on div "Show all" at bounding box center [104, 408] width 31 height 11
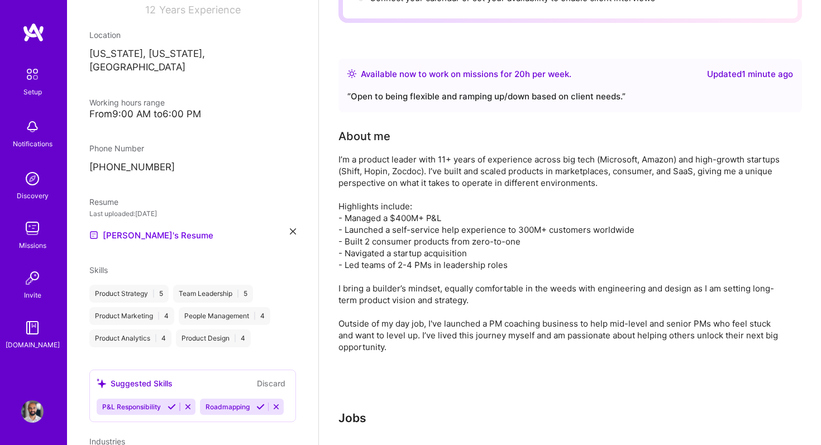
scroll to position [196, 0]
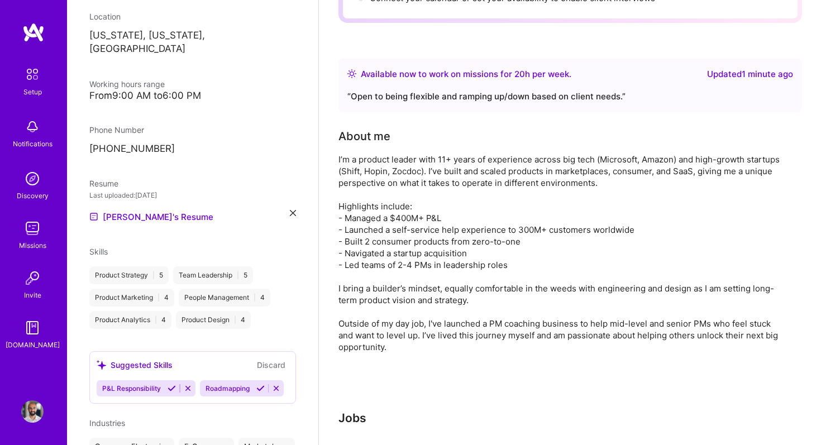
click at [270, 359] on button "Discard" at bounding box center [271, 365] width 35 height 13
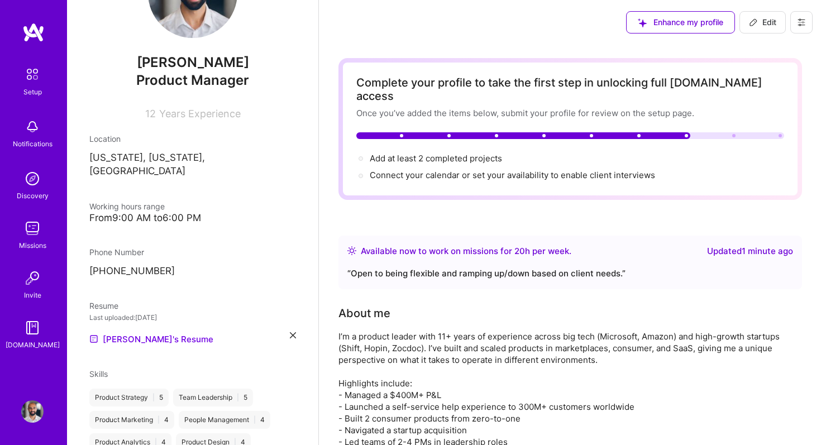
scroll to position [0, 0]
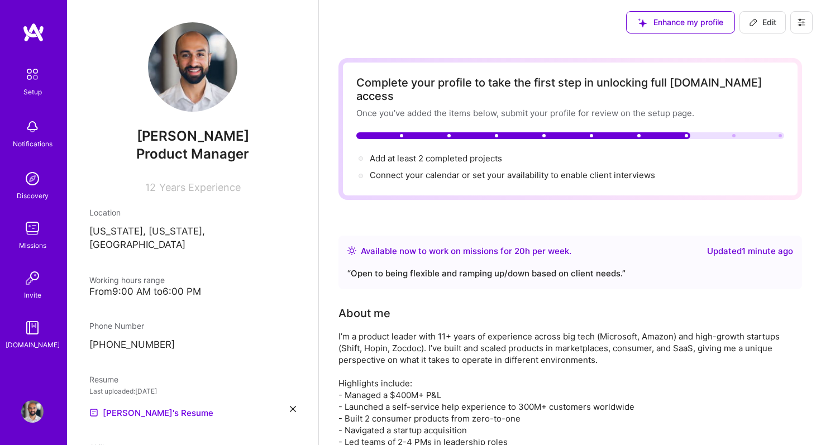
click at [765, 16] on button "Edit" at bounding box center [763, 22] width 46 height 22
select select "Right Now"
select select "US"
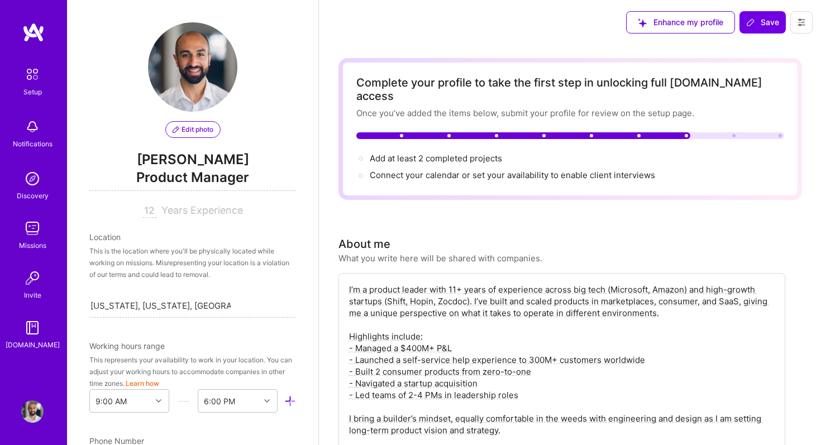
click at [150, 210] on input "12" at bounding box center [150, 211] width 14 height 13
type input "11"
click at [760, 22] on span "Save" at bounding box center [763, 22] width 33 height 11
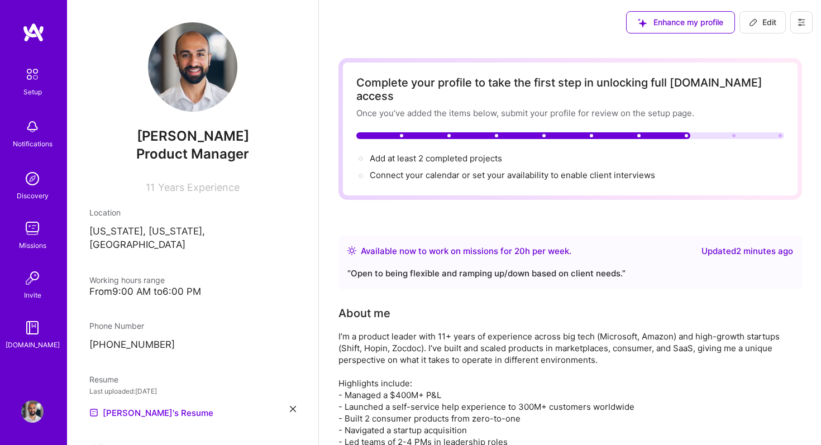
click at [193, 121] on div "[PERSON_NAME] Product Manager 11 Years Experience" at bounding box center [192, 107] width 207 height 171
click at [802, 25] on icon at bounding box center [802, 22] width 7 height 7
click at [417, 153] on span "Add at least 2 completed projects →" at bounding box center [441, 158] width 142 height 11
select select "Right Now"
select select "US"
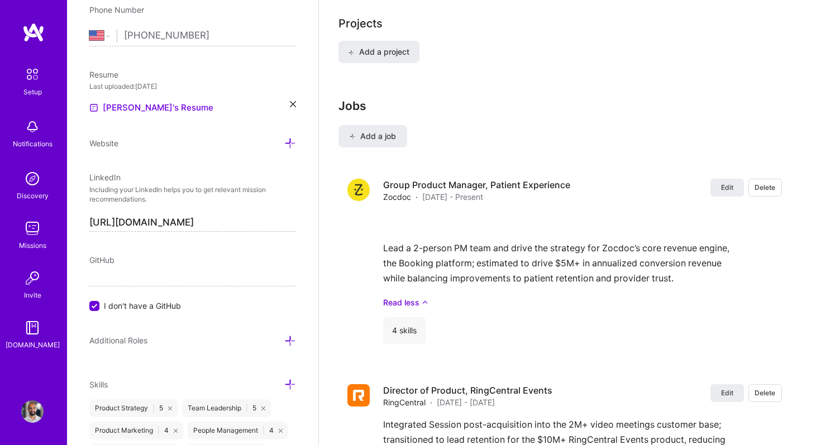
scroll to position [977, 0]
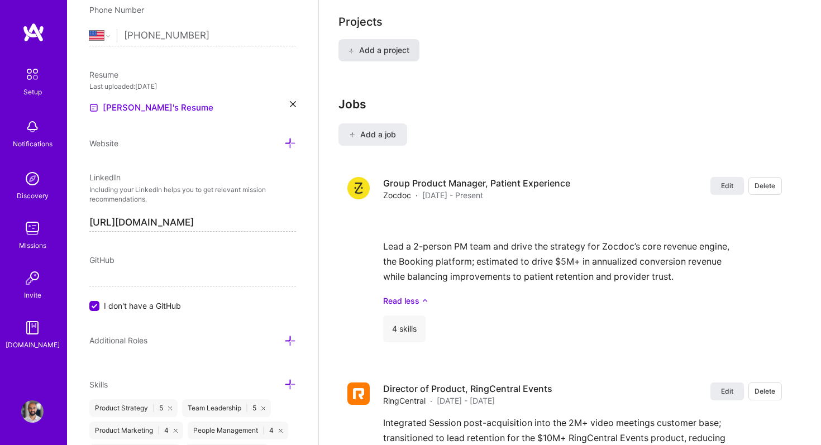
click at [391, 45] on span "Add a project" at bounding box center [378, 50] width 61 height 11
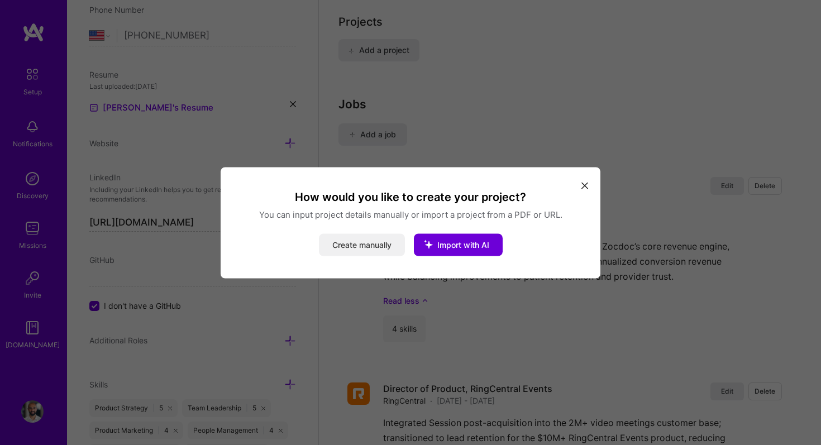
click at [354, 249] on button "Create manually" at bounding box center [362, 245] width 86 height 22
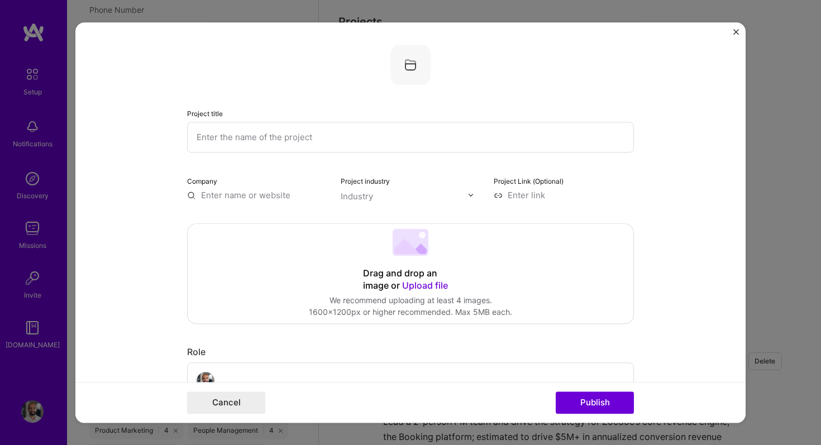
click at [254, 135] on input "text" at bounding box center [410, 137] width 447 height 31
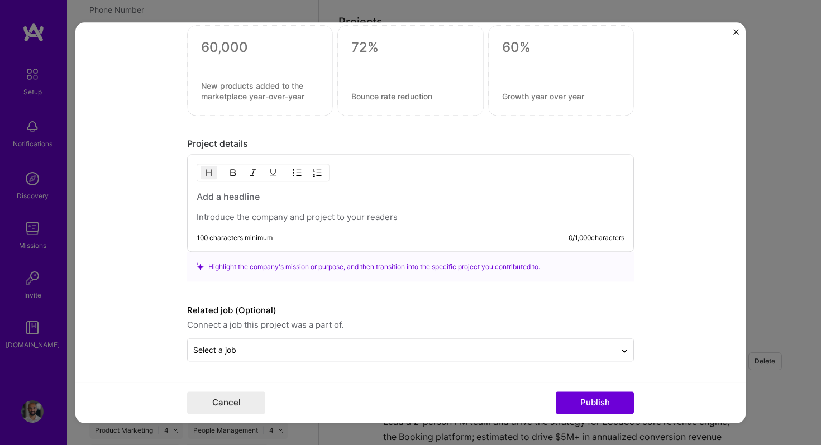
scroll to position [0, 0]
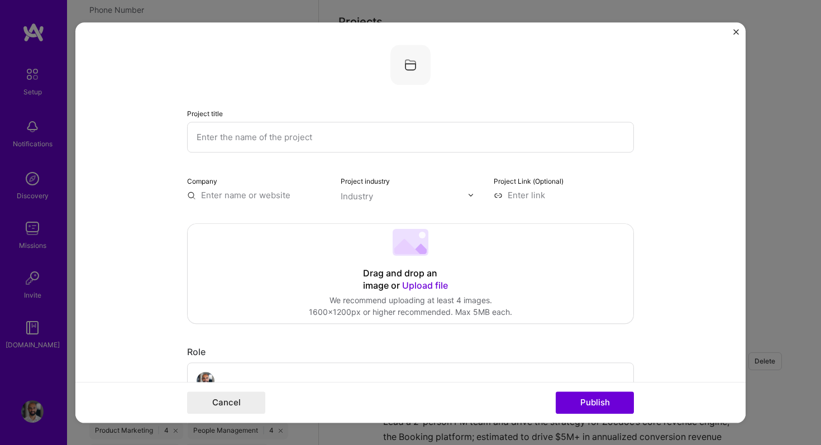
click at [240, 201] on input "text" at bounding box center [257, 195] width 140 height 12
click at [249, 225] on span "[DOMAIN_NAME]" at bounding box center [248, 228] width 54 height 9
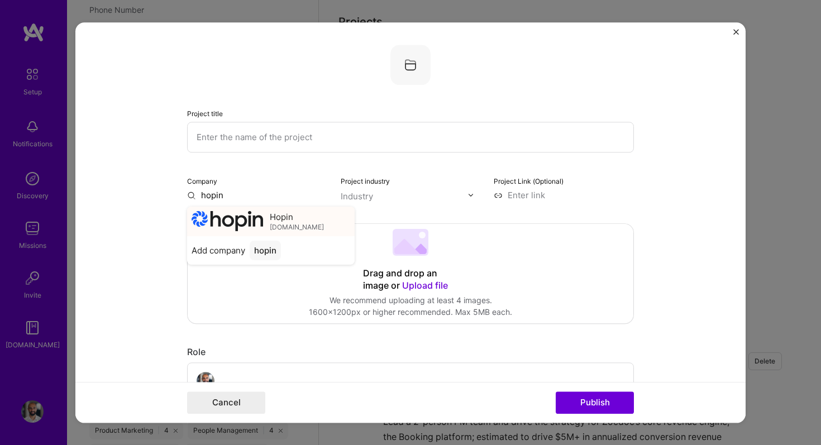
type input "Hopin"
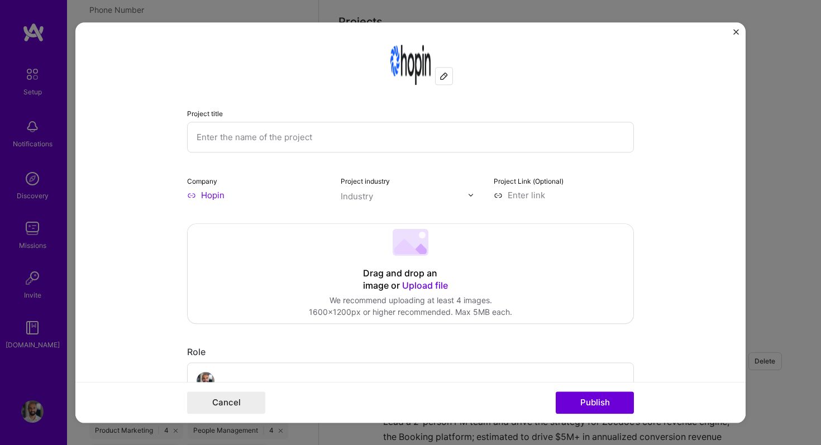
click at [392, 141] on input "text" at bounding box center [410, 137] width 447 height 31
click at [443, 75] on img at bounding box center [444, 76] width 9 height 9
click at [264, 141] on input "text" at bounding box center [410, 137] width 447 height 31
type input "B"
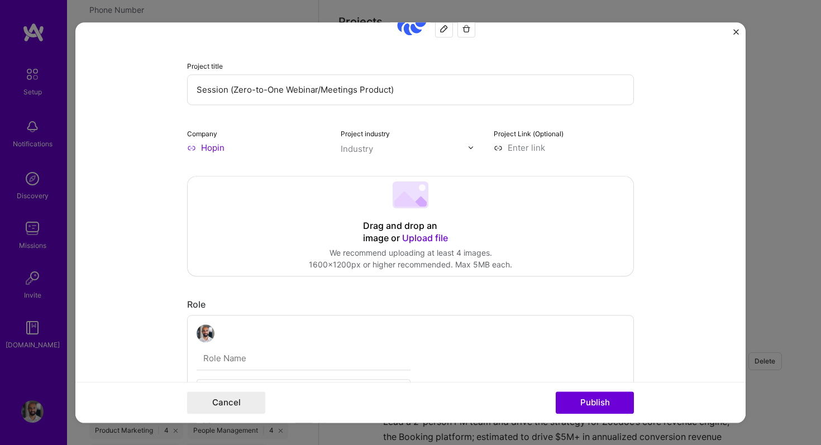
scroll to position [51, 0]
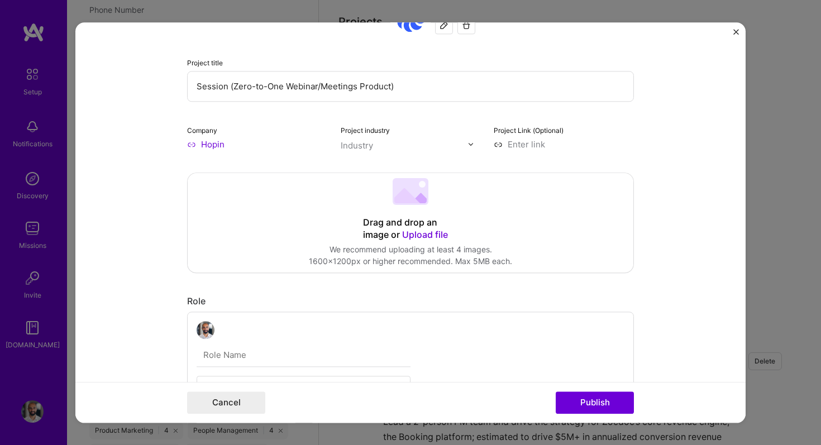
type input "Session (Zero-to-One Webinar/Meetings Product)"
click at [371, 144] on div "Industry" at bounding box center [357, 146] width 32 height 12
type input "saa"
click at [357, 168] on span at bounding box center [355, 168] width 9 height 9
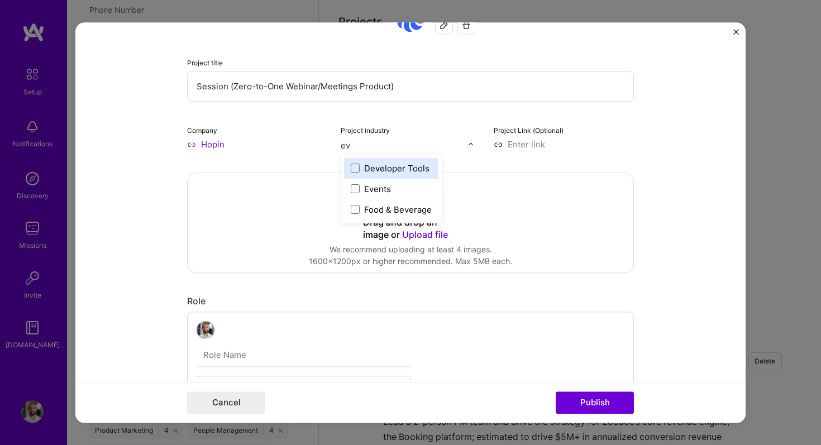
type input "eve"
click at [355, 187] on span at bounding box center [355, 188] width 9 height 9
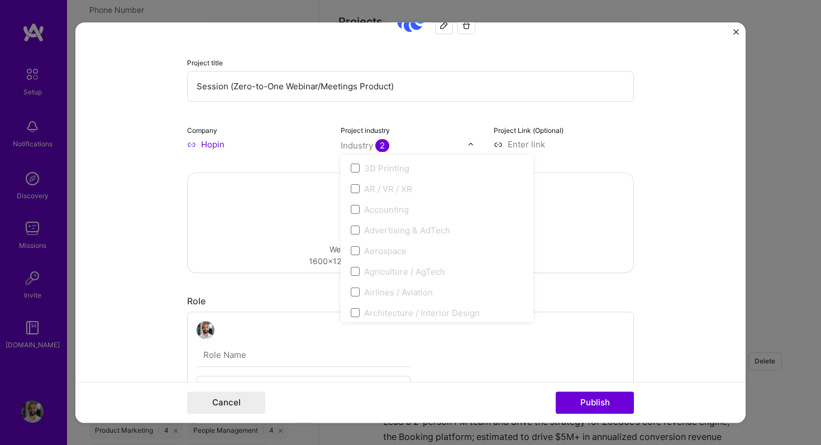
click at [650, 150] on form "Project title Session (Zero-to-One Webinar/Meetings Product) Company Hopin Proj…" at bounding box center [410, 222] width 671 height 401
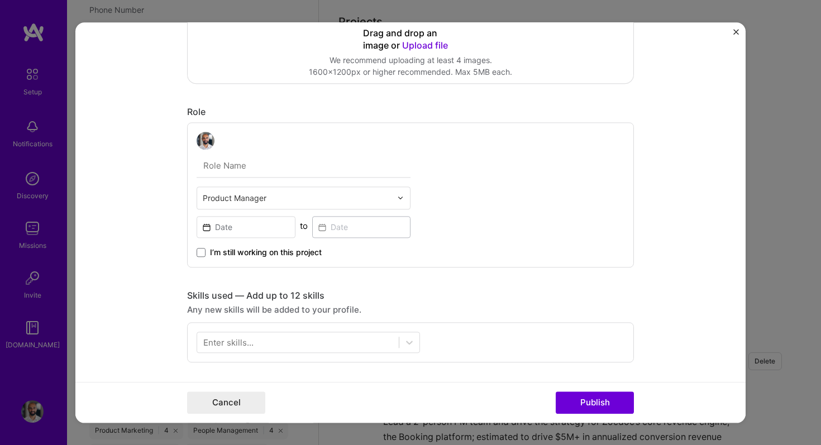
scroll to position [270, 0]
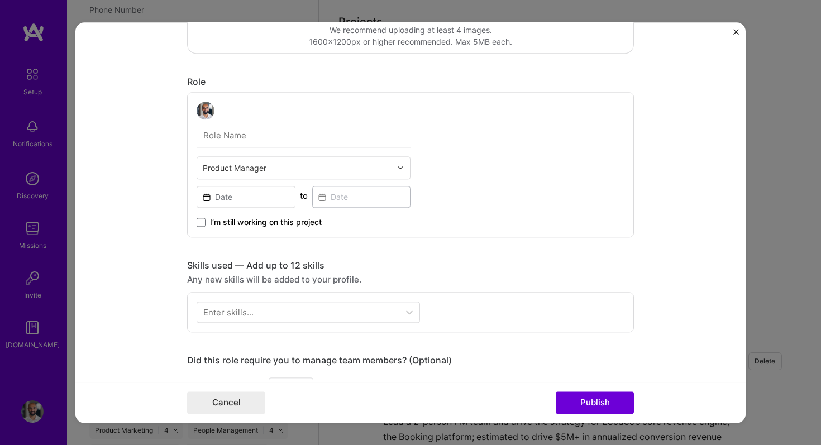
click at [291, 172] on input "text" at bounding box center [297, 168] width 189 height 12
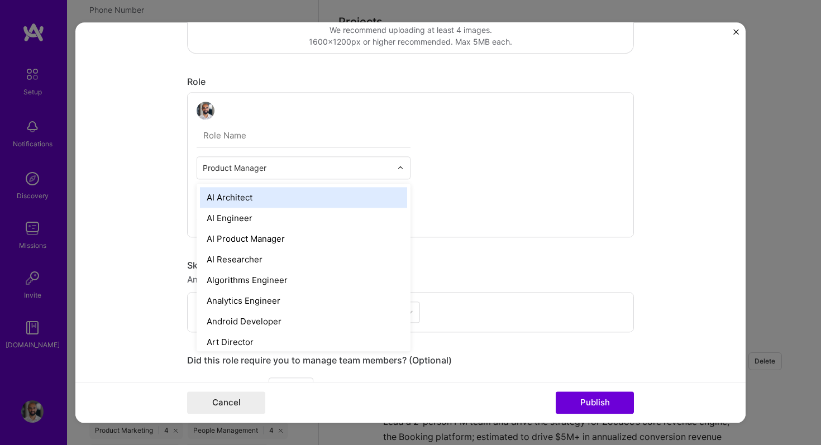
click at [257, 131] on input "text" at bounding box center [304, 135] width 214 height 23
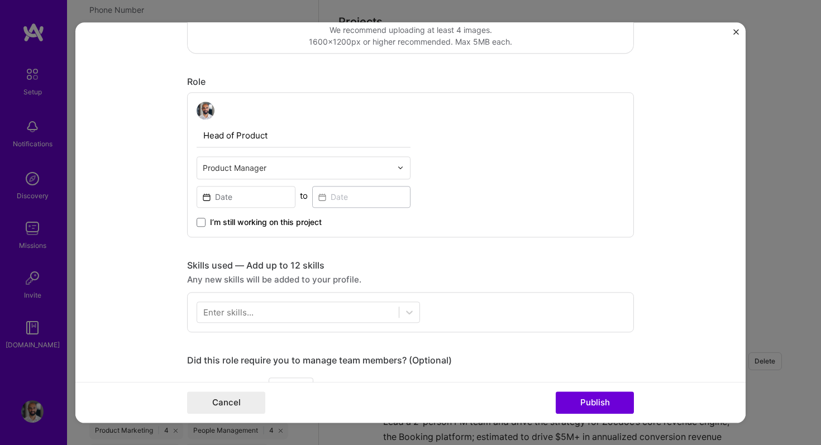
type input "Head of Product"
click at [239, 195] on input at bounding box center [246, 197] width 99 height 22
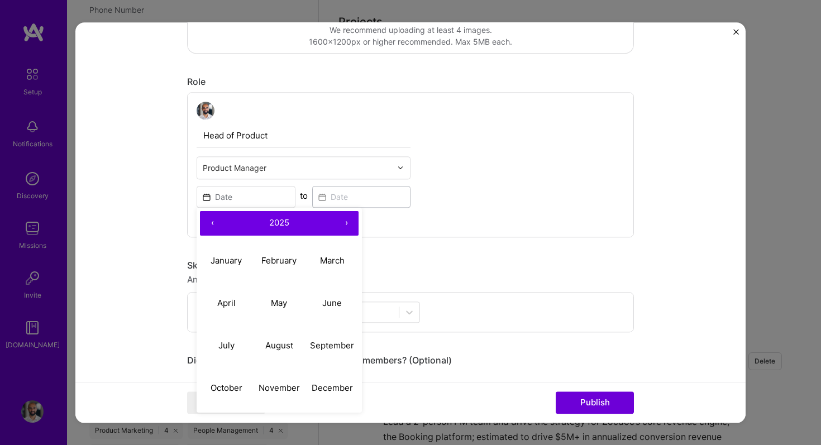
click at [213, 227] on button "‹" at bounding box center [212, 223] width 25 height 25
click at [212, 227] on button "‹" at bounding box center [212, 223] width 25 height 25
click at [221, 259] on abbr "January" at bounding box center [226, 260] width 31 height 11
type input "[DATE]"
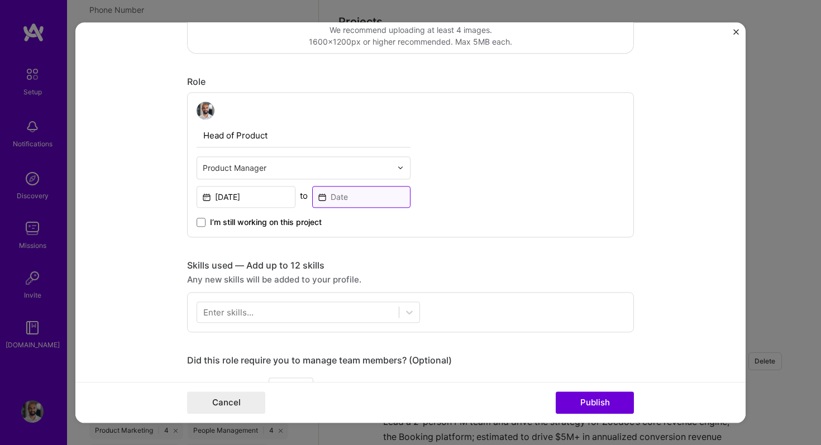
click at [341, 197] on input at bounding box center [361, 197] width 99 height 22
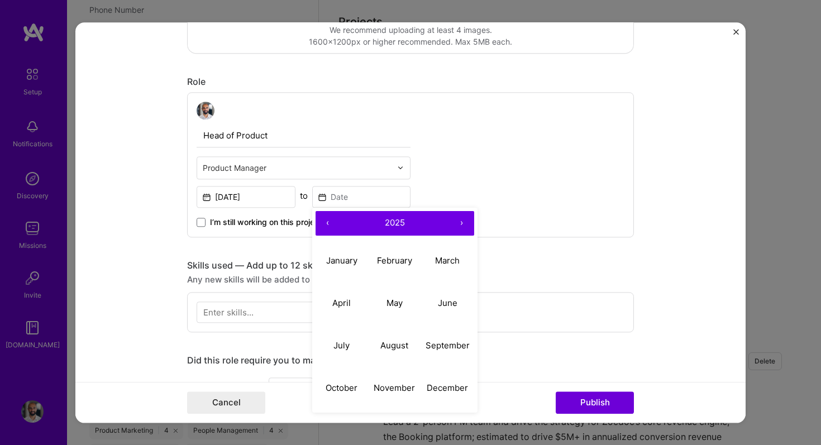
click at [325, 223] on button "‹" at bounding box center [328, 223] width 25 height 25
click at [398, 345] on abbr "August" at bounding box center [395, 345] width 28 height 11
type input "[DATE]"
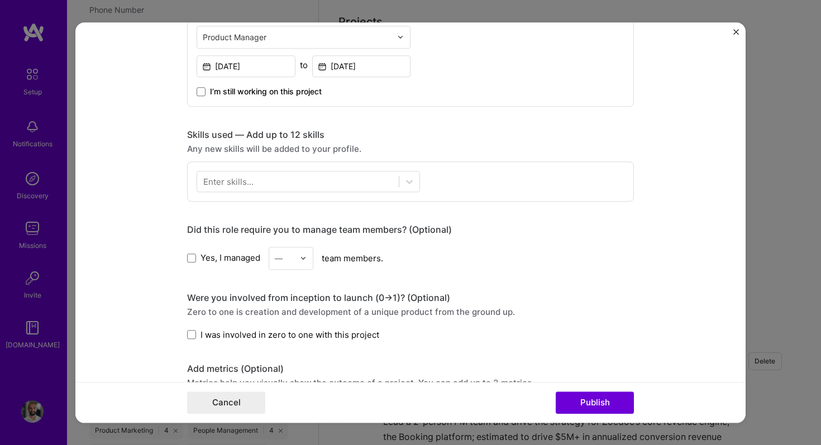
scroll to position [406, 0]
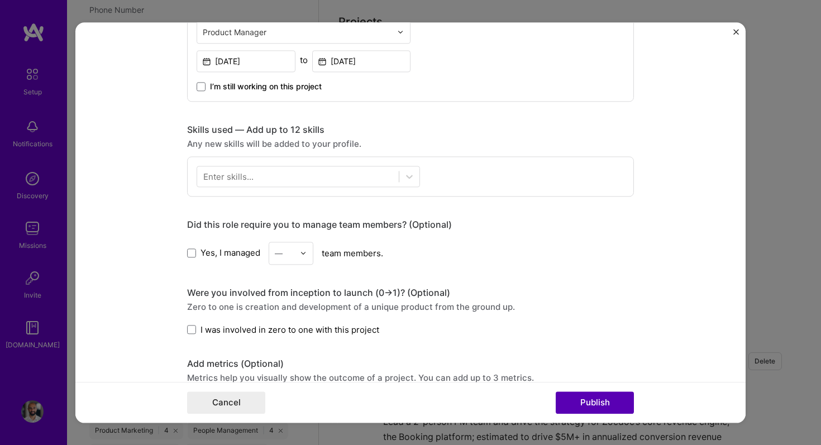
click at [574, 401] on button "Publish" at bounding box center [595, 403] width 78 height 22
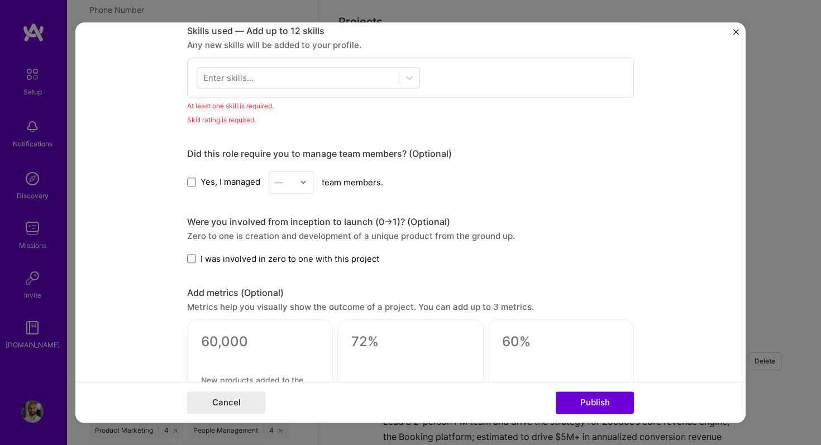
scroll to position [509, 0]
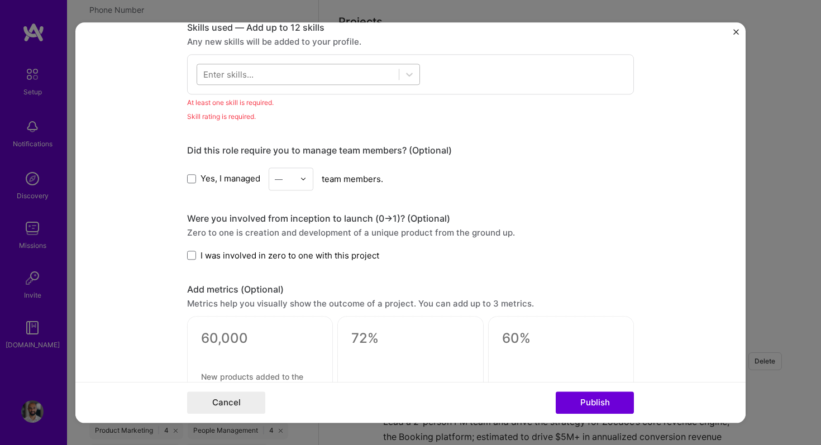
click at [275, 82] on div at bounding box center [298, 74] width 202 height 18
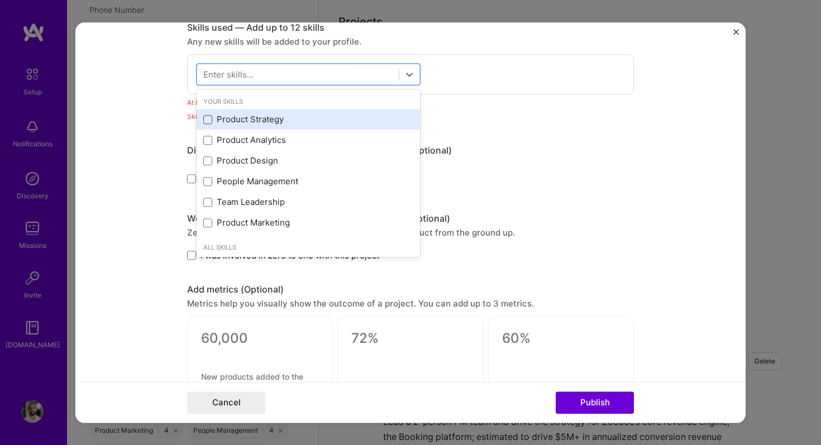
click at [210, 121] on span at bounding box center [207, 119] width 9 height 9
click at [0, 0] on input "checkbox" at bounding box center [0, 0] width 0 height 0
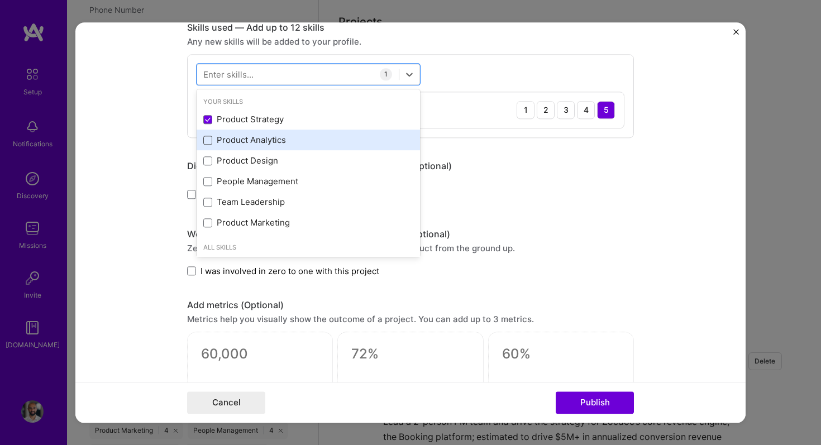
click at [208, 144] on span at bounding box center [207, 140] width 9 height 9
click at [0, 0] on input "checkbox" at bounding box center [0, 0] width 0 height 0
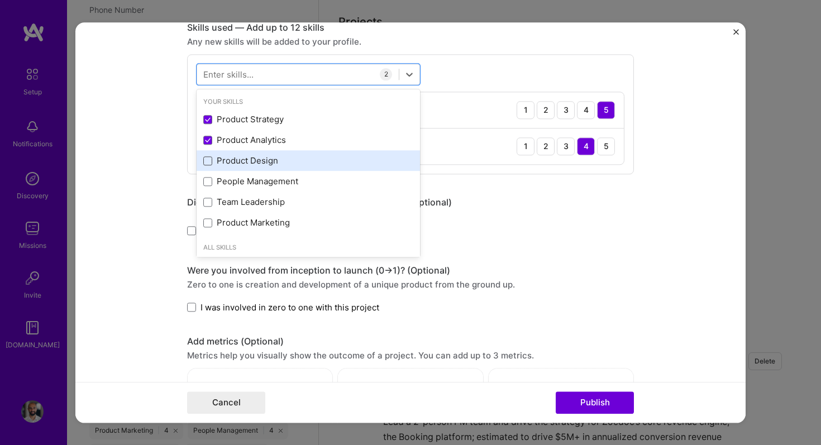
click at [208, 159] on span at bounding box center [207, 160] width 9 height 9
click at [0, 0] on input "checkbox" at bounding box center [0, 0] width 0 height 0
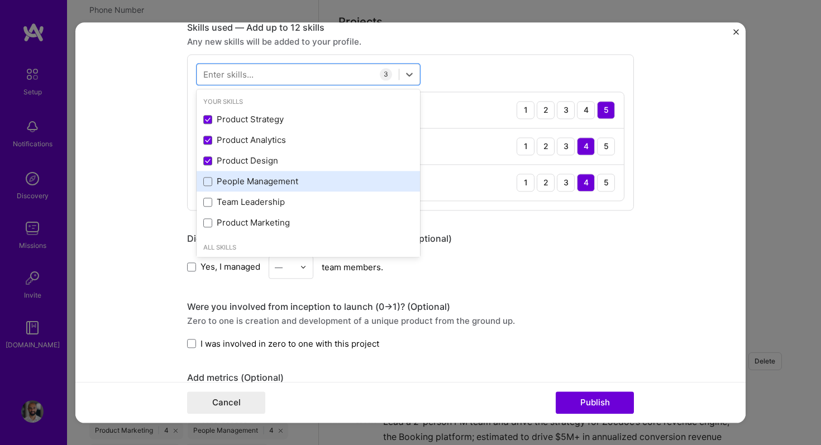
click at [207, 177] on div "People Management" at bounding box center [308, 182] width 210 height 12
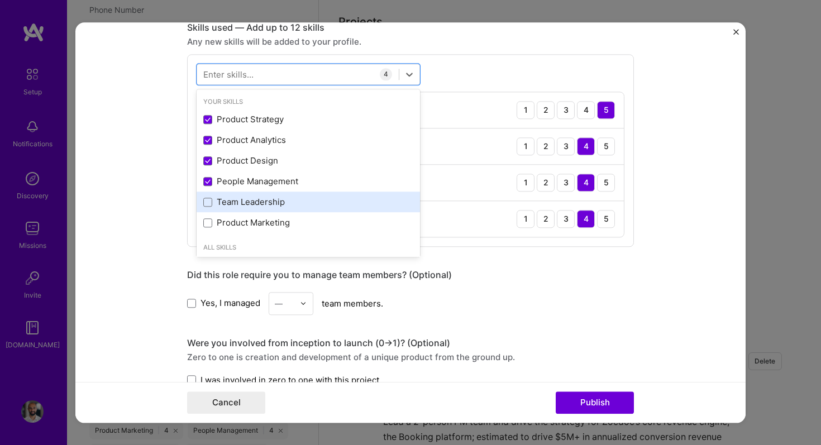
click at [208, 198] on label at bounding box center [207, 202] width 9 height 9
click at [0, 0] on input "checkbox" at bounding box center [0, 0] width 0 height 0
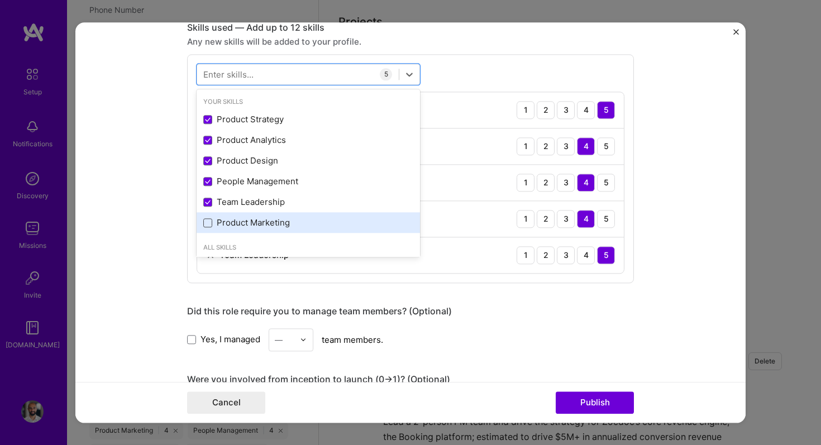
click at [209, 224] on span at bounding box center [207, 222] width 9 height 9
click at [0, 0] on input "checkbox" at bounding box center [0, 0] width 0 height 0
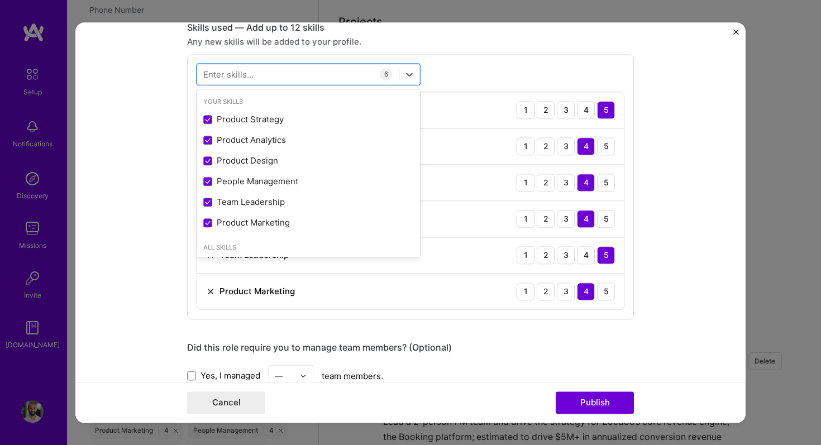
click at [726, 302] on form "Project title Session (Zero-to-One Webinar/Meetings Product) Company Hopin Proj…" at bounding box center [410, 222] width 671 height 401
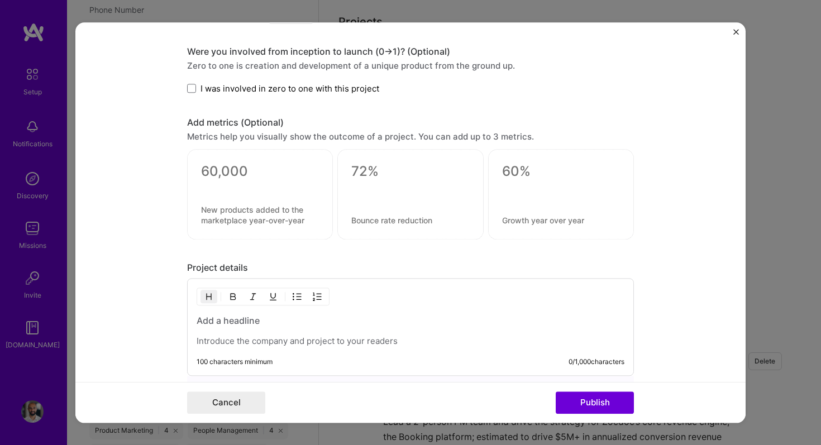
scroll to position [1011, 0]
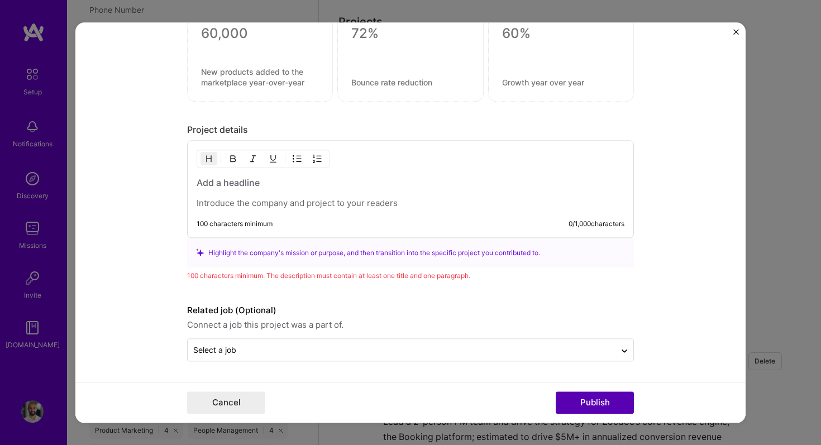
click at [566, 407] on button "Publish" at bounding box center [595, 403] width 78 height 22
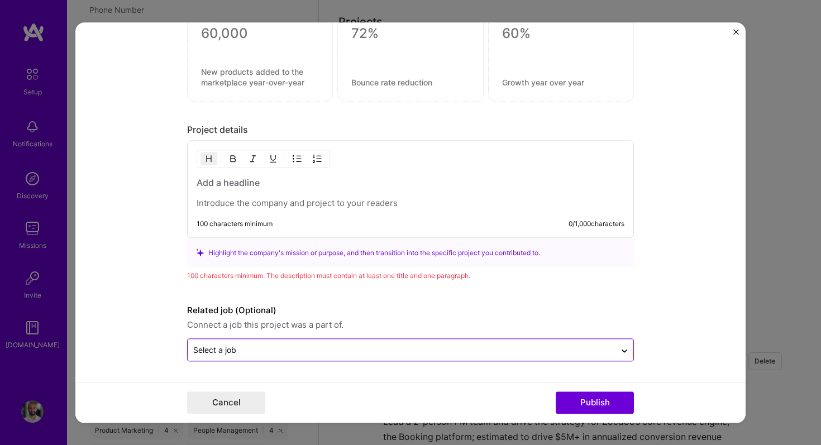
click at [287, 349] on input "text" at bounding box center [401, 350] width 417 height 12
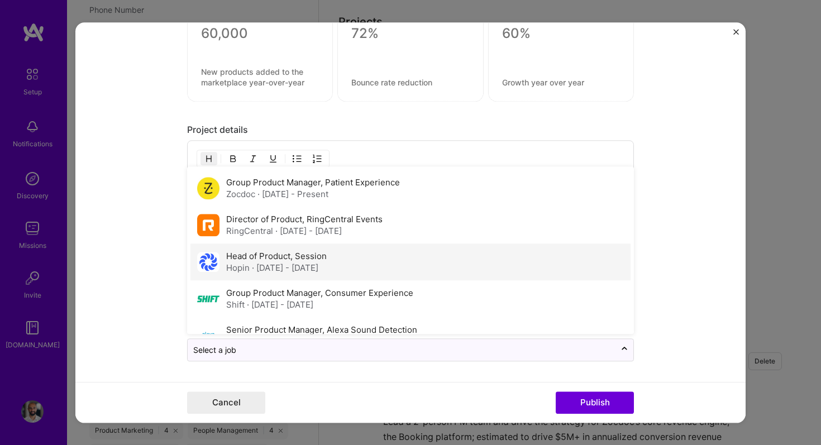
click at [293, 264] on span "· [DATE] - [DATE]" at bounding box center [285, 268] width 66 height 11
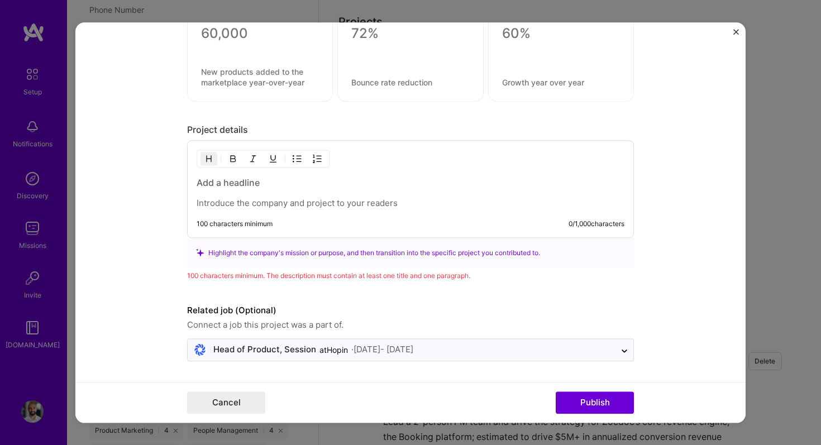
click at [282, 191] on div at bounding box center [411, 193] width 428 height 32
click at [262, 187] on h3 at bounding box center [411, 183] width 428 height 12
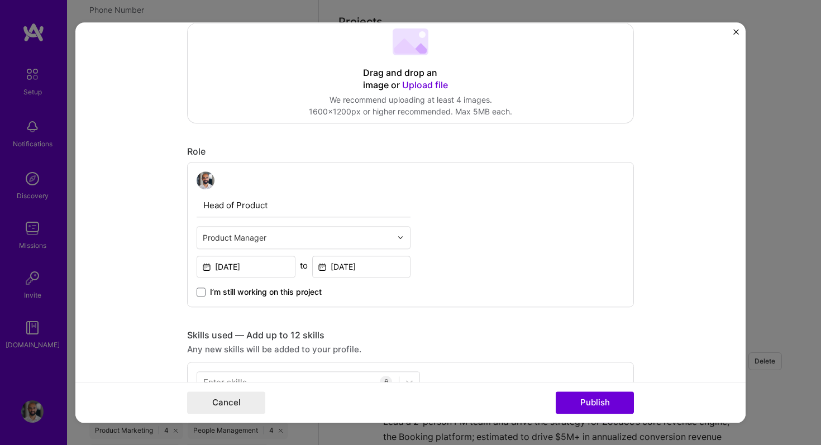
scroll to position [0, 0]
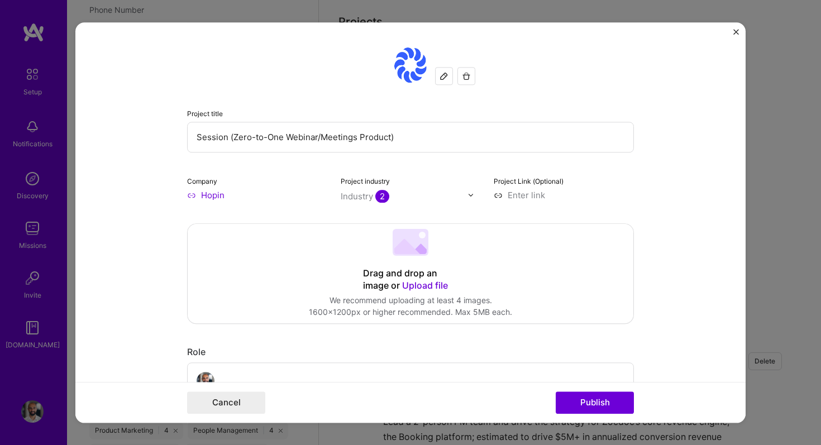
click at [250, 139] on input "Session (Zero-to-One Webinar/Meetings Product)" at bounding box center [410, 137] width 447 height 31
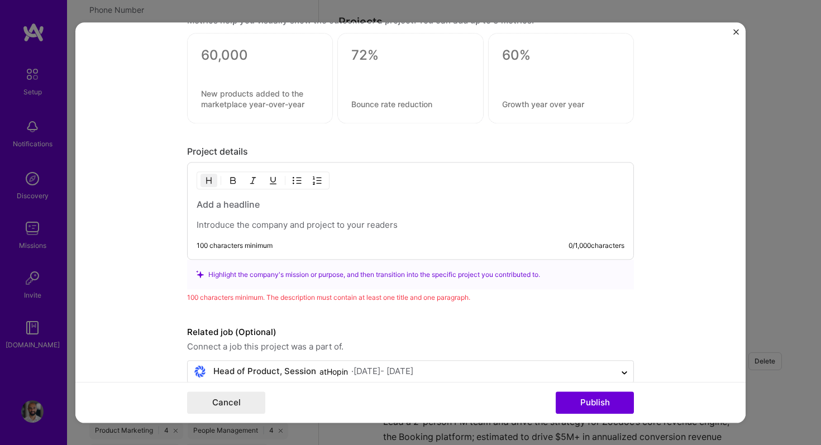
scroll to position [999, 0]
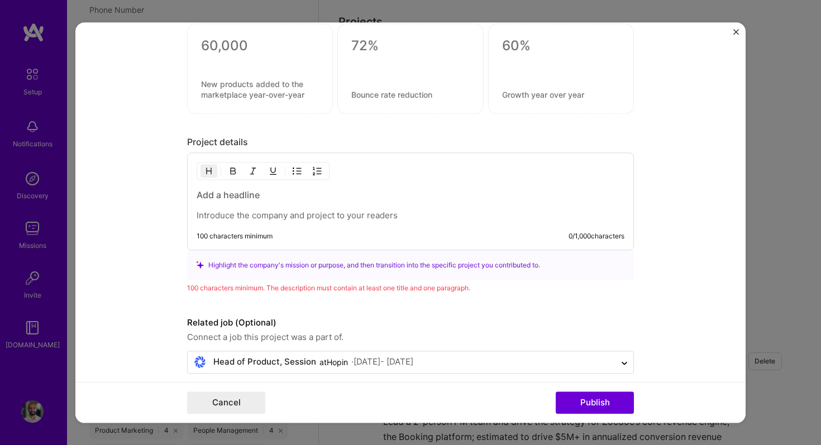
click at [230, 201] on h3 at bounding box center [411, 195] width 428 height 12
paste div
click at [210, 198] on h3 "Session (Zero-to-One Webinar/Meetings Product)" at bounding box center [411, 195] width 428 height 12
click at [360, 194] on h3 "Built, launched, and grew a webinar/Meetings Product)" at bounding box center [411, 195] width 428 height 12
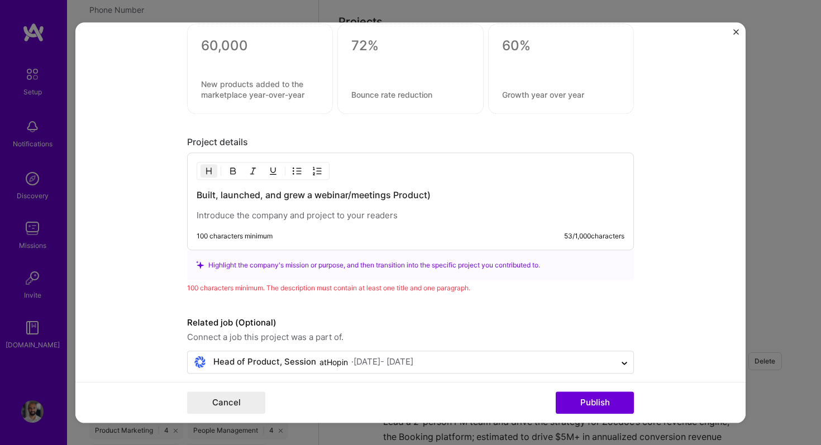
click at [397, 197] on h3 "Built, launched, and grew a webinar/meetings Product)" at bounding box center [411, 195] width 428 height 12
click at [353, 217] on p at bounding box center [411, 215] width 428 height 11
click at [570, 407] on button "Publish" at bounding box center [595, 403] width 78 height 22
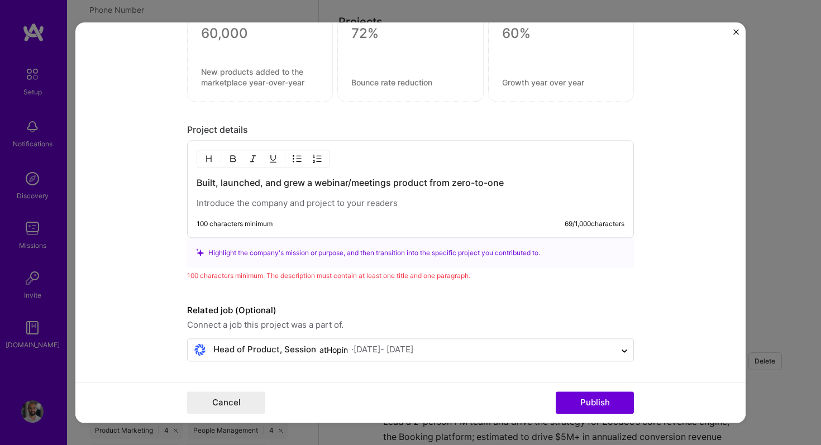
click at [321, 198] on p at bounding box center [411, 203] width 428 height 11
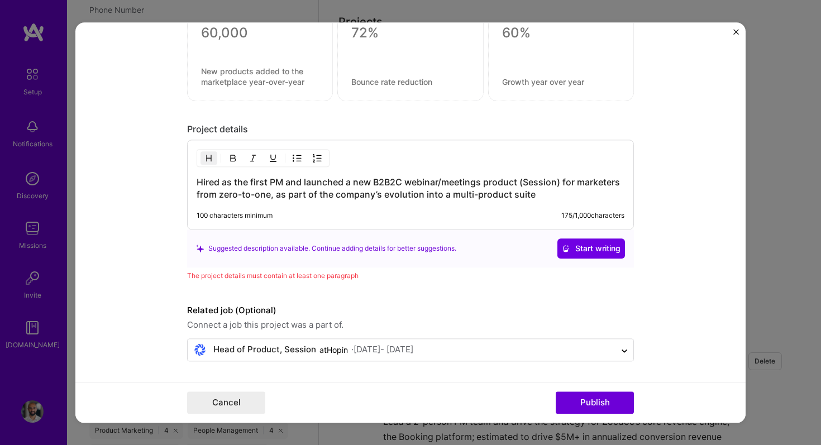
click at [282, 193] on h3 "Hired as the first PM and launched a new B2B2C webinar/meetings product (Sessio…" at bounding box center [411, 188] width 428 height 25
click at [206, 182] on h3 "Hired as the first PM and launched a new B2B2C webinar/meetings product (Sessio…" at bounding box center [411, 188] width 428 height 25
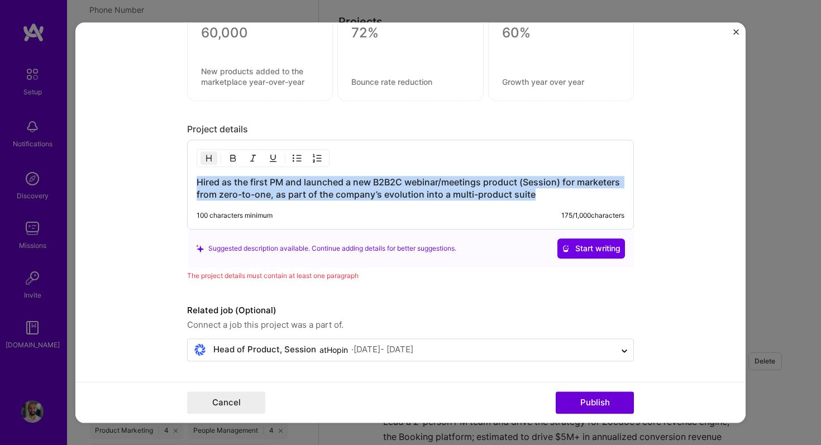
drag, startPoint x: 206, startPoint y: 182, endPoint x: 541, endPoint y: 213, distance: 336.2
click at [541, 213] on div "Hired as the first PM and launched a new B2B2C webinar/meetings product (Sessio…" at bounding box center [410, 185] width 447 height 90
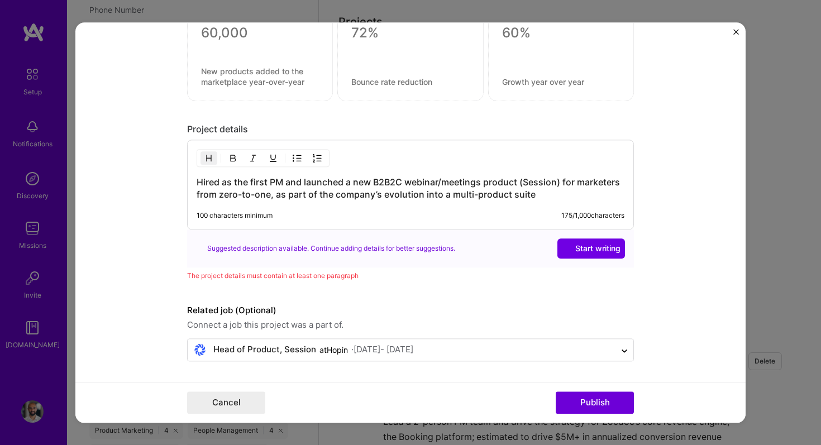
scroll to position [991, 0]
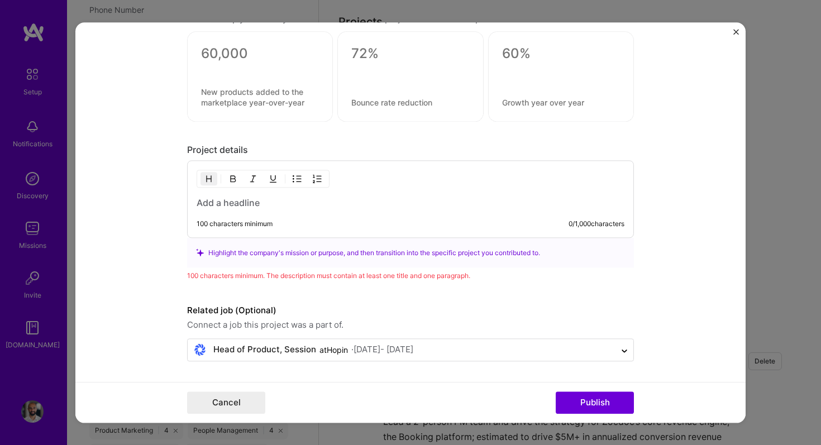
click at [212, 180] on img "button" at bounding box center [209, 178] width 9 height 9
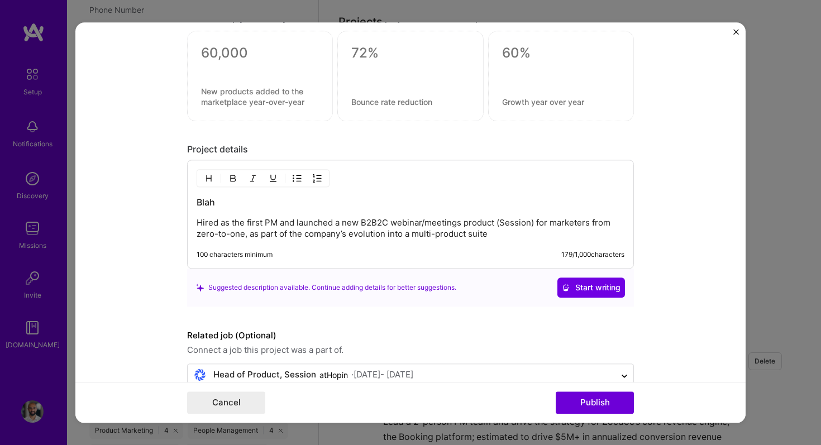
drag, startPoint x: 496, startPoint y: 225, endPoint x: 535, endPoint y: 226, distance: 39.1
click at [535, 226] on p "Hired as the first PM and launched a new B2B2C webinar/meetings product (Sessio…" at bounding box center [411, 228] width 428 height 22
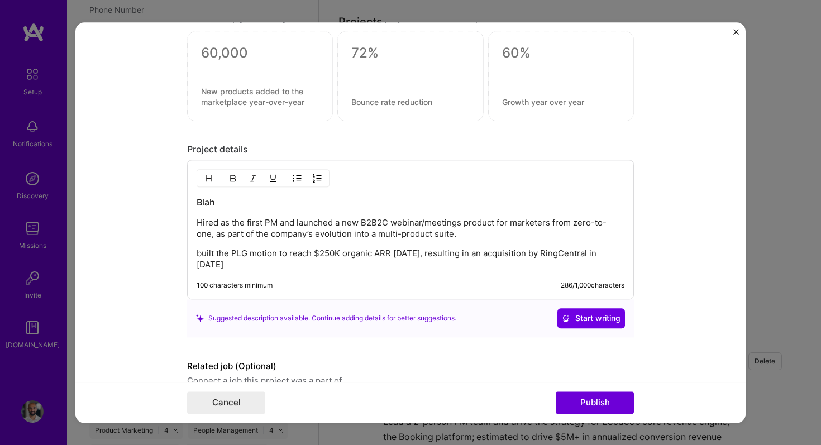
click at [203, 254] on p "built the PLG motion to reach $250K organic ARR [DATE], resulting in an acquisi…" at bounding box center [411, 259] width 428 height 22
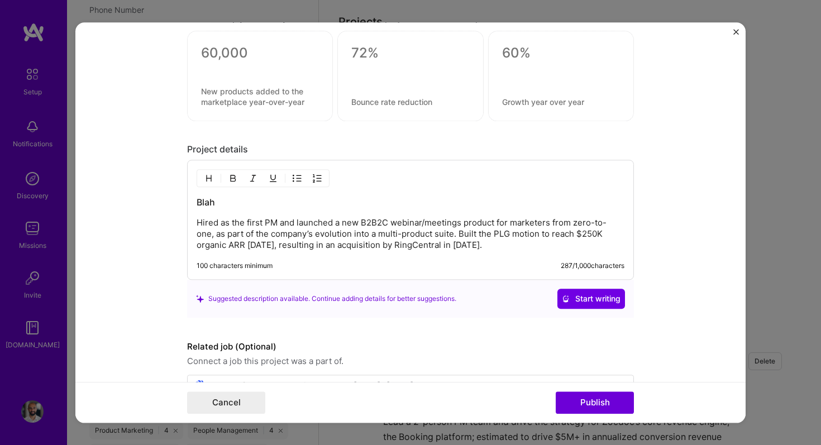
click at [207, 203] on h3 "Blah" at bounding box center [411, 202] width 428 height 12
click at [520, 205] on h3 "Built, launched, and grew a webinar/meetings product from zero-to-acquisiton" at bounding box center [411, 202] width 428 height 12
click at [535, 230] on p "Hired as the first PM and launched a new B2B2C webinar/meetings product for mar…" at bounding box center [411, 234] width 428 height 34
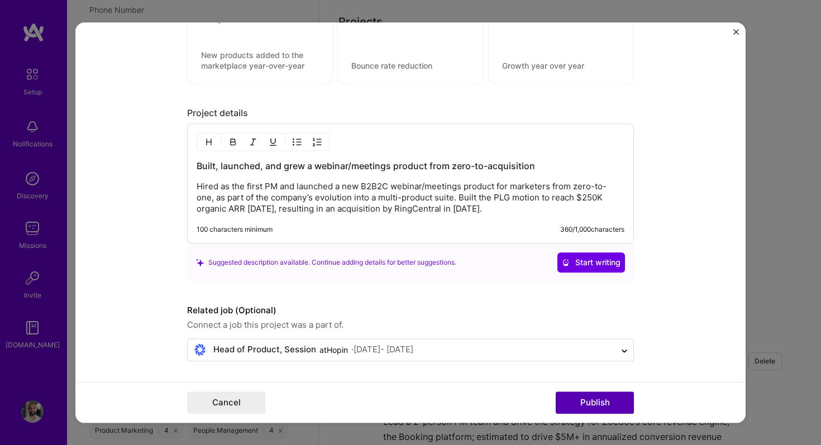
click at [591, 405] on button "Publish" at bounding box center [595, 403] width 78 height 22
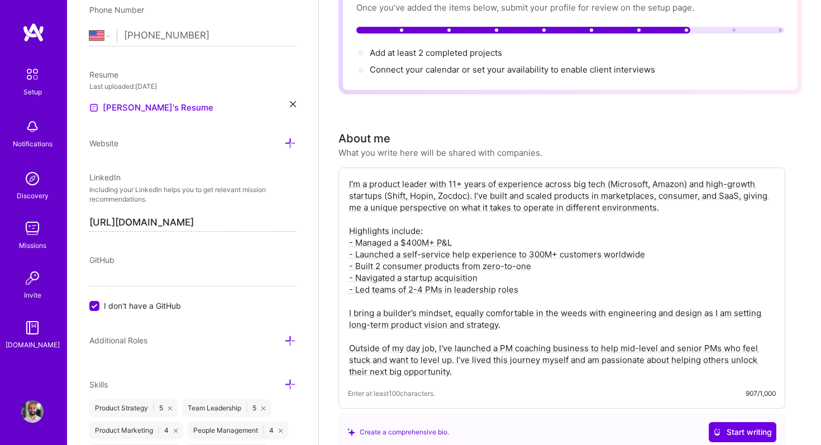
scroll to position [0, 0]
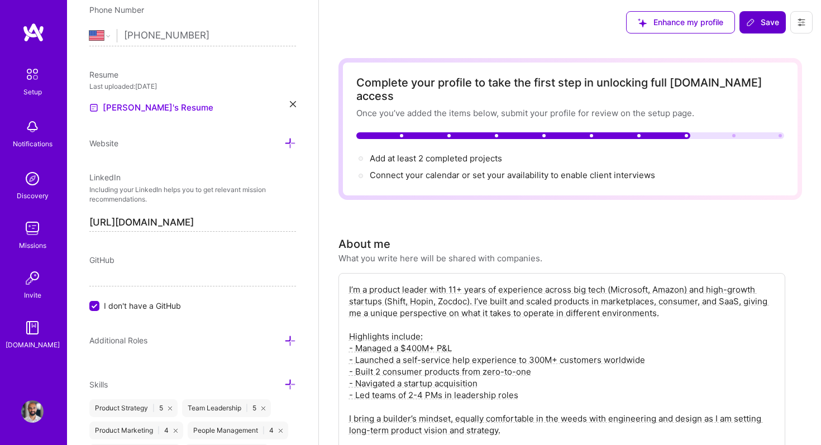
click at [763, 16] on button "Save" at bounding box center [763, 22] width 46 height 22
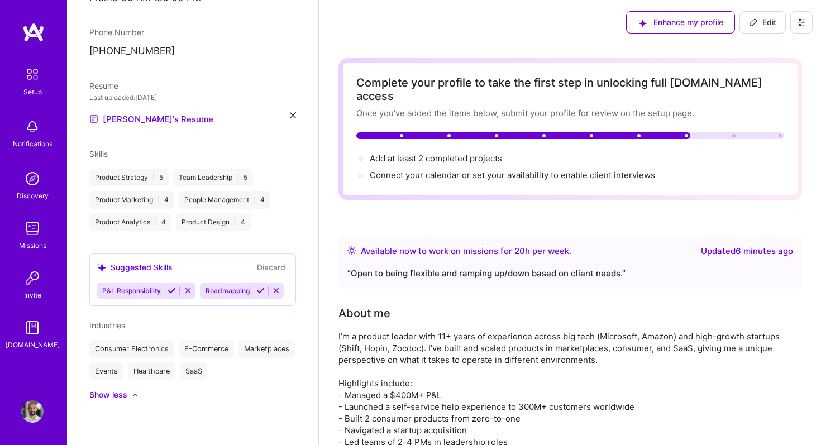
scroll to position [281, 0]
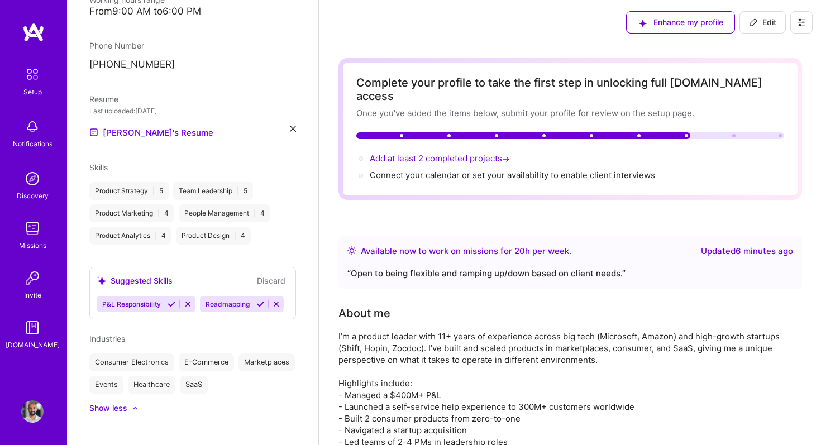
click at [469, 153] on span "Add at least 2 completed projects →" at bounding box center [441, 158] width 142 height 11
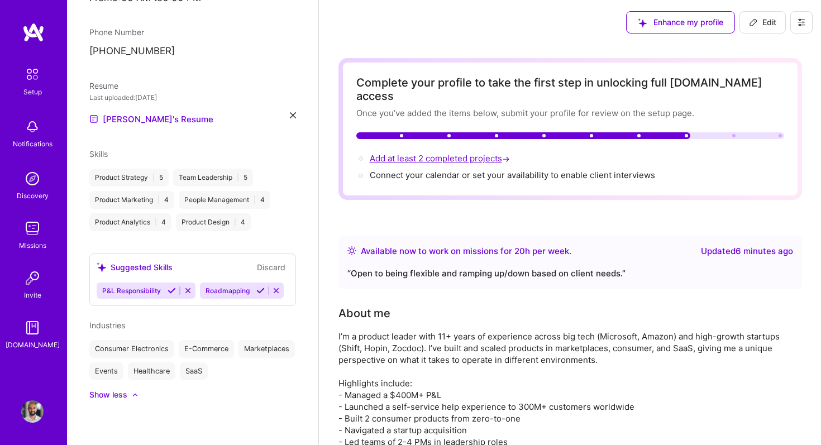
select select "Right Now"
select select "US"
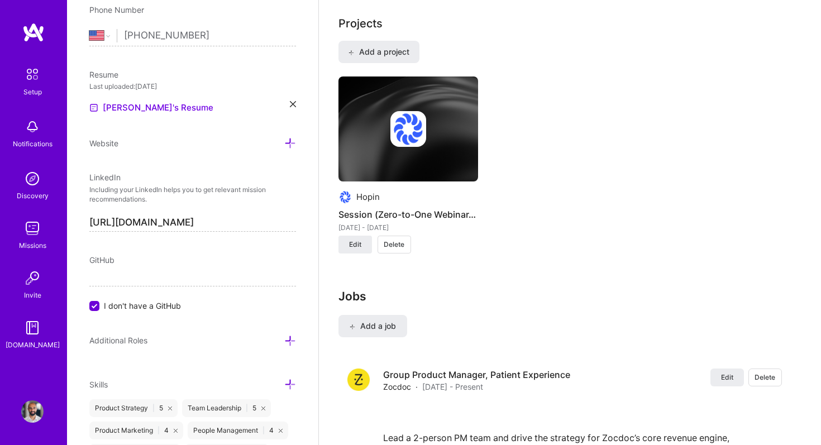
scroll to position [977, 0]
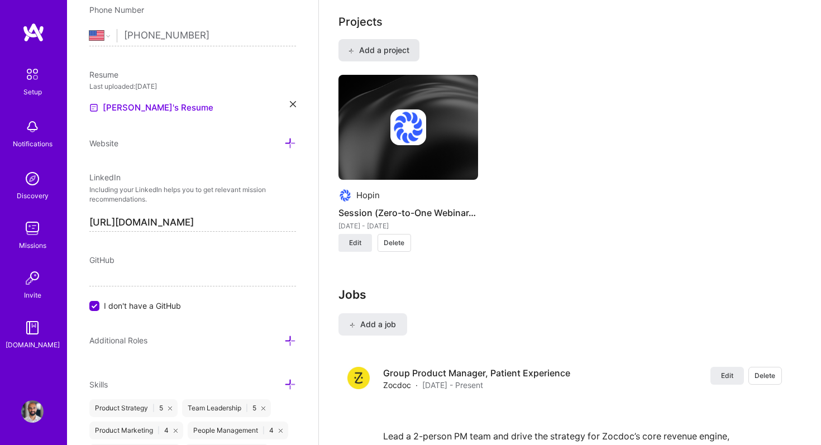
click at [396, 44] on button "Add a project" at bounding box center [379, 50] width 81 height 22
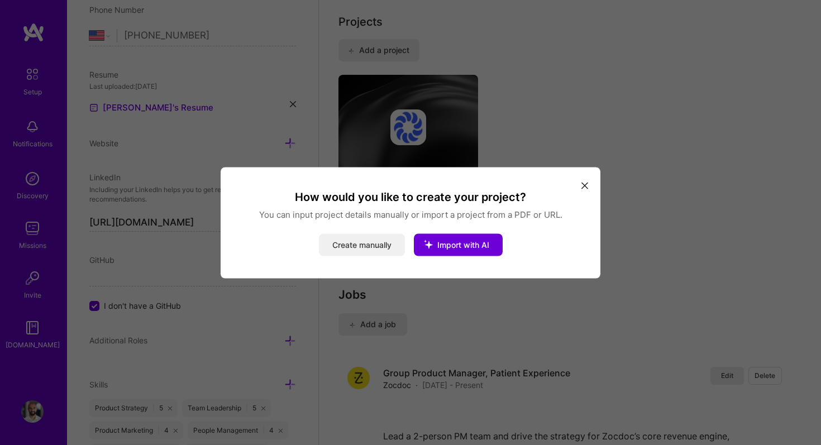
click at [384, 249] on button "Create manually" at bounding box center [362, 245] width 86 height 22
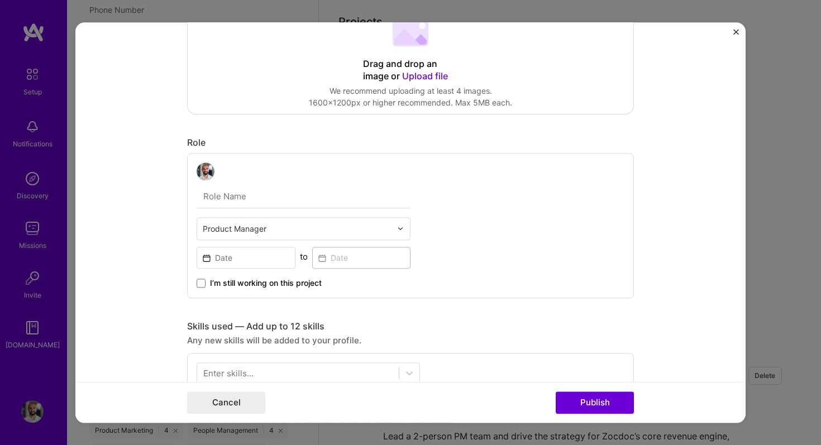
scroll to position [210, 0]
click at [262, 199] on input "text" at bounding box center [304, 195] width 214 height 23
type input "Senior Product Manager"
click at [244, 255] on input at bounding box center [246, 257] width 99 height 22
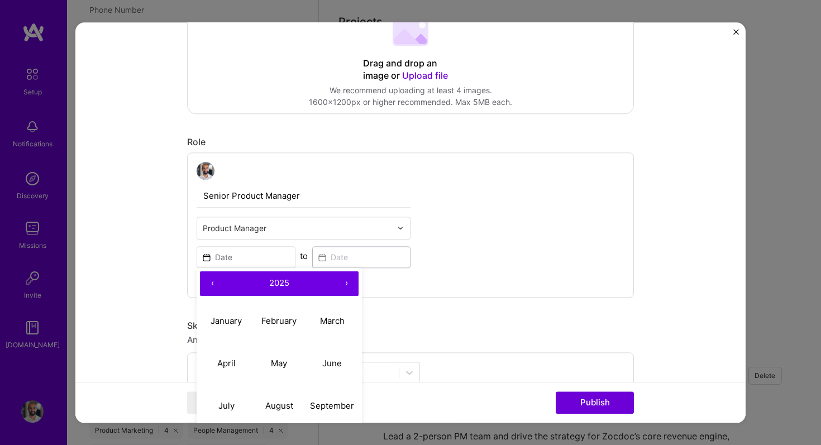
click at [214, 284] on button "‹" at bounding box center [212, 284] width 25 height 25
click at [212, 284] on button "‹" at bounding box center [212, 284] width 25 height 25
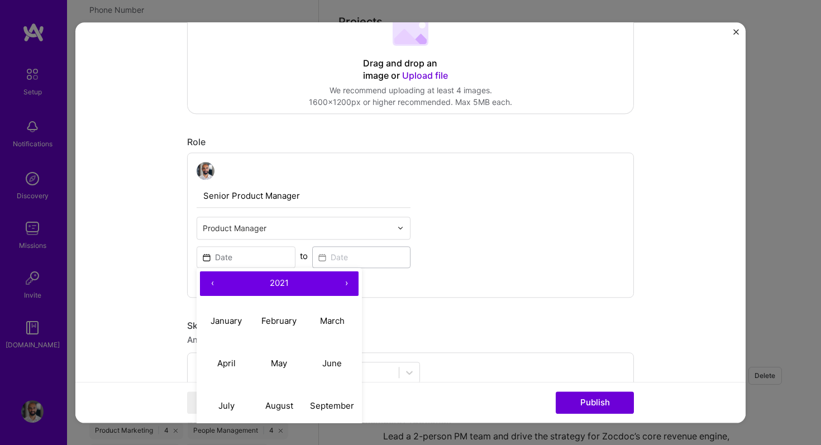
click at [212, 284] on button "‹" at bounding box center [212, 284] width 25 height 25
click at [275, 326] on abbr "February" at bounding box center [279, 321] width 35 height 11
type input "[DATE]"
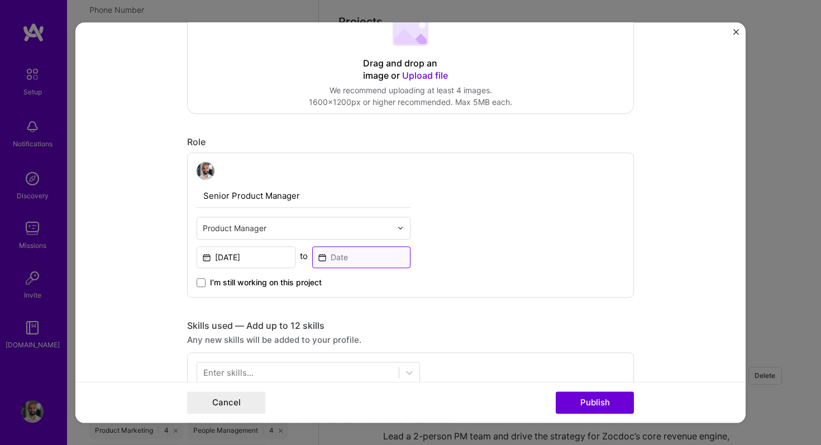
click at [346, 254] on input at bounding box center [361, 257] width 99 height 22
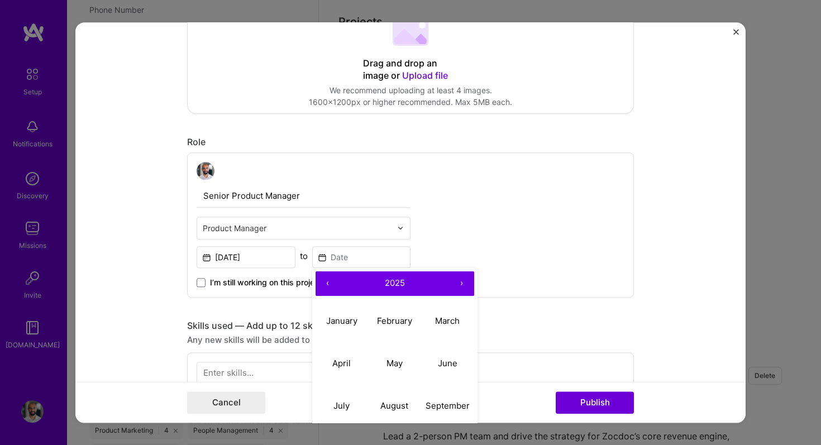
click at [327, 284] on button "‹" at bounding box center [328, 284] width 25 height 25
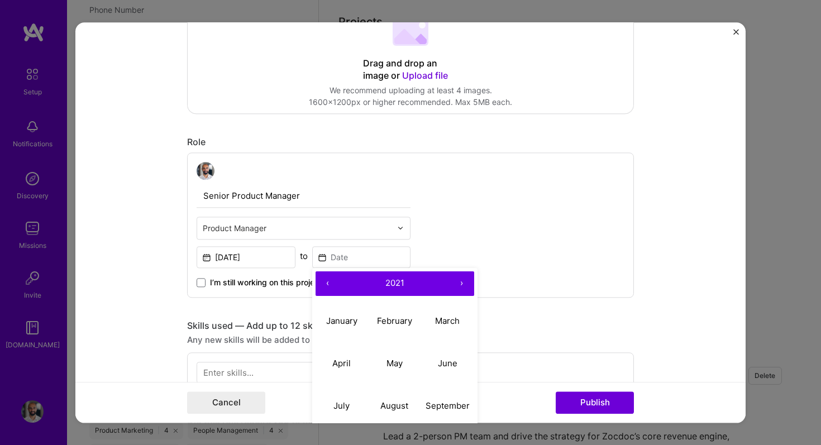
click at [327, 284] on button "‹" at bounding box center [328, 284] width 25 height 25
click at [444, 364] on abbr "June" at bounding box center [448, 363] width 20 height 11
type input "[DATE]"
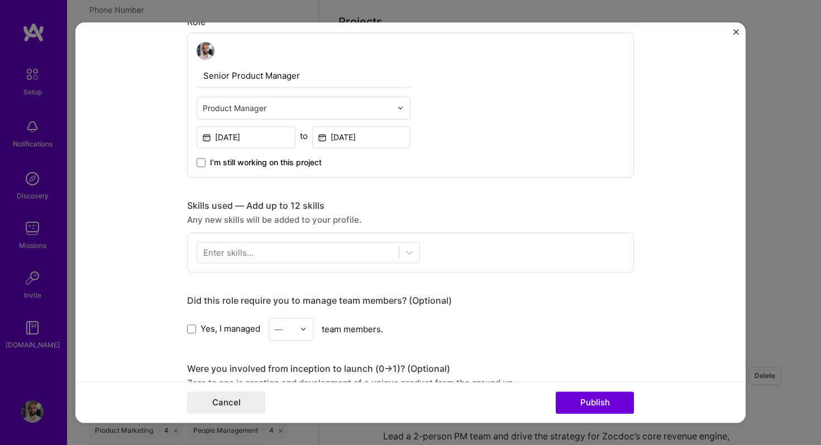
scroll to position [334, 0]
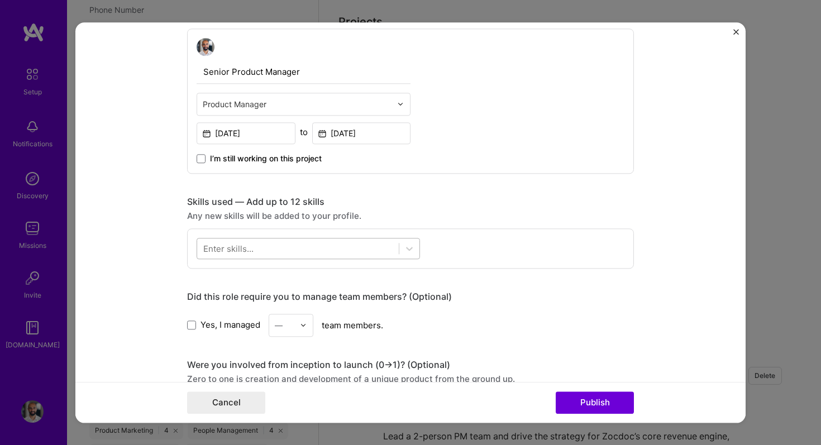
click at [351, 245] on div at bounding box center [298, 248] width 202 height 18
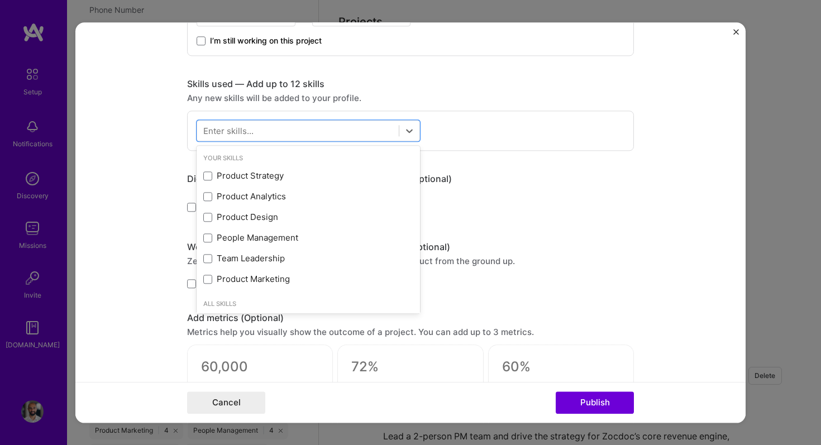
scroll to position [452, 0]
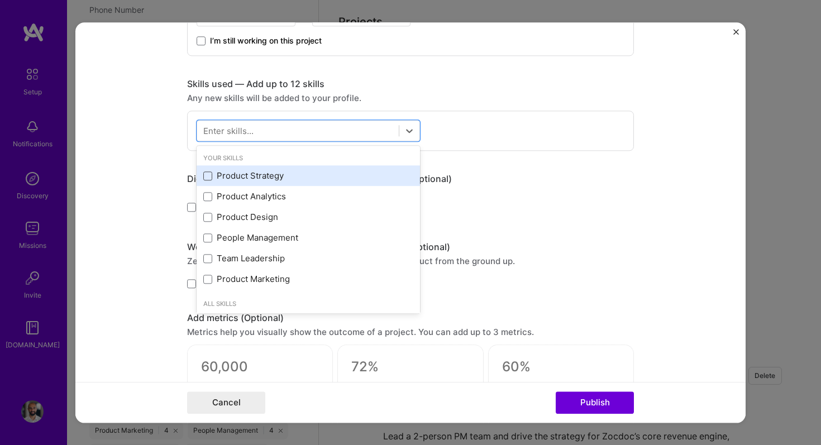
click at [208, 179] on span at bounding box center [207, 176] width 9 height 9
click at [0, 0] on input "checkbox" at bounding box center [0, 0] width 0 height 0
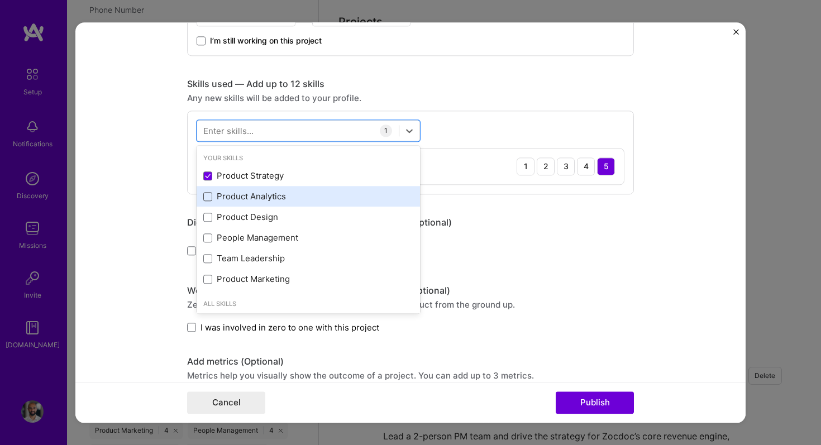
click at [207, 198] on span at bounding box center [207, 196] width 9 height 9
click at [0, 0] on input "checkbox" at bounding box center [0, 0] width 0 height 0
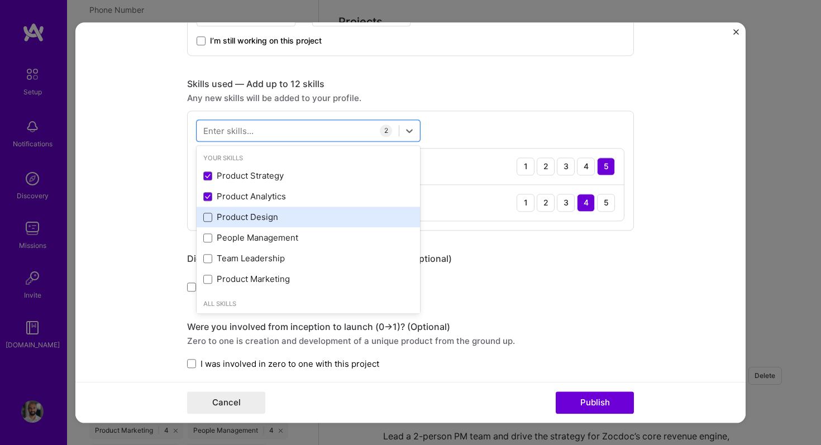
click at [207, 215] on span at bounding box center [207, 217] width 9 height 9
click at [0, 0] on input "checkbox" at bounding box center [0, 0] width 0 height 0
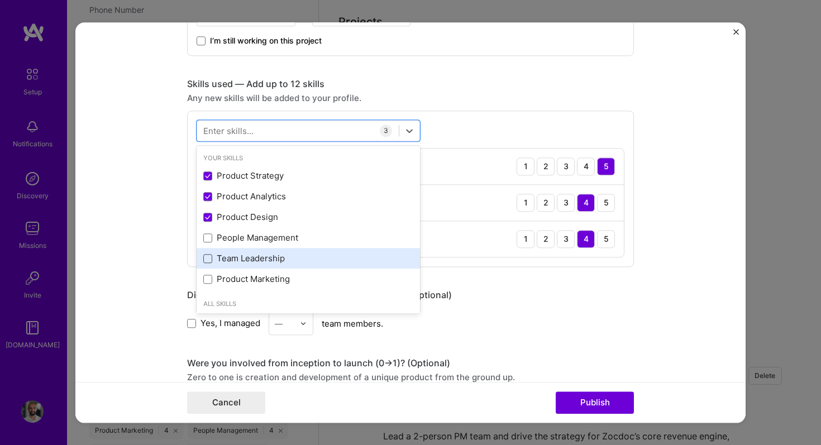
click at [205, 262] on span at bounding box center [207, 258] width 9 height 9
click at [0, 0] on input "checkbox" at bounding box center [0, 0] width 0 height 0
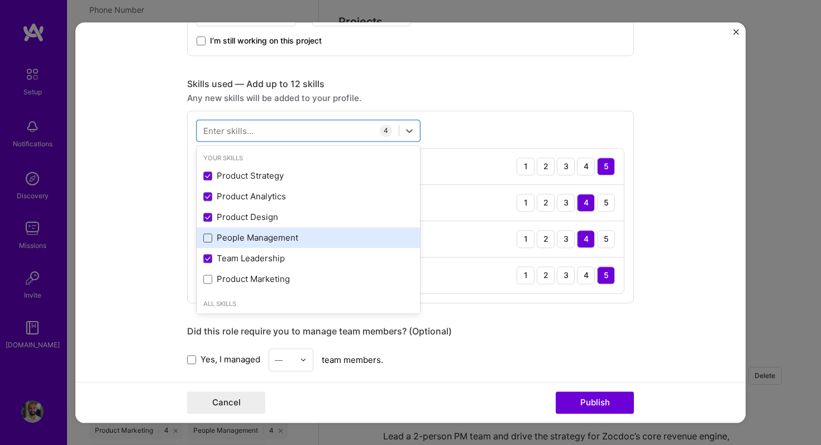
click at [206, 239] on span at bounding box center [207, 238] width 9 height 9
click at [0, 0] on input "checkbox" at bounding box center [0, 0] width 0 height 0
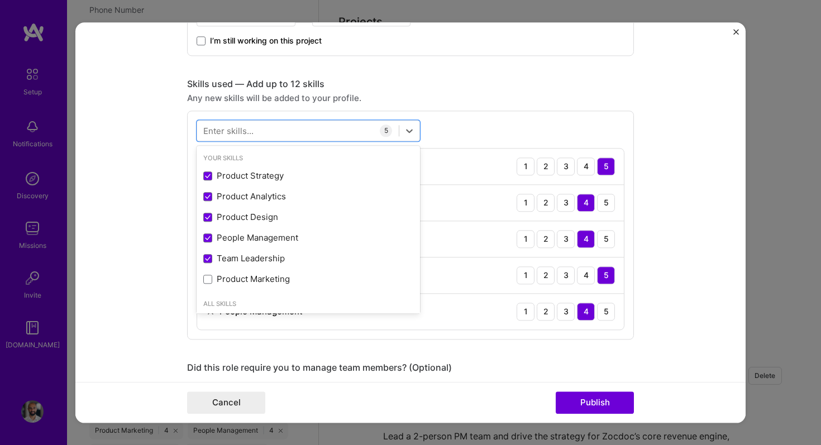
click at [664, 122] on form "Project title Company Project industry Industry Project Link (Optional) Drag an…" at bounding box center [410, 222] width 671 height 401
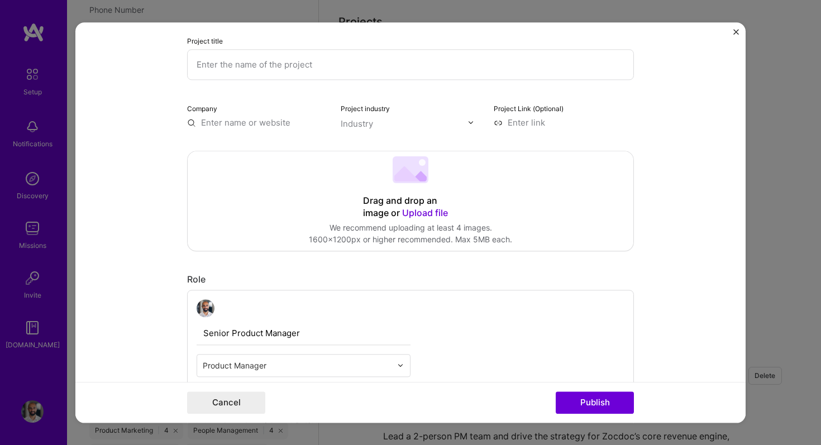
scroll to position [0, 0]
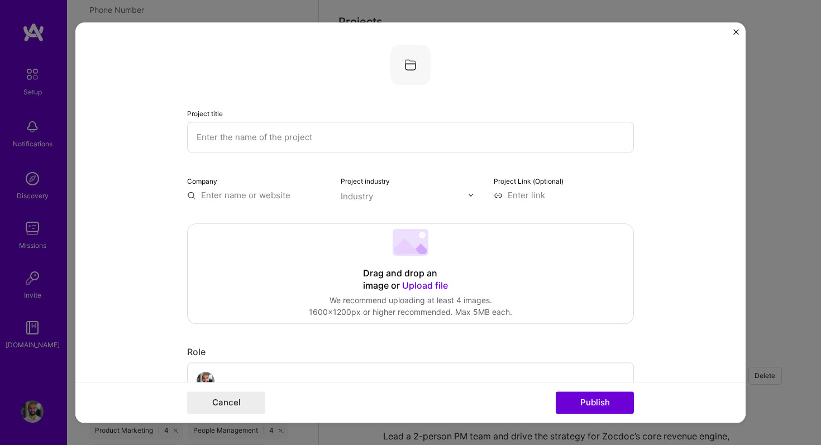
click at [495, 144] on input "text" at bounding box center [410, 137] width 447 height 31
type input "Self-Service Help Experience for Non-Prime Customers"
click at [251, 198] on input "text" at bounding box center [257, 195] width 140 height 12
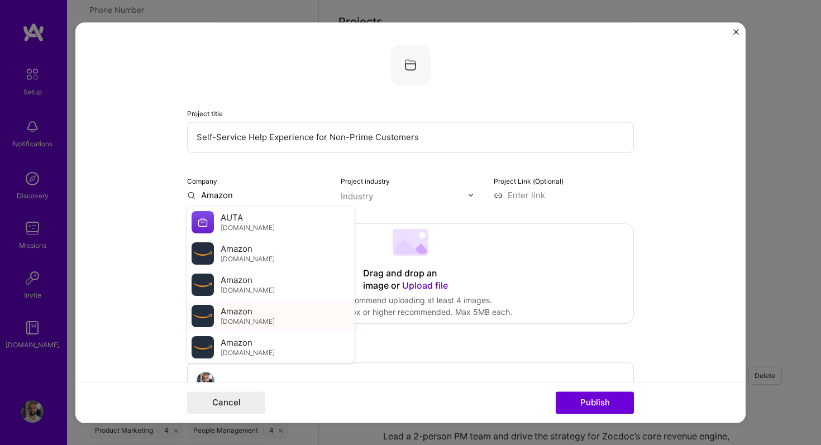
type input "Amazon"
click at [260, 309] on div "Amazon [DOMAIN_NAME]" at bounding box center [248, 316] width 54 height 21
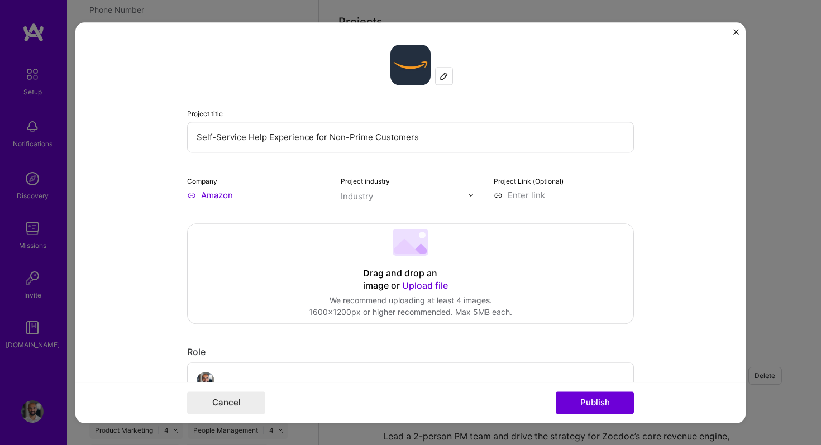
click at [365, 198] on div "Industry" at bounding box center [357, 197] width 32 height 12
type input "e-com"
click at [357, 218] on span at bounding box center [355, 219] width 9 height 9
type input "market"
click at [354, 243] on span at bounding box center [355, 239] width 9 height 9
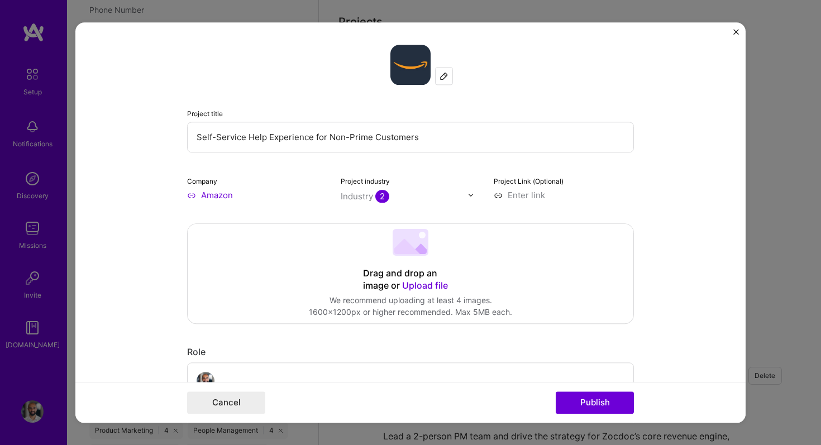
click at [617, 195] on input at bounding box center [564, 195] width 140 height 12
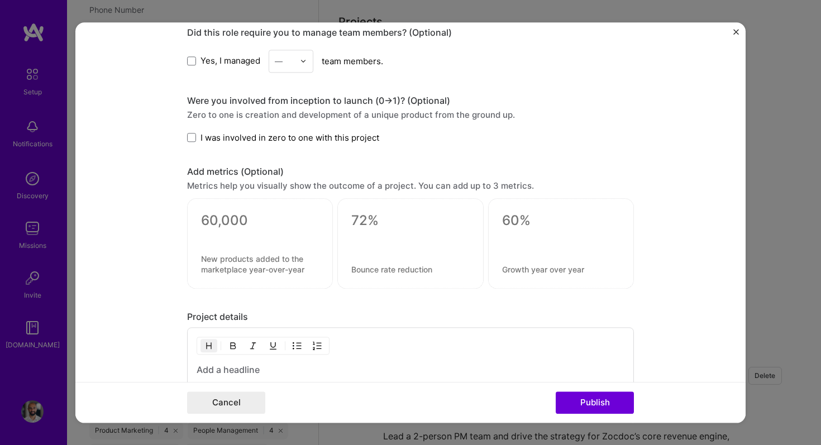
scroll to position [961, 0]
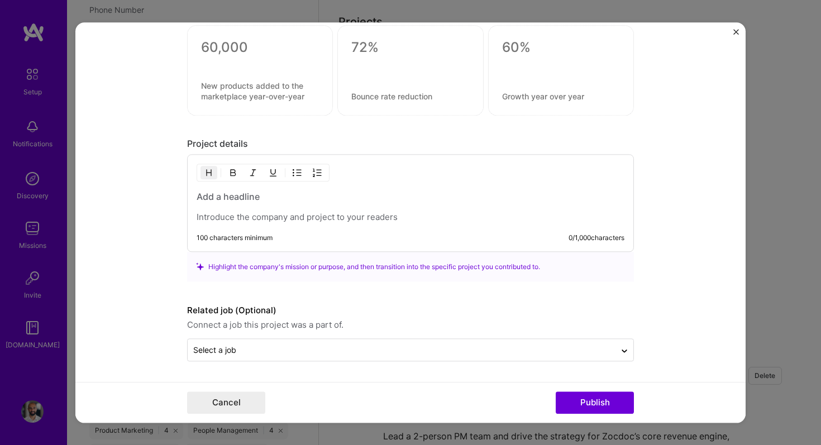
click at [243, 199] on h3 at bounding box center [411, 197] width 428 height 12
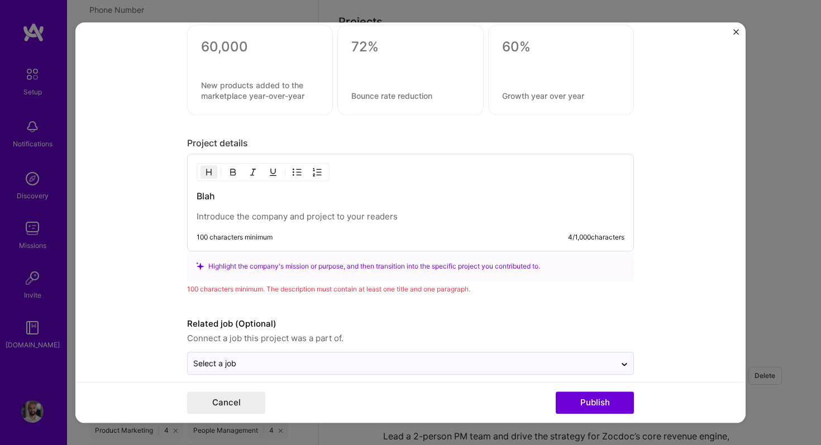
click at [217, 218] on p at bounding box center [411, 216] width 428 height 11
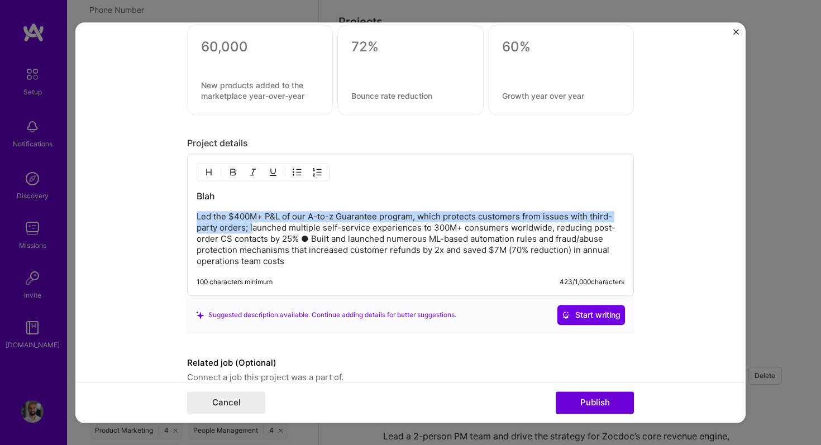
drag, startPoint x: 251, startPoint y: 229, endPoint x: 198, endPoint y: 217, distance: 54.4
click at [198, 217] on p "Led the $400M+ P&L of our A-to-z Guarantee program, which protects customers fr…" at bounding box center [411, 239] width 428 height 56
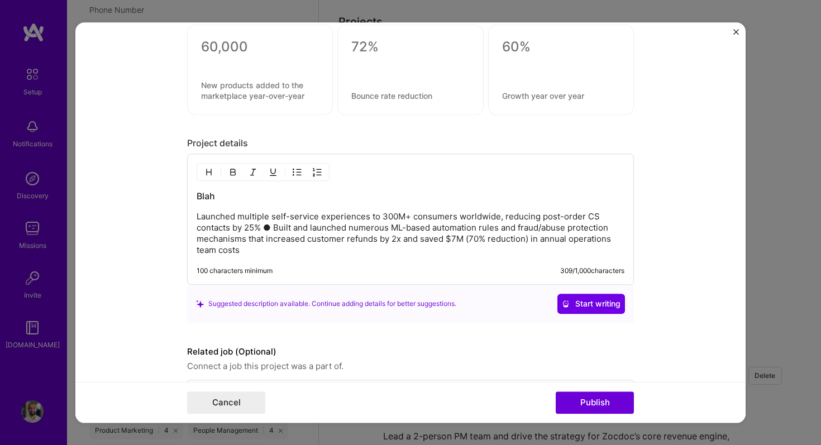
click at [249, 221] on p "Launched multiple self-service experiences to 300M+ consumers worldwide, reduci…" at bounding box center [411, 233] width 428 height 45
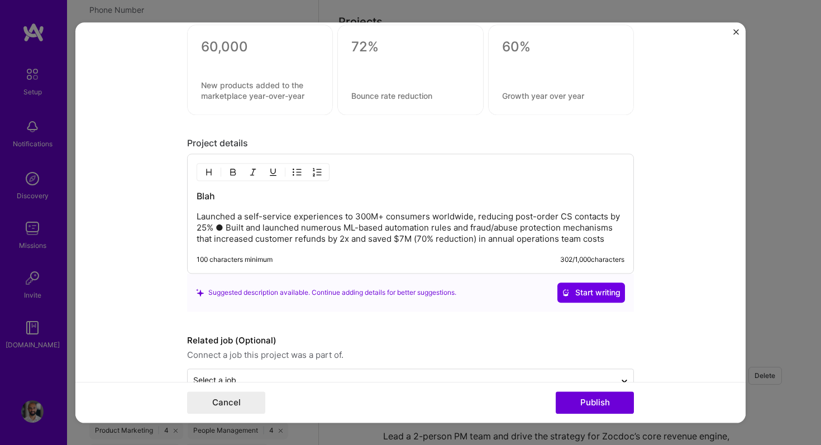
click at [294, 218] on p "Launched a self-service experiences to 300M+ consumers worldwide, reducing post…" at bounding box center [411, 228] width 428 height 34
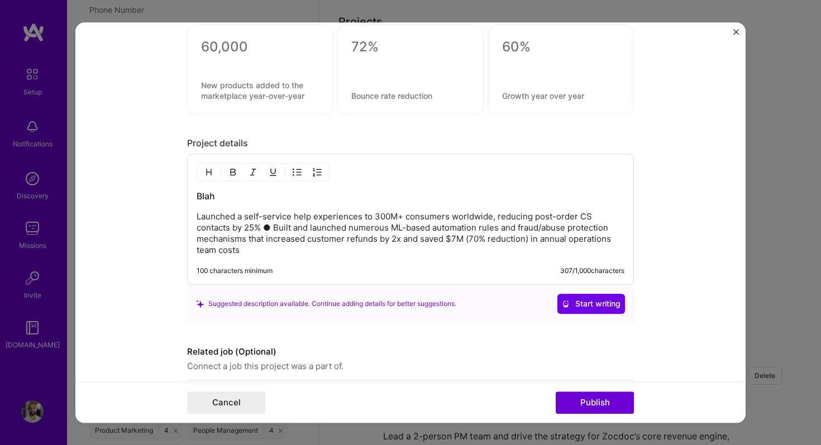
click at [362, 218] on p "Launched a self-service help experiences to 300M+ consumers worldwide, reducing…" at bounding box center [411, 233] width 428 height 45
click at [320, 229] on p "Launched a self-service help experience called 'Problem with order' on the [DOM…" at bounding box center [411, 233] width 428 height 45
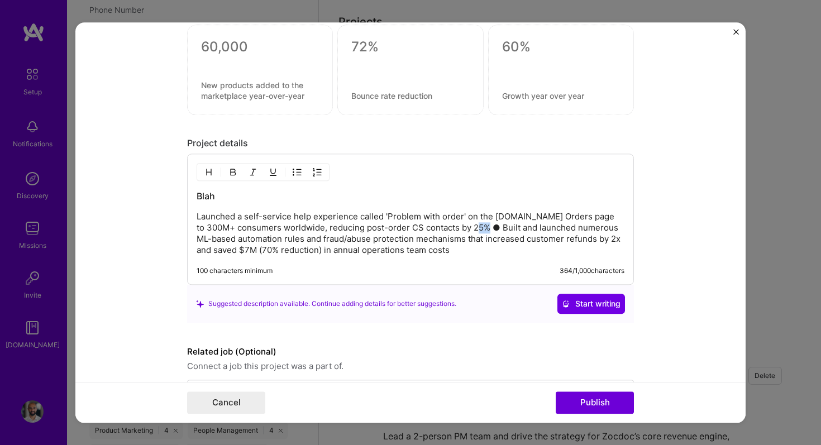
drag, startPoint x: 483, startPoint y: 229, endPoint x: 494, endPoint y: 232, distance: 11.1
click at [494, 232] on p "Launched a self-service help experience called 'Problem with order' on the [DOM…" at bounding box center [411, 233] width 428 height 45
click at [206, 193] on h3 "Blah" at bounding box center [411, 196] width 428 height 12
click at [243, 194] on h3 "Launched 'Problem with order'" at bounding box center [411, 196] width 428 height 12
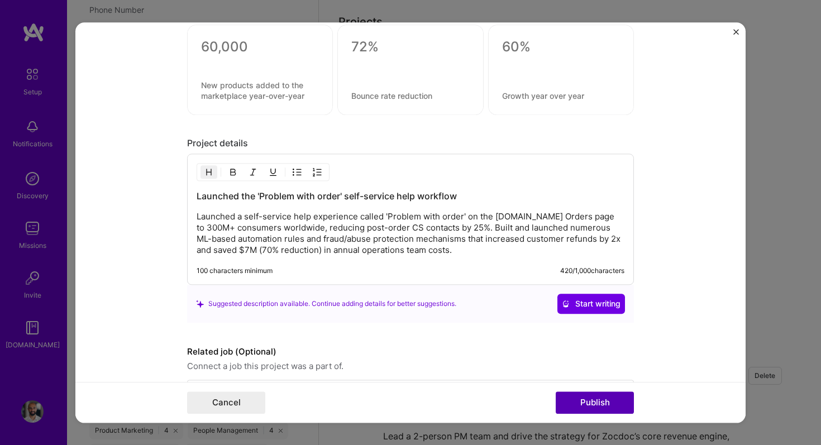
click at [611, 408] on button "Publish" at bounding box center [595, 403] width 78 height 22
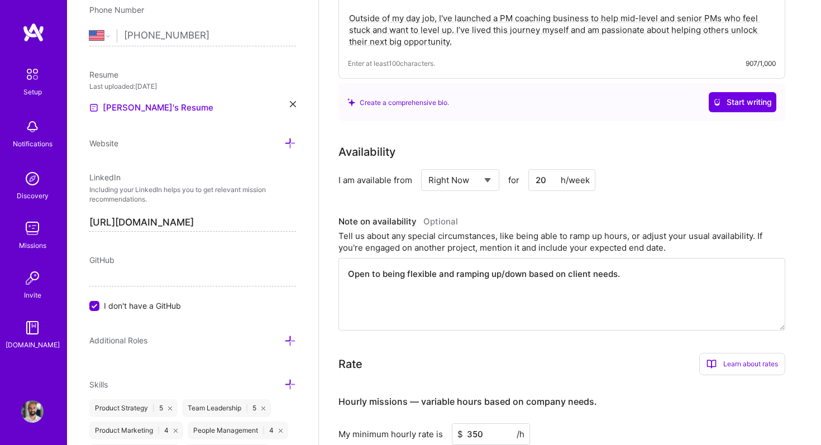
scroll to position [0, 0]
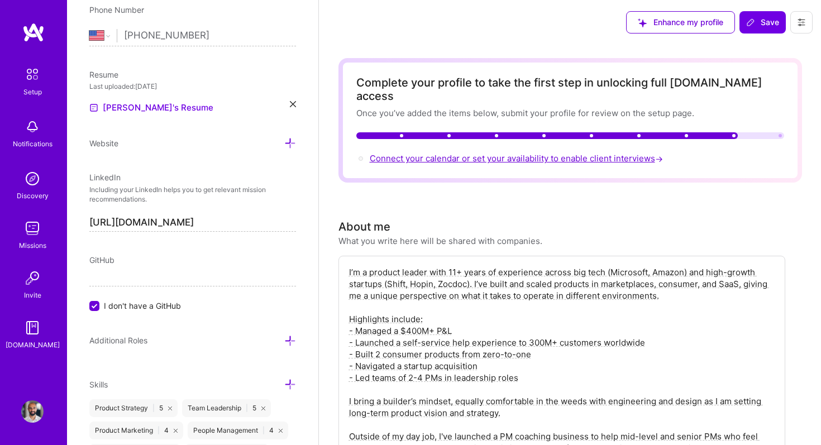
click at [570, 153] on span "Connect your calendar or set your availability to enable client interviews →" at bounding box center [518, 158] width 296 height 11
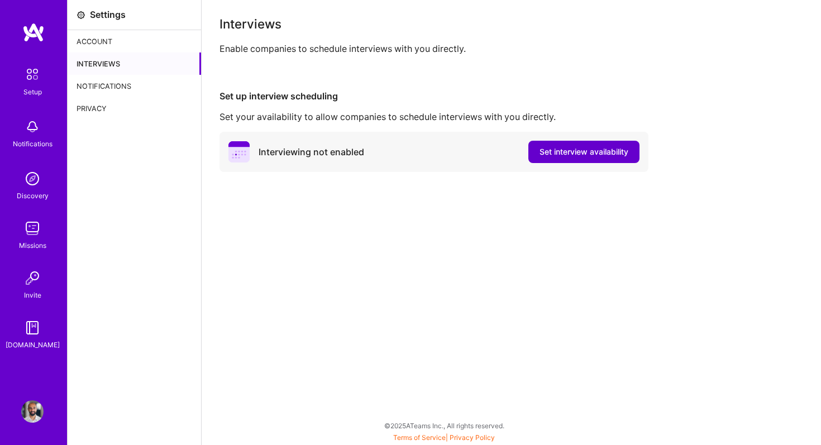
click at [556, 160] on button "Set interview availability" at bounding box center [584, 152] width 111 height 22
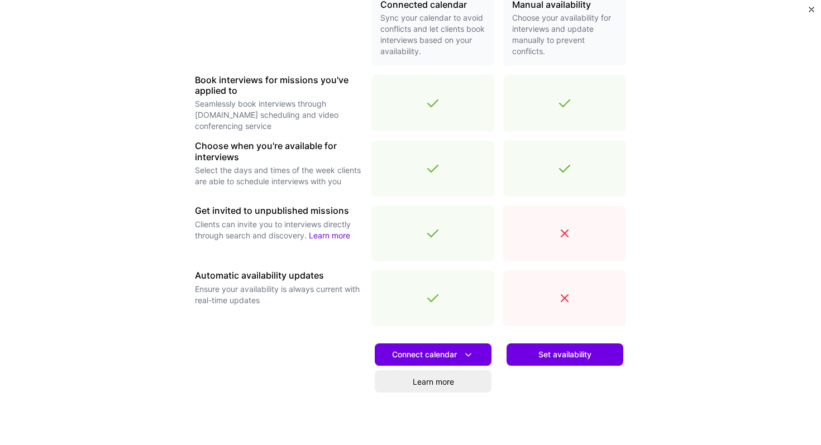
scroll to position [338, 0]
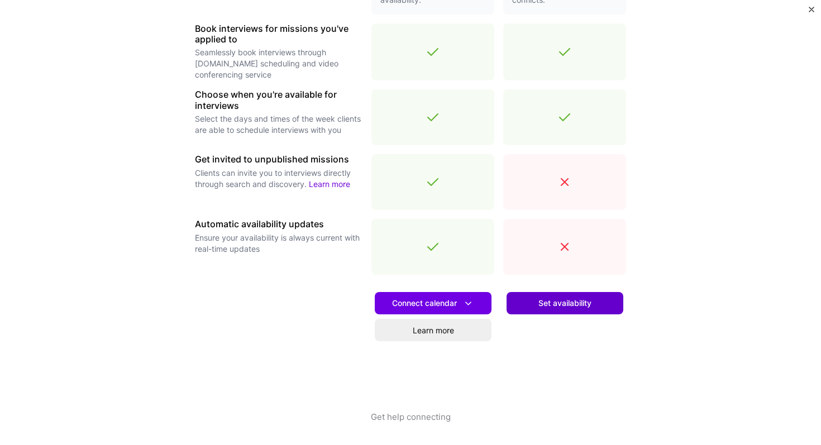
click at [568, 301] on span "Set availability" at bounding box center [565, 303] width 53 height 11
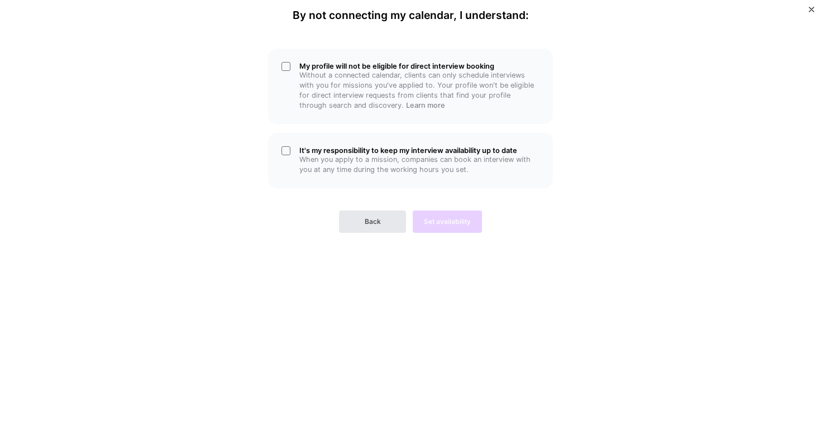
click at [383, 223] on button "Back" at bounding box center [372, 222] width 67 height 22
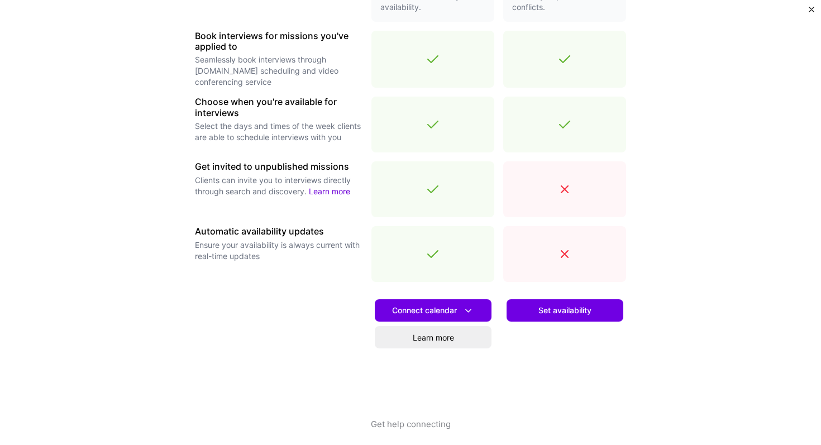
scroll to position [338, 0]
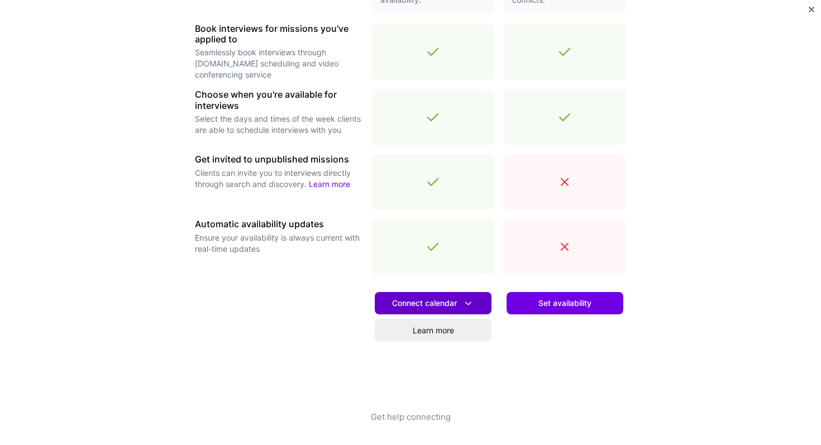
click at [448, 302] on span "Connect calendar" at bounding box center [433, 304] width 82 height 12
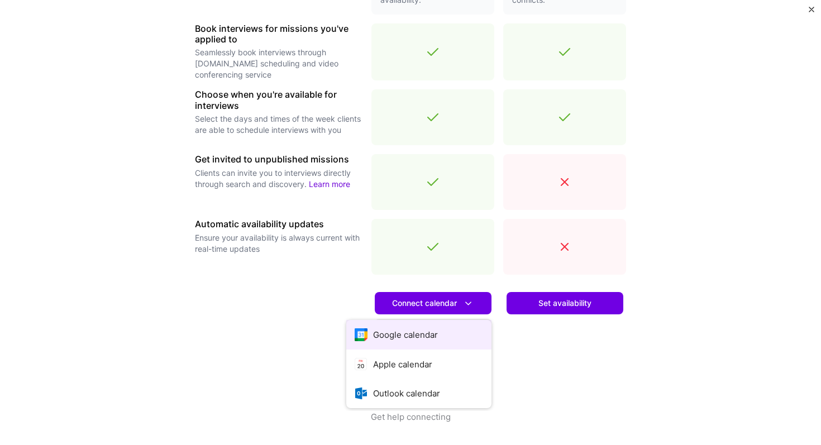
click at [423, 336] on button "Google calendar" at bounding box center [418, 335] width 145 height 30
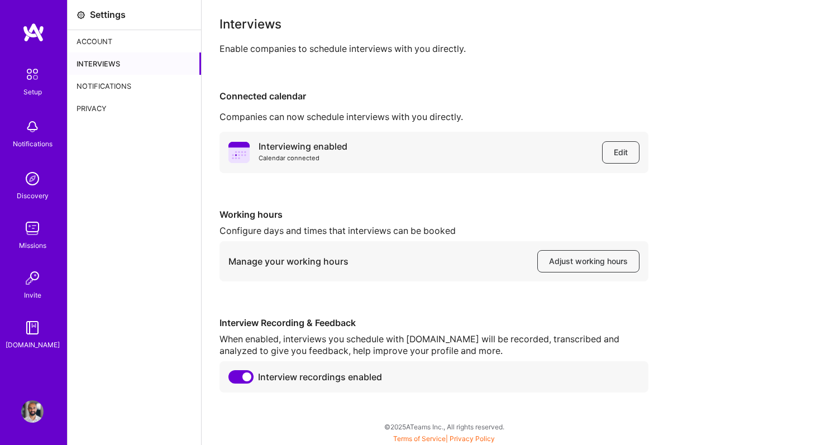
click at [245, 377] on span at bounding box center [241, 376] width 25 height 13
click at [231, 379] on input "checkbox" at bounding box center [231, 379] width 0 height 0
click at [142, 81] on div "Notifications" at bounding box center [135, 86] width 134 height 22
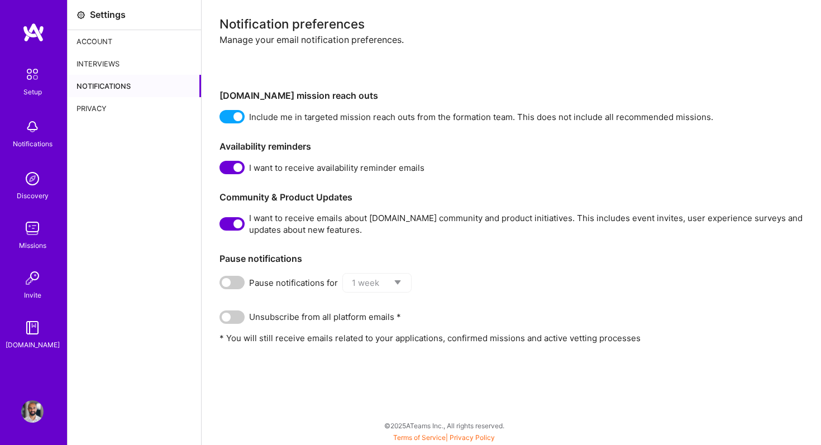
click at [234, 225] on span at bounding box center [232, 223] width 25 height 13
click at [222, 226] on input "checkbox" at bounding box center [222, 226] width 0 height 0
click at [132, 108] on div "Privacy" at bounding box center [135, 108] width 134 height 22
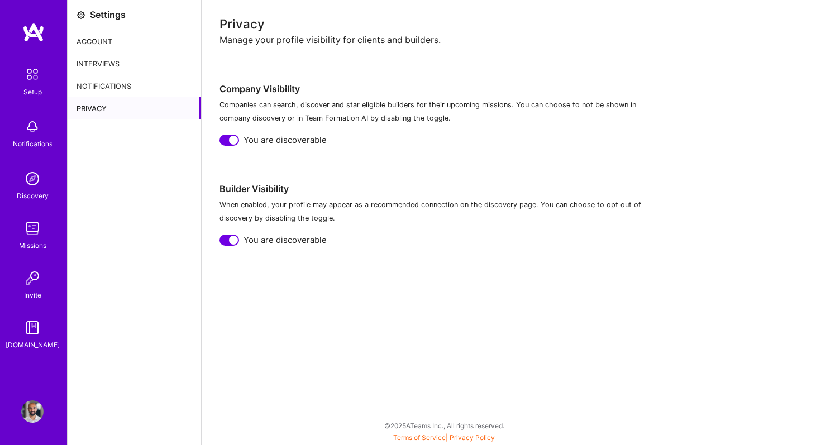
click at [116, 63] on div "Interviews" at bounding box center [135, 64] width 134 height 22
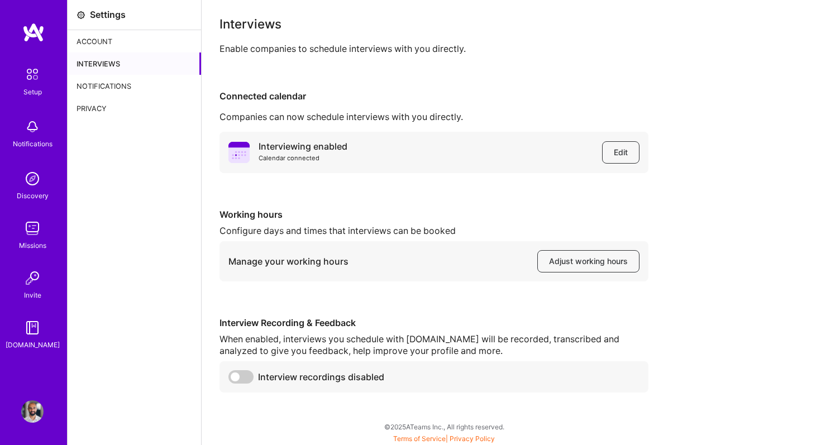
click at [118, 37] on div "Account" at bounding box center [135, 41] width 134 height 22
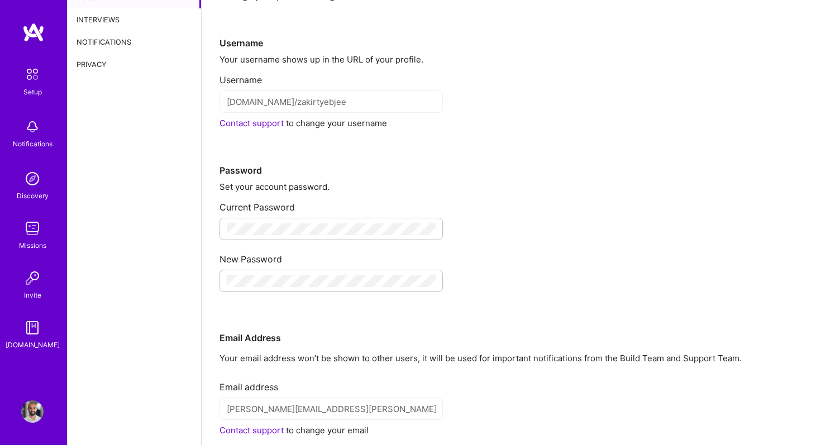
scroll to position [129, 0]
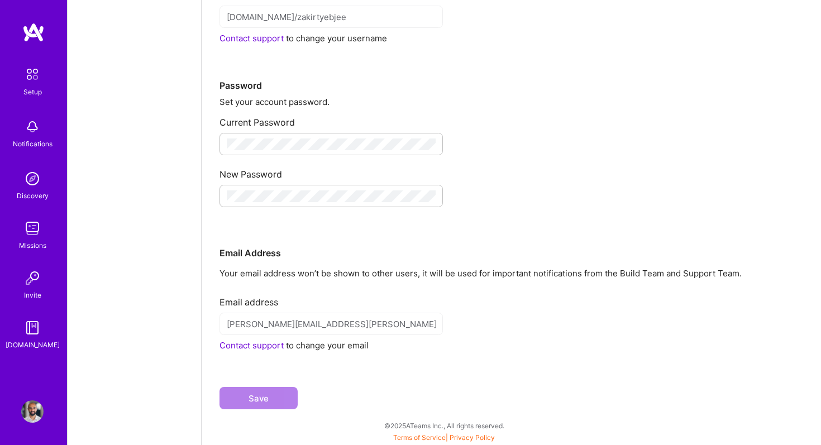
click at [32, 88] on div "Setup" at bounding box center [32, 92] width 18 height 12
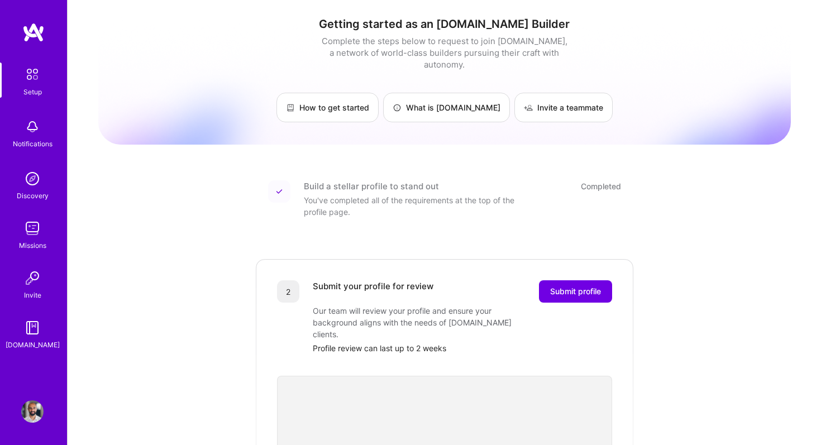
scroll to position [25, 0]
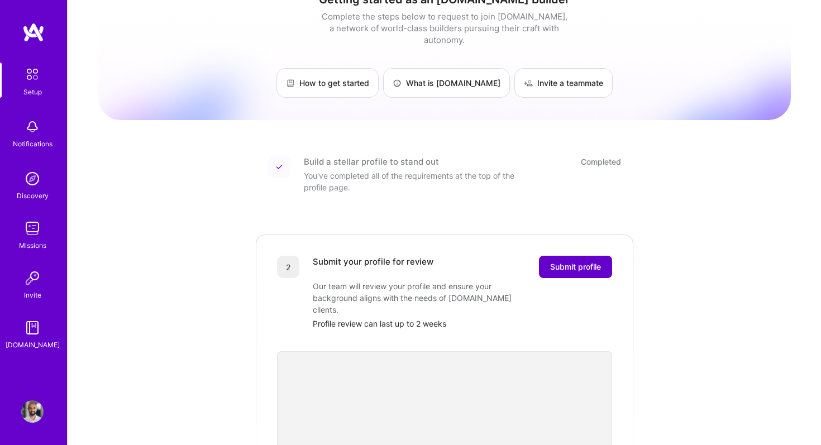
click at [588, 262] on span "Submit profile" at bounding box center [575, 267] width 51 height 11
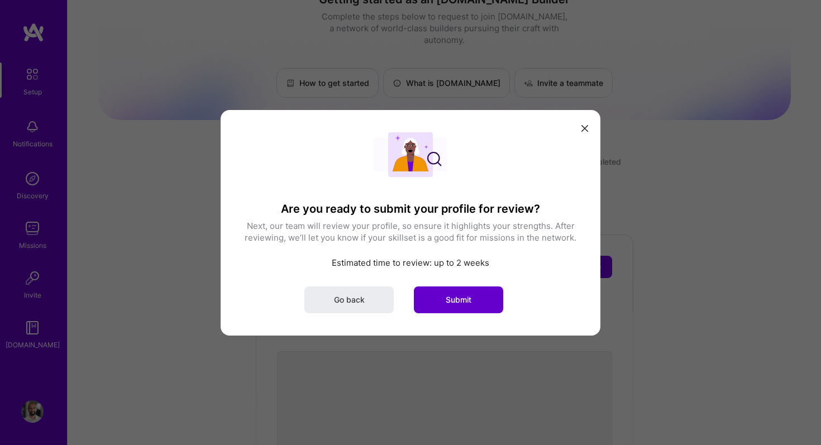
click at [450, 300] on span "Submit" at bounding box center [459, 299] width 26 height 11
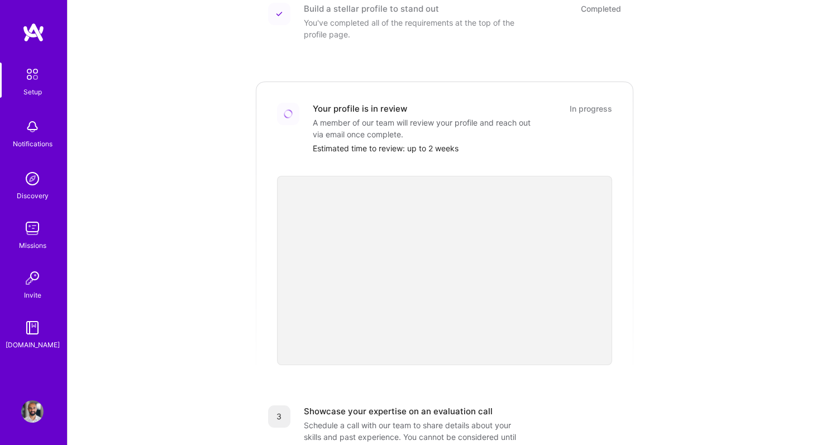
scroll to position [0, 0]
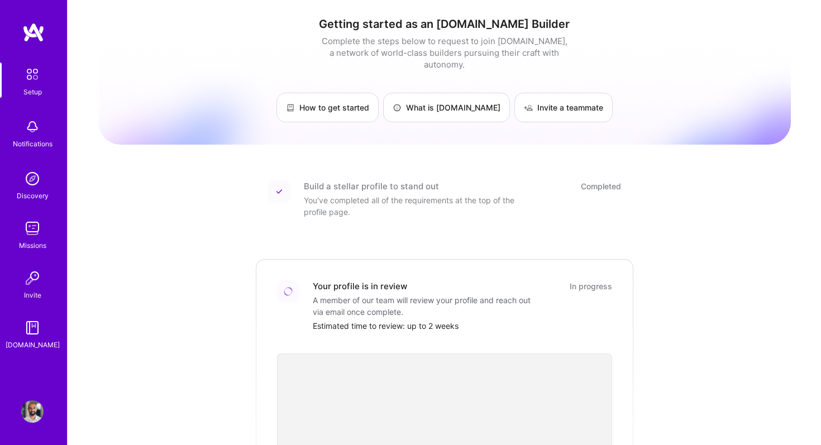
click at [42, 88] on link "Setup" at bounding box center [32, 80] width 69 height 35
